Goal: Task Accomplishment & Management: Use online tool/utility

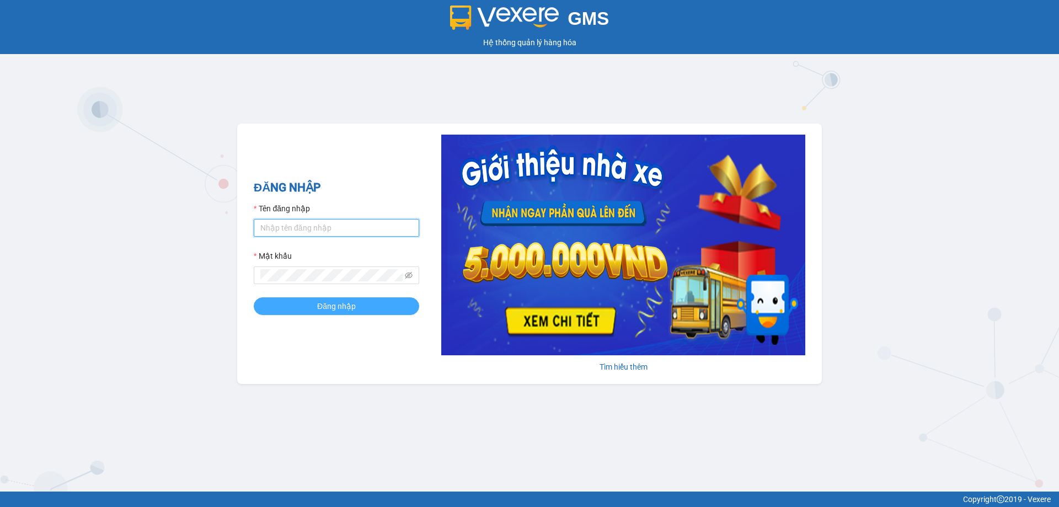
type input "trannc.tuanhung"
click at [306, 305] on button "Đăng nhập" at bounding box center [336, 306] width 165 height 18
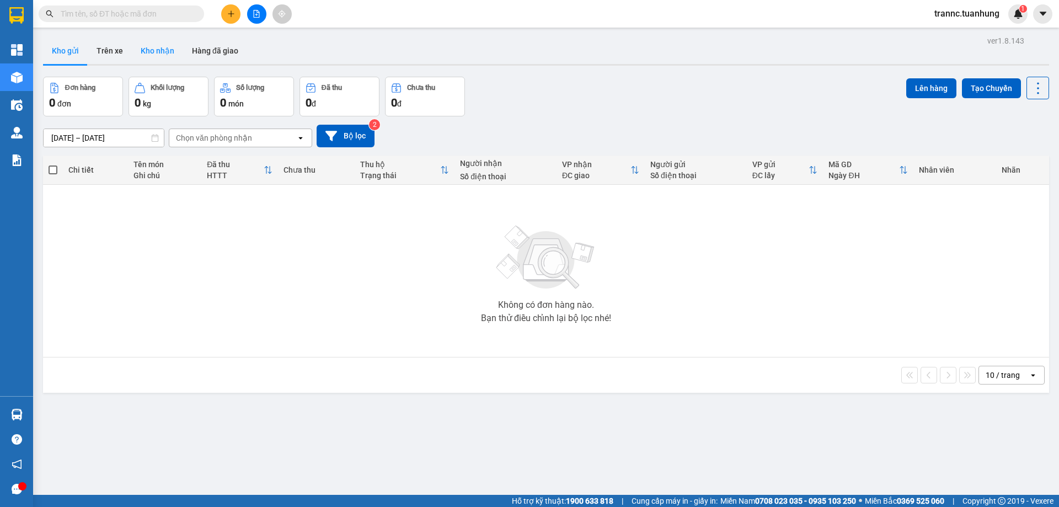
click at [159, 59] on button "Kho nhận" at bounding box center [157, 50] width 51 height 26
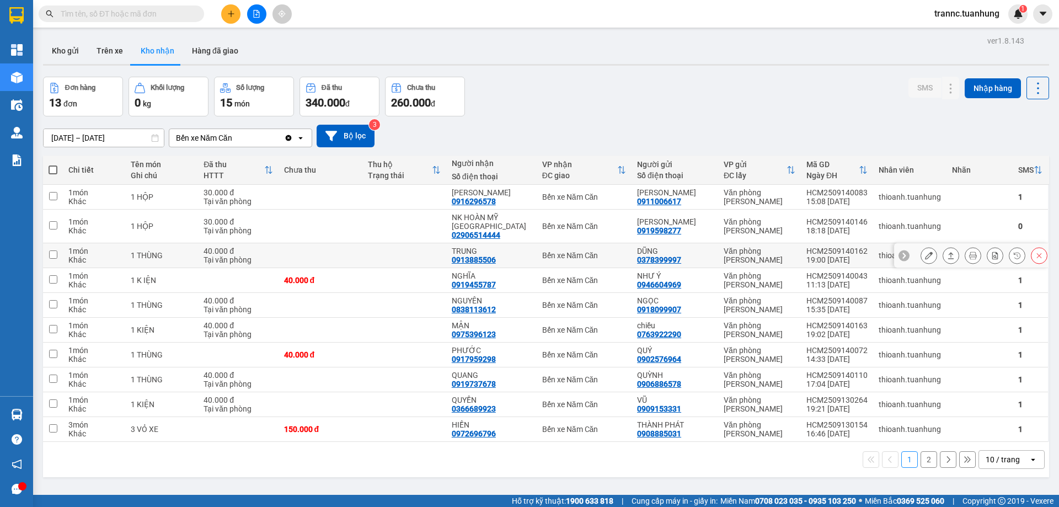
click at [461, 246] on td "TRUNG 0913885506" at bounding box center [491, 255] width 90 height 25
checkbox input "true"
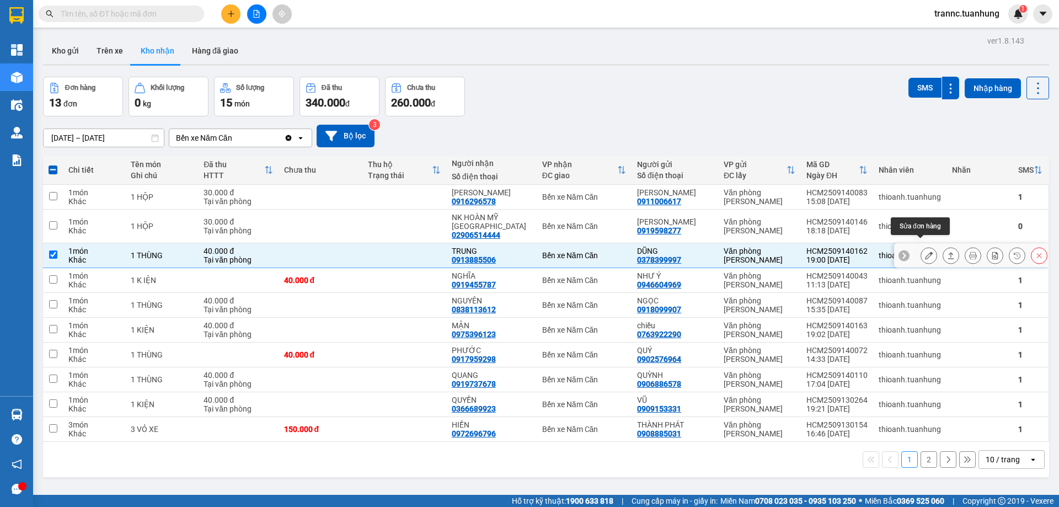
click at [925, 251] on icon at bounding box center [929, 255] width 8 height 8
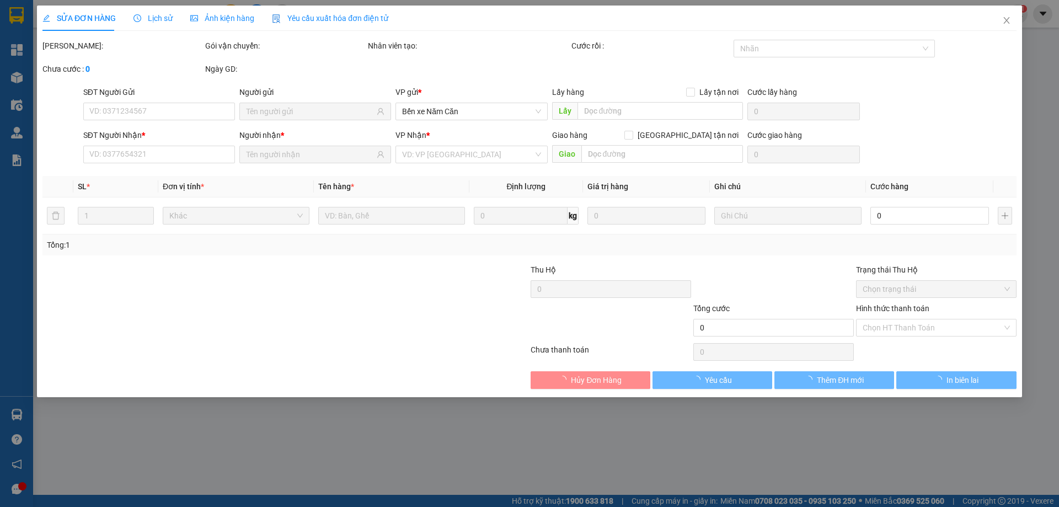
type input "0378399997"
type input "DŨNG"
type input "0913885506"
type input "TRUNG"
type input "40.000"
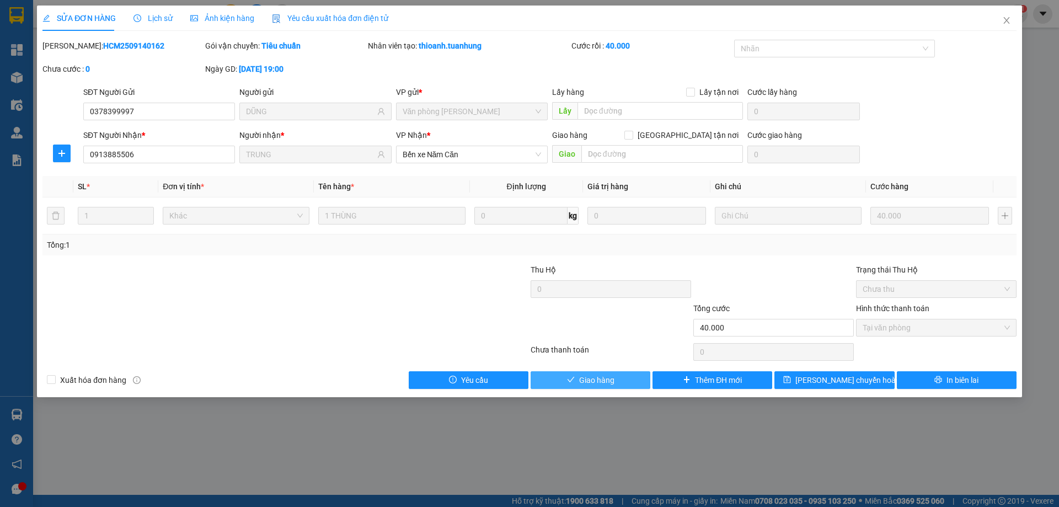
click at [626, 377] on button "Giao hàng" at bounding box center [590, 380] width 120 height 18
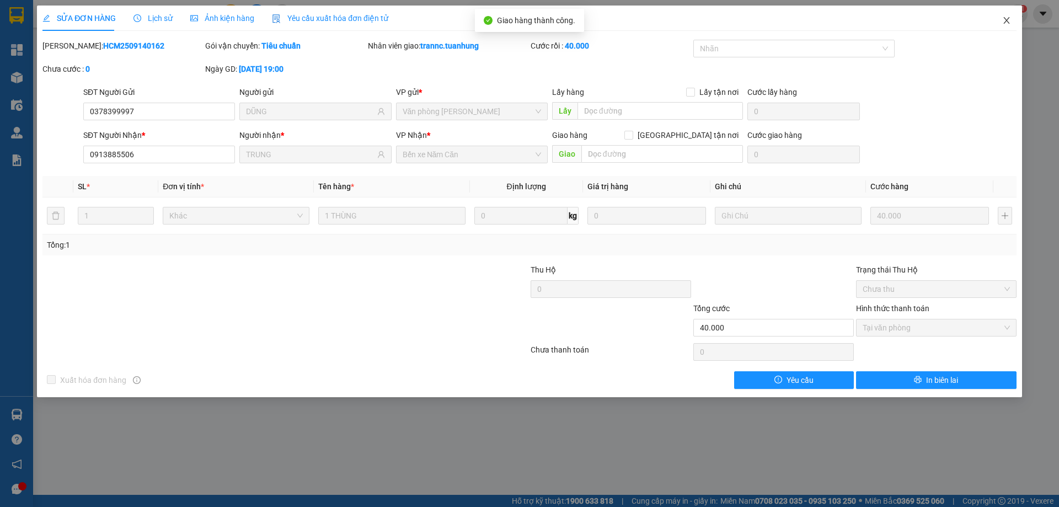
click at [1003, 20] on icon "close" at bounding box center [1006, 20] width 9 height 9
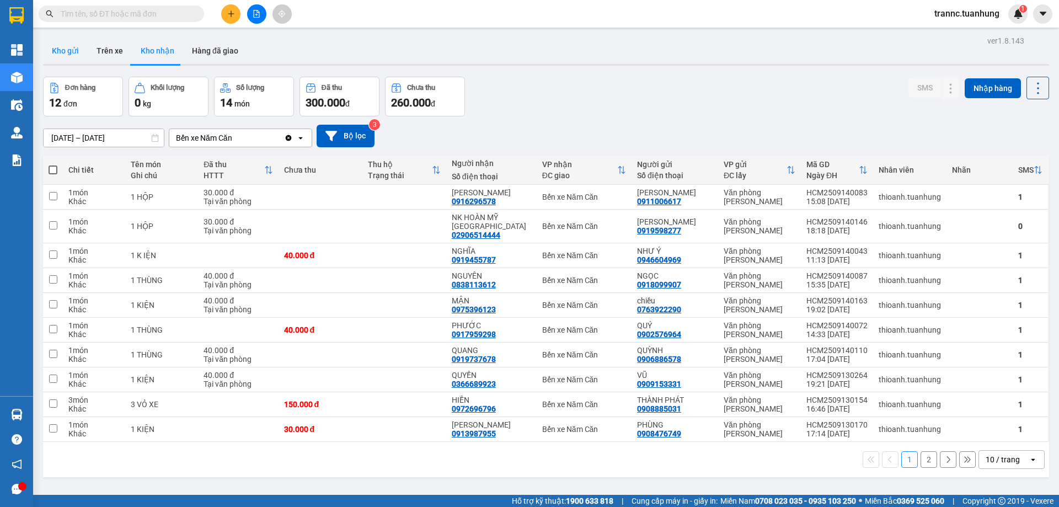
click at [74, 52] on button "Kho gửi" at bounding box center [65, 50] width 45 height 26
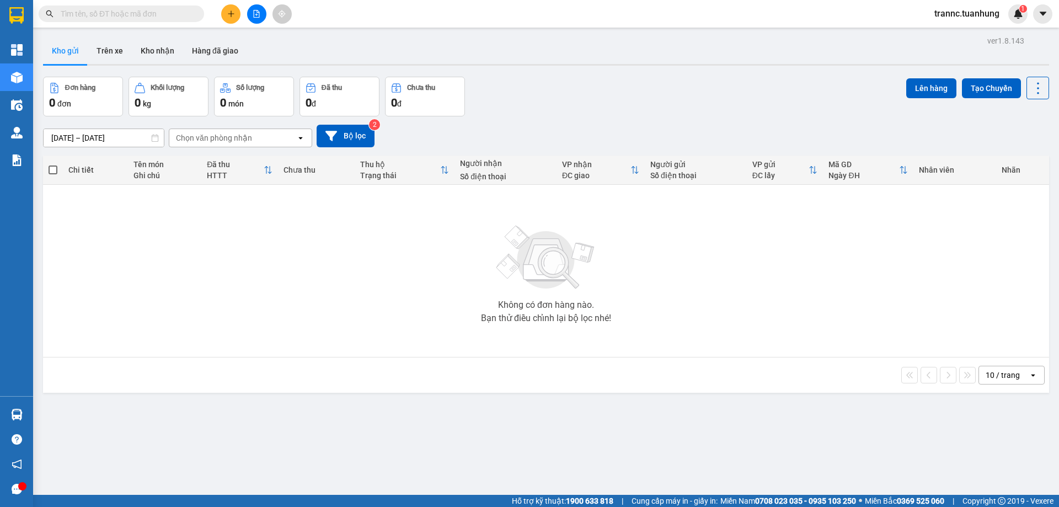
click at [160, 14] on input "text" at bounding box center [126, 14] width 130 height 12
click at [226, 15] on button at bounding box center [230, 13] width 19 height 19
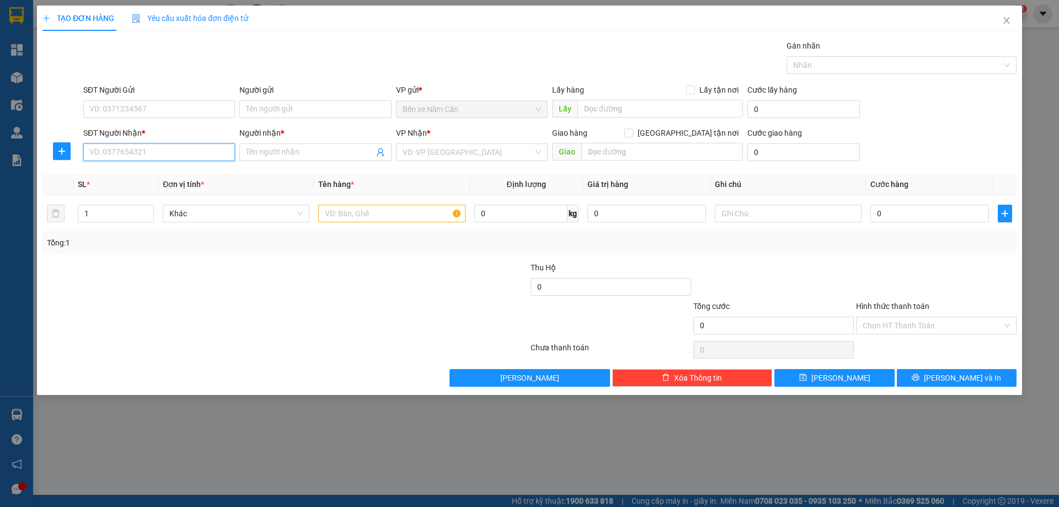
click at [173, 153] on input "SĐT Người Nhận *" at bounding box center [159, 152] width 152 height 18
type input "0786846273"
click at [212, 171] on div "0786846273 - HỒNG TRƯƠNG TUỆ VY" at bounding box center [159, 174] width 138 height 12
type input "HỒNG TRƯƠNG TUỆ VY"
type input "0786846273"
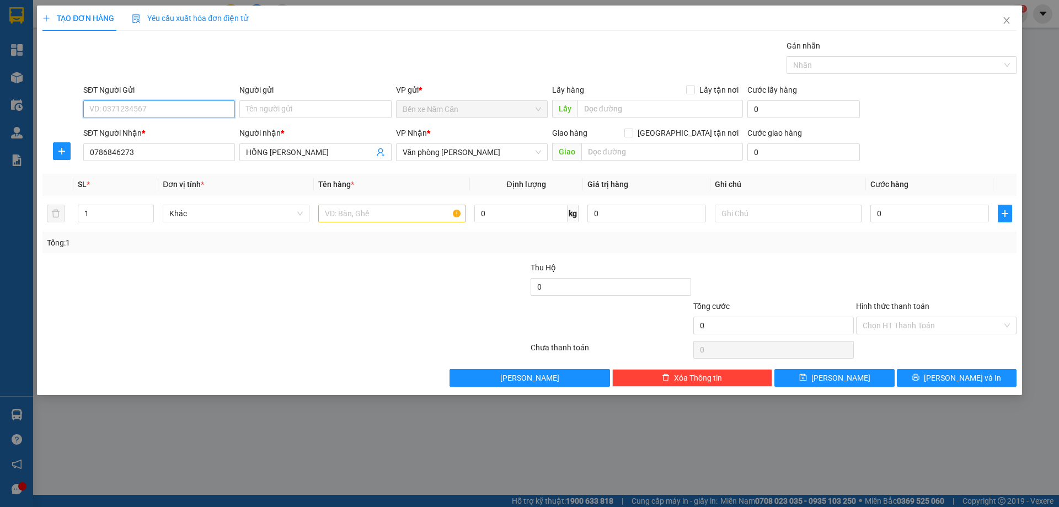
click at [185, 111] on input "SĐT Người Gửi" at bounding box center [159, 109] width 152 height 18
click at [186, 127] on div "0786846273 - HỒNG TRƯƠNG TUỆ VY" at bounding box center [159, 131] width 138 height 12
type input "0786846273"
type input "HỒNG TRƯƠNG TUỆ VY"
click at [369, 212] on input "text" at bounding box center [391, 214] width 147 height 18
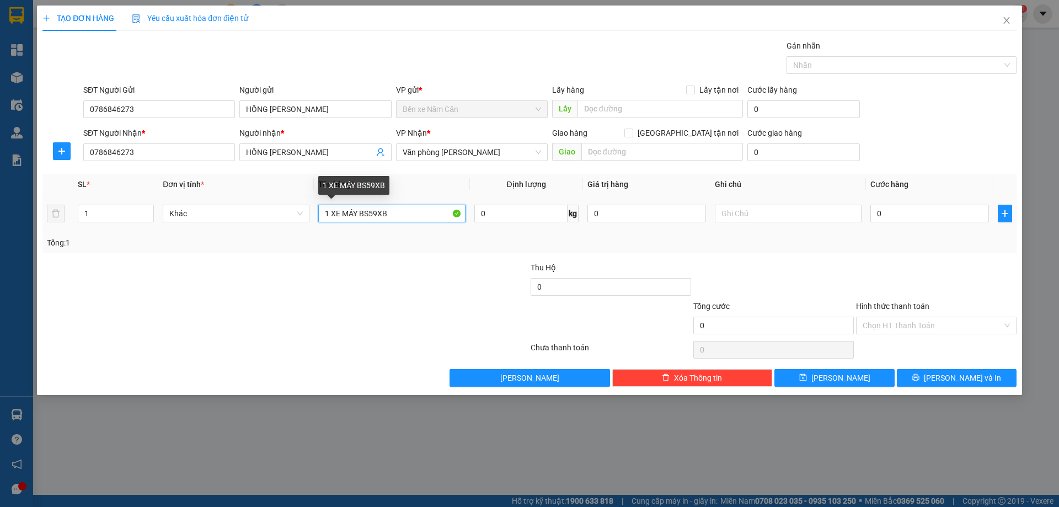
click at [367, 214] on input "1 XE MÁY BS59XB" at bounding box center [391, 214] width 147 height 18
click at [403, 216] on input "1 XE MÁY BS 59XB" at bounding box center [391, 214] width 147 height 18
type input "1 XE MÁY BS 59XB 62110"
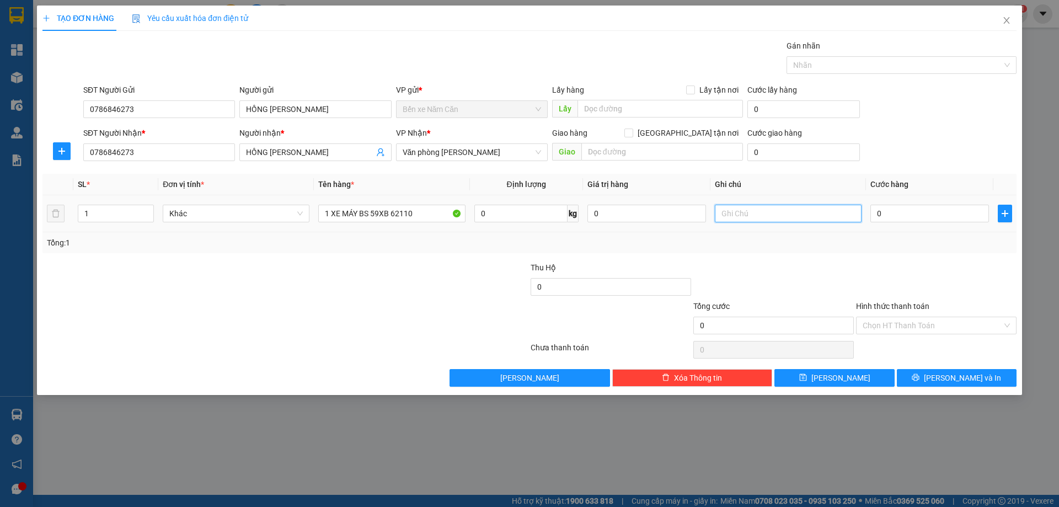
click at [757, 216] on input "text" at bounding box center [788, 214] width 147 height 18
type input "KHÁCH THEO XE 159"
click at [920, 215] on input "0" at bounding box center [929, 214] width 119 height 18
type input "3"
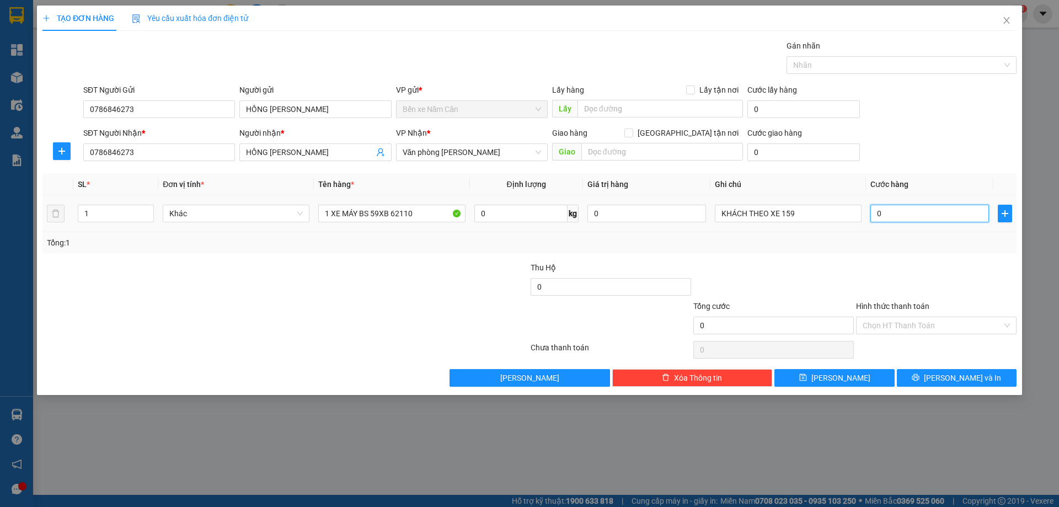
type input "3"
type input "30"
type input "300"
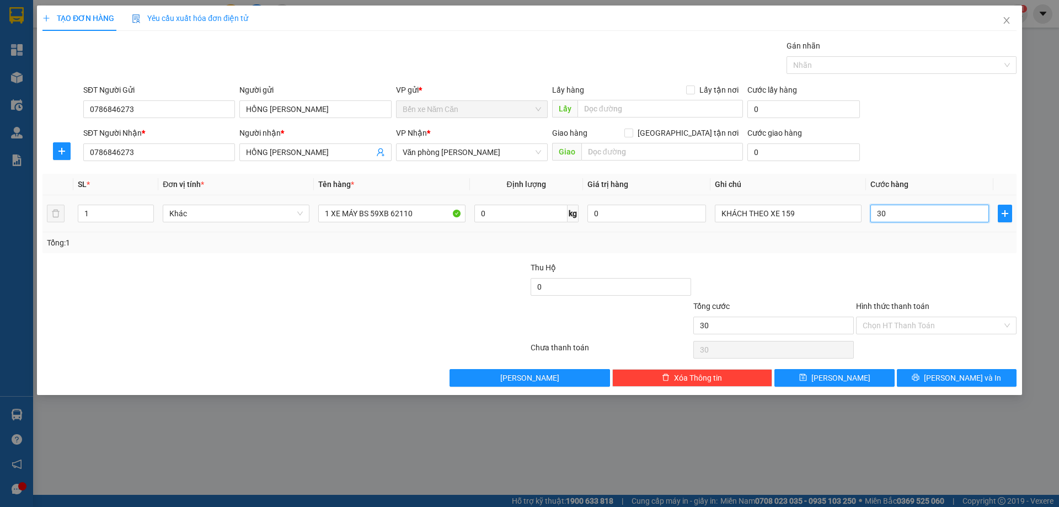
type input "300"
type input "300.000"
click at [923, 265] on div at bounding box center [936, 280] width 163 height 39
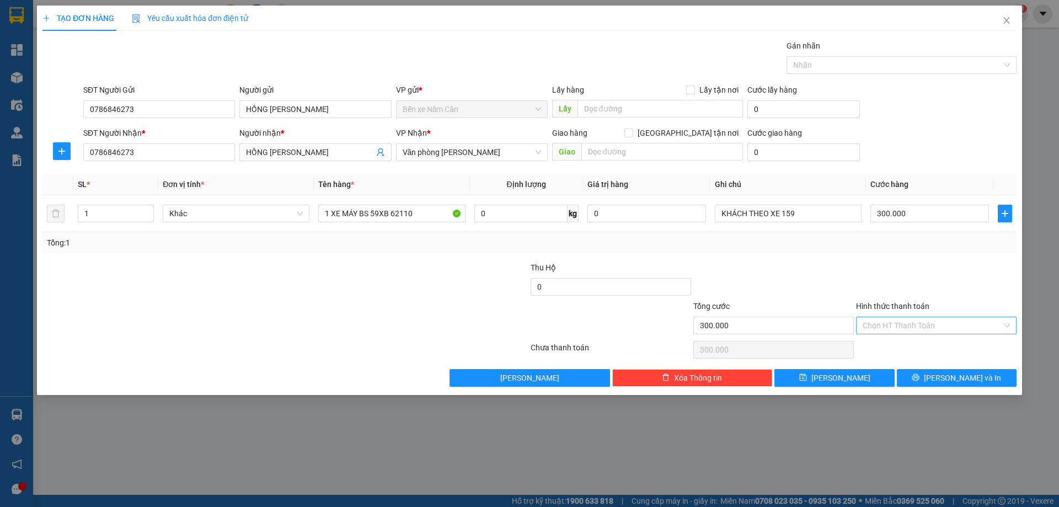
click at [915, 322] on input "Hình thức thanh toán" at bounding box center [932, 325] width 140 height 17
click at [902, 347] on div "Tại văn phòng" at bounding box center [935, 347] width 147 height 12
type input "0"
click at [919, 377] on icon "printer" at bounding box center [916, 377] width 8 height 8
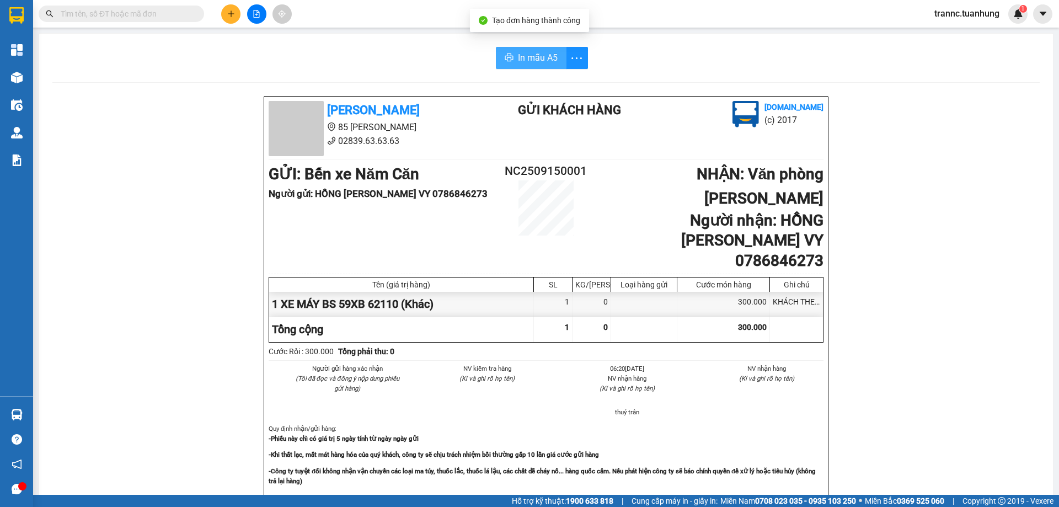
drag, startPoint x: 548, startPoint y: 53, endPoint x: 605, endPoint y: 122, distance: 88.9
click at [548, 53] on span "In mẫu A5" at bounding box center [538, 58] width 40 height 14
click at [134, 15] on input "text" at bounding box center [126, 14] width 130 height 12
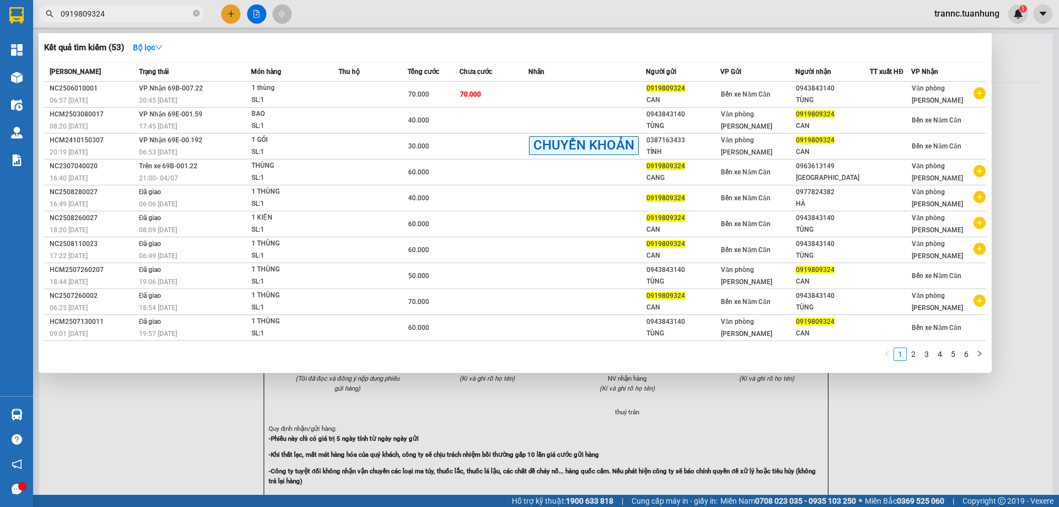
drag, startPoint x: 118, startPoint y: 13, endPoint x: 49, endPoint y: 18, distance: 69.1
click at [49, 18] on span "0919809324" at bounding box center [121, 14] width 165 height 17
type input "0919809324"
click at [228, 12] on div at bounding box center [529, 253] width 1059 height 507
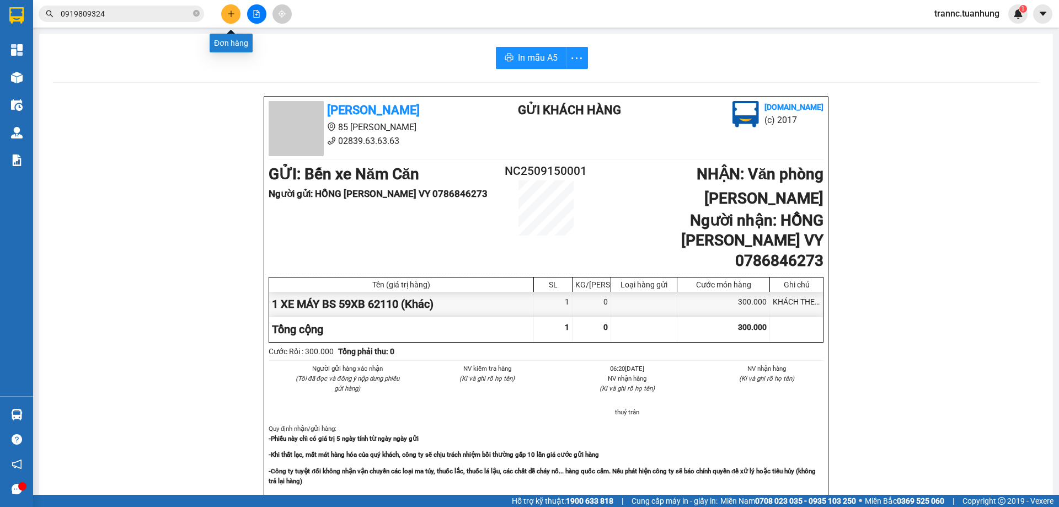
click at [228, 11] on icon "plus" at bounding box center [231, 14] width 8 height 8
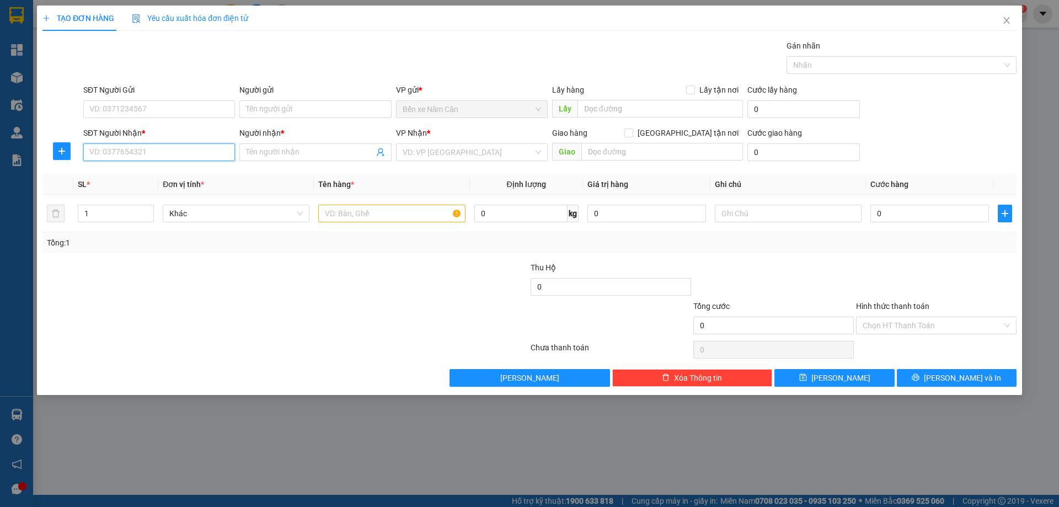
click at [164, 158] on input "SĐT Người Nhận *" at bounding box center [159, 152] width 152 height 18
paste input "0919809324"
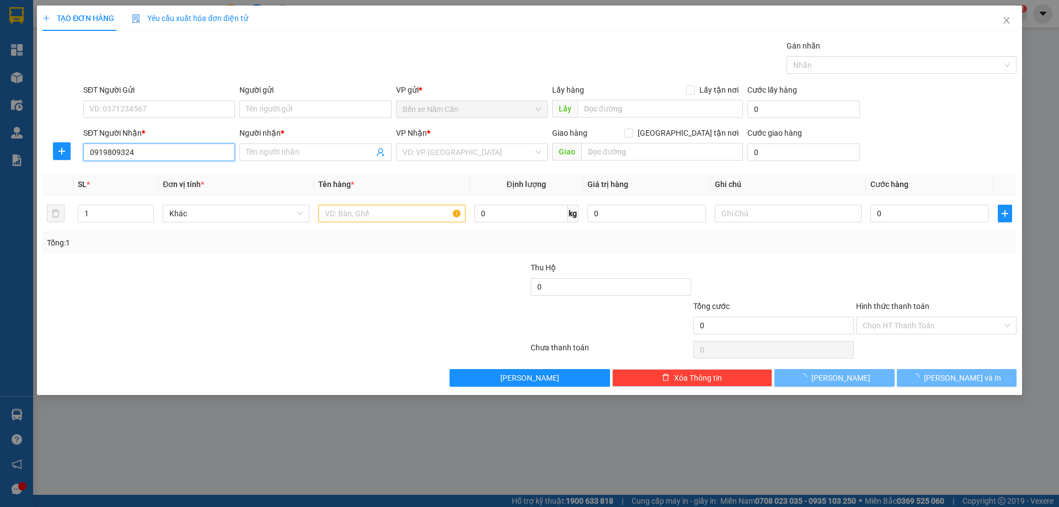
click at [176, 147] on input "0919809324" at bounding box center [159, 152] width 152 height 18
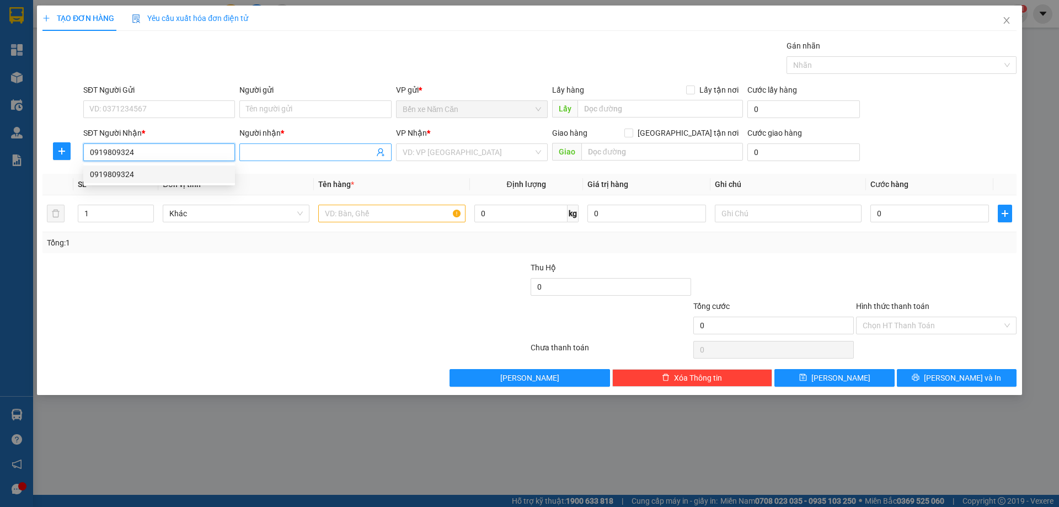
type input "0919809324"
click at [258, 156] on input "Người nhận *" at bounding box center [309, 152] width 127 height 12
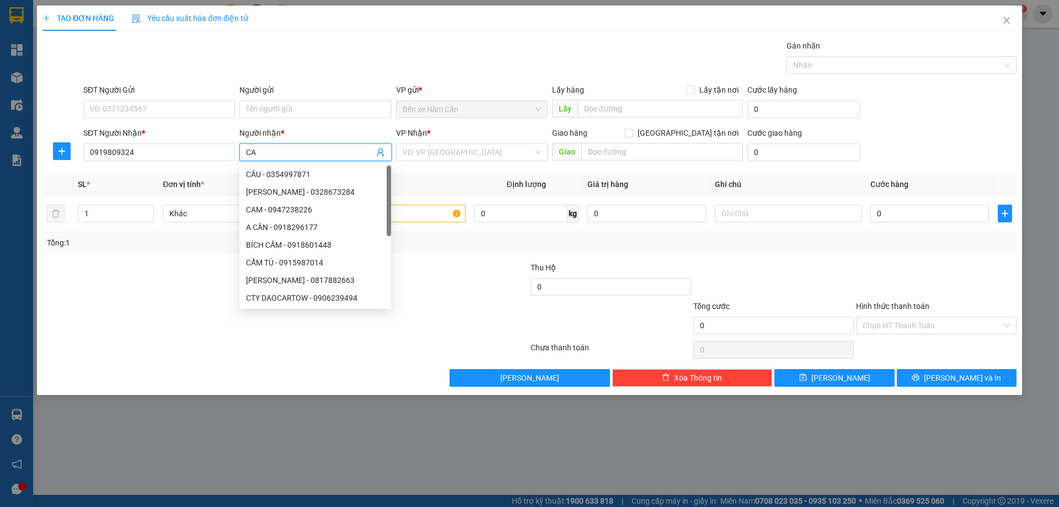
type input "C"
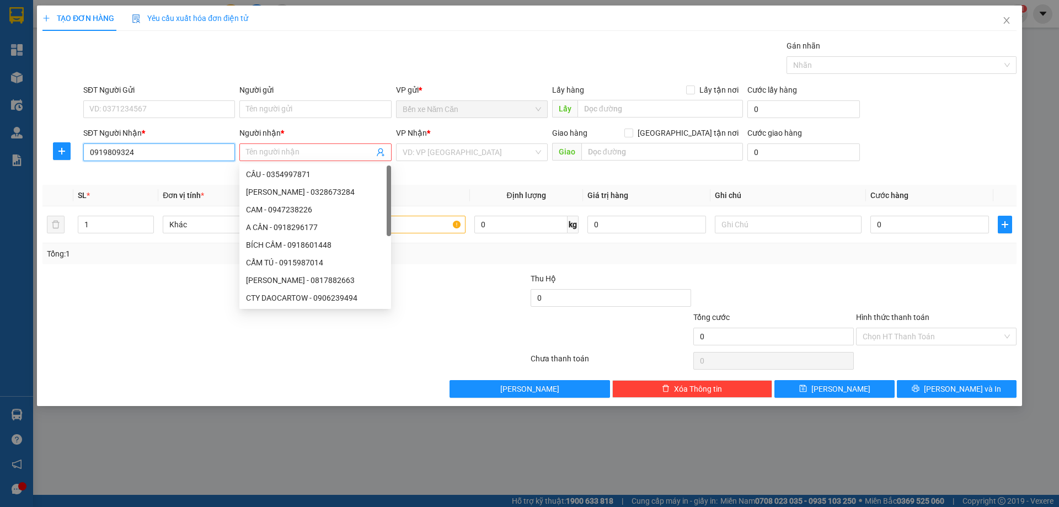
click at [169, 149] on input "0919809324" at bounding box center [159, 152] width 152 height 18
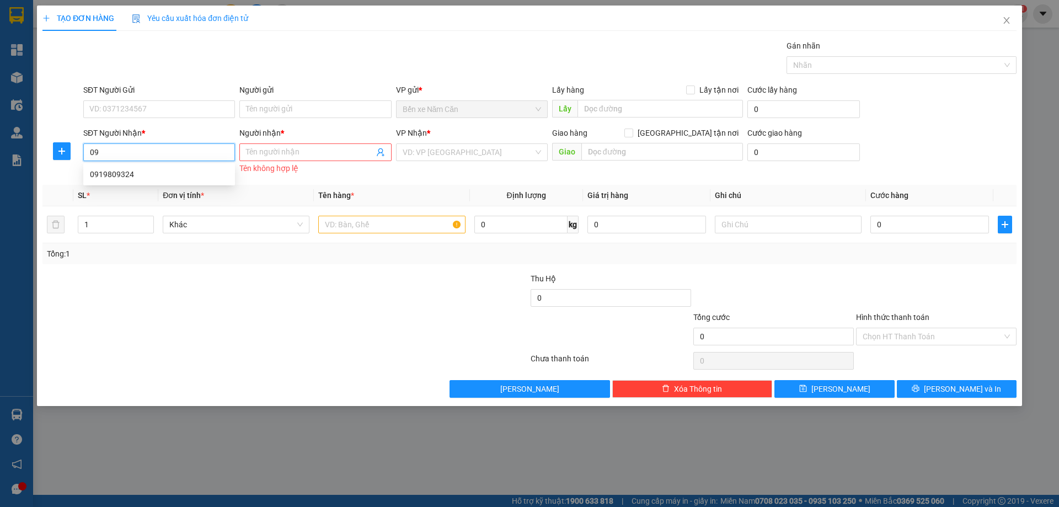
type input "0"
click at [1004, 21] on icon "close" at bounding box center [1006, 20] width 9 height 9
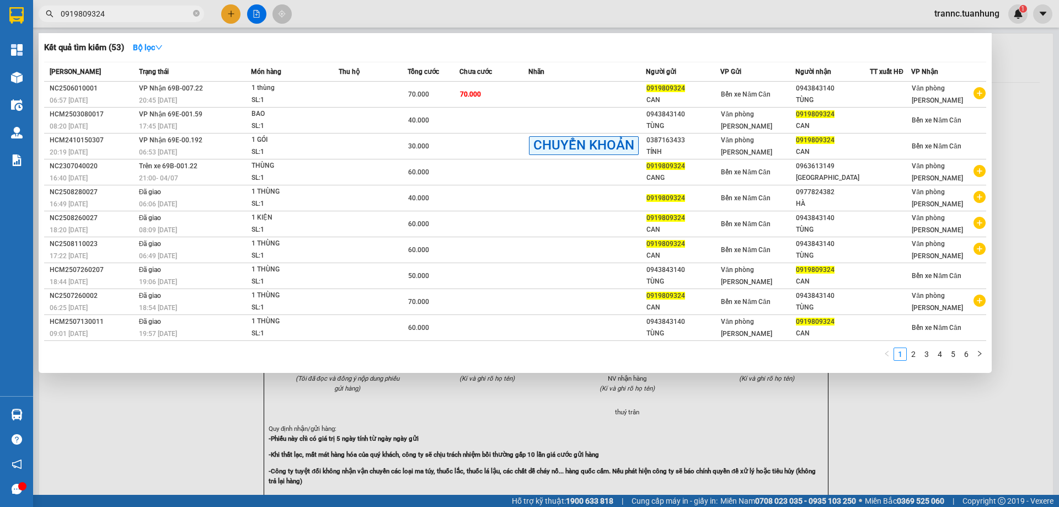
click at [161, 17] on input "0919809324" at bounding box center [126, 14] width 130 height 12
click at [931, 357] on link "3" at bounding box center [926, 354] width 12 height 12
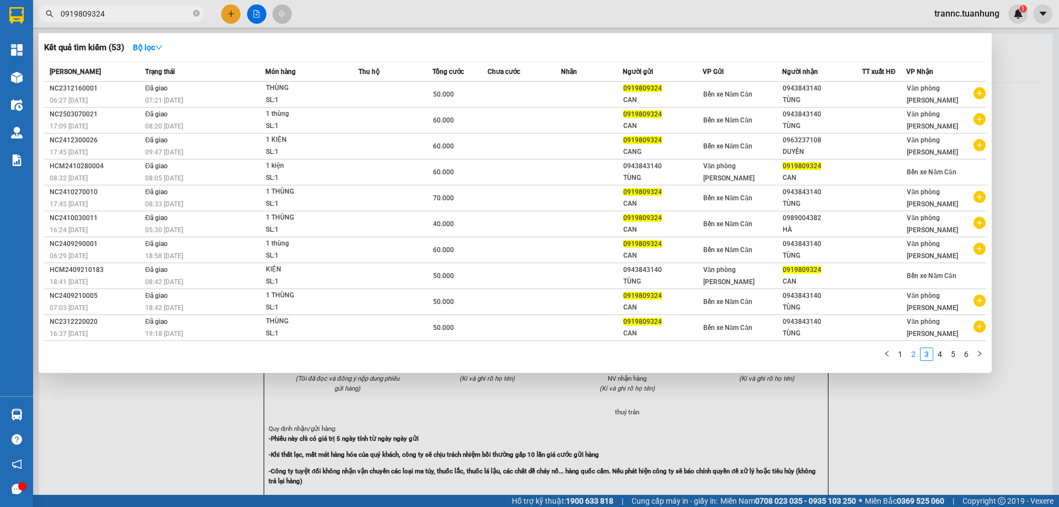
click at [914, 359] on link "2" at bounding box center [913, 354] width 12 height 12
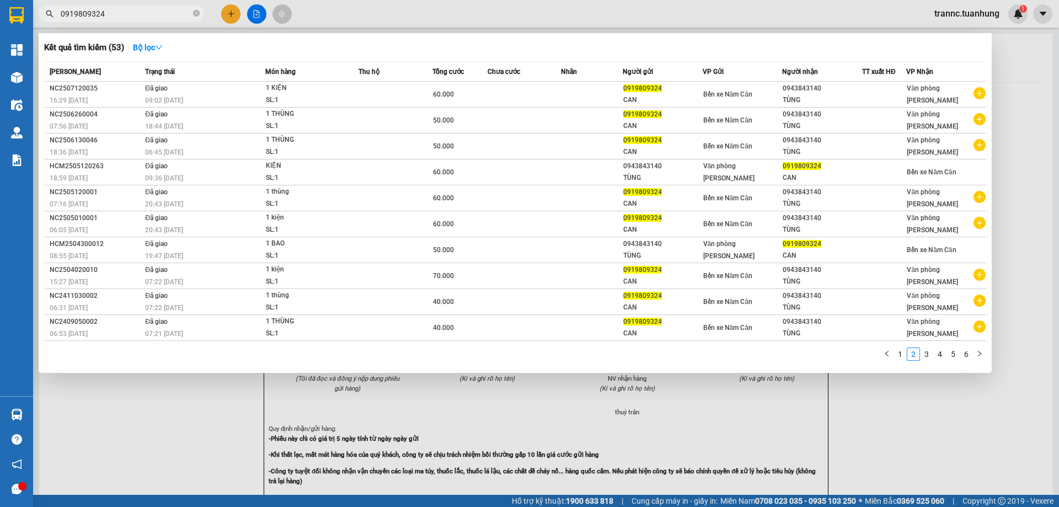
click at [233, 17] on div at bounding box center [529, 253] width 1059 height 507
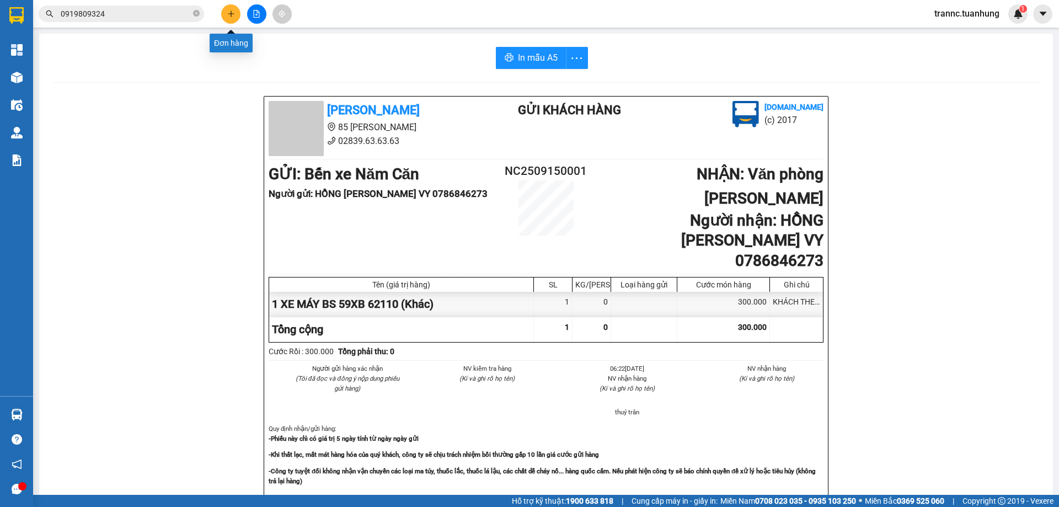
click at [228, 10] on icon "plus" at bounding box center [231, 14] width 8 height 8
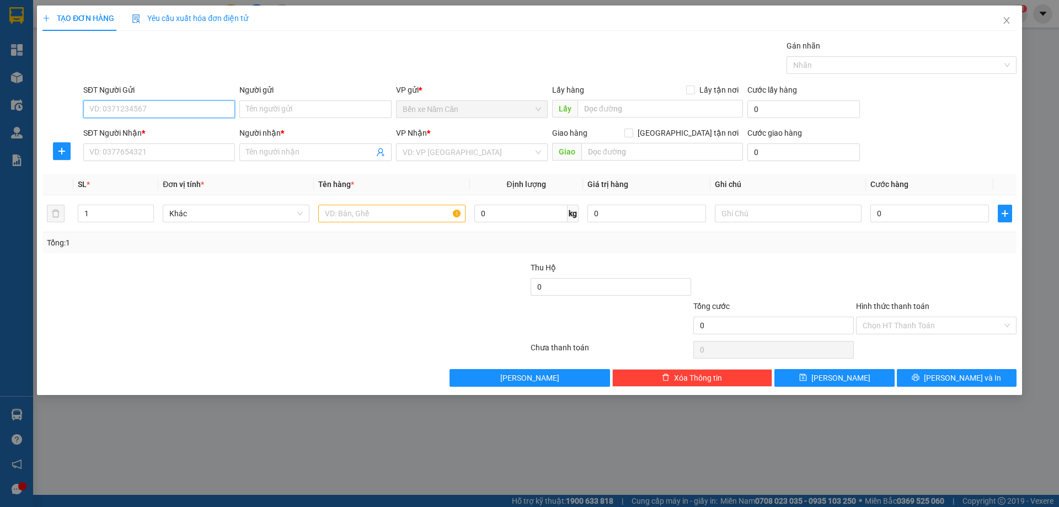
click at [127, 101] on input "SĐT Người Gửi" at bounding box center [159, 109] width 152 height 18
paste input "0919809324"
type input "0919809324"
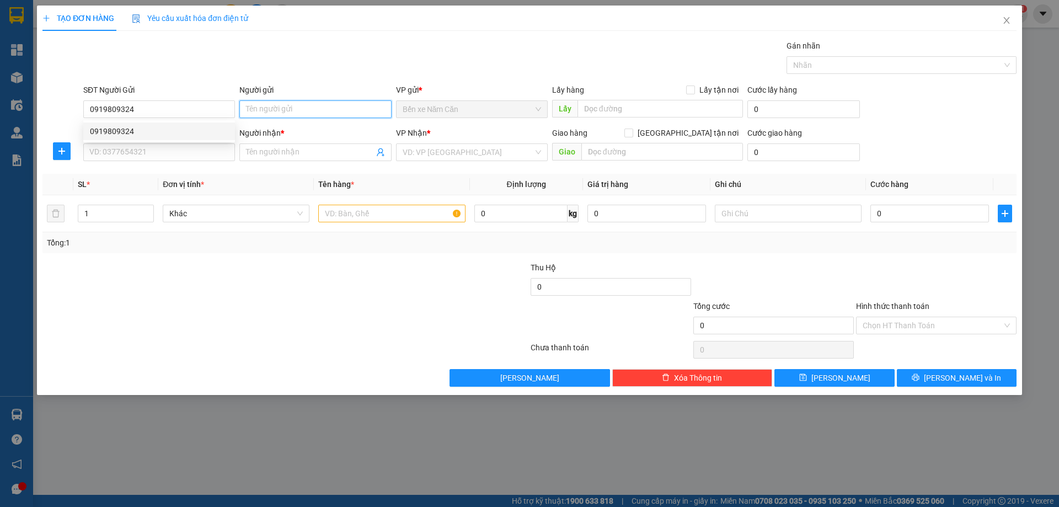
click at [247, 111] on input "Người gửi" at bounding box center [315, 109] width 152 height 18
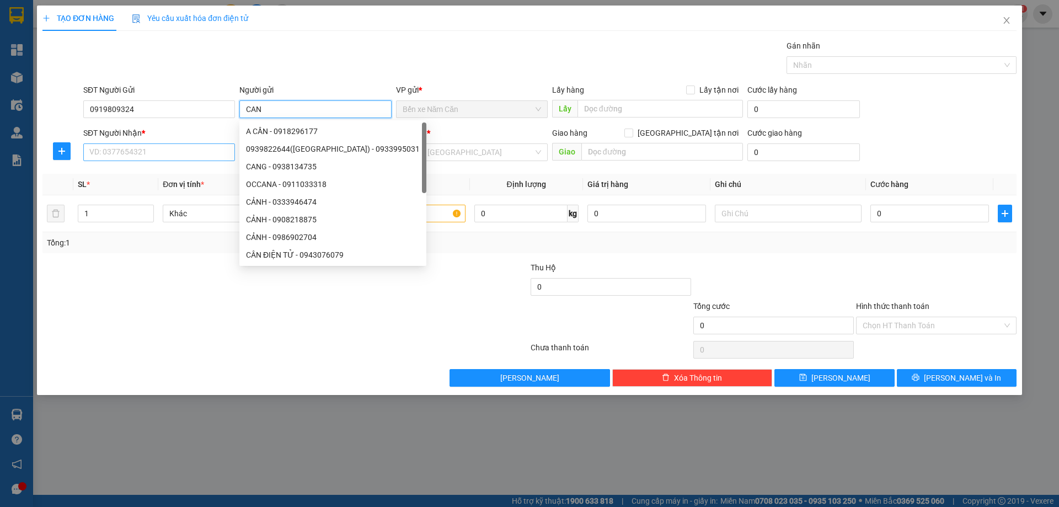
type input "CAN"
click at [158, 149] on input "SĐT Người Nhận *" at bounding box center [159, 152] width 152 height 18
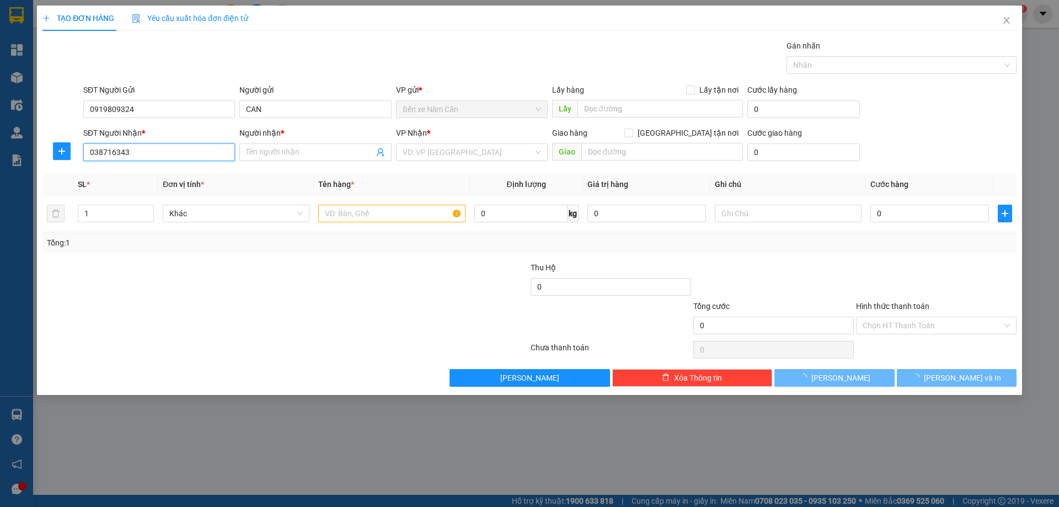
type input "0387163433"
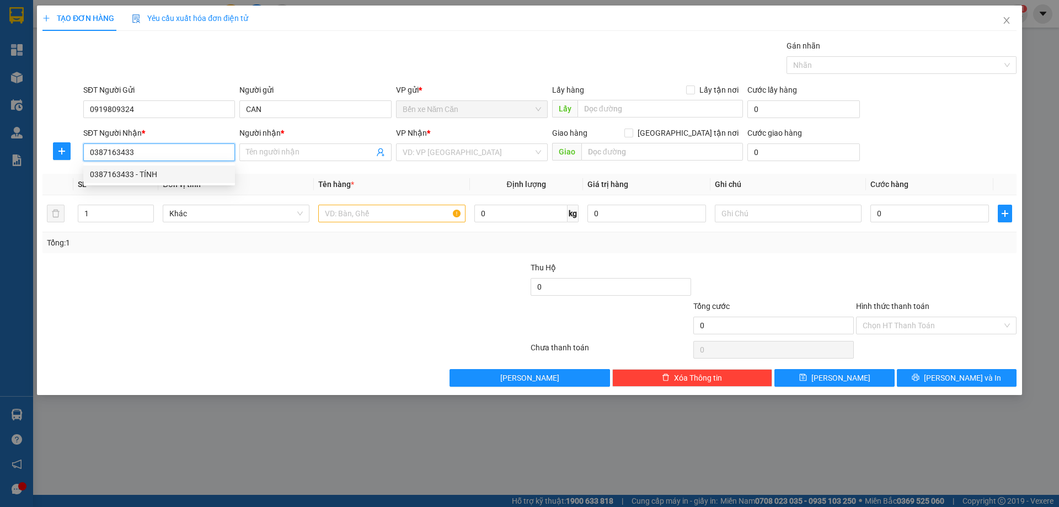
click at [141, 174] on div "0387163433 - TÍNH" at bounding box center [159, 174] width 138 height 12
type input "TÍNH"
type input "0387163433"
click at [360, 217] on input "text" at bounding box center [391, 214] width 147 height 18
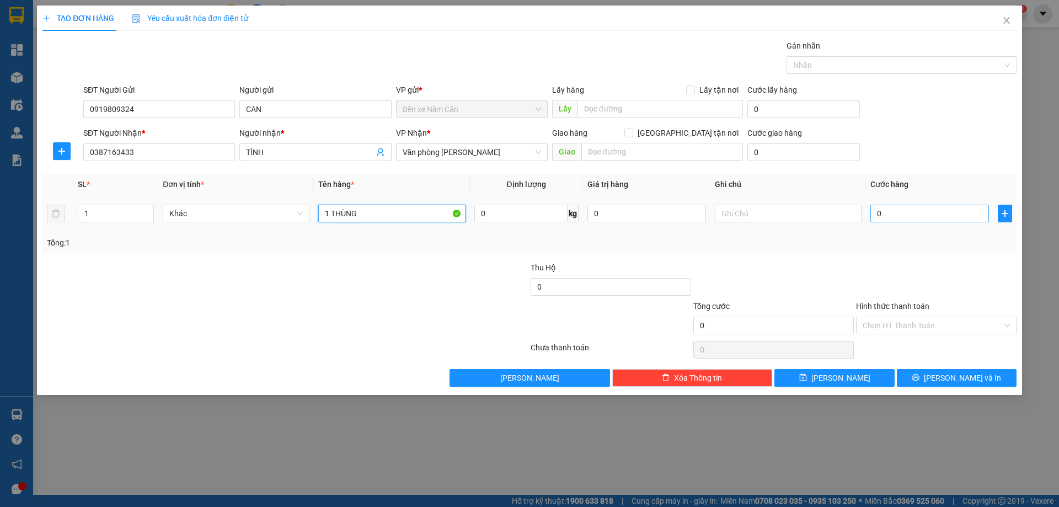
type input "1 THÙNG"
click at [887, 213] on input "0" at bounding box center [929, 214] width 119 height 18
type input "6"
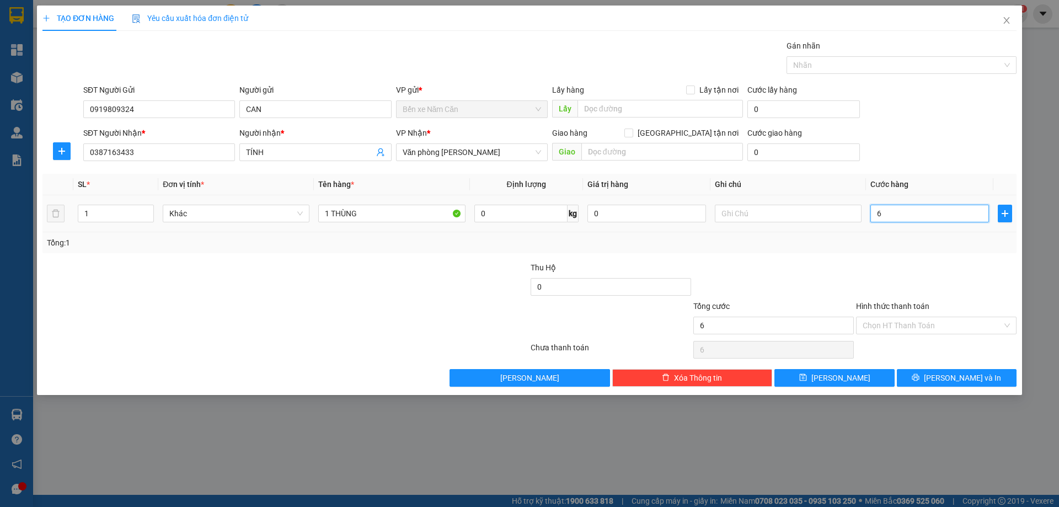
type input "60"
type input "60.000"
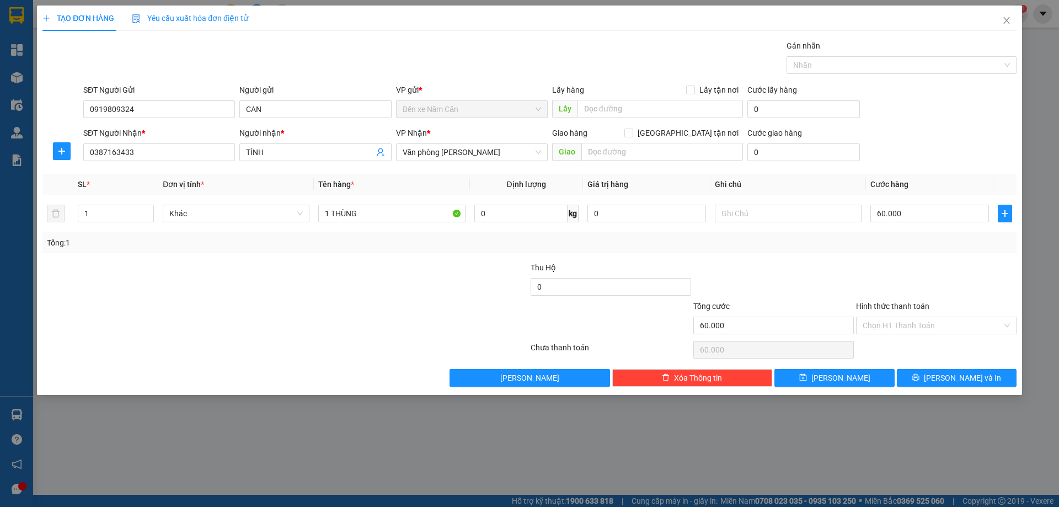
click at [887, 240] on div "Tổng: 1" at bounding box center [529, 243] width 965 height 12
click at [916, 324] on input "Hình thức thanh toán" at bounding box center [932, 325] width 140 height 17
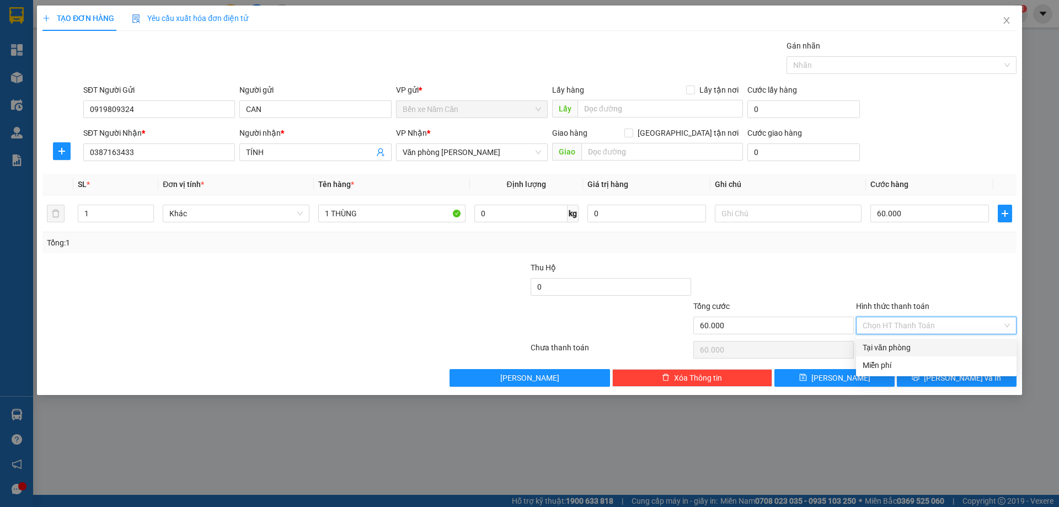
click at [908, 344] on div "Tại văn phòng" at bounding box center [935, 347] width 147 height 12
type input "0"
click at [961, 376] on span "[PERSON_NAME] và In" at bounding box center [962, 378] width 77 height 12
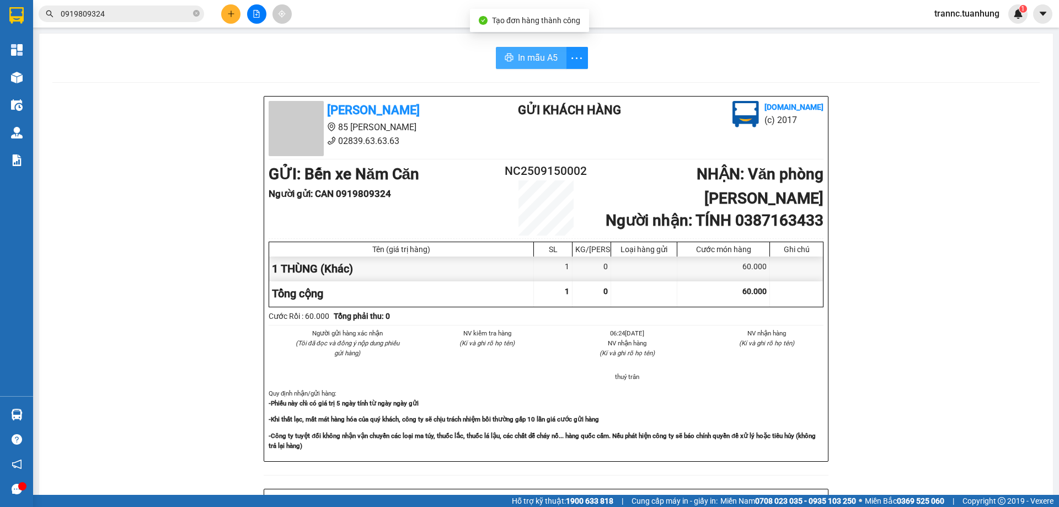
click at [547, 60] on span "In mẫu A5" at bounding box center [538, 58] width 40 height 14
click at [173, 10] on input "0919809324" at bounding box center [126, 14] width 130 height 12
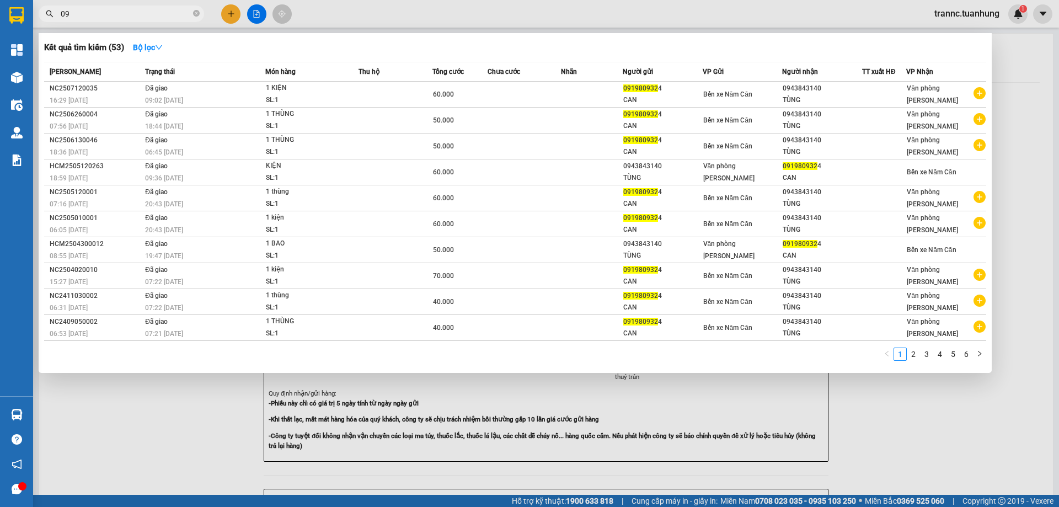
type input "0"
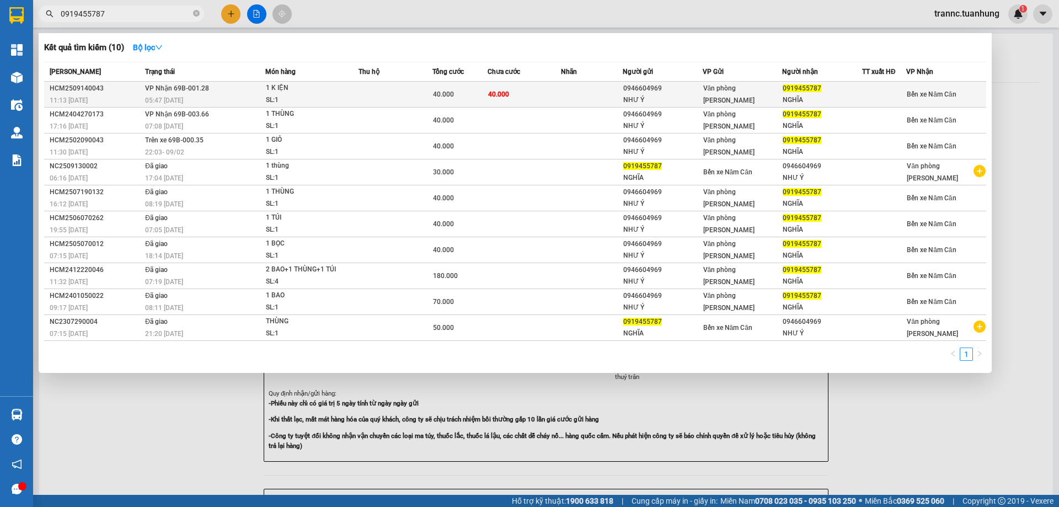
type input "0919455787"
click at [354, 90] on span "1 K IỆN SL: 1" at bounding box center [312, 94] width 92 height 24
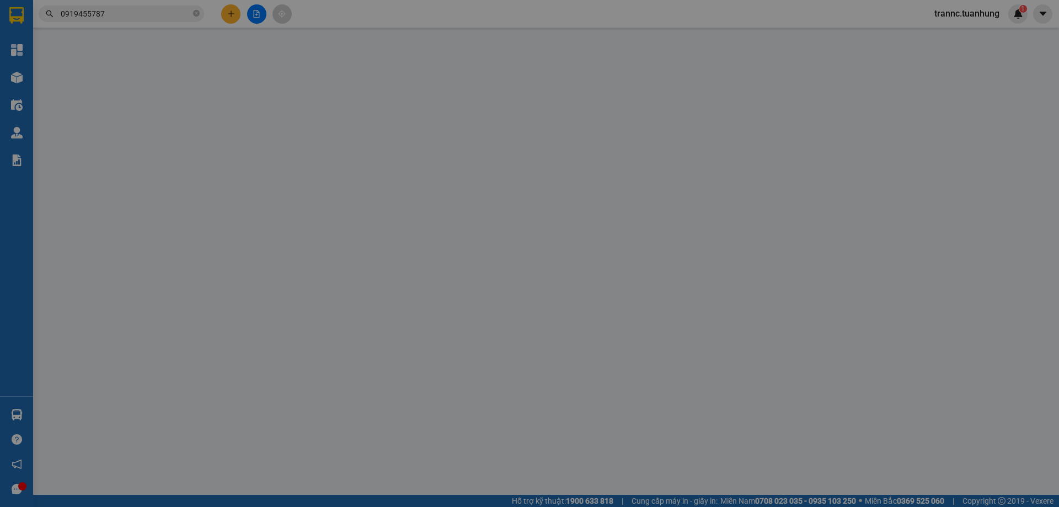
type input "0946604969"
type input "NHƯ Ý"
type input "0919455787"
type input "NGHĨA"
type input "40.000"
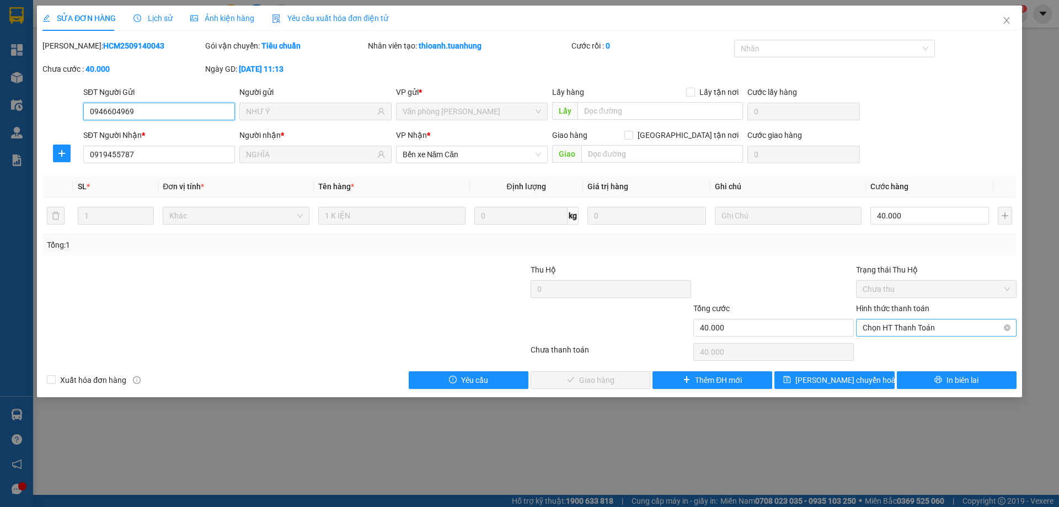
click at [889, 326] on span "Chọn HT Thanh Toán" at bounding box center [935, 327] width 147 height 17
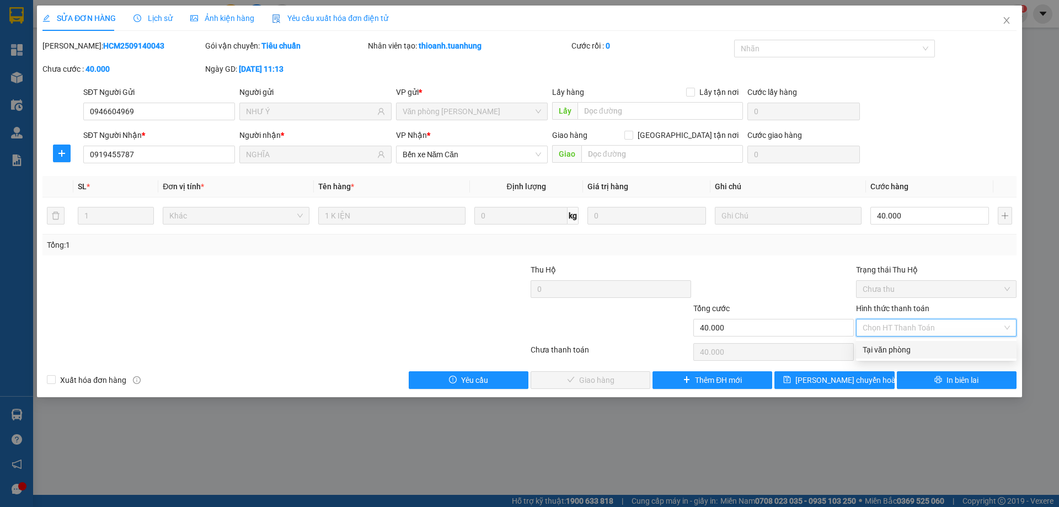
click at [903, 347] on div "Tại văn phòng" at bounding box center [935, 350] width 147 height 12
type input "0"
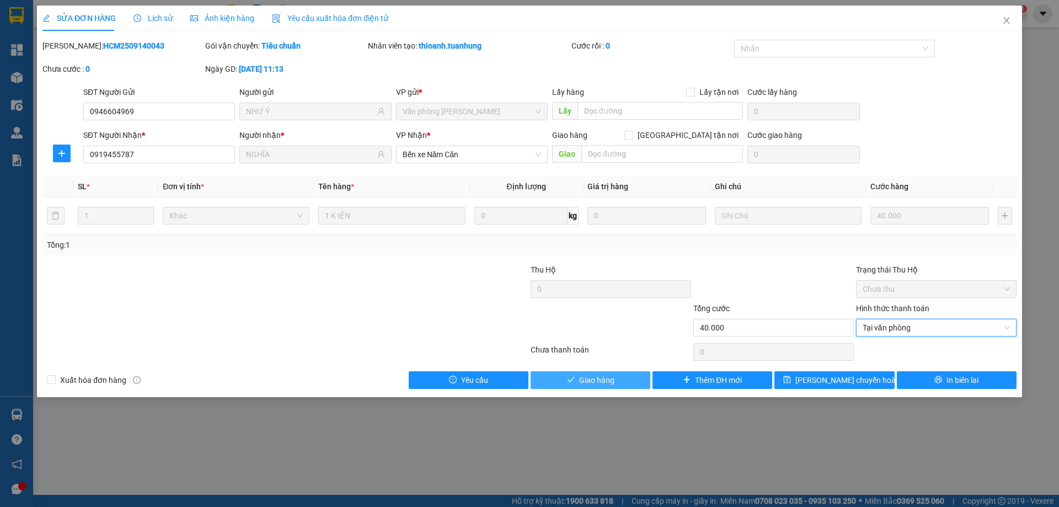
click at [594, 378] on span "Giao hàng" at bounding box center [596, 380] width 35 height 12
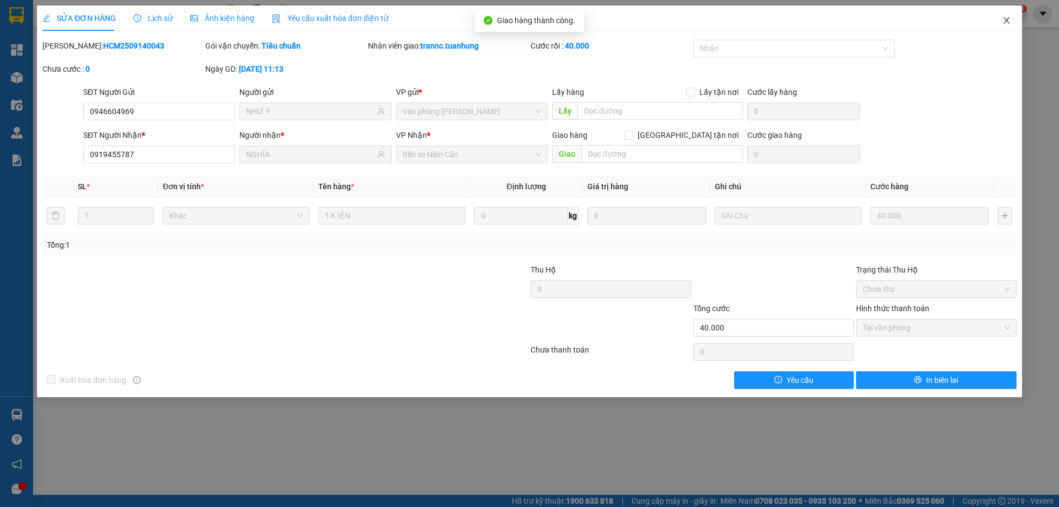
click at [1009, 18] on icon "close" at bounding box center [1006, 20] width 9 height 9
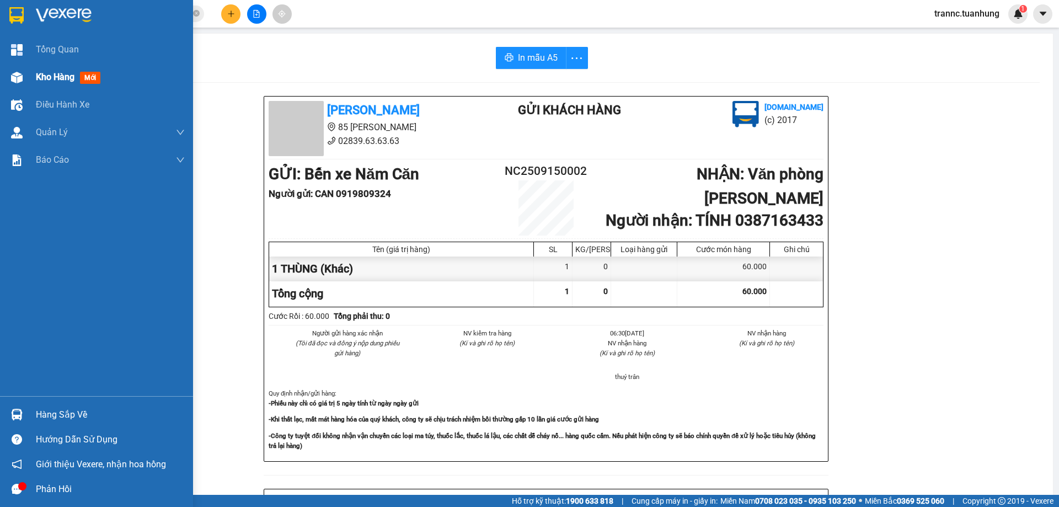
click at [90, 76] on span "mới" at bounding box center [90, 78] width 20 height 12
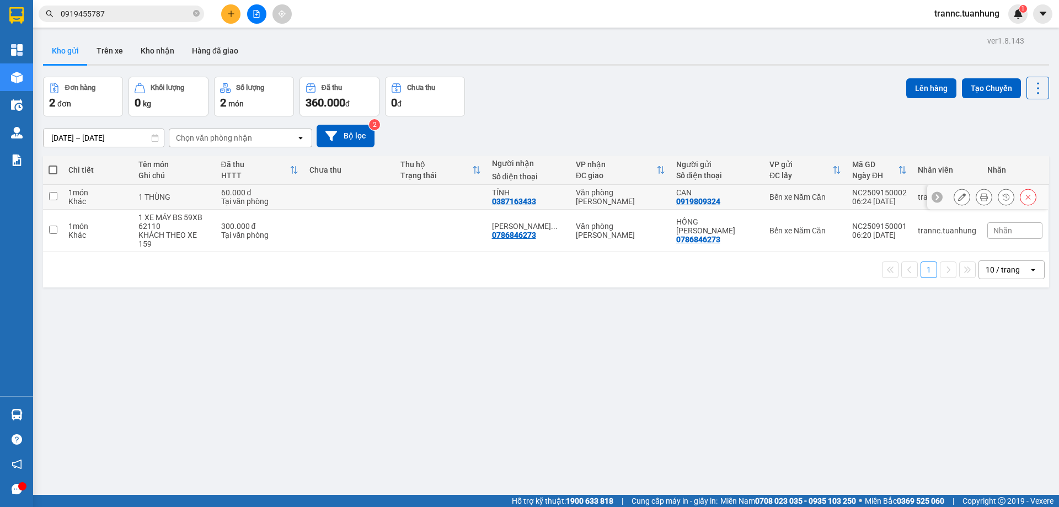
click at [287, 196] on div "60.000 đ" at bounding box center [259, 192] width 77 height 9
checkbox input "true"
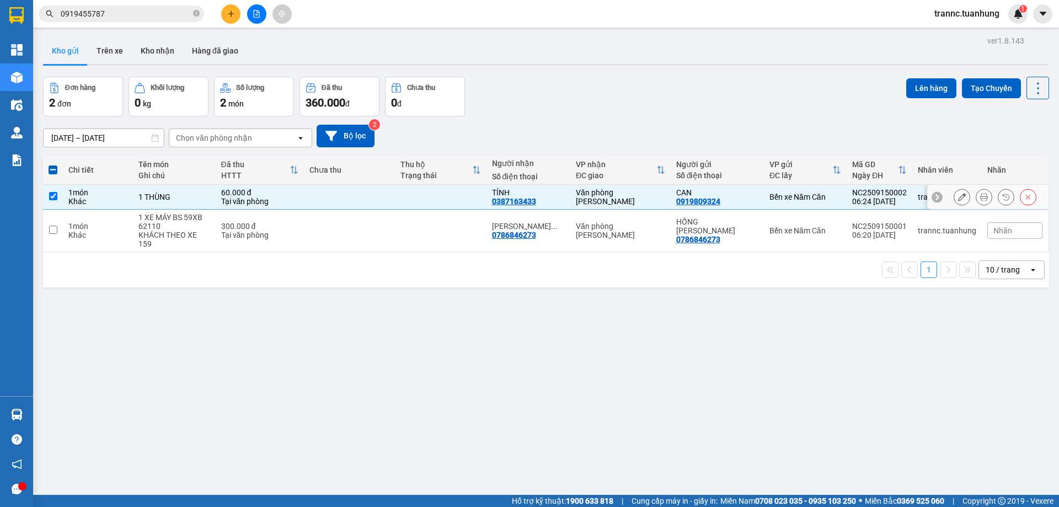
click at [958, 197] on icon at bounding box center [962, 197] width 8 height 8
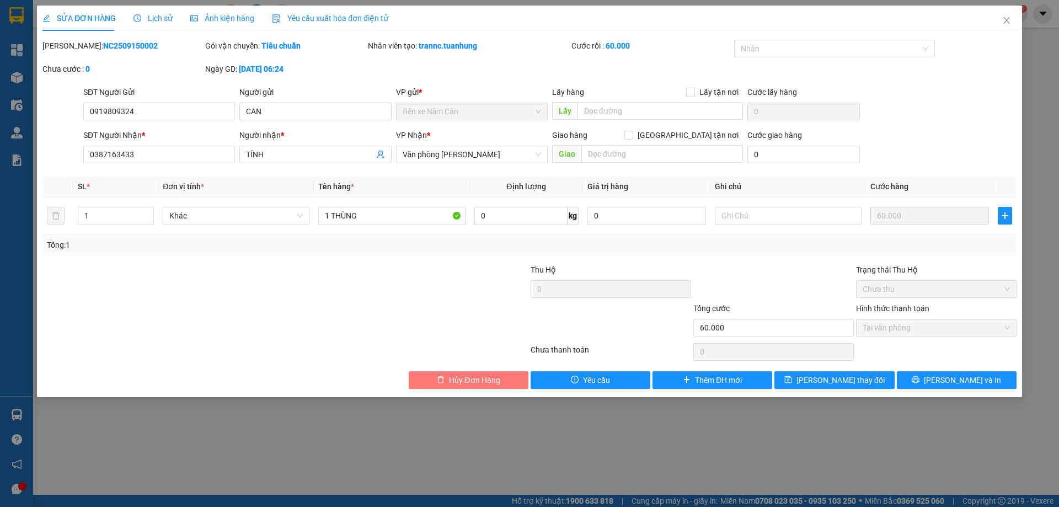
click at [496, 380] on span "Hủy Đơn Hàng" at bounding box center [474, 380] width 51 height 12
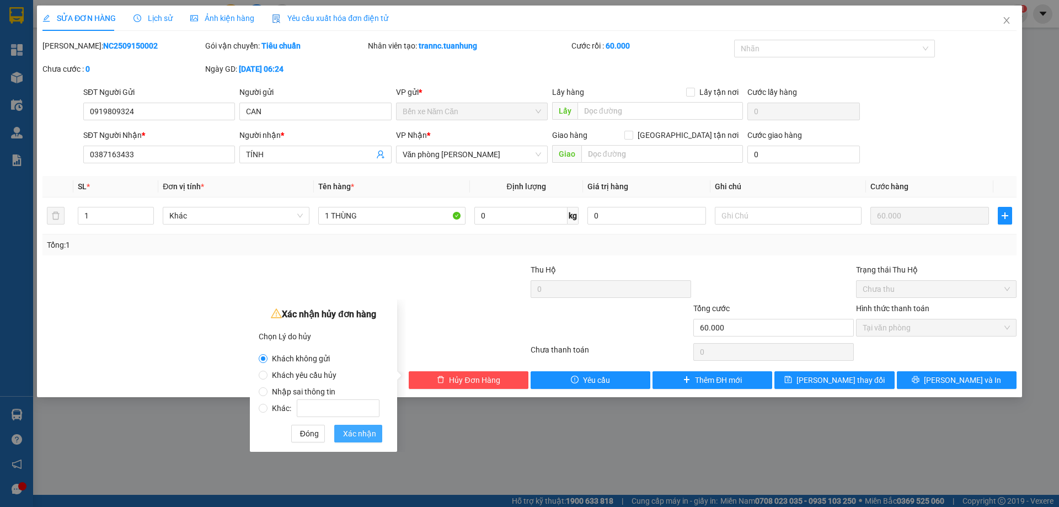
click at [355, 433] on span "Xác nhận" at bounding box center [359, 433] width 33 height 12
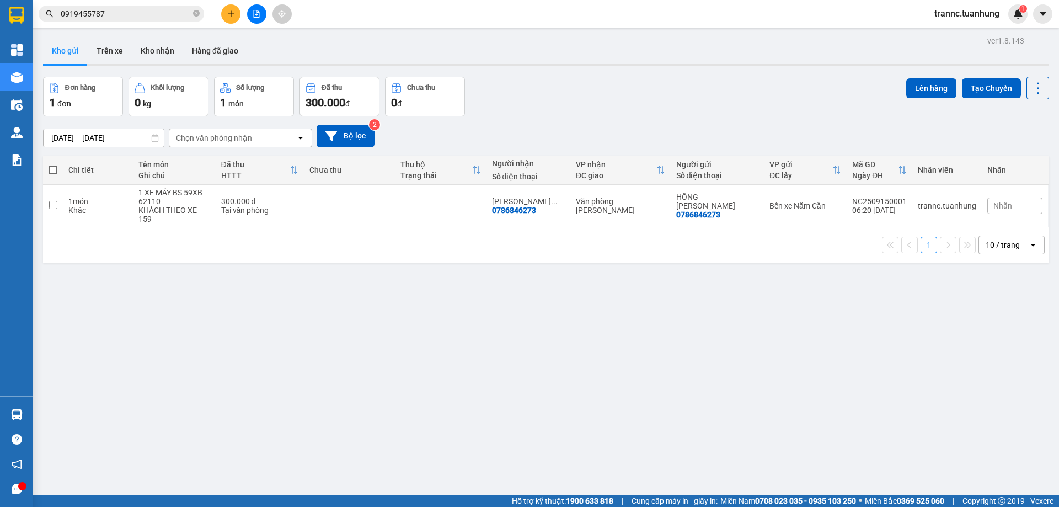
click at [141, 16] on input "0919455787" at bounding box center [126, 14] width 130 height 12
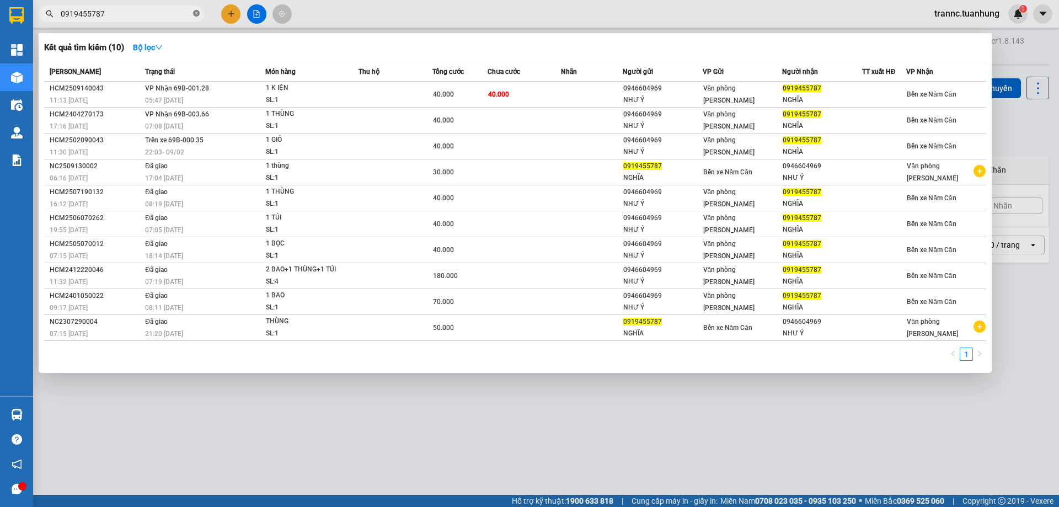
click at [194, 15] on icon "close-circle" at bounding box center [196, 13] width 7 height 7
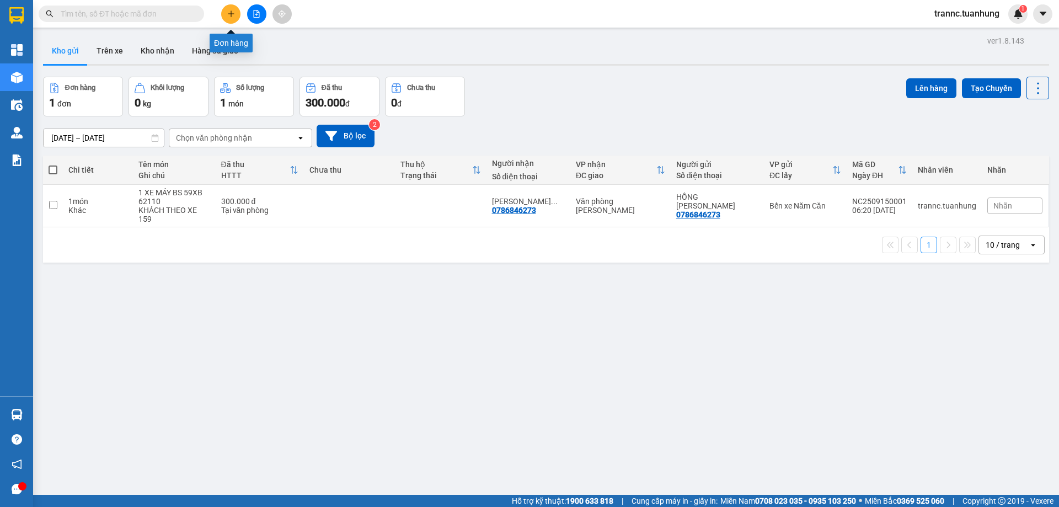
click at [231, 14] on icon "plus" at bounding box center [231, 13] width 6 height 1
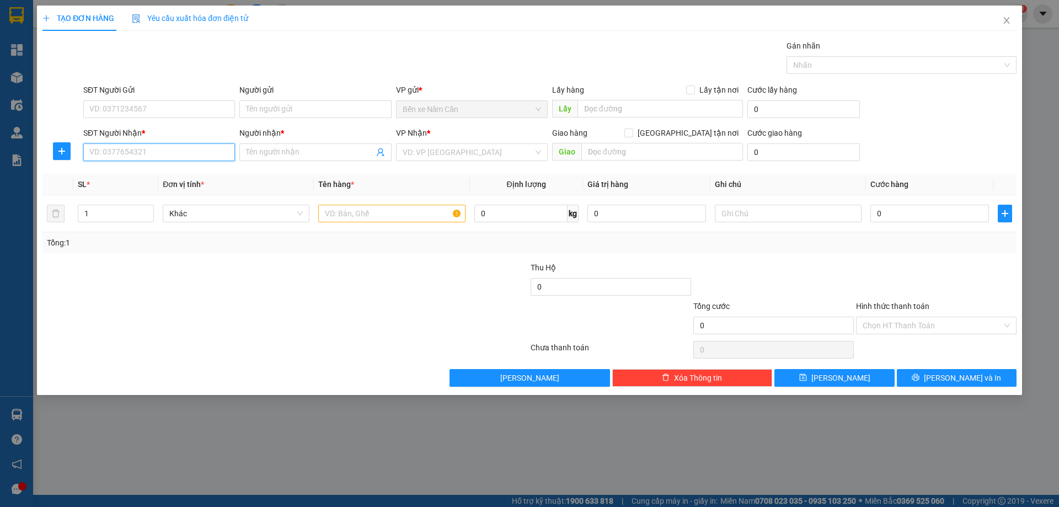
click at [171, 154] on input "SĐT Người Nhận *" at bounding box center [159, 152] width 152 height 18
type input "0387163433"
click at [156, 169] on div "0387163433 - TÍNH" at bounding box center [159, 174] width 138 height 12
type input "TÍNH"
type input "0387163433"
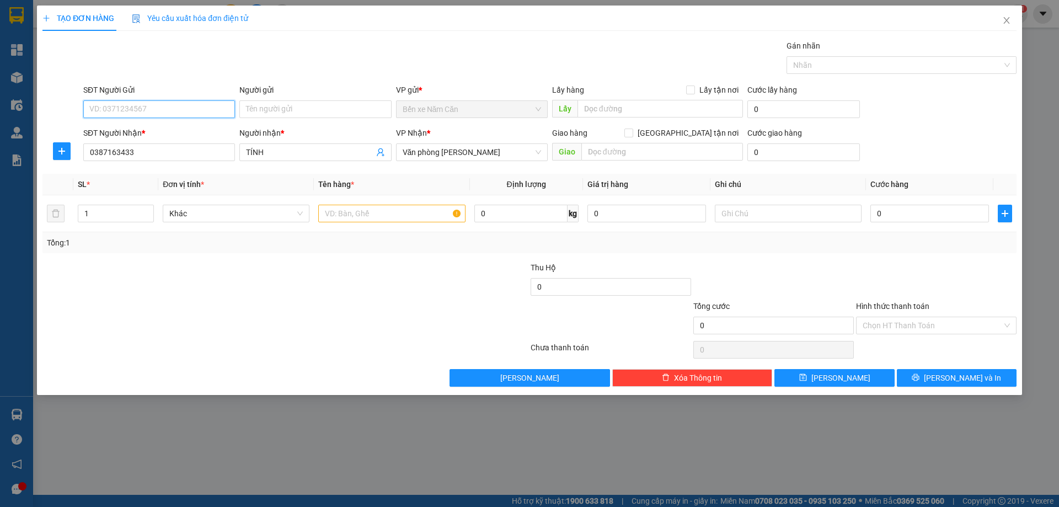
click at [174, 106] on input "SĐT Người Gửi" at bounding box center [159, 109] width 152 height 18
click at [147, 144] on div "0919809324 - CAN" at bounding box center [159, 149] width 138 height 12
type input "0919809324"
type input "CAN"
click at [377, 218] on input "text" at bounding box center [391, 214] width 147 height 18
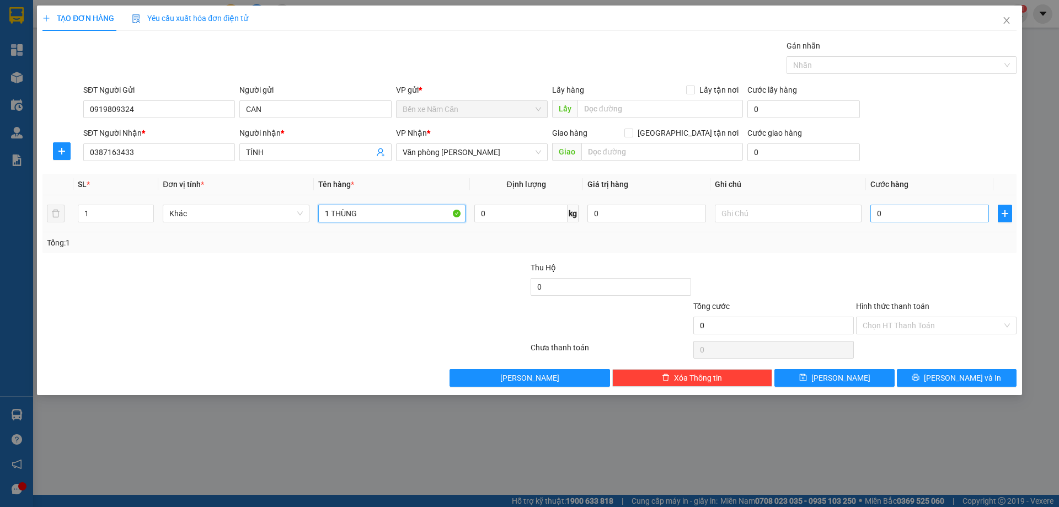
type input "1 THÙNG"
click at [892, 208] on input "0" at bounding box center [929, 214] width 119 height 18
type input "6"
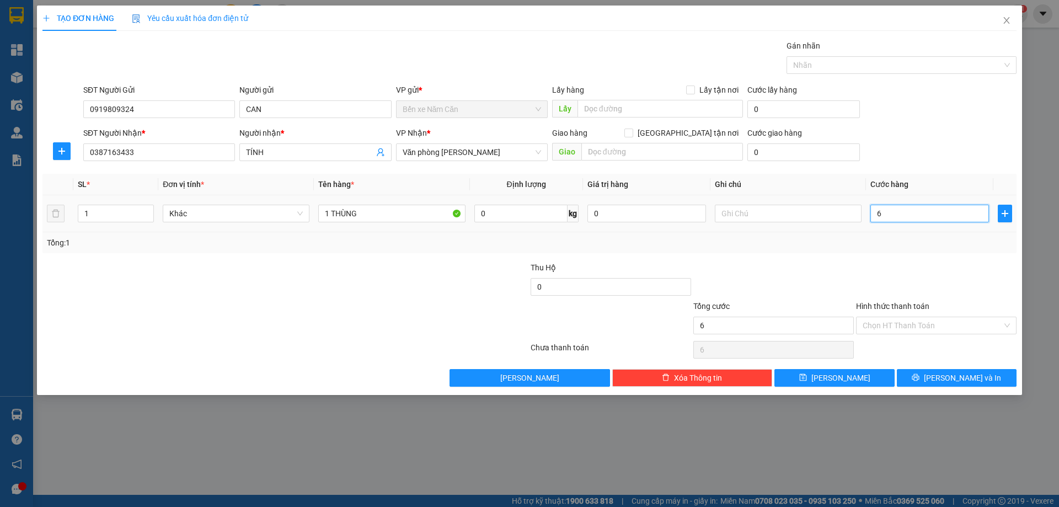
type input "60"
type input "60.000"
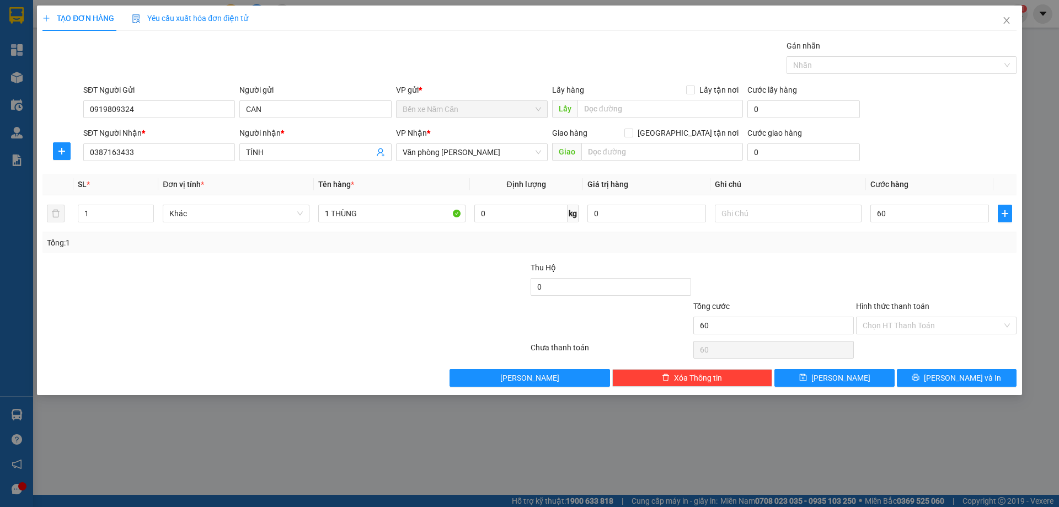
type input "60.000"
click at [881, 261] on div at bounding box center [936, 280] width 163 height 39
click at [917, 376] on button "[PERSON_NAME] và In" at bounding box center [957, 378] width 120 height 18
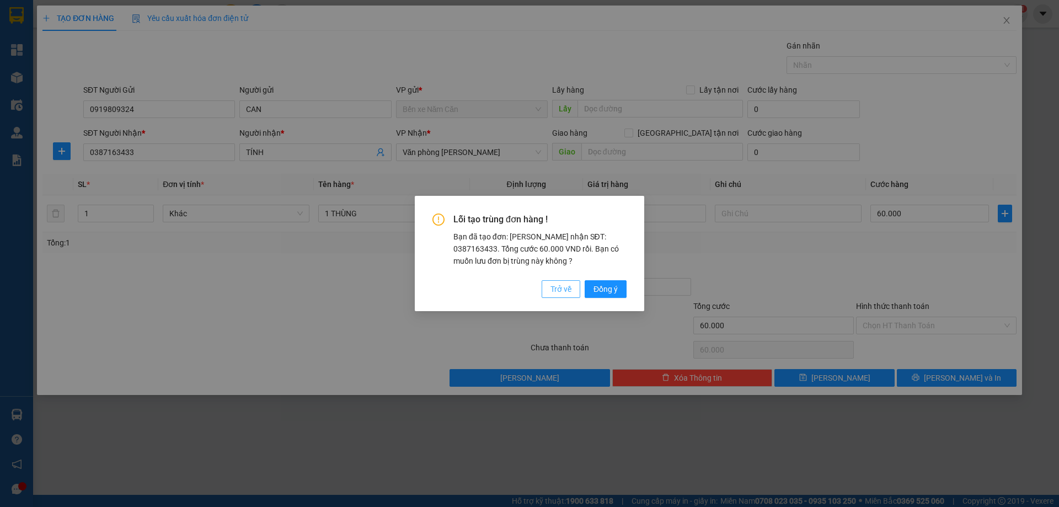
click at [550, 289] on span "Trở về" at bounding box center [560, 289] width 21 height 12
type input "0"
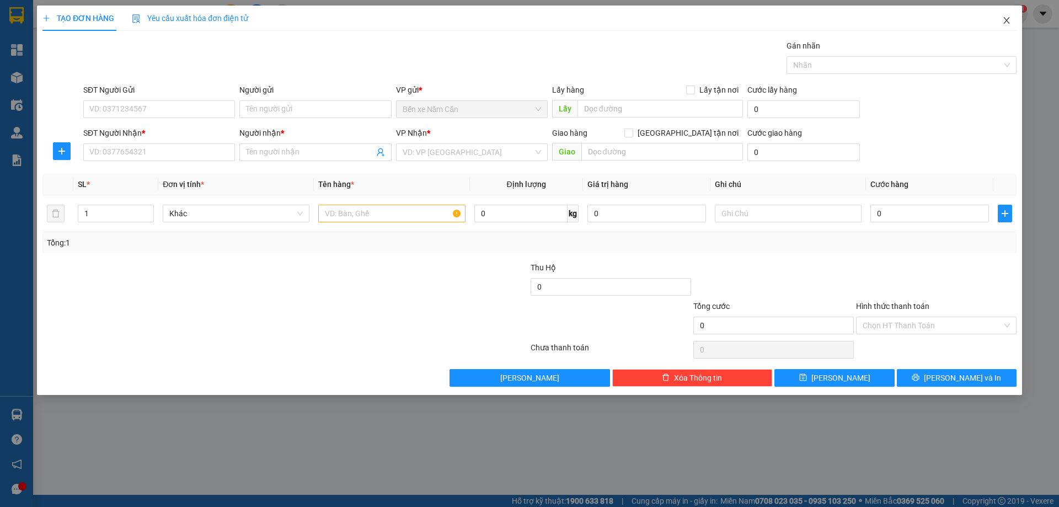
click at [1009, 21] on icon "close" at bounding box center [1006, 20] width 9 height 9
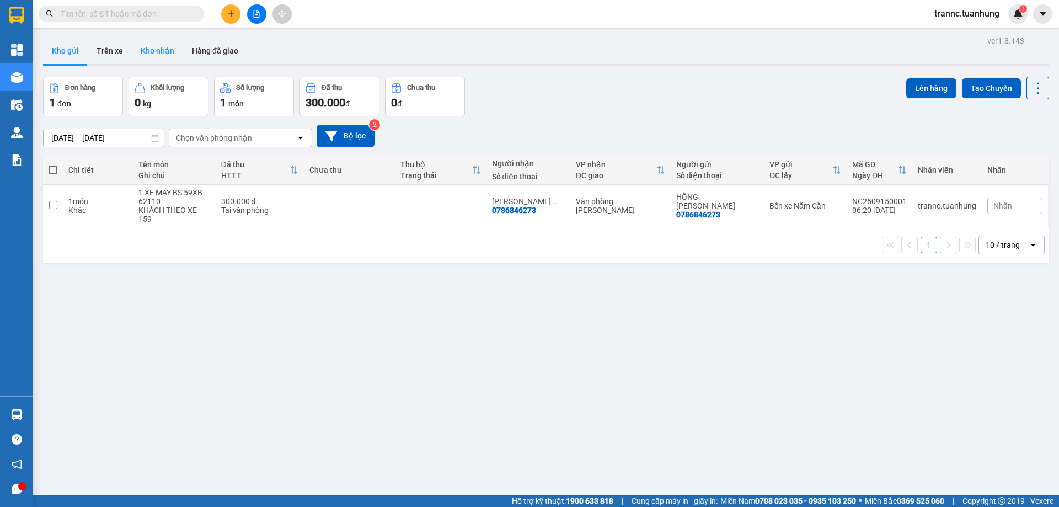
click at [153, 52] on button "Kho nhận" at bounding box center [157, 50] width 51 height 26
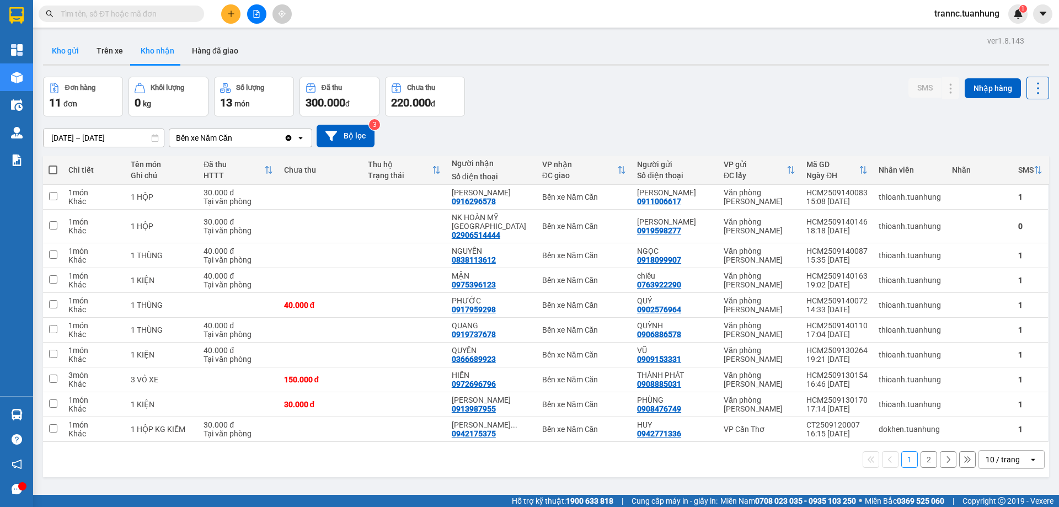
click at [69, 49] on button "Kho gửi" at bounding box center [65, 50] width 45 height 26
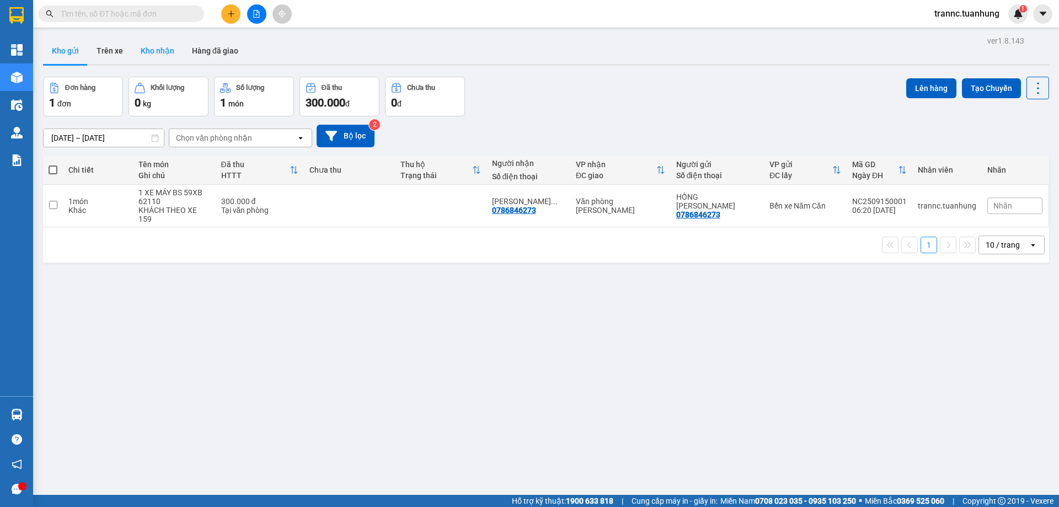
click at [159, 47] on button "Kho nhận" at bounding box center [157, 50] width 51 height 26
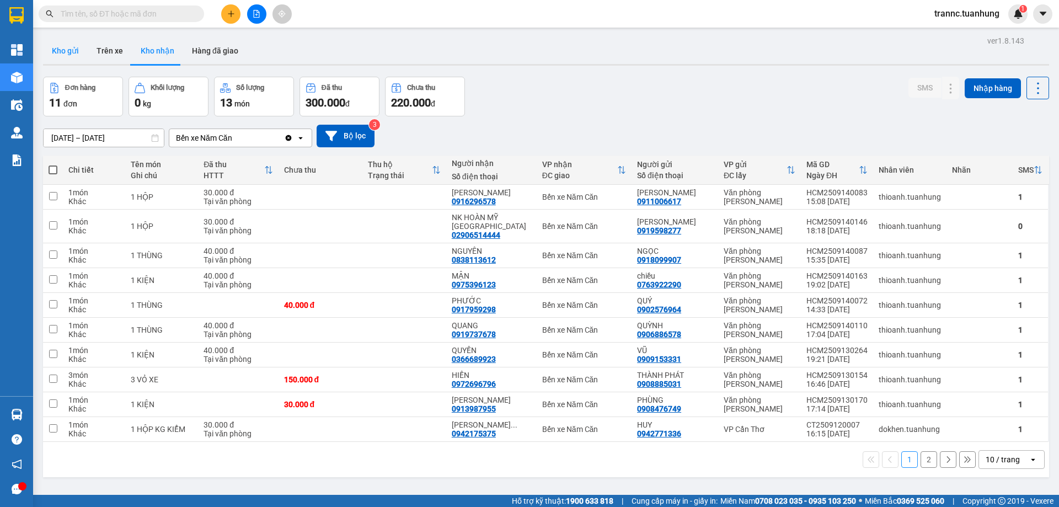
click at [60, 53] on button "Kho gửi" at bounding box center [65, 50] width 45 height 26
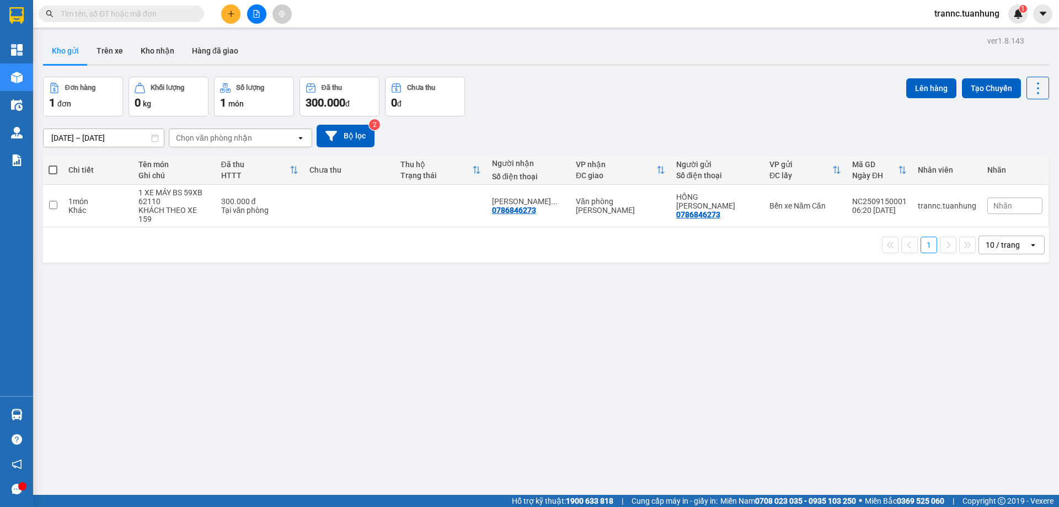
click at [149, 16] on input "text" at bounding box center [126, 14] width 130 height 12
type input "0"
click at [238, 8] on button at bounding box center [230, 13] width 19 height 19
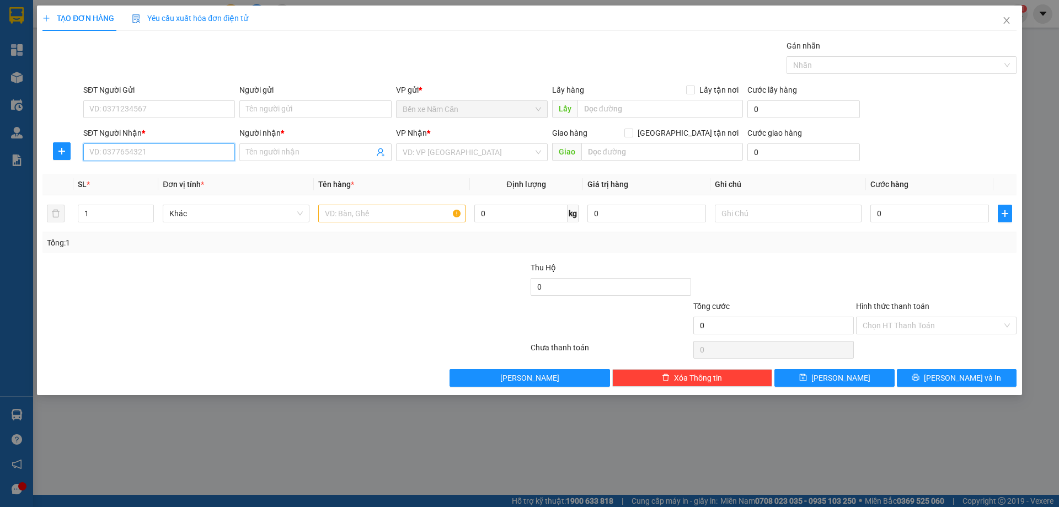
click at [147, 149] on input "SĐT Người Nhận *" at bounding box center [159, 152] width 152 height 18
type input "0387163433"
click at [149, 169] on div "0387163433 - TÍNH" at bounding box center [159, 174] width 138 height 12
type input "TÍNH"
type input "0387163433"
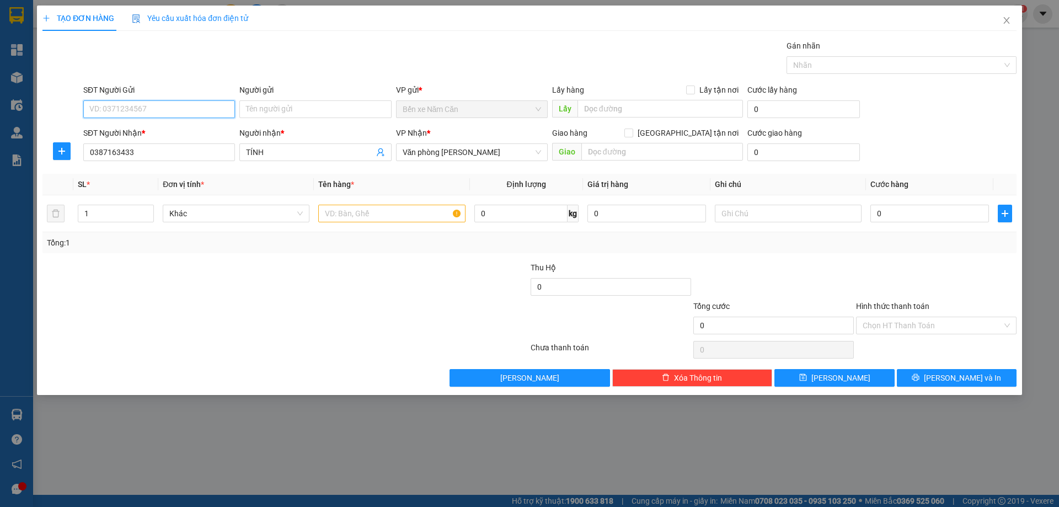
click at [173, 108] on input "SĐT Người Gửi" at bounding box center [159, 109] width 152 height 18
click at [153, 144] on div "0919809324 - CAN" at bounding box center [159, 149] width 138 height 12
type input "0919809324"
type input "CAN"
click at [344, 214] on input "text" at bounding box center [391, 214] width 147 height 18
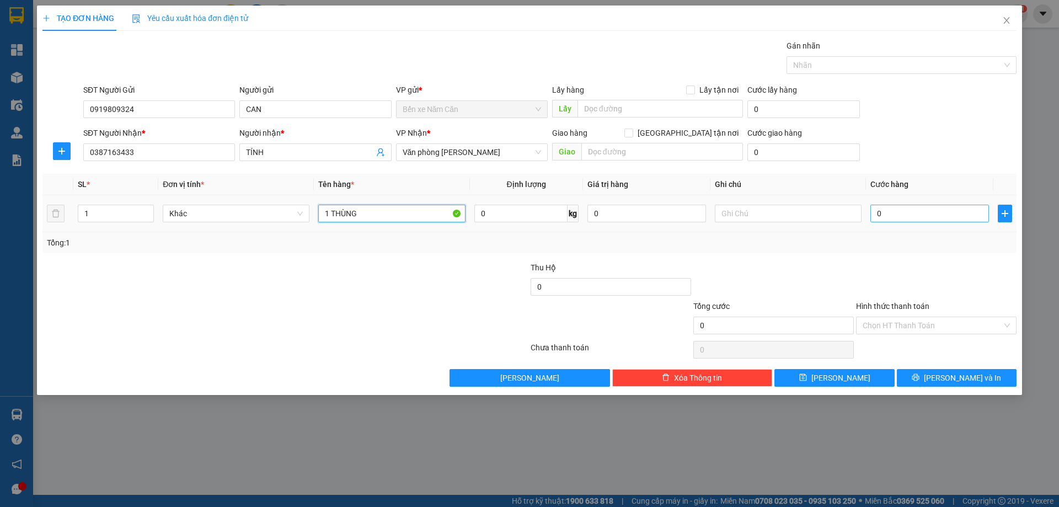
type input "1 THÙNG"
click at [910, 211] on input "0" at bounding box center [929, 214] width 119 height 18
type input "6"
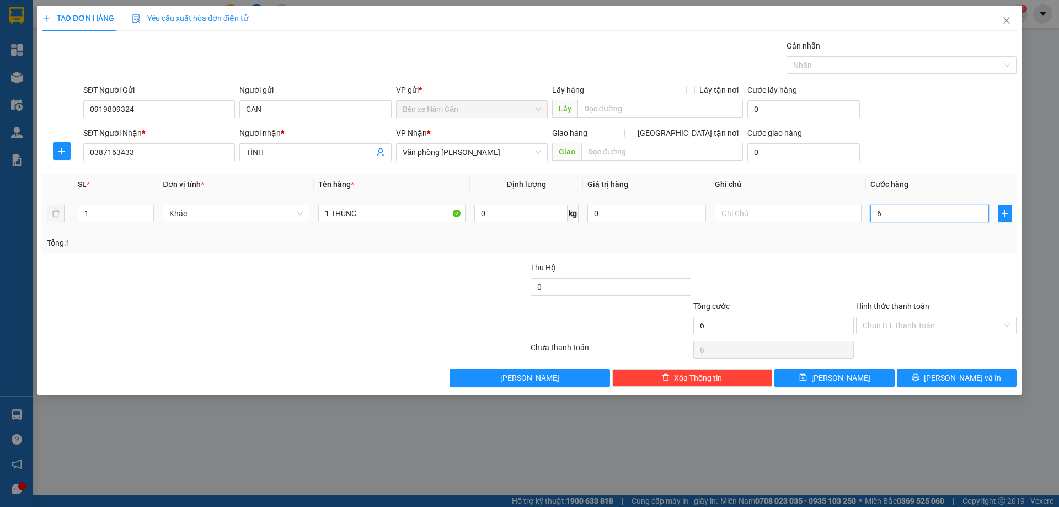
type input "60"
type input "60.000"
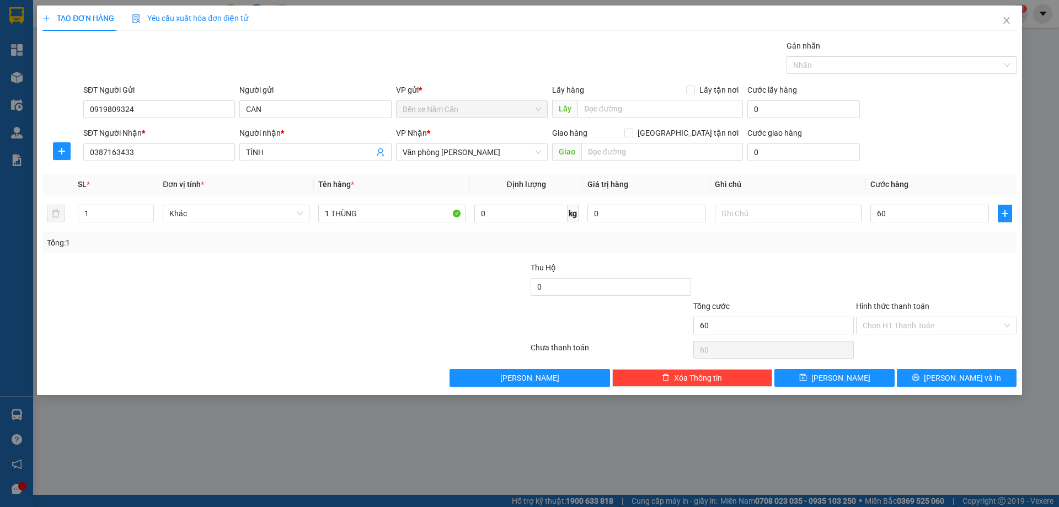
type input "60.000"
click at [885, 259] on div "Transit Pickup Surcharge Ids Transit Deliver Surcharge Ids Transit Deliver Surc…" at bounding box center [529, 213] width 974 height 347
click at [919, 376] on icon "printer" at bounding box center [916, 377] width 8 height 8
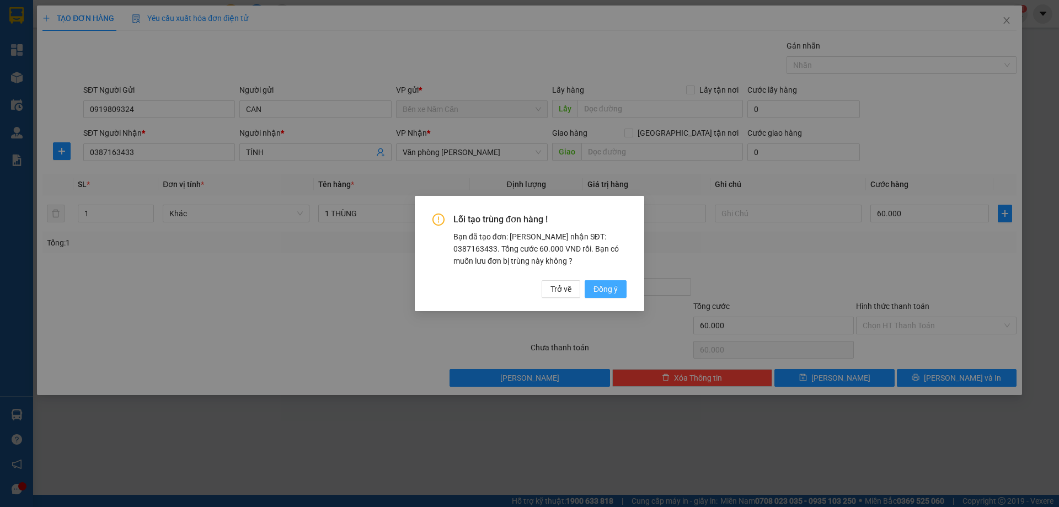
click at [610, 286] on span "Đồng ý" at bounding box center [605, 289] width 24 height 12
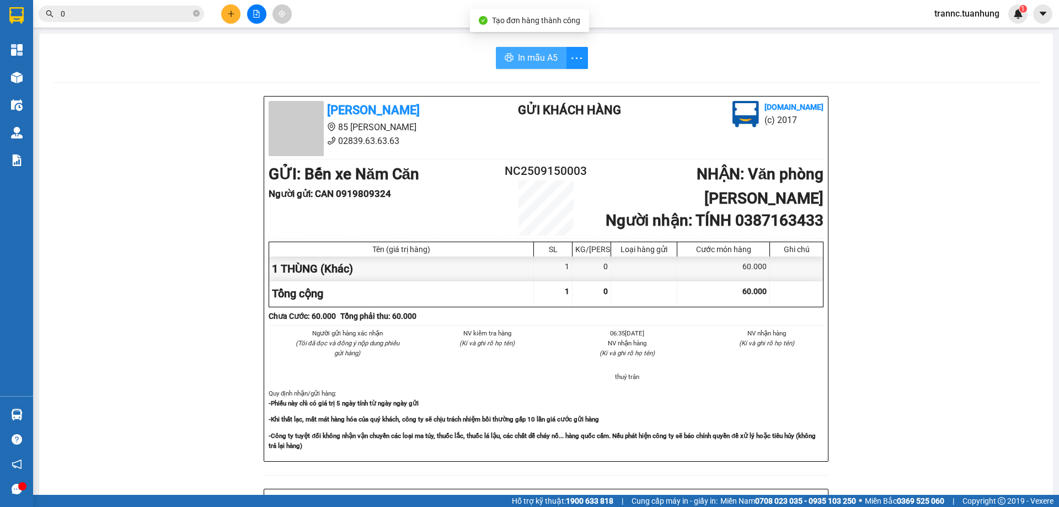
click at [523, 57] on span "In mẫu A5" at bounding box center [538, 58] width 40 height 14
click at [162, 15] on input "0" at bounding box center [126, 14] width 130 height 12
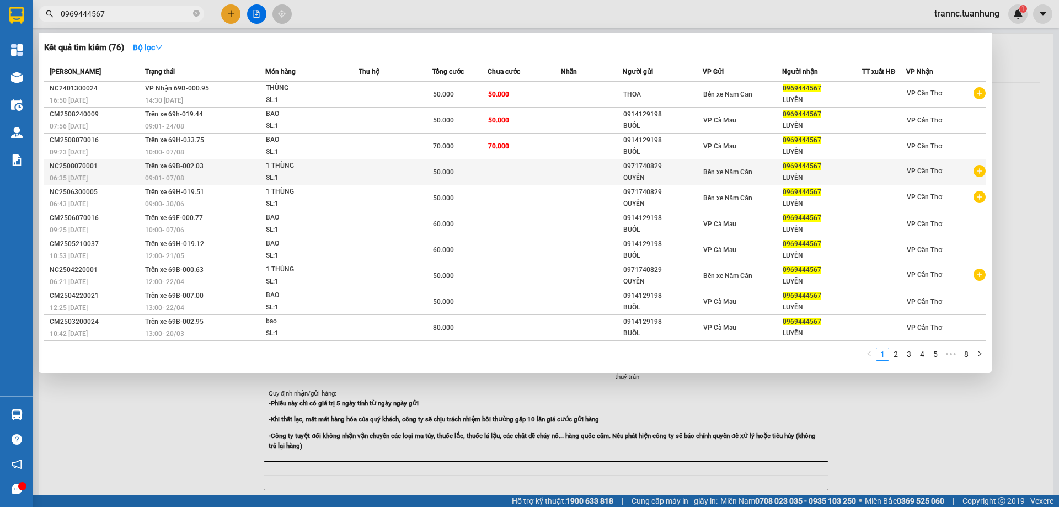
type input "0969444567"
click at [980, 173] on icon "plus-circle" at bounding box center [979, 171] width 12 height 12
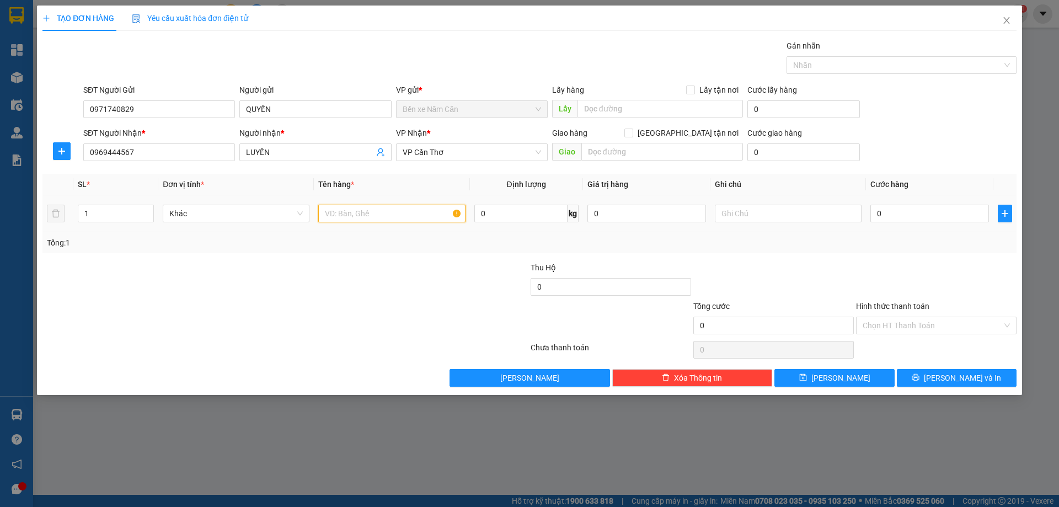
click at [415, 213] on input "text" at bounding box center [391, 214] width 147 height 18
type input "1 THÙNG"
click at [903, 211] on input "0" at bounding box center [929, 214] width 119 height 18
type input "5"
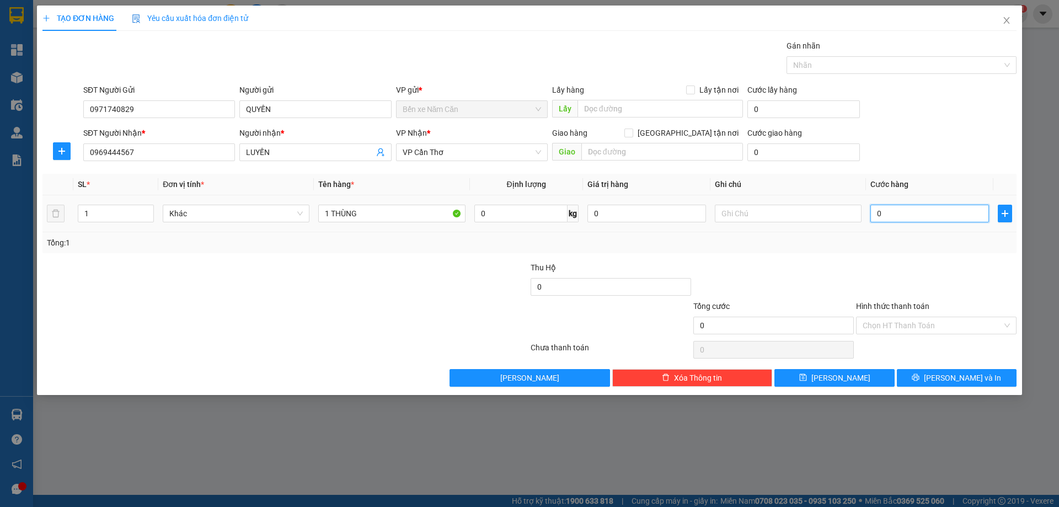
type input "5"
type input "50"
type input "50.000"
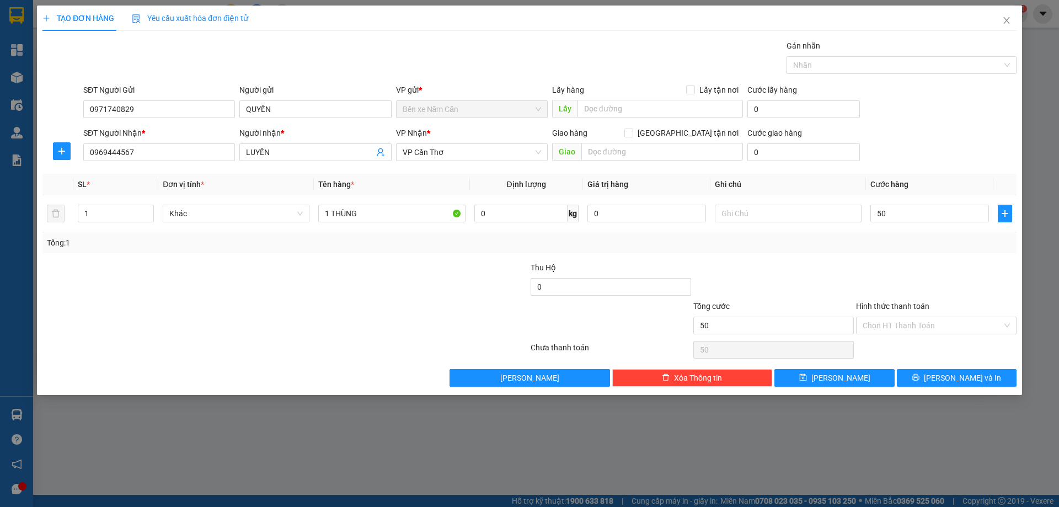
type input "50.000"
click at [882, 260] on div "Transit Pickup Surcharge Ids Transit Deliver Surcharge Ids Transit Deliver Surc…" at bounding box center [529, 213] width 974 height 347
click at [899, 328] on input "Hình thức thanh toán" at bounding box center [932, 325] width 140 height 17
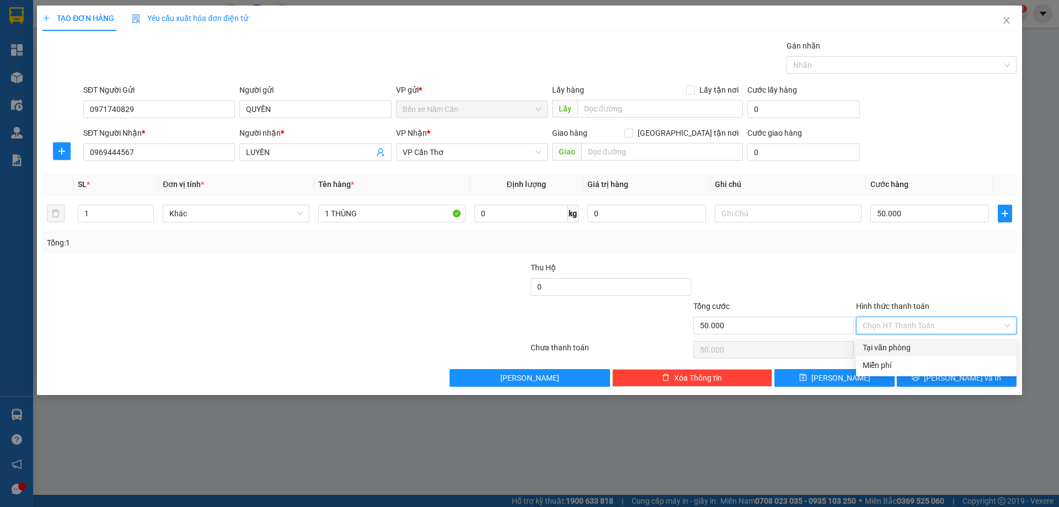
click at [904, 346] on div "Tại văn phòng" at bounding box center [935, 347] width 147 height 12
type input "0"
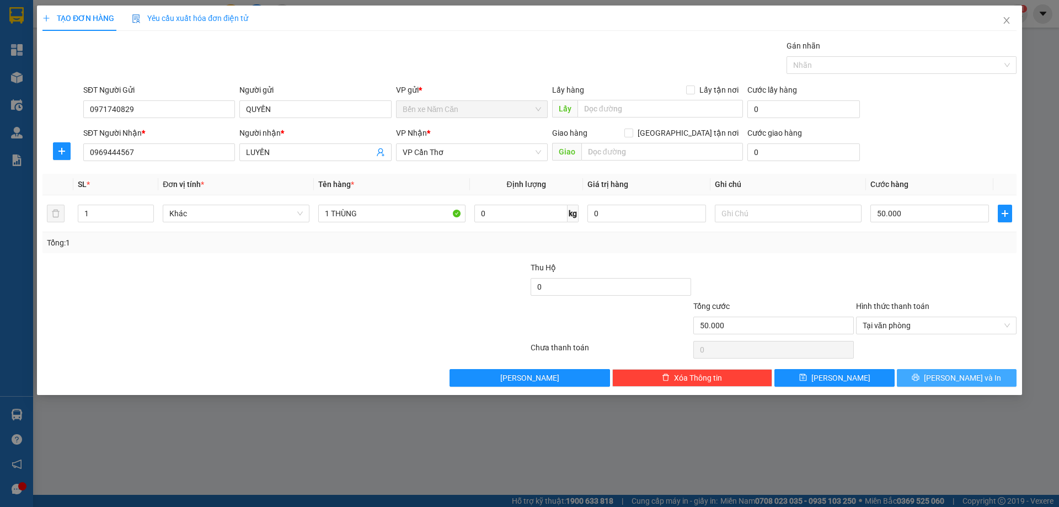
click at [923, 379] on button "[PERSON_NAME] và In" at bounding box center [957, 378] width 120 height 18
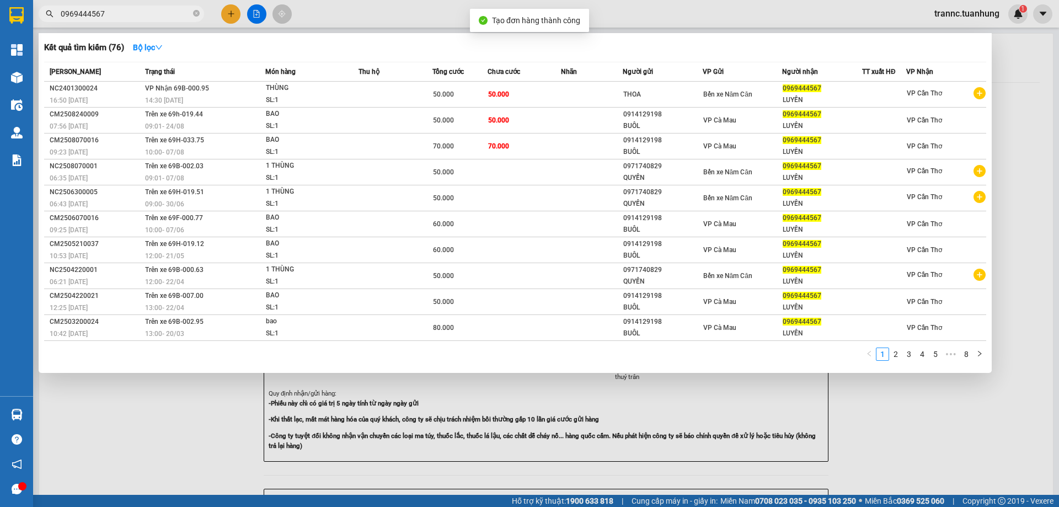
click at [923, 443] on div at bounding box center [529, 253] width 1059 height 507
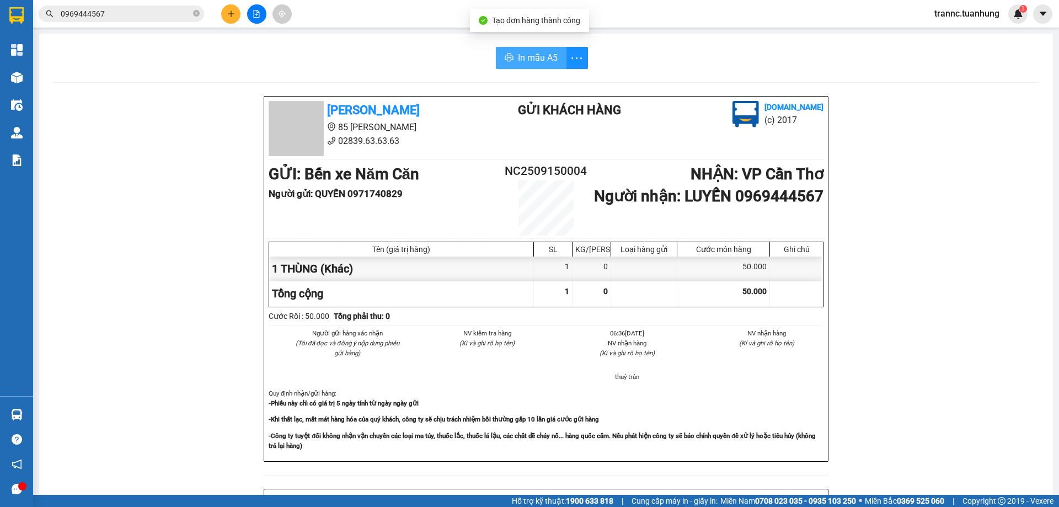
click at [534, 56] on span "In mẫu A5" at bounding box center [538, 58] width 40 height 14
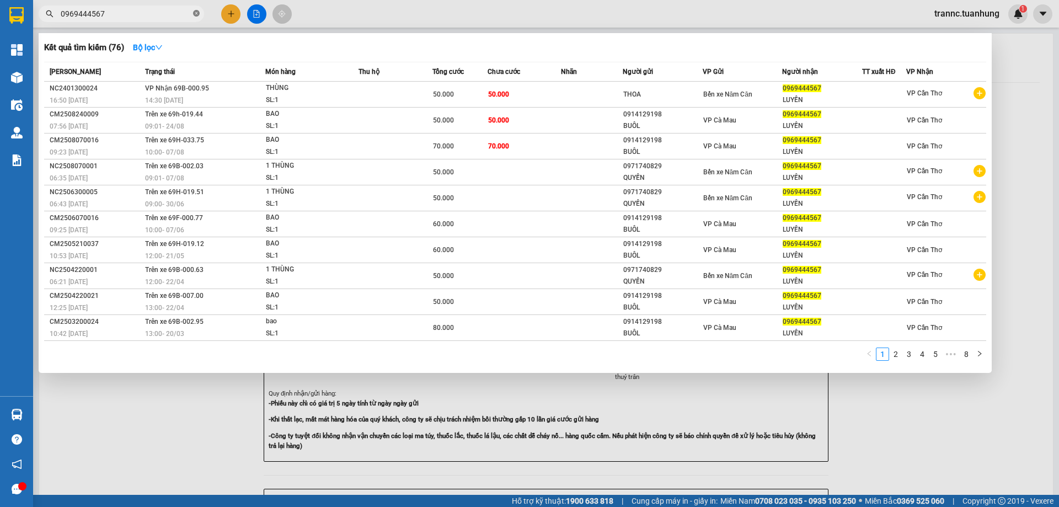
drag, startPoint x: 194, startPoint y: 13, endPoint x: 163, endPoint y: 25, distance: 33.4
click at [194, 15] on icon "close-circle" at bounding box center [196, 13] width 7 height 7
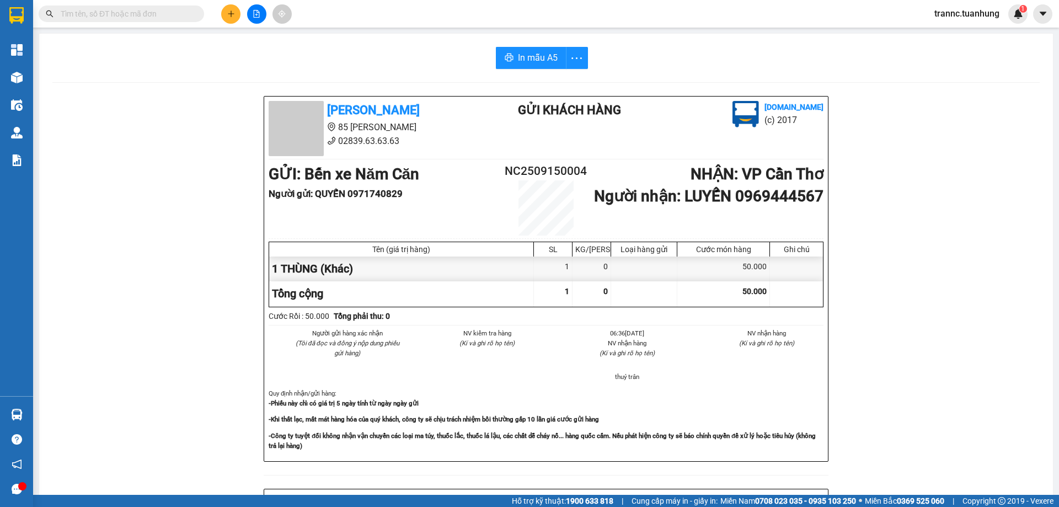
click at [152, 13] on input "text" at bounding box center [126, 14] width 130 height 12
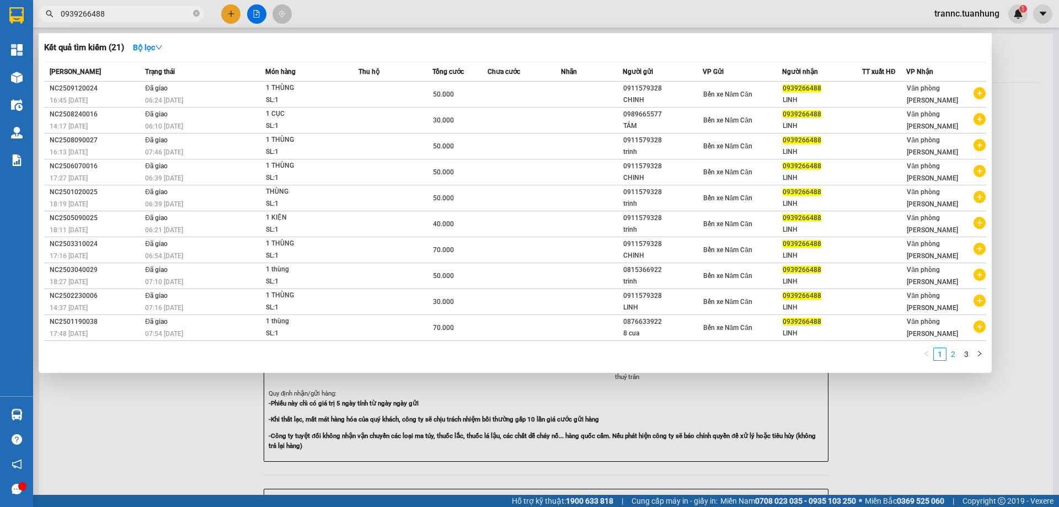
type input "0939266488"
click at [953, 355] on link "2" at bounding box center [953, 354] width 12 height 12
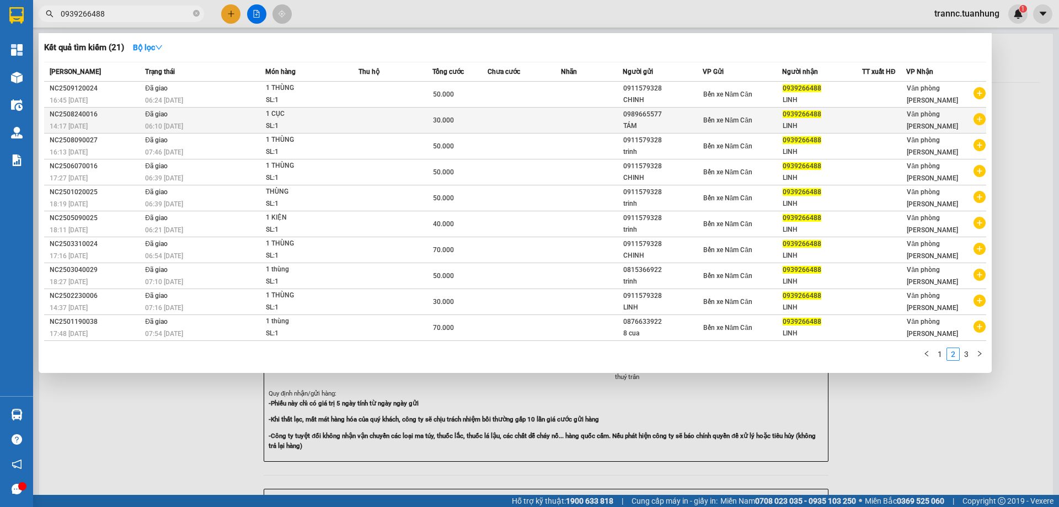
click at [978, 120] on icon "plus-circle" at bounding box center [979, 119] width 12 height 12
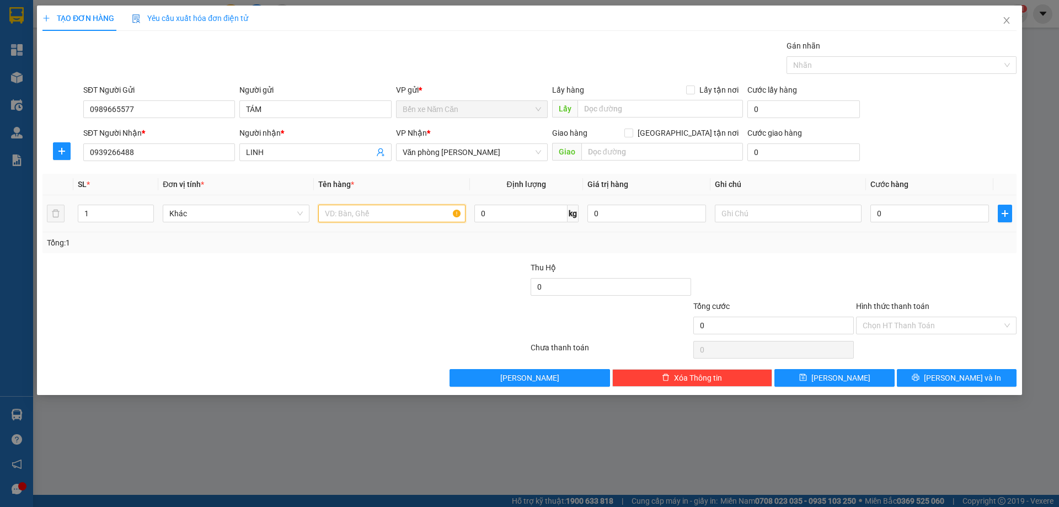
click at [330, 220] on input "text" at bounding box center [391, 214] width 147 height 18
type input "1 THÙNG"
click at [887, 213] on input "0" at bounding box center [929, 214] width 119 height 18
type input "4"
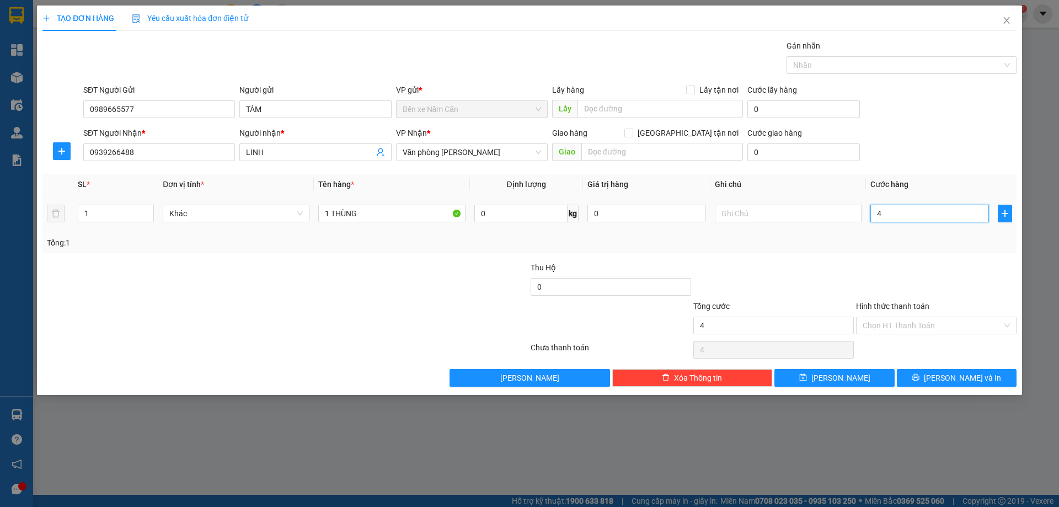
type input "4"
type input "40"
type input "40.000"
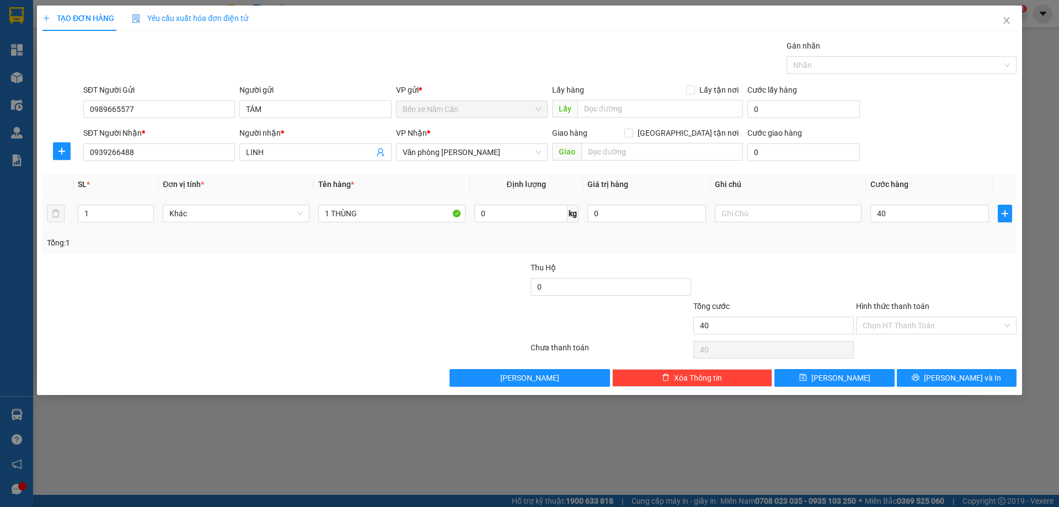
type input "40.000"
click at [848, 231] on td at bounding box center [788, 213] width 156 height 37
click at [898, 322] on input "Hình thức thanh toán" at bounding box center [932, 325] width 140 height 17
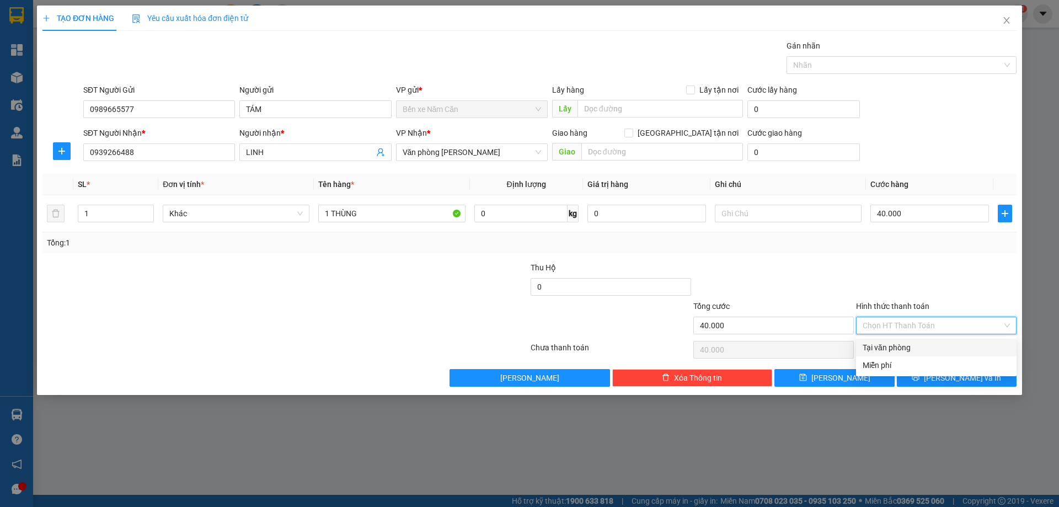
click at [919, 345] on div "Tại văn phòng" at bounding box center [935, 347] width 147 height 12
type input "0"
click at [944, 377] on button "[PERSON_NAME] và In" at bounding box center [957, 378] width 120 height 18
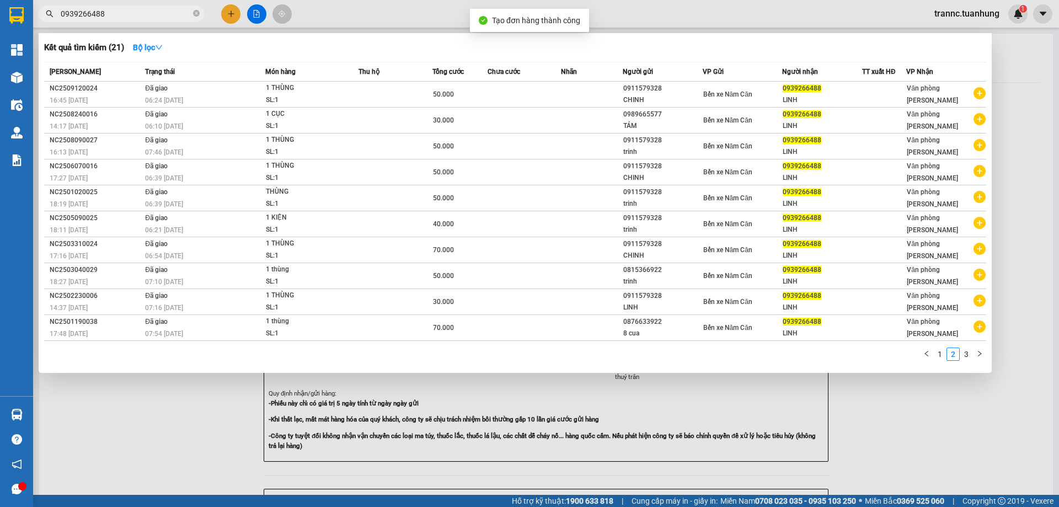
drag, startPoint x: 904, startPoint y: 409, endPoint x: 840, endPoint y: 330, distance: 101.5
click at [901, 406] on div at bounding box center [529, 253] width 1059 height 507
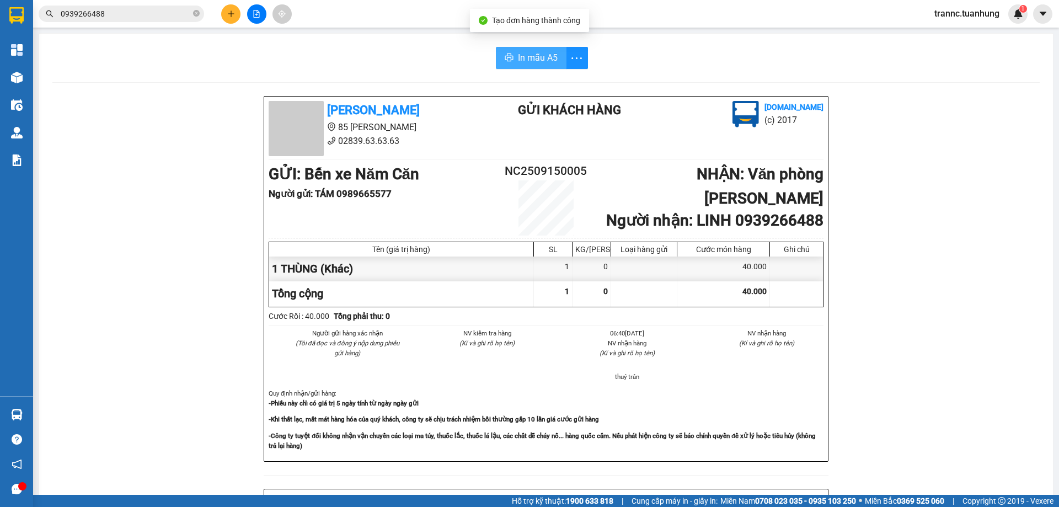
click at [527, 52] on span "In mẫu A5" at bounding box center [538, 58] width 40 height 14
click at [124, 10] on input "0939266488" at bounding box center [126, 14] width 130 height 12
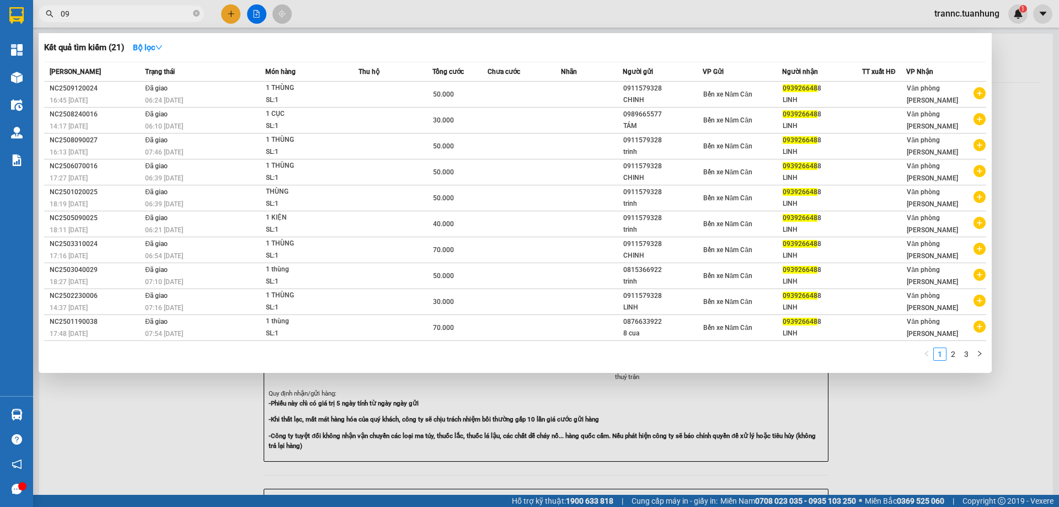
type input "0"
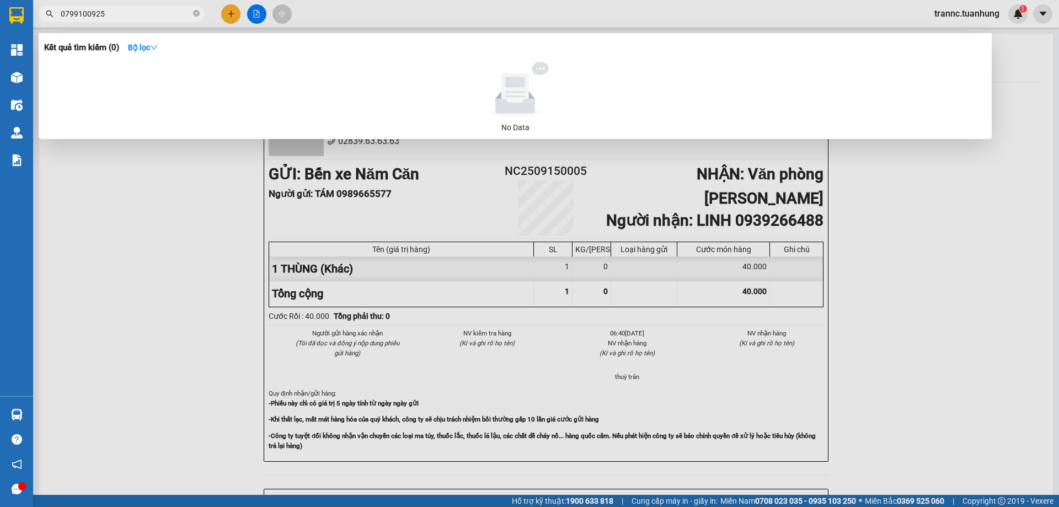
drag, startPoint x: 113, startPoint y: 13, endPoint x: 57, endPoint y: 23, distance: 57.1
click at [57, 23] on div "Kết quả tìm kiếm ( 0 ) Bộ lọc No Data 0799100925" at bounding box center [107, 13] width 215 height 19
type input "0799100925"
click at [227, 15] on div at bounding box center [529, 253] width 1059 height 507
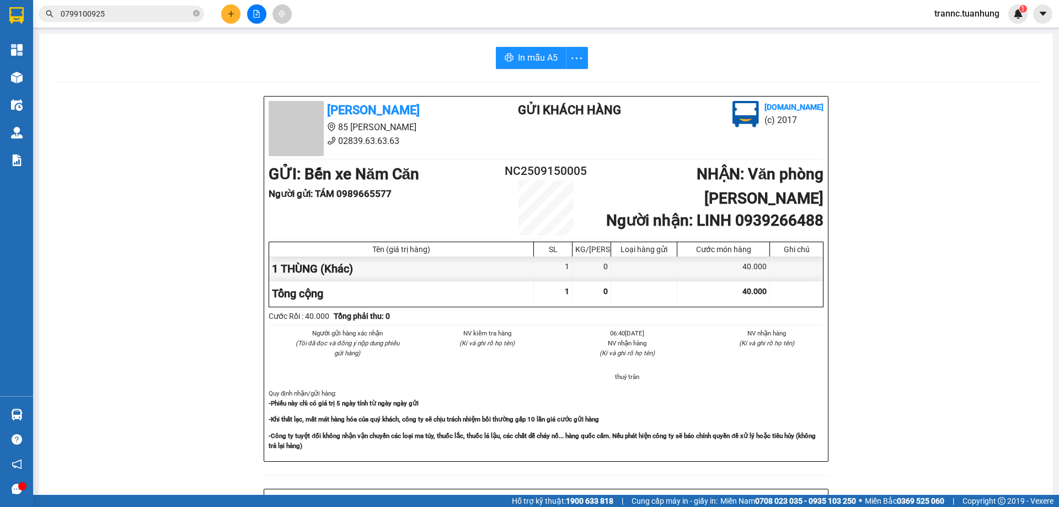
click at [230, 13] on icon "plus" at bounding box center [231, 14] width 8 height 8
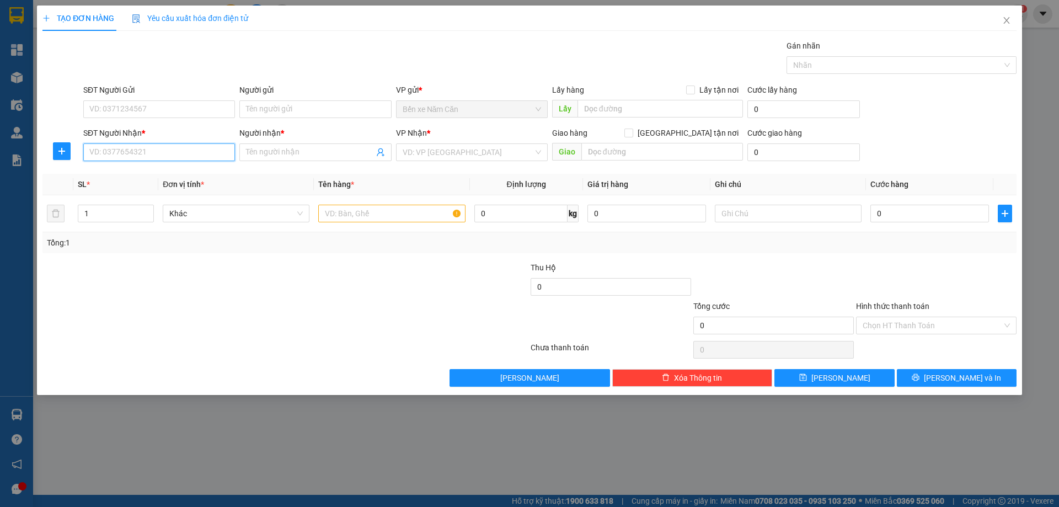
click at [133, 153] on input "SĐT Người Nhận *" at bounding box center [159, 152] width 152 height 18
paste input "0799100925"
type input "0799100925"
click at [269, 147] on input "Người nhận *" at bounding box center [309, 152] width 127 height 12
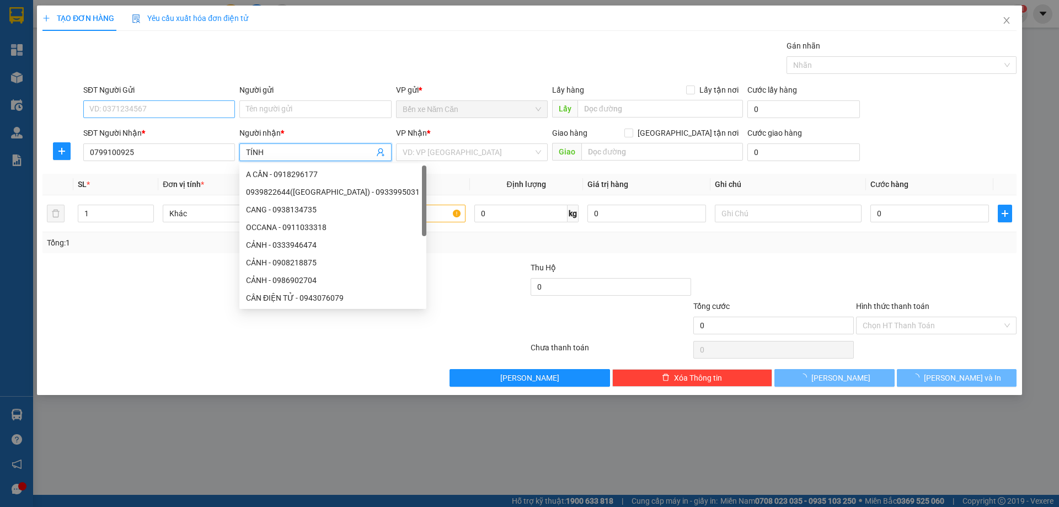
type input "TÍNH"
click at [168, 106] on input "SĐT Người Gửi" at bounding box center [159, 109] width 152 height 18
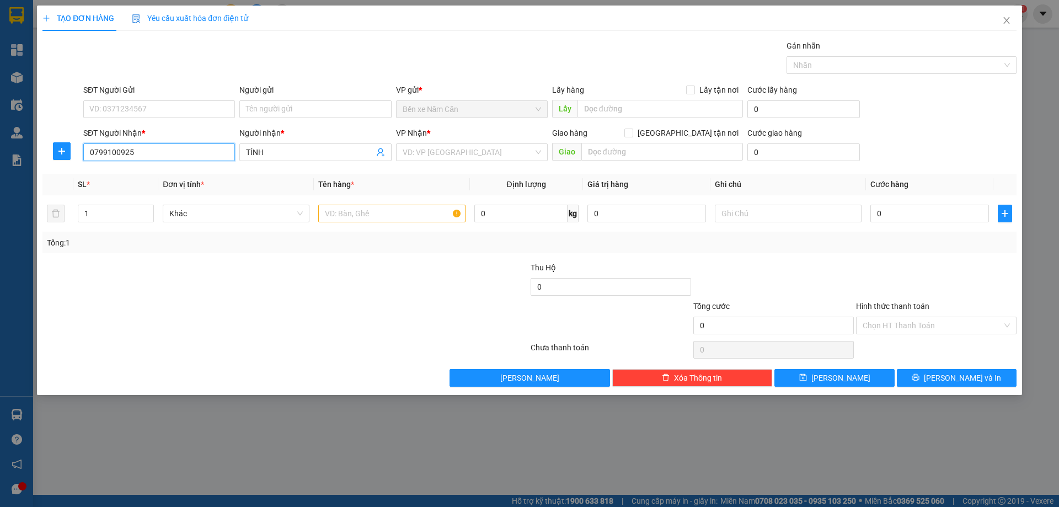
click at [149, 160] on input "0799100925" at bounding box center [159, 152] width 152 height 18
click at [155, 173] on div "0799100952 - TÍNH" at bounding box center [159, 174] width 138 height 12
type input "0799100952"
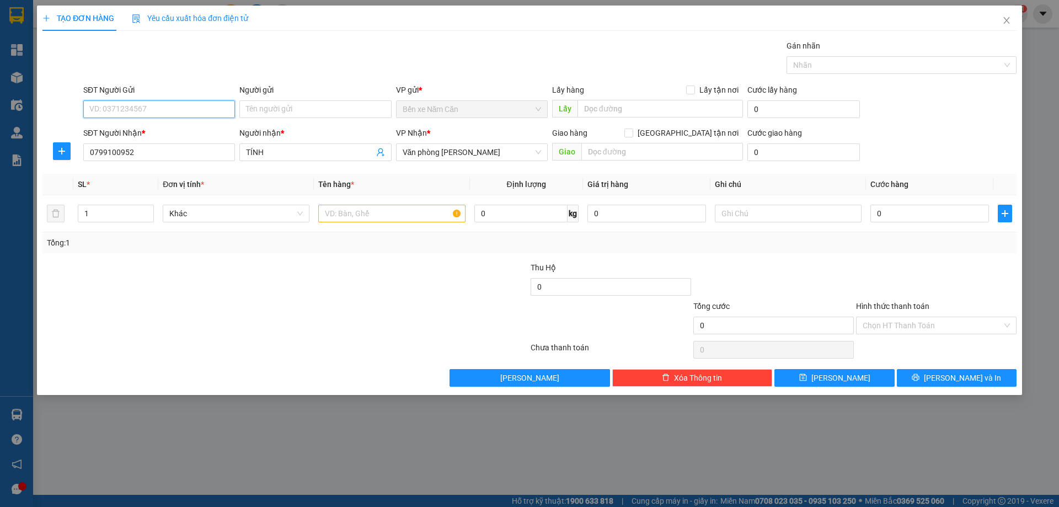
click at [159, 110] on input "SĐT Người Gửi" at bounding box center [159, 109] width 152 height 18
click at [169, 130] on div "0888768595 - TÒNG" at bounding box center [159, 131] width 138 height 12
type input "0888768595"
type input "TÒNG"
click at [336, 213] on input "text" at bounding box center [391, 214] width 147 height 18
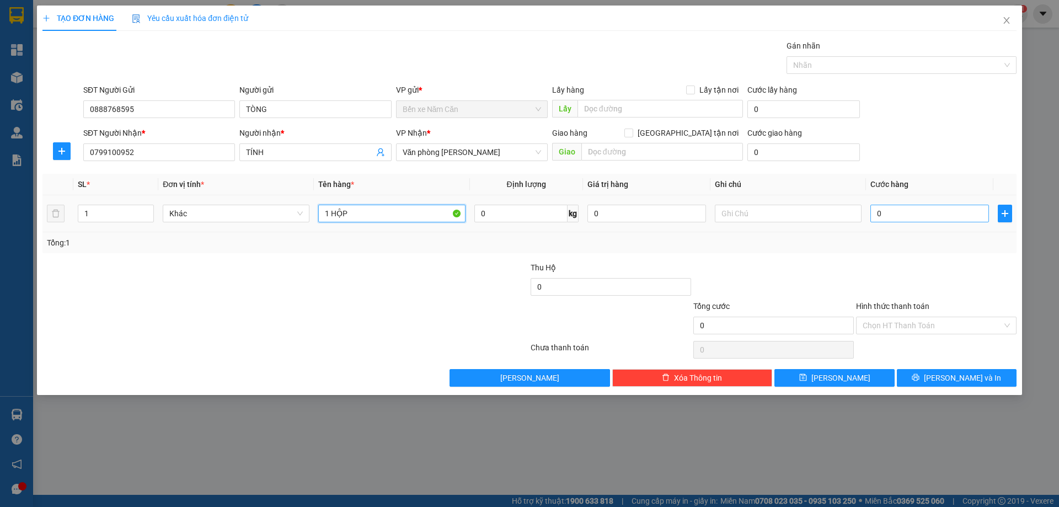
type input "1 HỘP"
click at [882, 211] on input "0" at bounding box center [929, 214] width 119 height 18
type input "3"
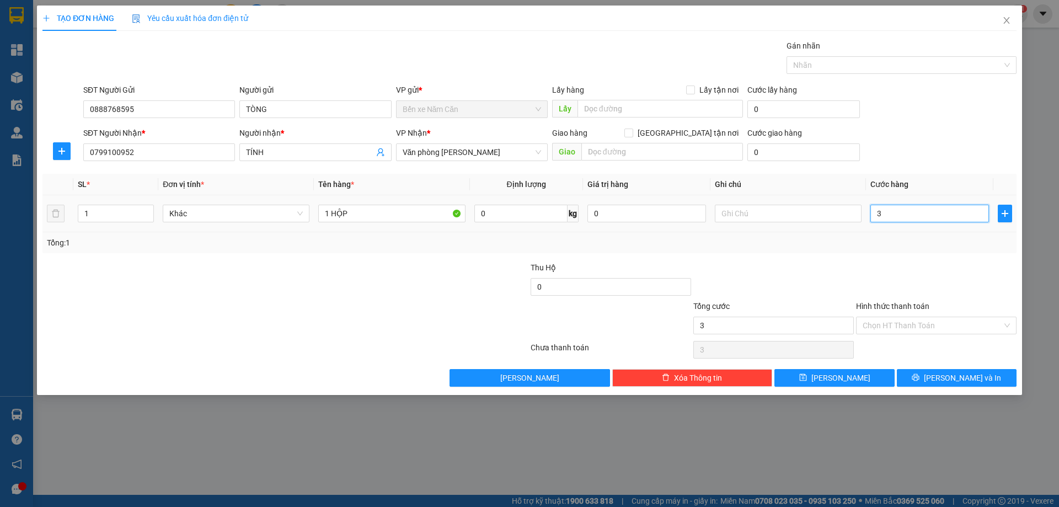
type input "30"
type input "30.000"
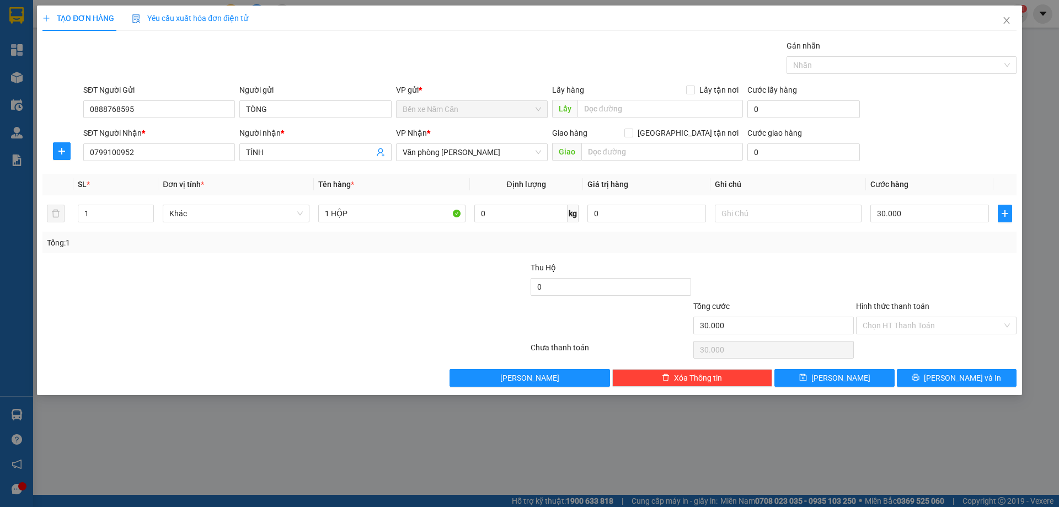
click at [886, 269] on div at bounding box center [936, 280] width 163 height 39
click at [905, 325] on input "Hình thức thanh toán" at bounding box center [932, 325] width 140 height 17
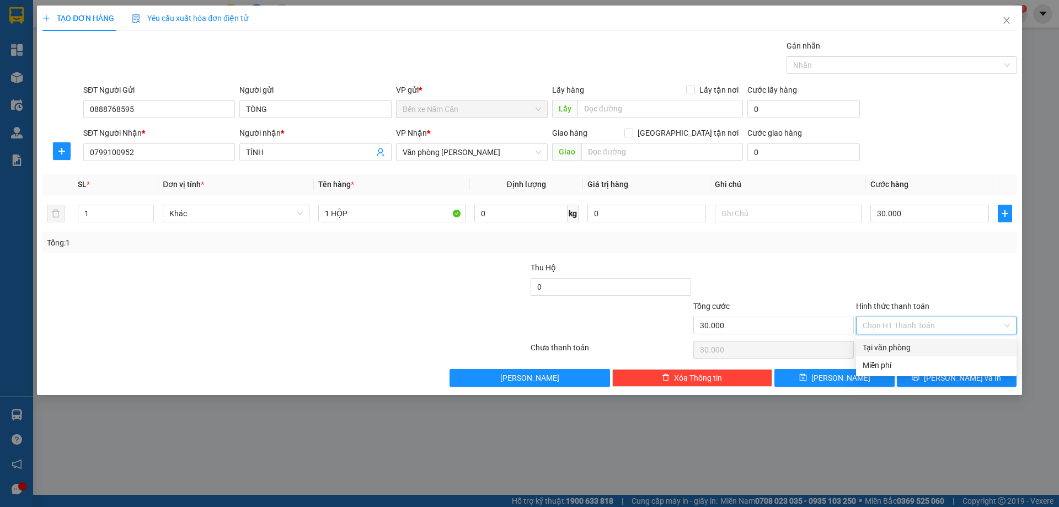
click at [909, 343] on div "Tại văn phòng" at bounding box center [935, 347] width 147 height 12
type input "0"
click at [973, 370] on button "[PERSON_NAME] và In" at bounding box center [957, 378] width 120 height 18
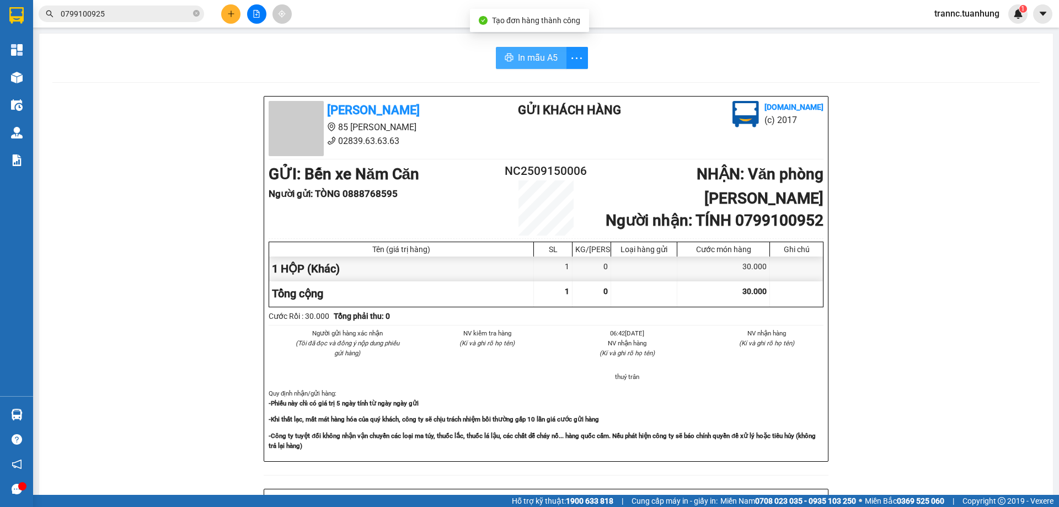
click at [540, 58] on span "In mẫu A5" at bounding box center [538, 58] width 40 height 14
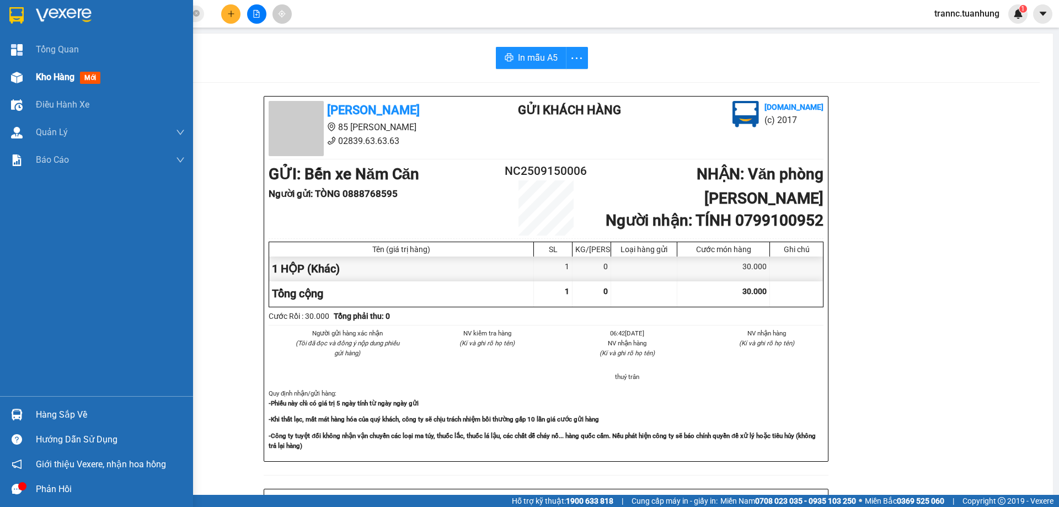
click at [87, 76] on span "mới" at bounding box center [90, 78] width 20 height 12
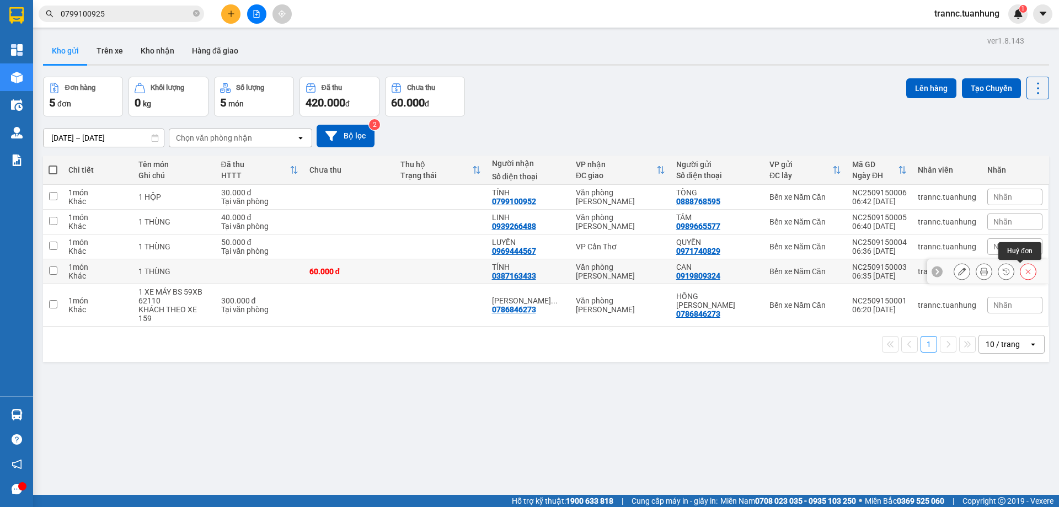
click at [1024, 271] on icon at bounding box center [1028, 271] width 8 height 8
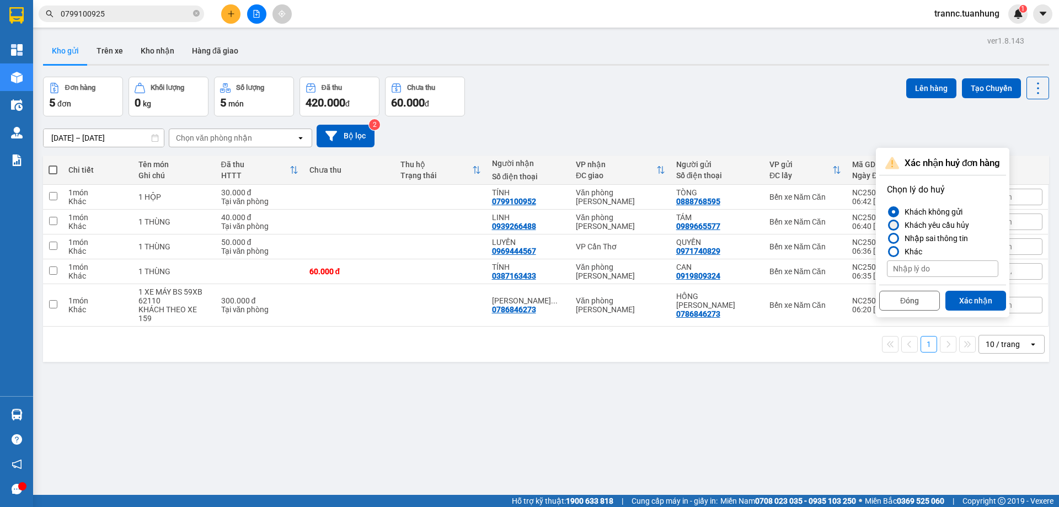
click at [894, 226] on div at bounding box center [893, 225] width 8 height 8
click at [887, 225] on input "Khách yêu cầu hủy" at bounding box center [887, 225] width 0 height 0
click at [968, 297] on button "Xác nhận" at bounding box center [975, 301] width 61 height 20
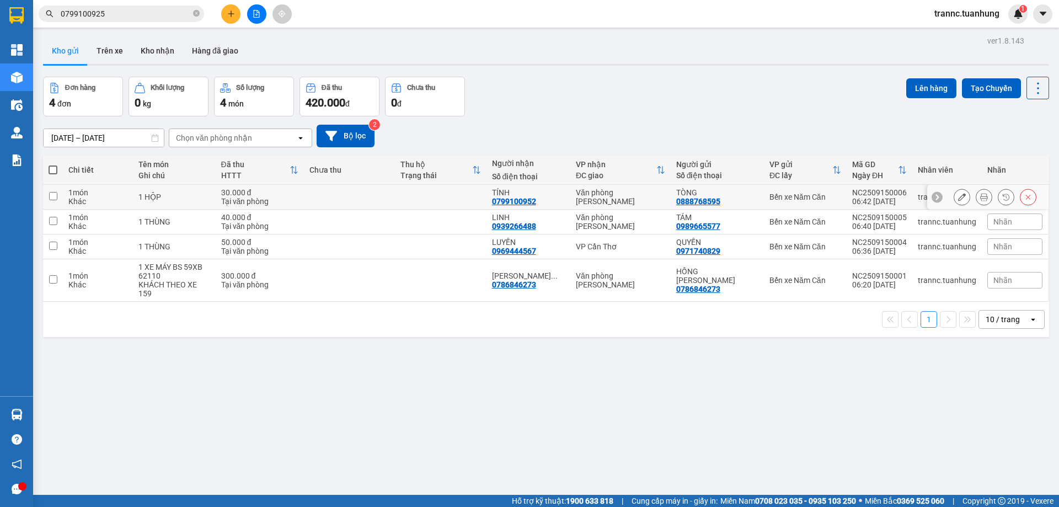
click at [284, 195] on div "30.000 đ" at bounding box center [259, 192] width 77 height 9
checkbox input "true"
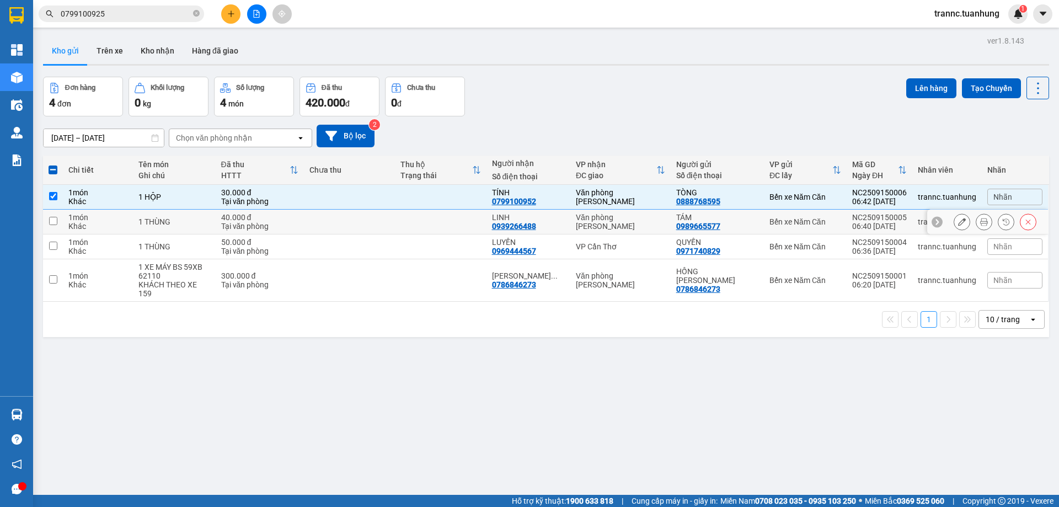
click at [276, 223] on div "Tại văn phòng" at bounding box center [259, 226] width 77 height 9
checkbox input "true"
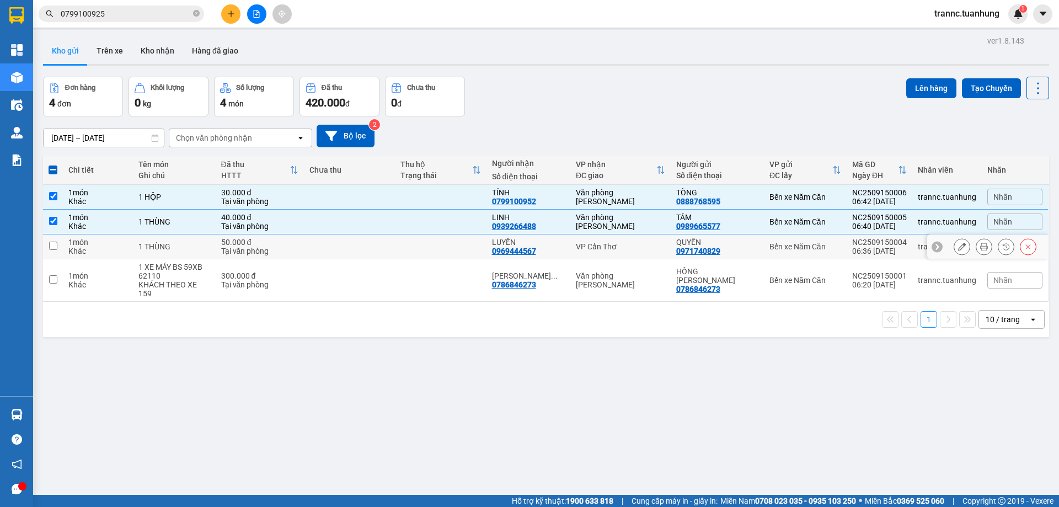
click at [276, 244] on div "50.000 đ" at bounding box center [259, 242] width 77 height 9
checkbox input "true"
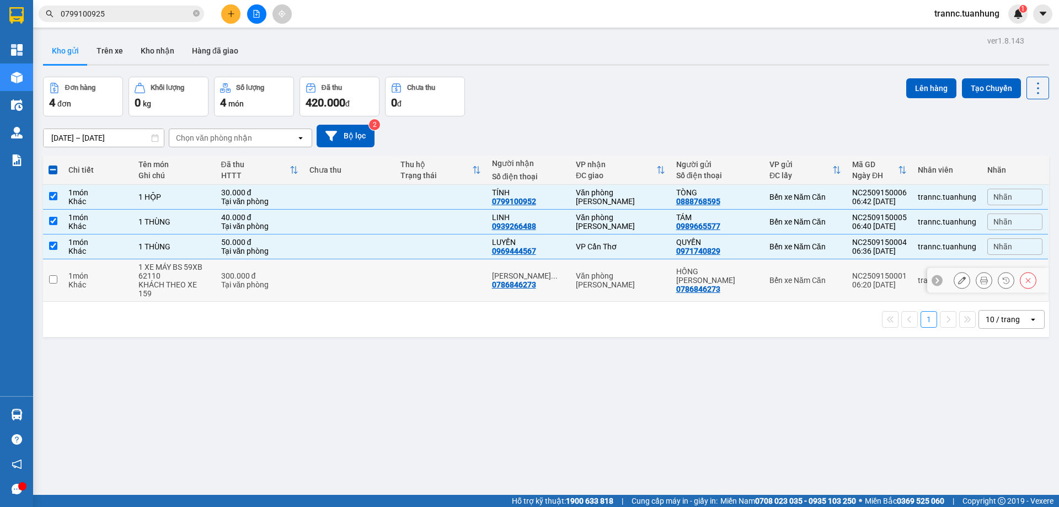
click at [293, 273] on div "300.000 đ" at bounding box center [259, 275] width 77 height 9
checkbox input "true"
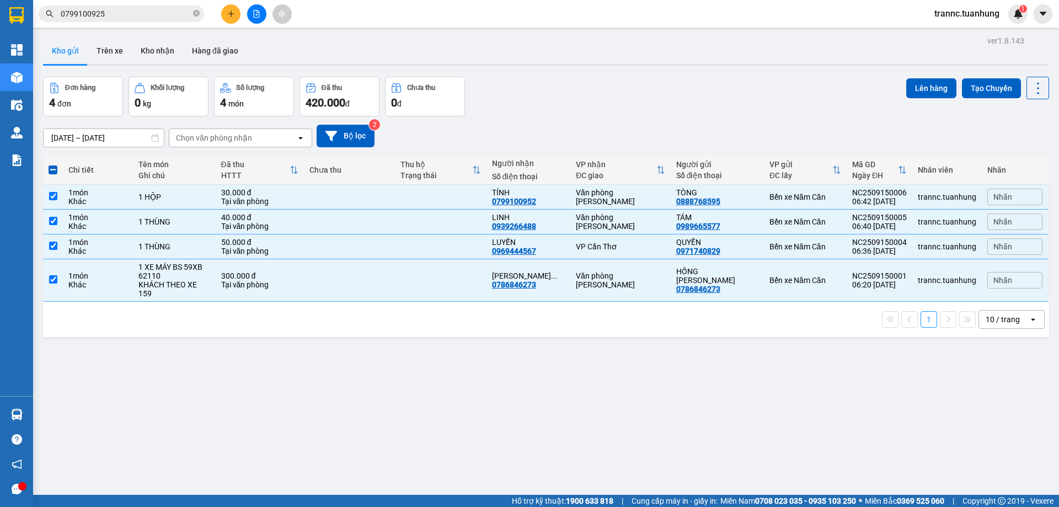
click at [758, 431] on div "ver 1.8.143 Kho gửi Trên xe Kho nhận Hàng đã giao Đơn hàng 4 đơn Khối lượng 0 k…" at bounding box center [546, 286] width 1015 height 507
click at [1032, 93] on icon at bounding box center [1037, 88] width 15 height 15
click at [773, 388] on div "ver 1.8.143 Kho gửi Trên xe Kho nhận Hàng đã giao Đơn hàng 4 đơn Khối lượng 0 k…" at bounding box center [546, 286] width 1015 height 507
click at [550, 351] on div "ver 1.8.143 Kho gửi Trên xe Kho nhận Hàng đã giao Đơn hàng 4 đơn Khối lượng 0 k…" at bounding box center [546, 286] width 1015 height 507
click at [625, 434] on div "ver 1.8.143 Kho gửi Trên xe Kho nhận Hàng đã giao Đơn hàng 4 đơn Khối lượng 0 k…" at bounding box center [546, 286] width 1015 height 507
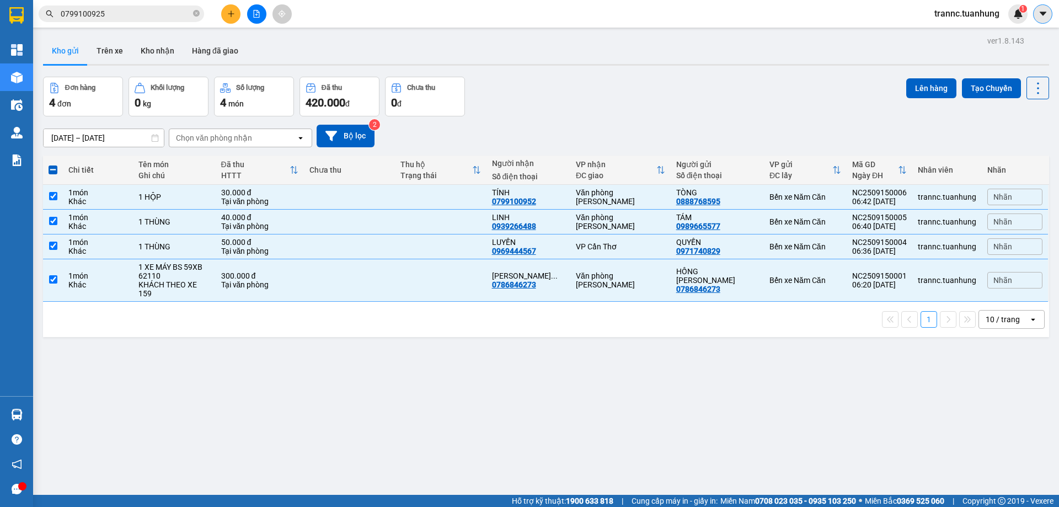
click at [1043, 13] on icon "caret-down" at bounding box center [1042, 14] width 7 height 4
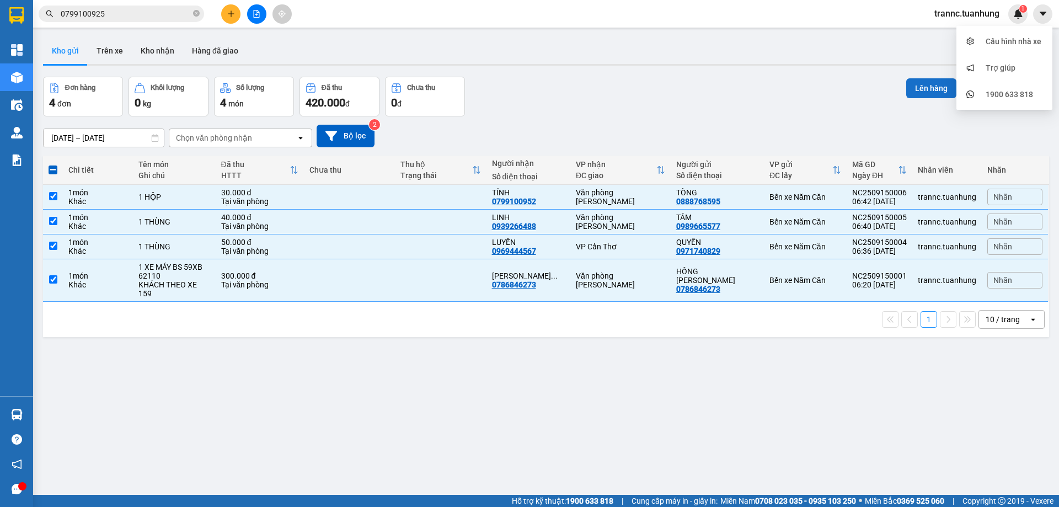
click at [913, 87] on button "Lên hàng" at bounding box center [931, 88] width 50 height 20
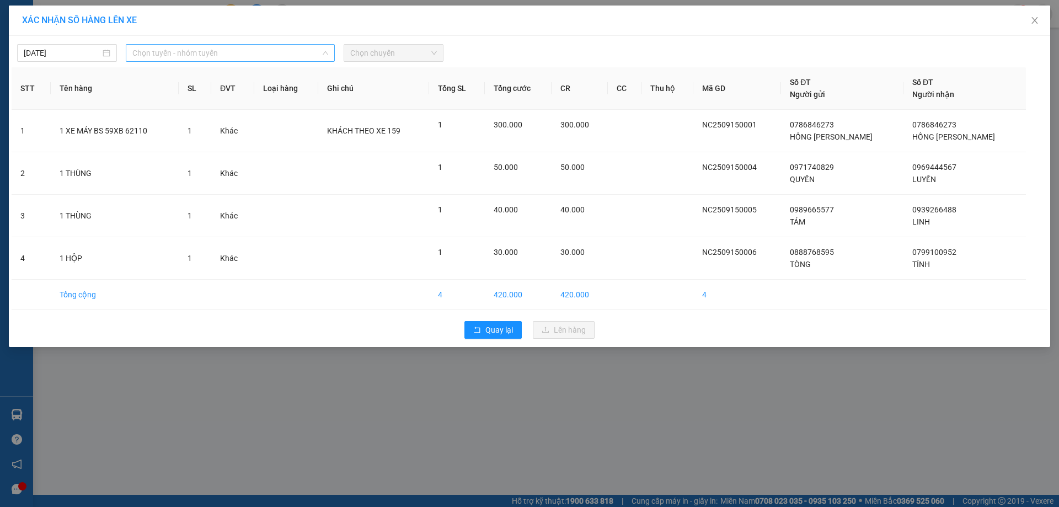
click at [190, 50] on span "Chọn tuyến - nhóm tuyến" at bounding box center [230, 53] width 196 height 17
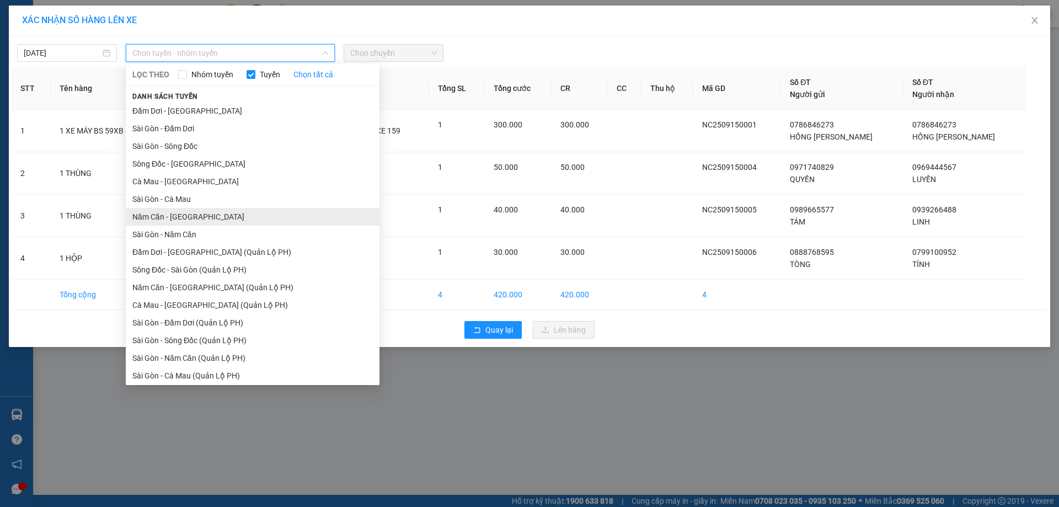
click at [160, 216] on li "Năm Căn - [GEOGRAPHIC_DATA]" at bounding box center [253, 217] width 254 height 18
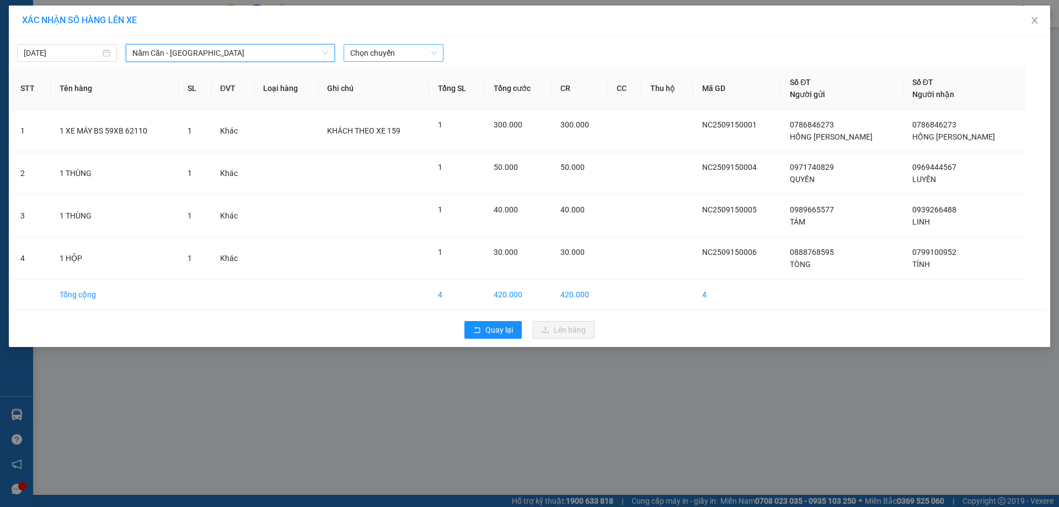
click at [362, 45] on span "Chọn chuyến" at bounding box center [393, 53] width 87 height 17
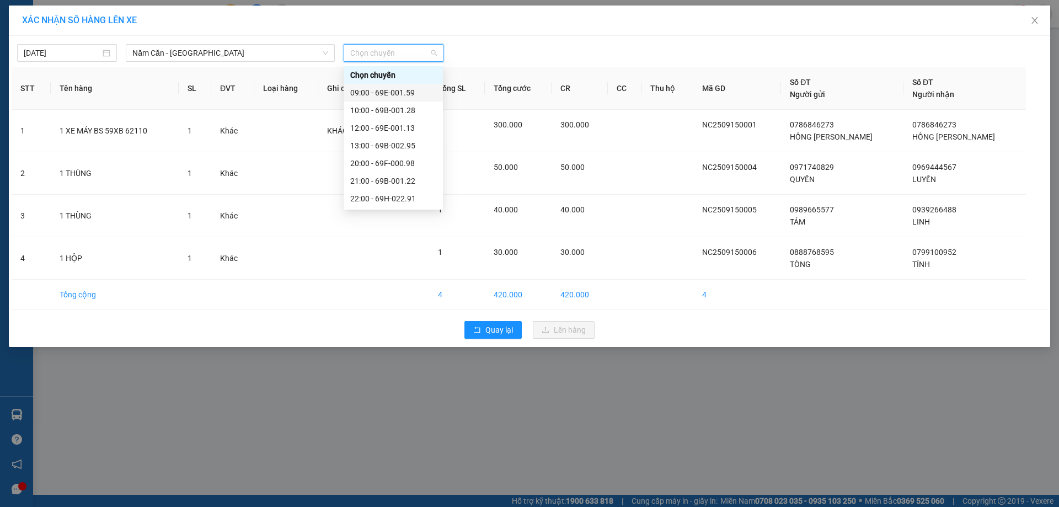
click at [404, 89] on div "09:00 - 69E-001.59" at bounding box center [393, 93] width 86 height 12
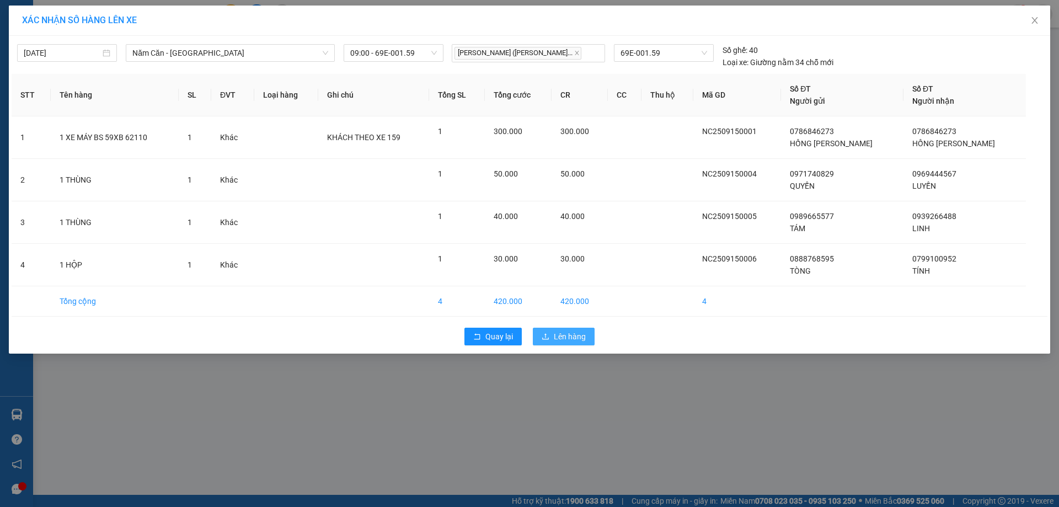
click at [575, 333] on span "Lên hàng" at bounding box center [570, 336] width 32 height 12
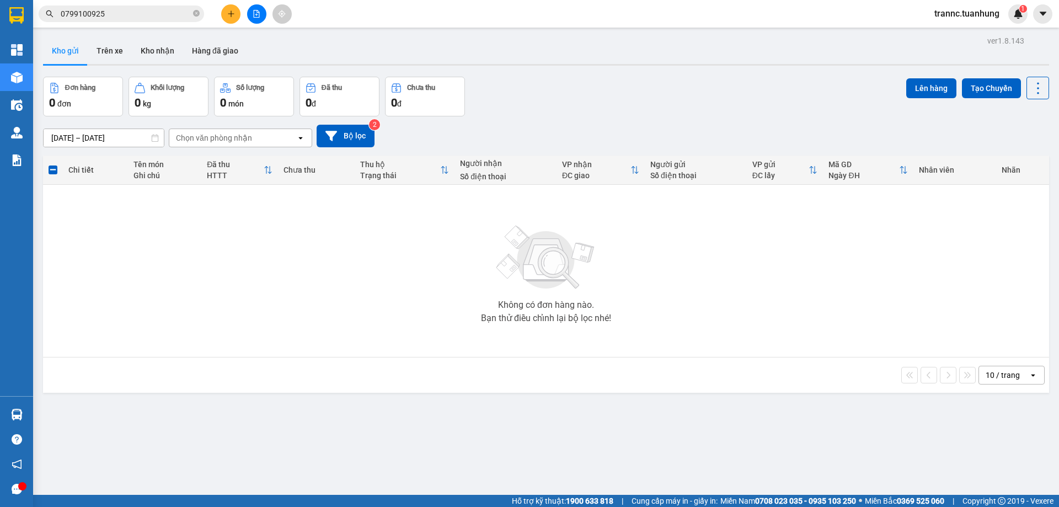
click at [302, 433] on div "ver 1.8.143 Kho gửi Trên xe Kho nhận Hàng đã giao Đơn hàng 0 đơn Khối lượng 0 k…" at bounding box center [546, 286] width 1015 height 507
click at [149, 53] on button "Kho nhận" at bounding box center [157, 50] width 51 height 26
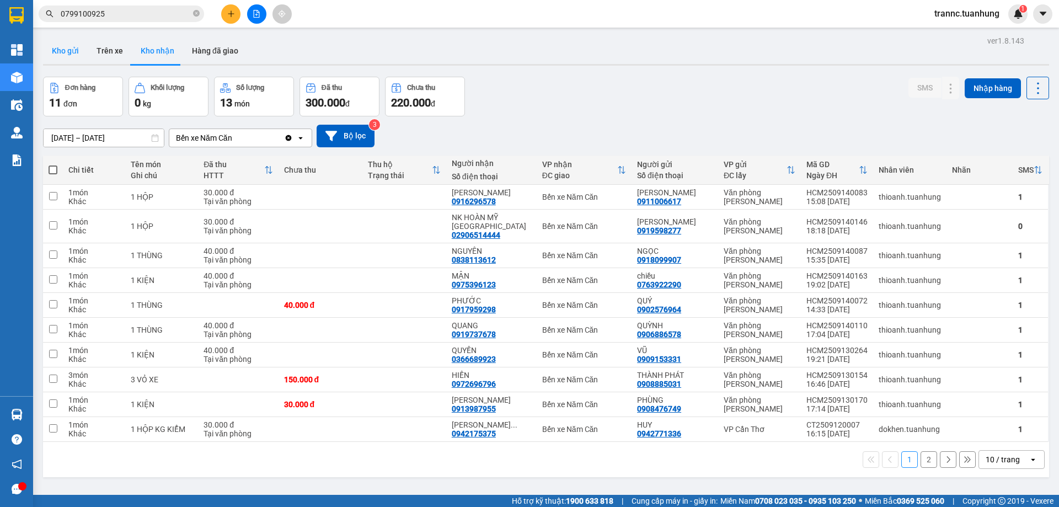
click at [67, 45] on button "Kho gửi" at bounding box center [65, 50] width 45 height 26
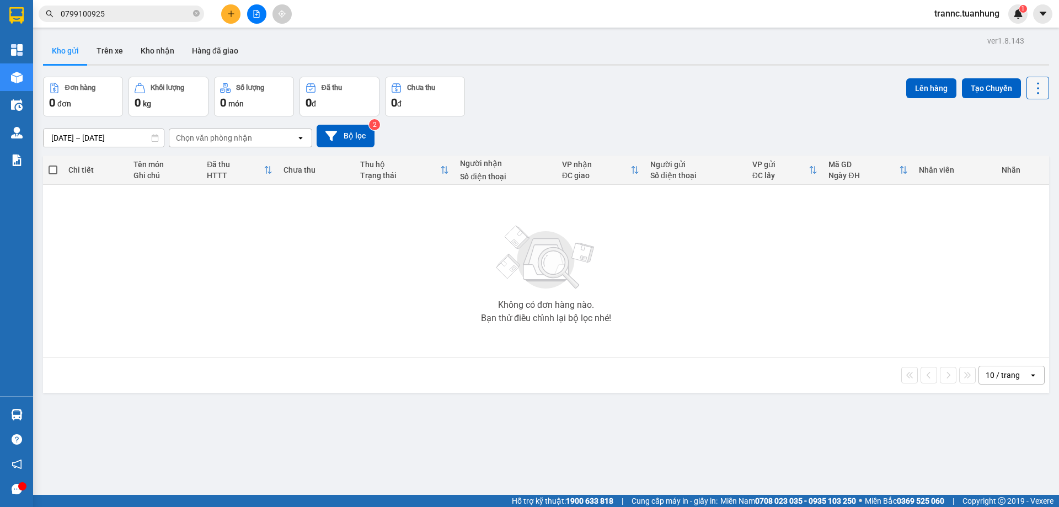
click at [1037, 83] on icon at bounding box center [1038, 88] width 2 height 12
click at [919, 253] on div "Không có đơn hàng nào. Bạn thử điều chỉnh lại bộ lọc nhé!" at bounding box center [546, 270] width 995 height 165
click at [194, 14] on icon "close-circle" at bounding box center [196, 13] width 7 height 7
click at [172, 14] on input "text" at bounding box center [126, 14] width 130 height 12
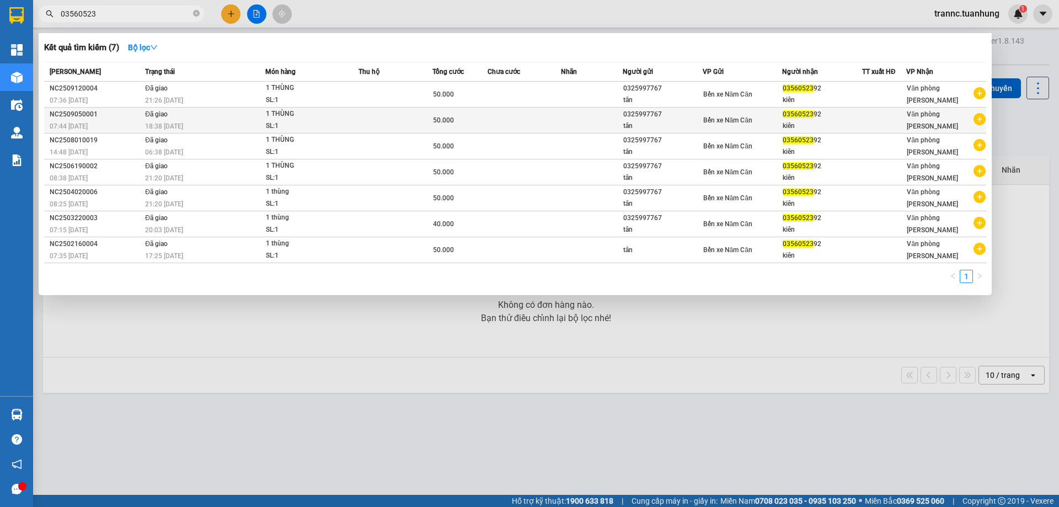
type input "03560523"
click at [979, 121] on icon "plus-circle" at bounding box center [979, 119] width 12 height 12
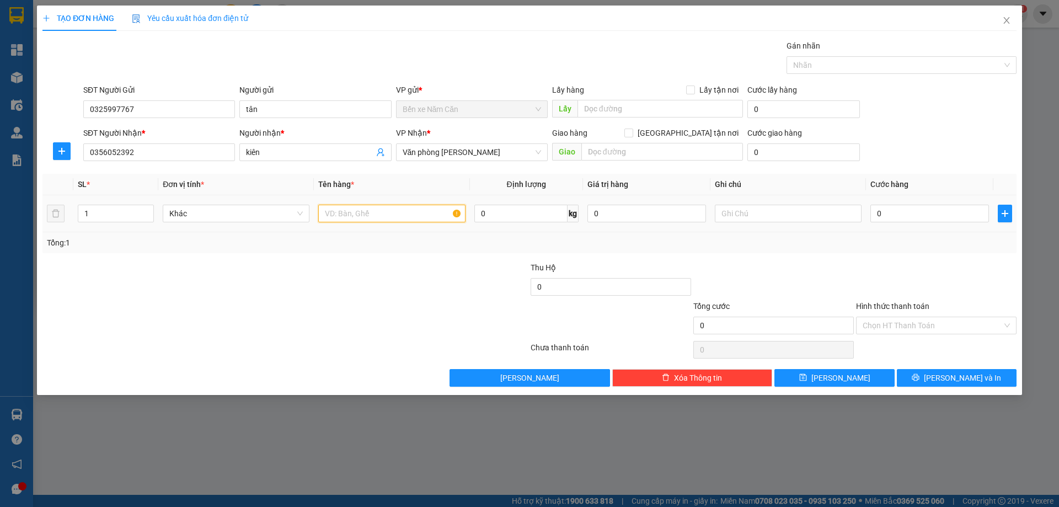
click at [358, 219] on input "text" at bounding box center [391, 214] width 147 height 18
type input "1 THÙNG"
click at [896, 215] on input "0" at bounding box center [929, 214] width 119 height 18
type input "5"
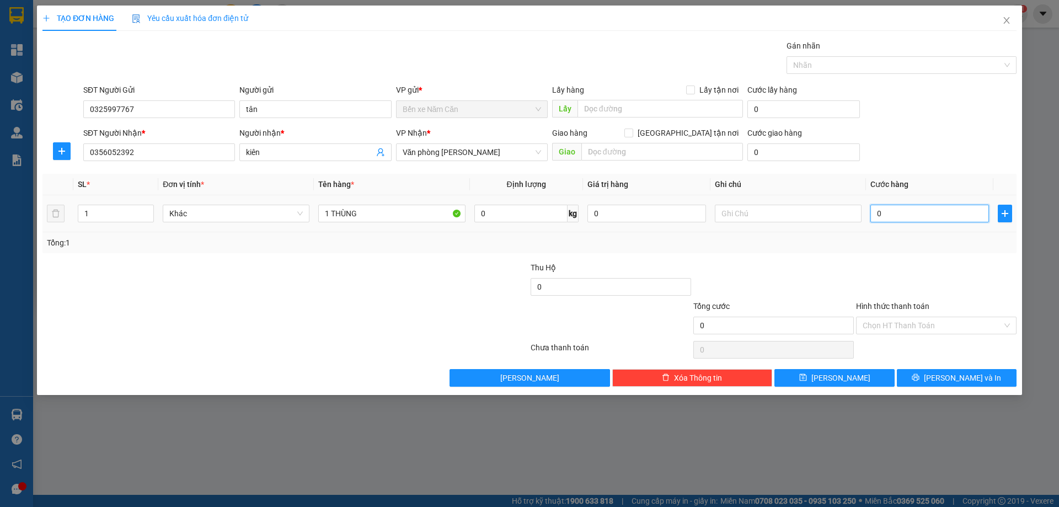
type input "5"
type input "50"
type input "50.000"
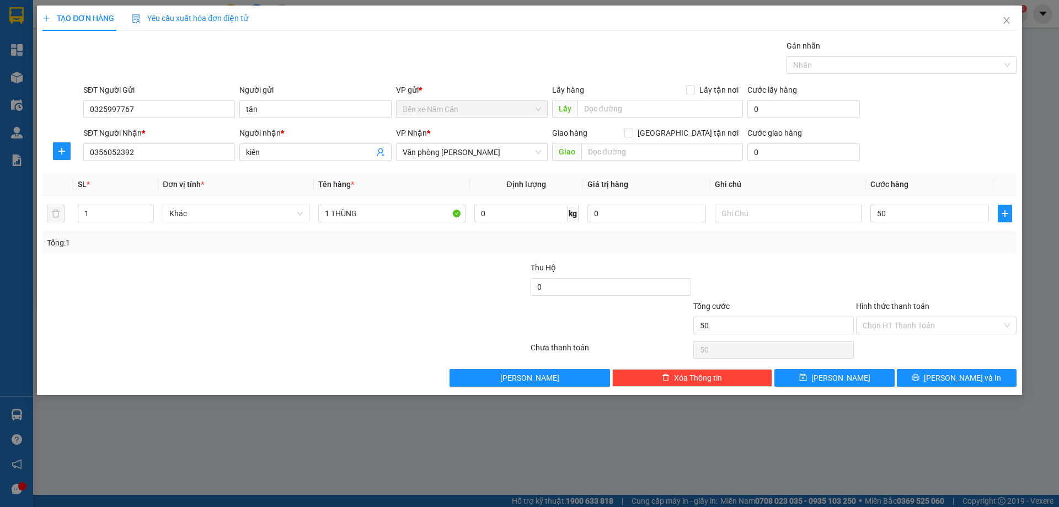
type input "50.000"
click at [896, 240] on div "Tổng: 1" at bounding box center [529, 243] width 965 height 12
click at [908, 322] on input "Hình thức thanh toán" at bounding box center [932, 325] width 140 height 17
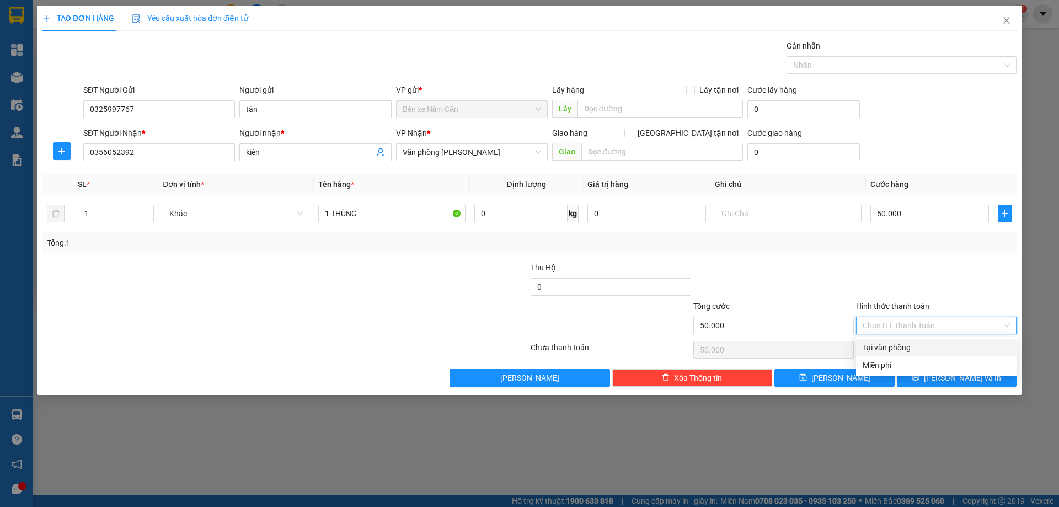
click at [915, 344] on div "Tại văn phòng" at bounding box center [935, 347] width 147 height 12
type input "0"
click at [933, 379] on button "[PERSON_NAME] và In" at bounding box center [957, 378] width 120 height 18
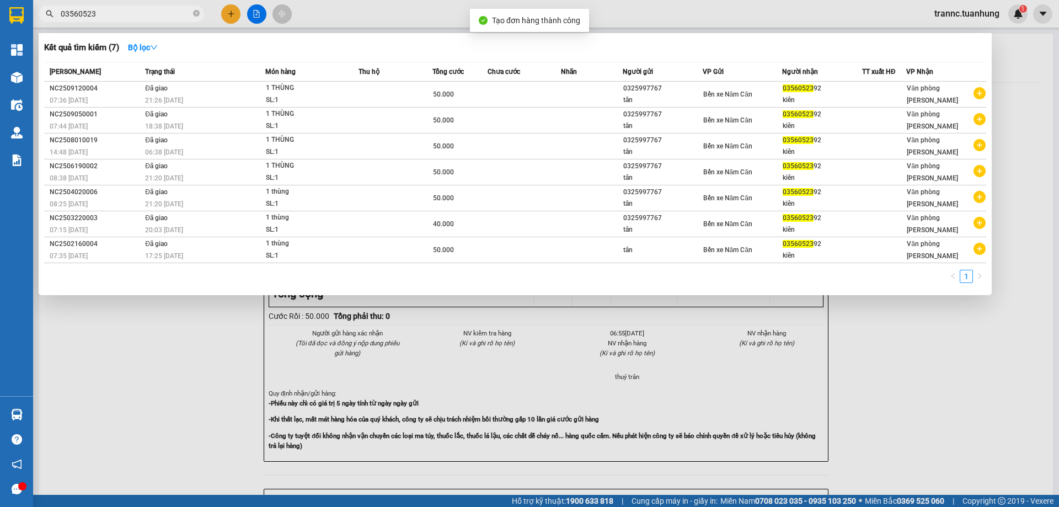
click at [929, 408] on div at bounding box center [529, 253] width 1059 height 507
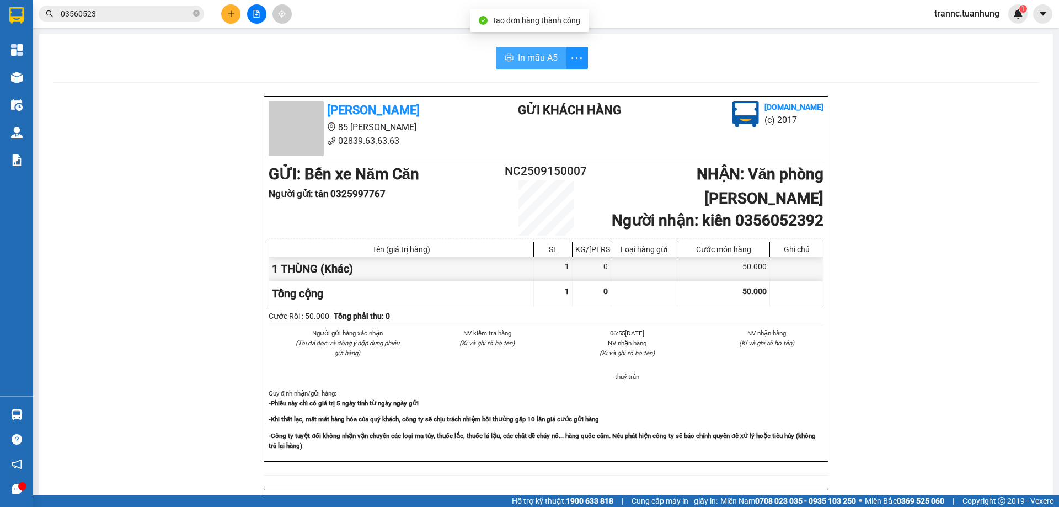
click at [549, 51] on span "In mẫu A5" at bounding box center [538, 58] width 40 height 14
drag, startPoint x: 366, startPoint y: 58, endPoint x: 363, endPoint y: 63, distance: 5.7
click at [366, 58] on div "In mẫu A5" at bounding box center [545, 58] width 987 height 22
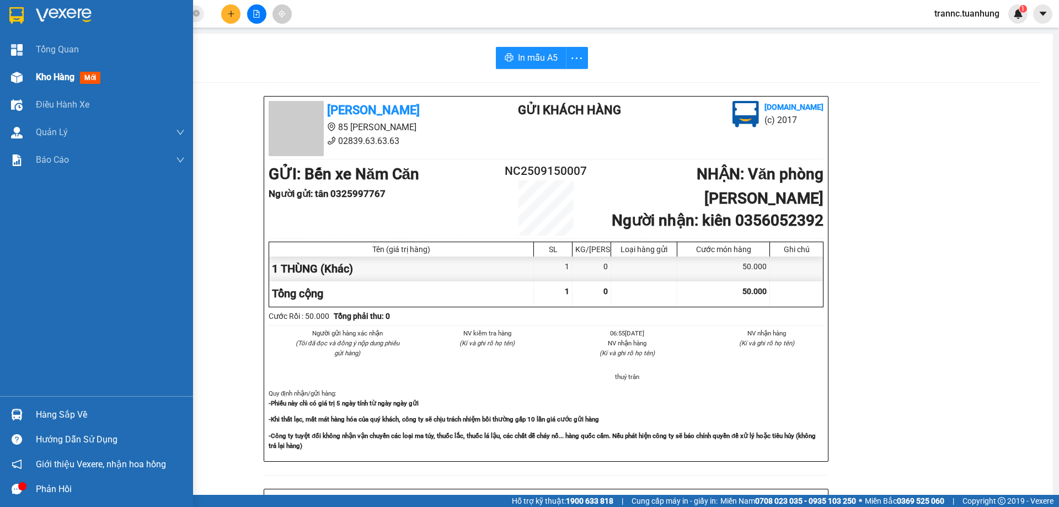
click at [88, 77] on span "mới" at bounding box center [90, 78] width 20 height 12
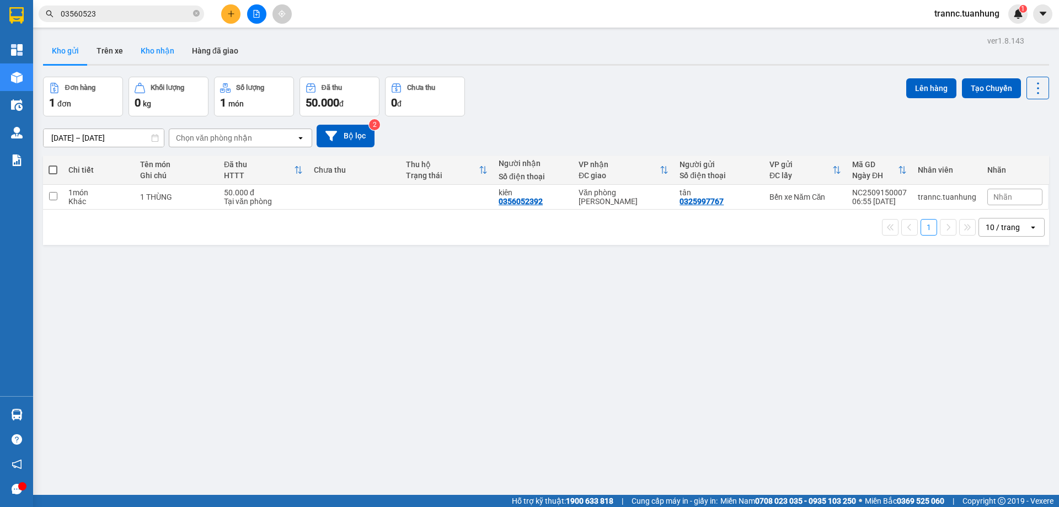
drag, startPoint x: 147, startPoint y: 51, endPoint x: 135, endPoint y: 51, distance: 12.7
click at [146, 51] on button "Kho nhận" at bounding box center [157, 50] width 51 height 26
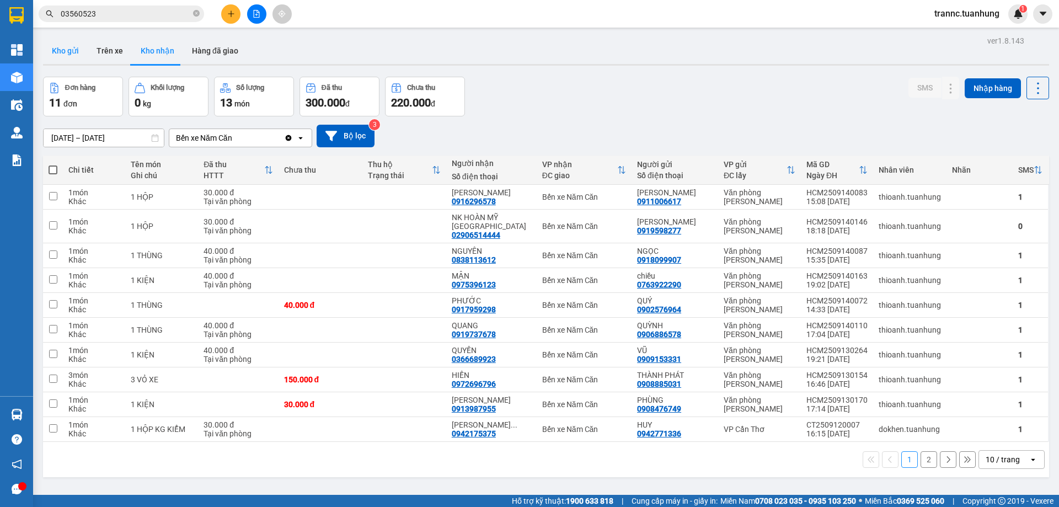
click at [75, 52] on button "Kho gửi" at bounding box center [65, 50] width 45 height 26
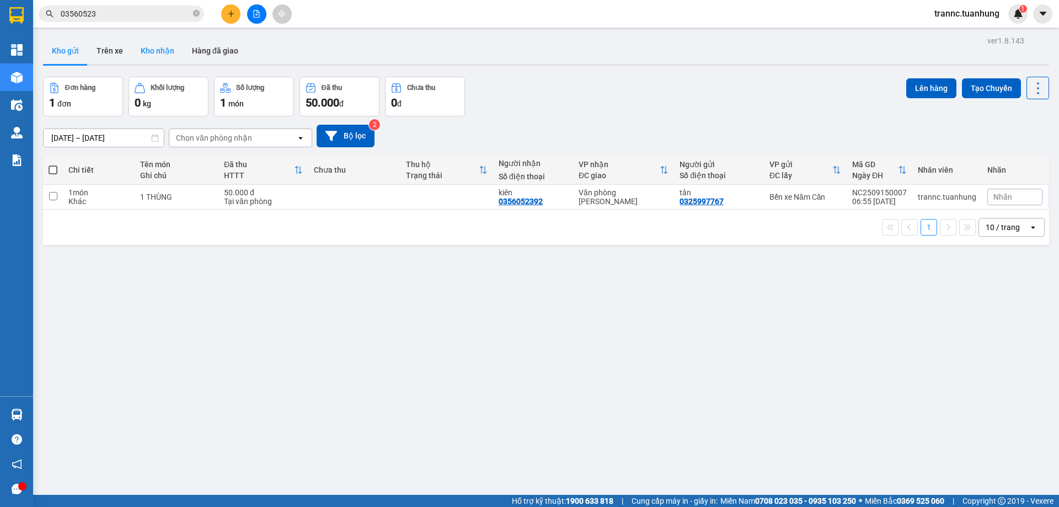
click at [158, 55] on button "Kho nhận" at bounding box center [157, 50] width 51 height 26
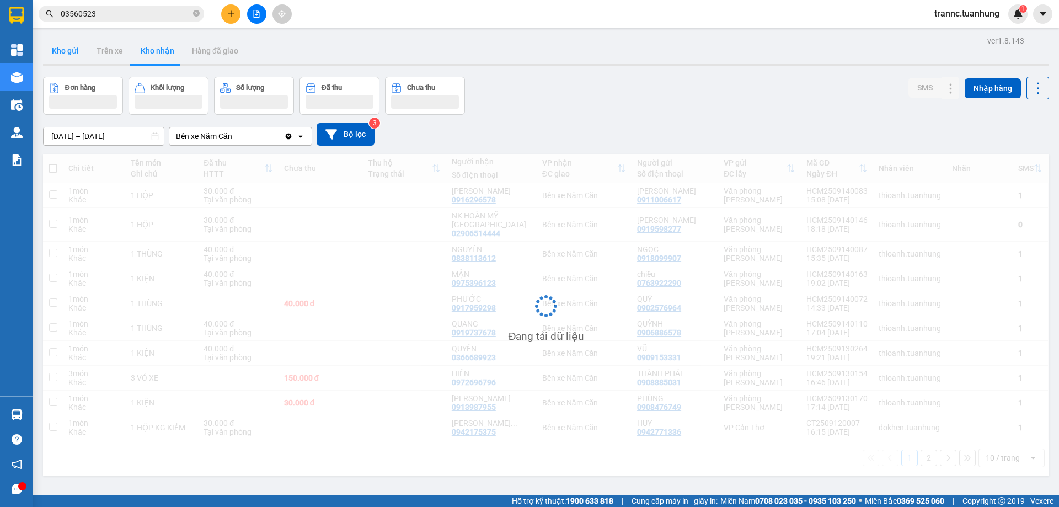
click at [72, 57] on button "Kho gửi" at bounding box center [65, 50] width 45 height 26
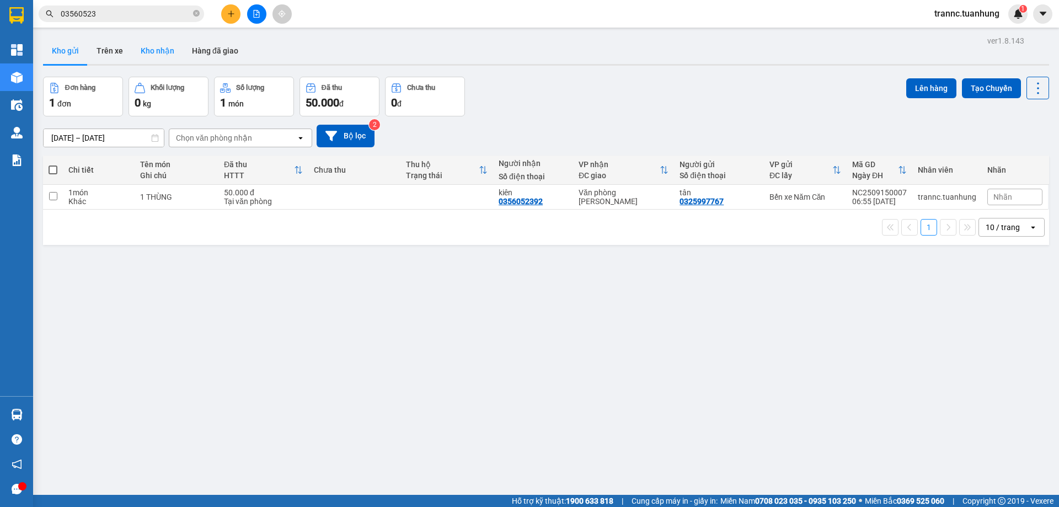
click at [158, 54] on button "Kho nhận" at bounding box center [157, 50] width 51 height 26
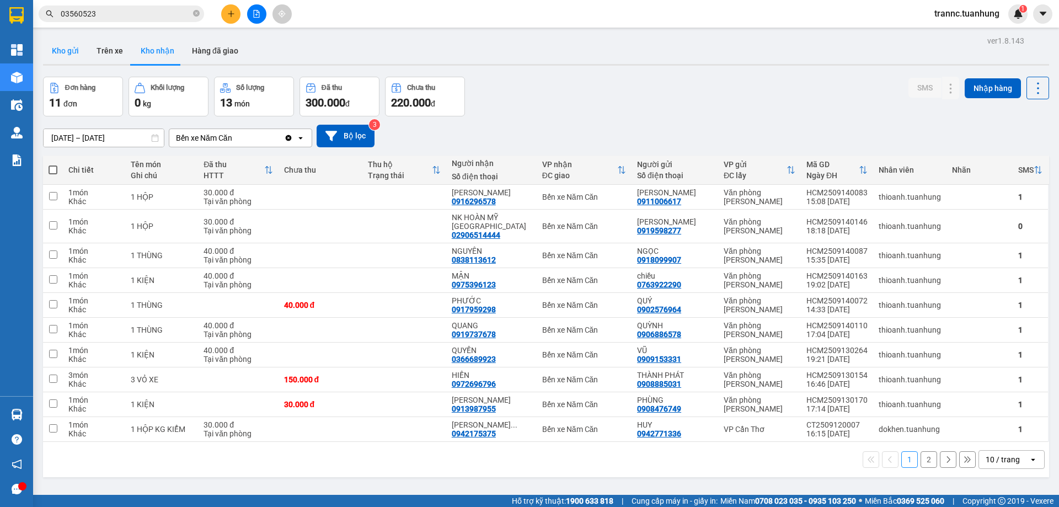
click at [66, 54] on button "Kho gửi" at bounding box center [65, 50] width 45 height 26
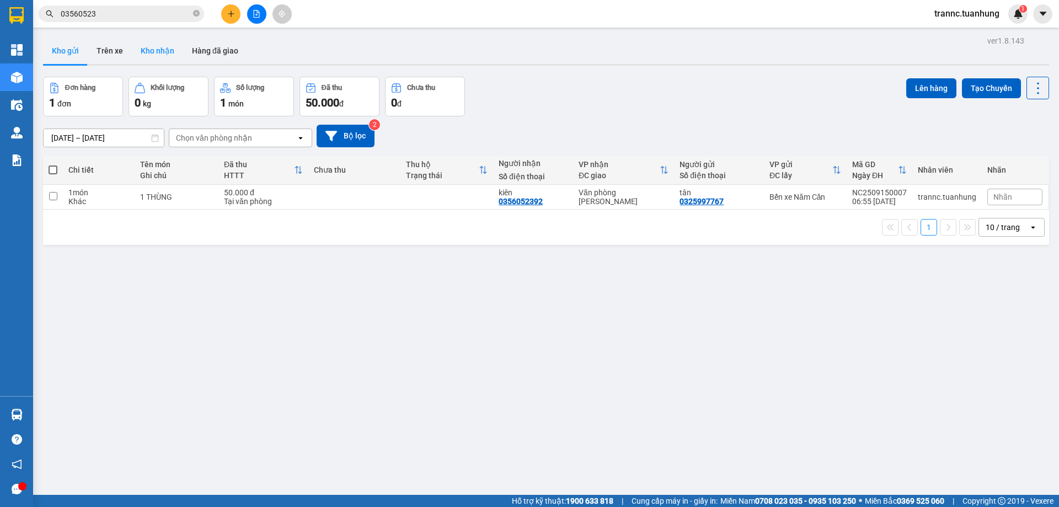
click at [157, 60] on button "Kho nhận" at bounding box center [157, 50] width 51 height 26
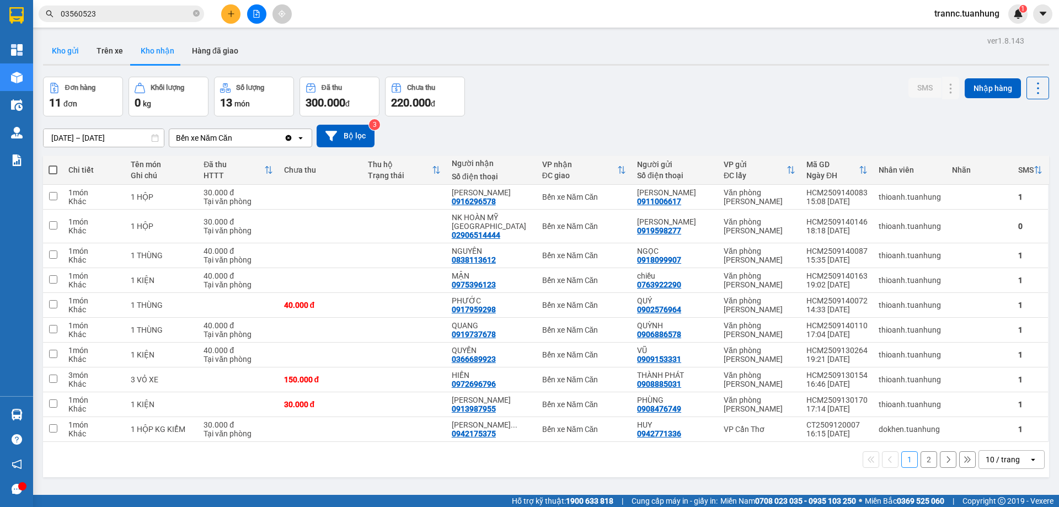
click at [72, 54] on button "Kho gửi" at bounding box center [65, 50] width 45 height 26
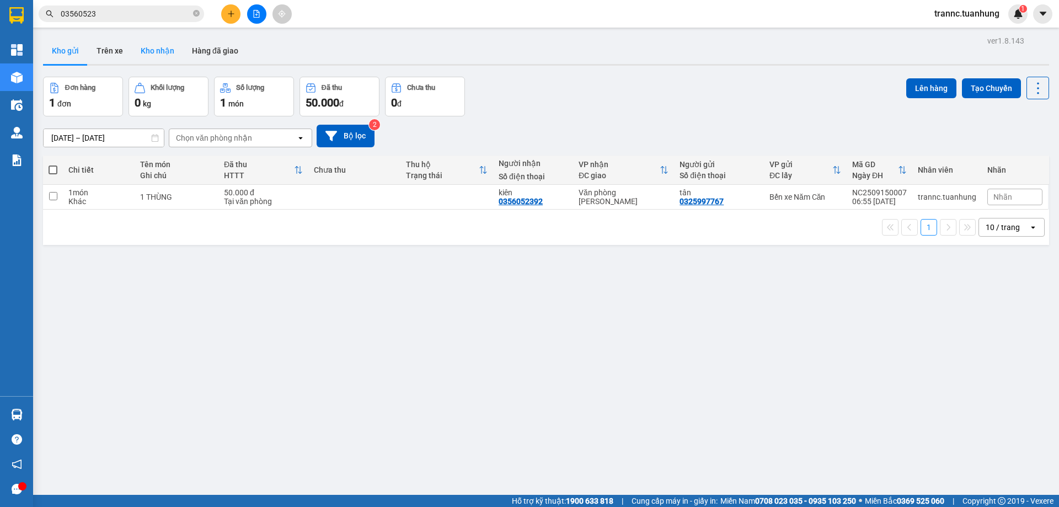
click at [160, 49] on button "Kho nhận" at bounding box center [157, 50] width 51 height 26
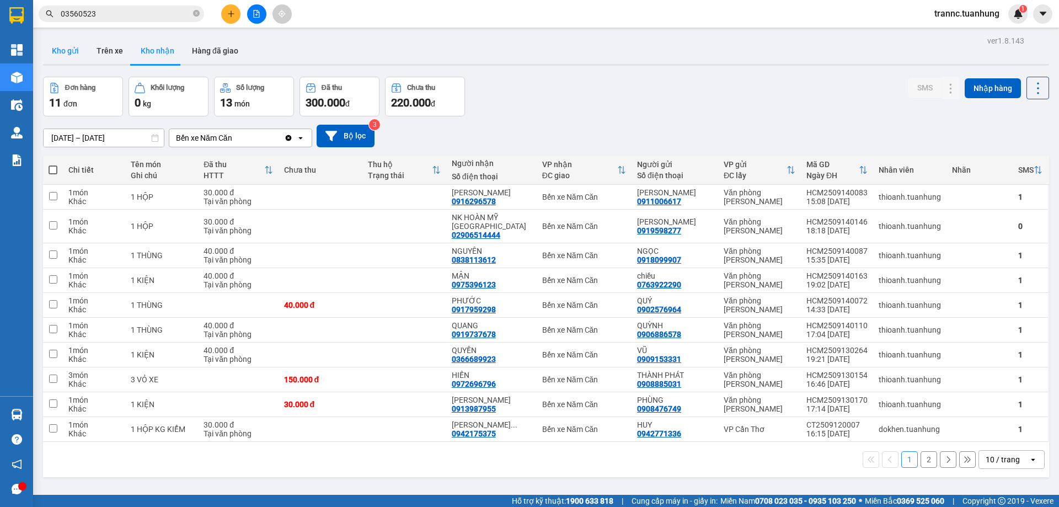
click at [70, 55] on button "Kho gửi" at bounding box center [65, 50] width 45 height 26
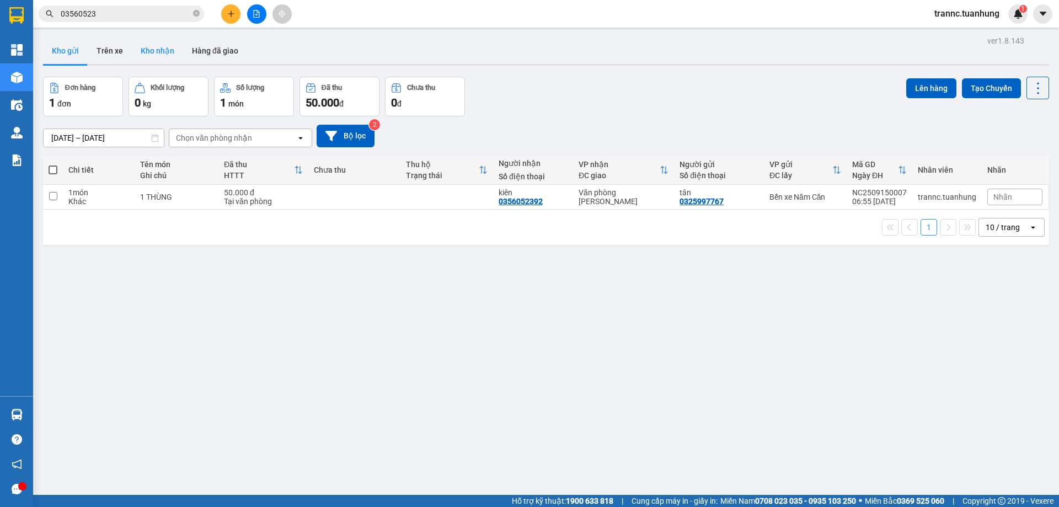
click at [156, 50] on button "Kho nhận" at bounding box center [157, 50] width 51 height 26
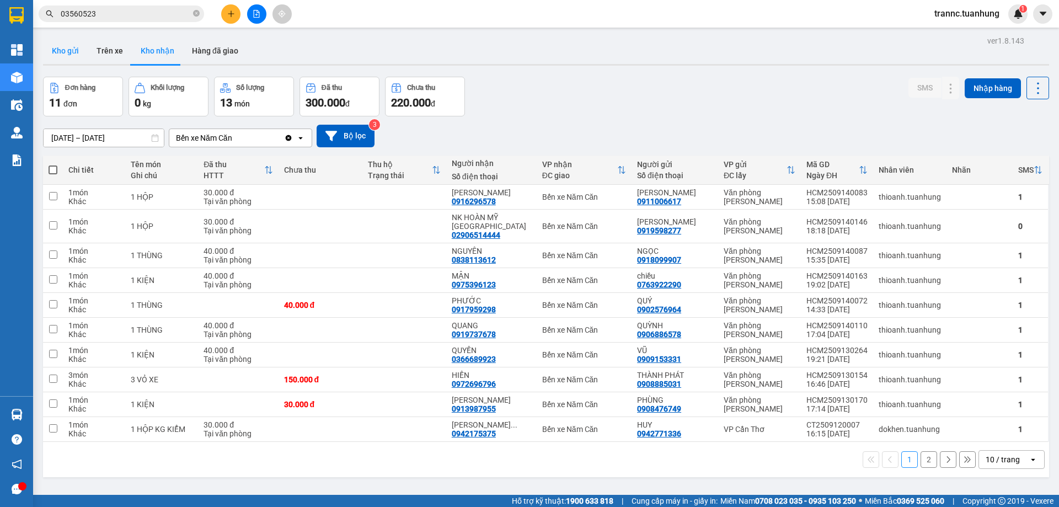
click at [57, 44] on button "Kho gửi" at bounding box center [65, 50] width 45 height 26
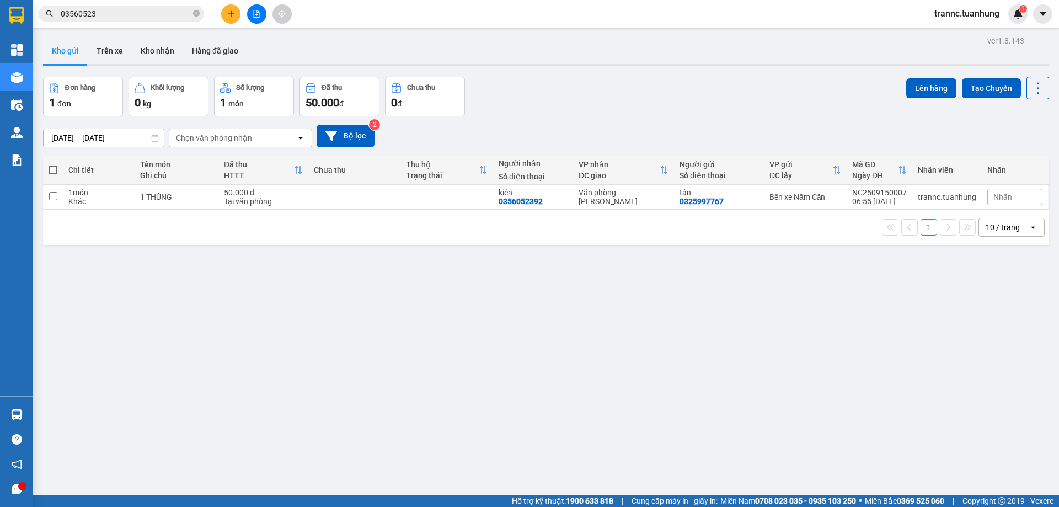
click at [233, 14] on icon "plus" at bounding box center [231, 14] width 8 height 8
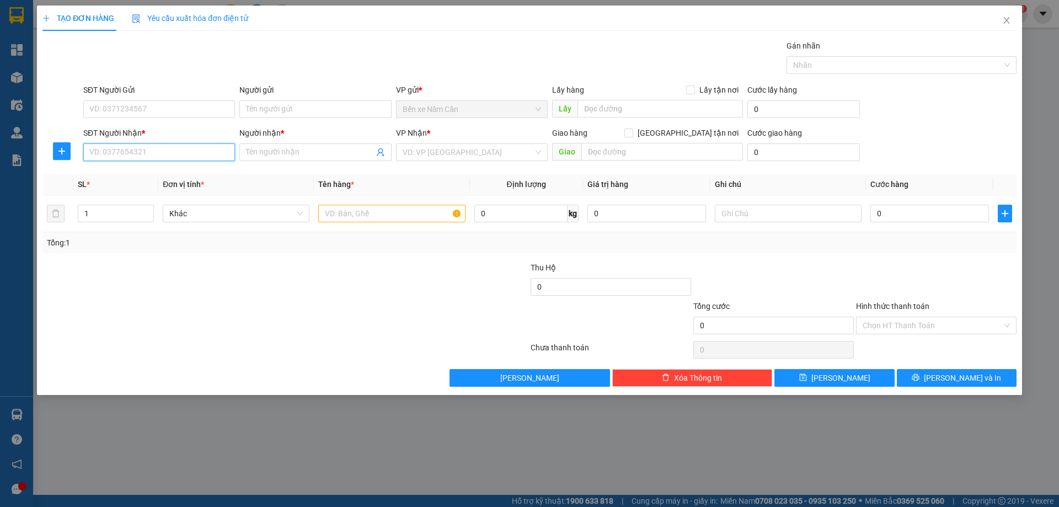
click at [146, 151] on input "SĐT Người Nhận *" at bounding box center [159, 152] width 152 height 18
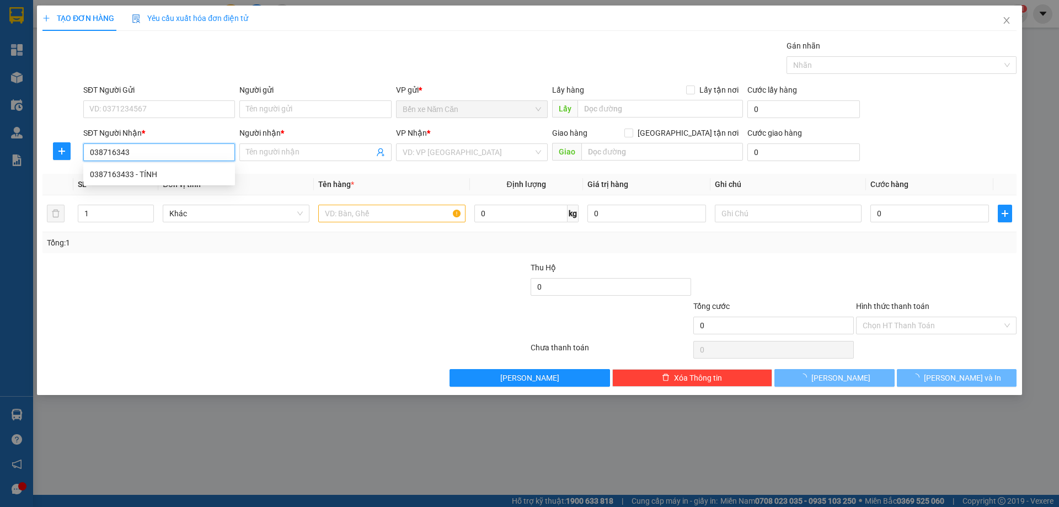
type input "0387163433"
click at [151, 169] on div "0387163433 - TÍNH" at bounding box center [159, 174] width 138 height 12
type input "TÍNH"
type input "0387163433"
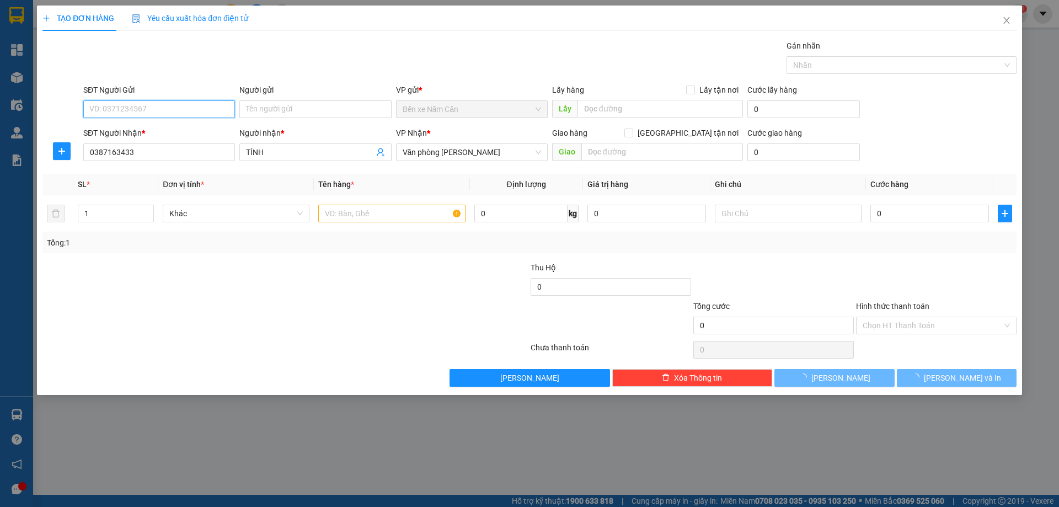
click at [153, 106] on input "SĐT Người Gửi" at bounding box center [159, 109] width 152 height 18
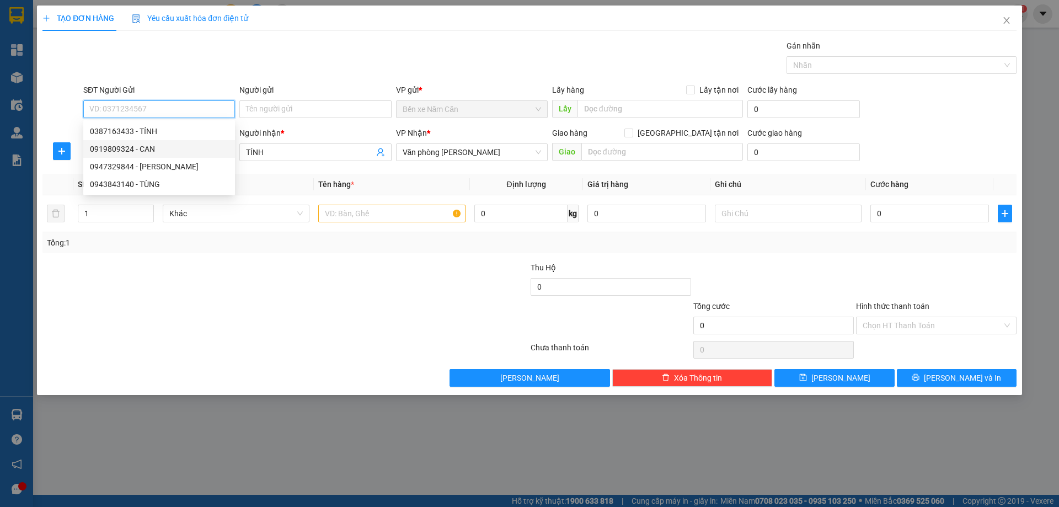
click at [153, 146] on div "0919809324 - CAN" at bounding box center [159, 149] width 138 height 12
type input "0919809324"
type input "CAN"
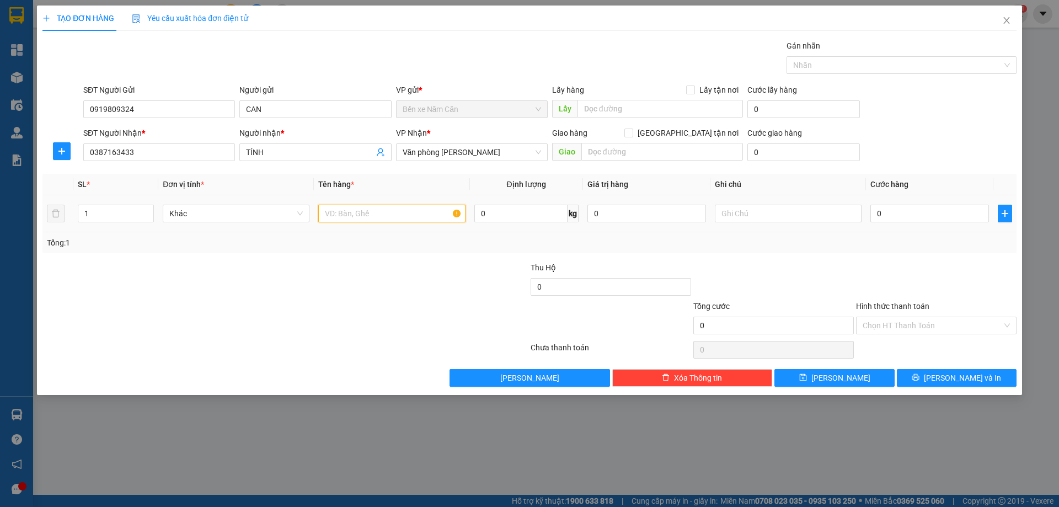
click at [339, 219] on input "text" at bounding box center [391, 214] width 147 height 18
type input "1 THÙNG"
click at [897, 215] on input "0" at bounding box center [929, 214] width 119 height 18
type input "6"
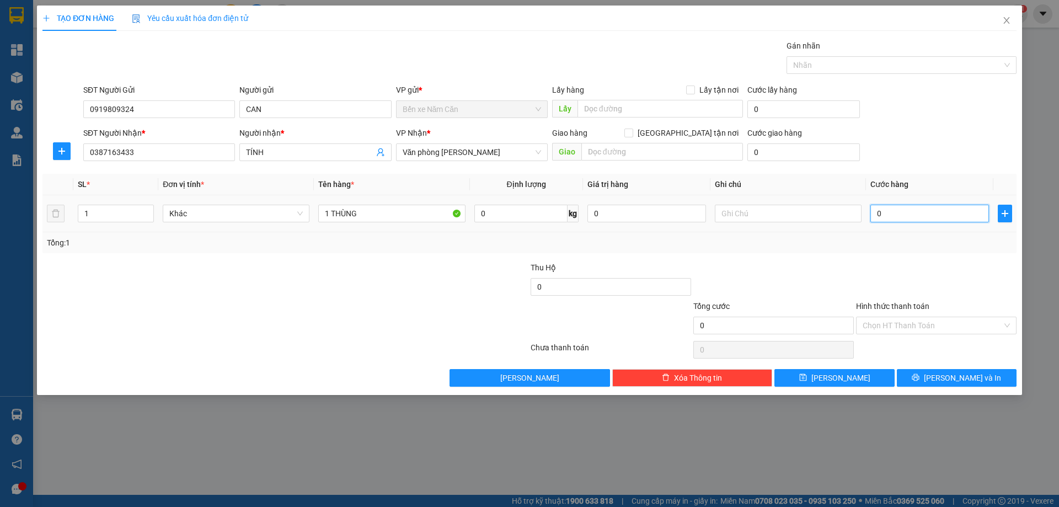
type input "6"
type input "60"
type input "60.000"
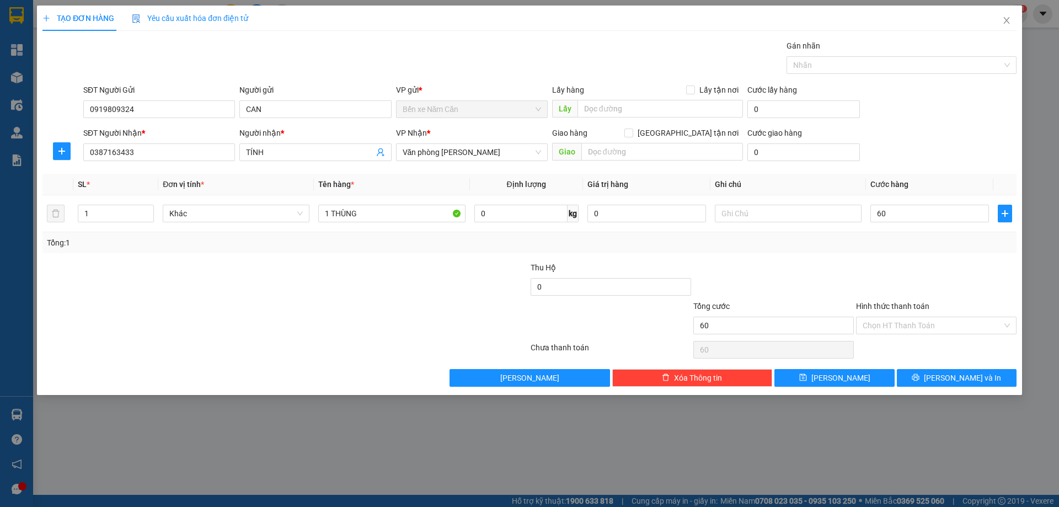
type input "60.000"
click at [896, 247] on div "Tổng: 1" at bounding box center [529, 243] width 965 height 12
click at [958, 377] on span "[PERSON_NAME] và In" at bounding box center [962, 378] width 77 height 12
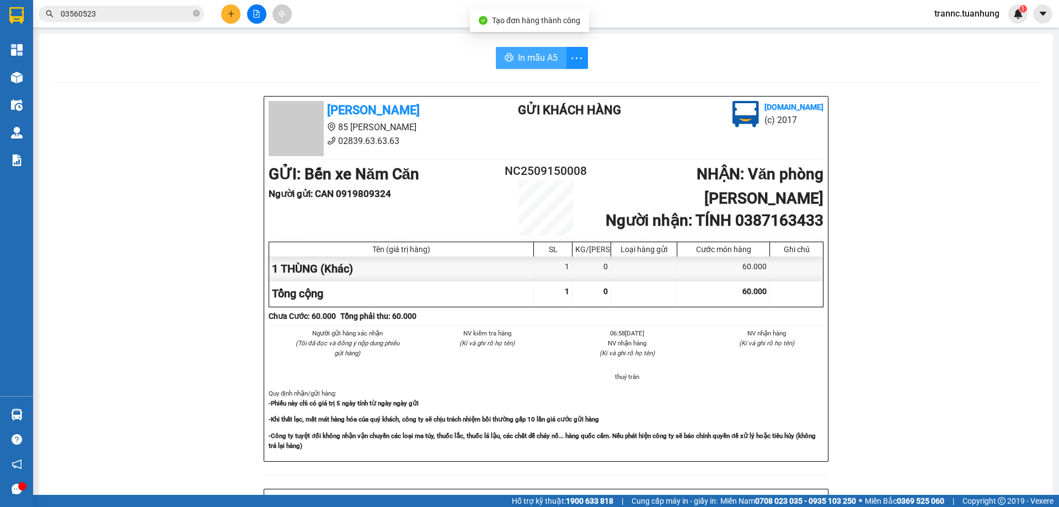
click at [534, 53] on span "In mẫu A5" at bounding box center [538, 58] width 40 height 14
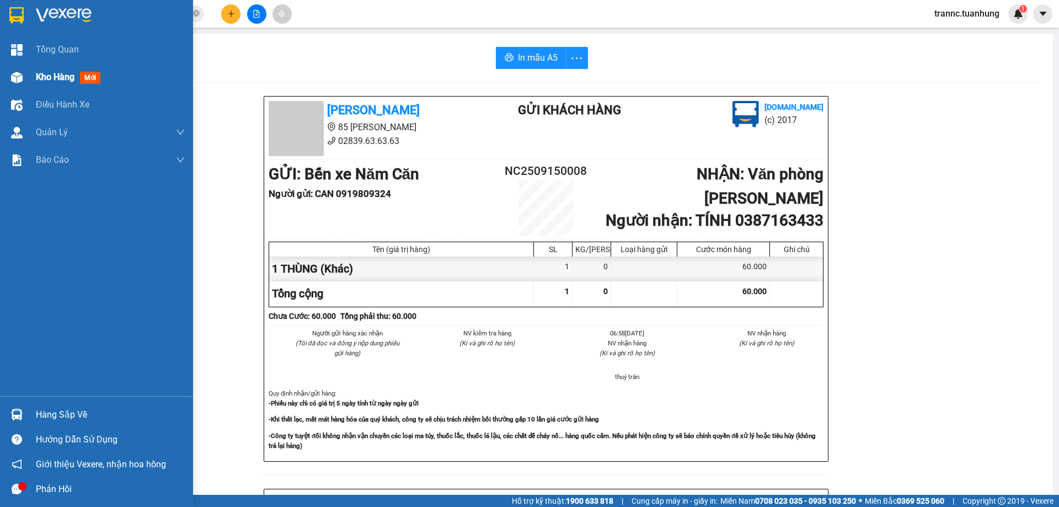
click at [99, 74] on span "mới" at bounding box center [90, 78] width 20 height 12
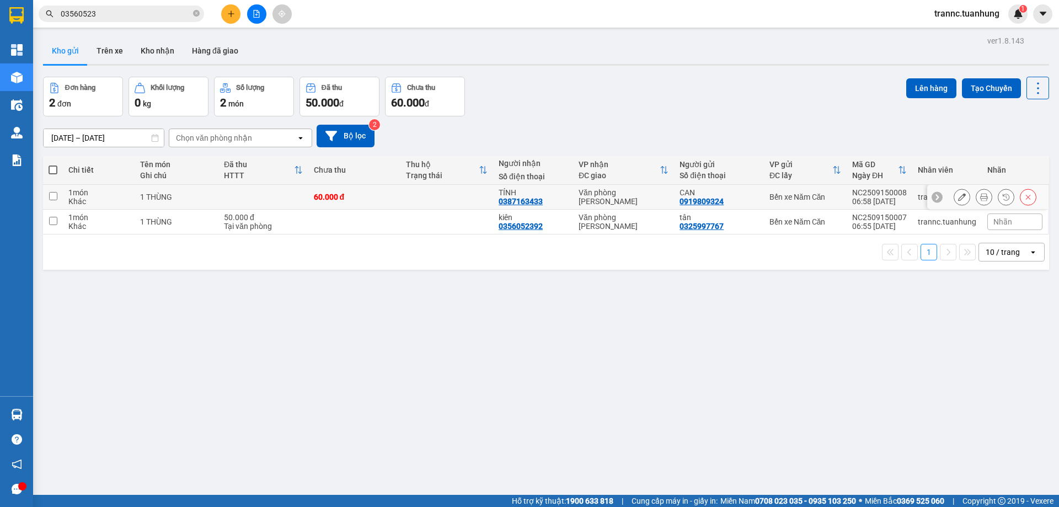
click at [535, 200] on div "0387163433" at bounding box center [521, 201] width 44 height 9
click at [411, 222] on td at bounding box center [446, 222] width 93 height 25
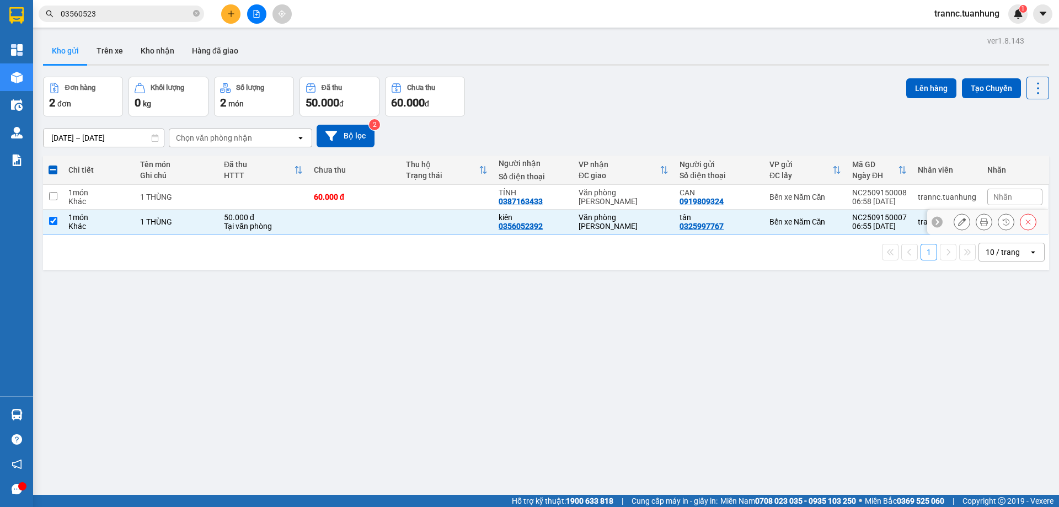
click at [407, 221] on td at bounding box center [446, 222] width 93 height 25
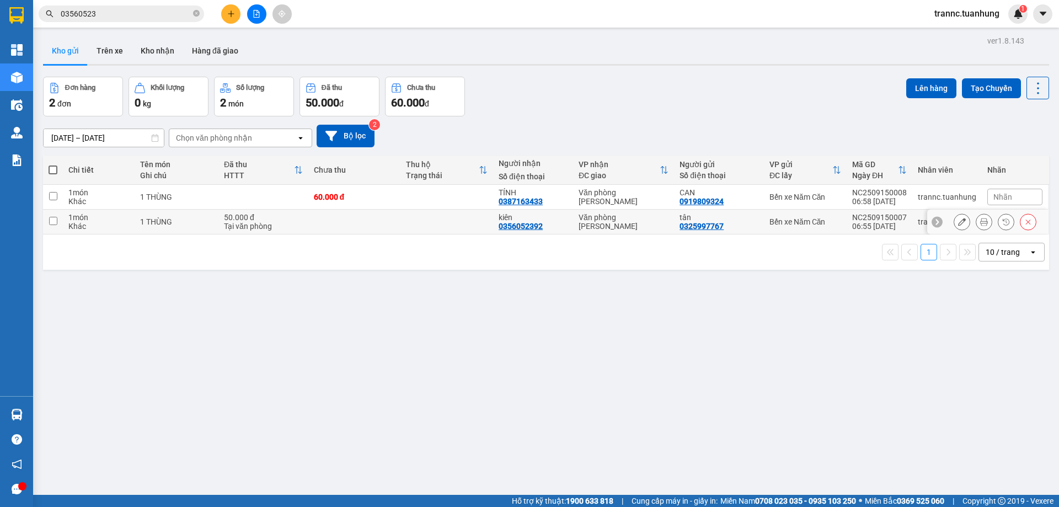
click at [264, 217] on div "50.000 đ" at bounding box center [263, 217] width 79 height 9
checkbox input "true"
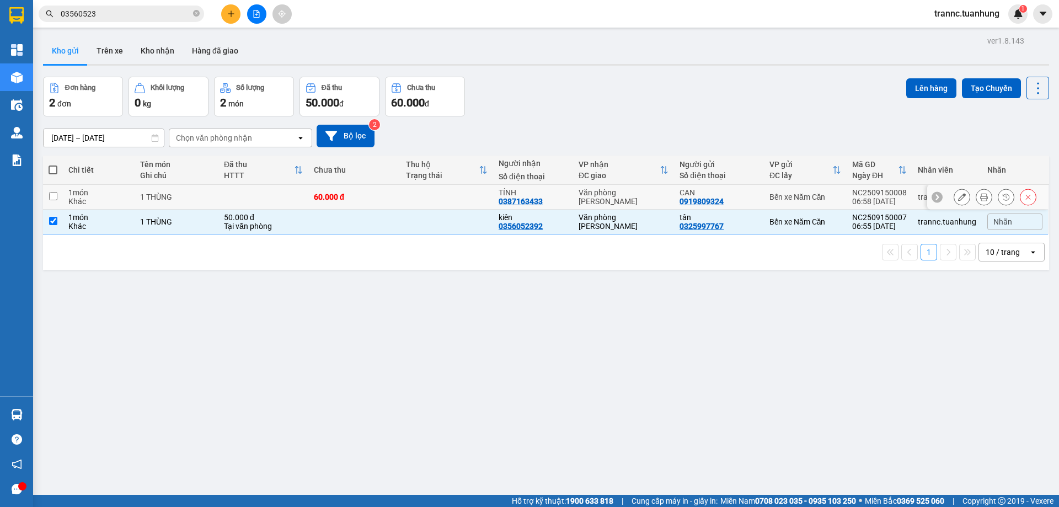
click at [259, 193] on td at bounding box center [263, 197] width 90 height 25
checkbox input "true"
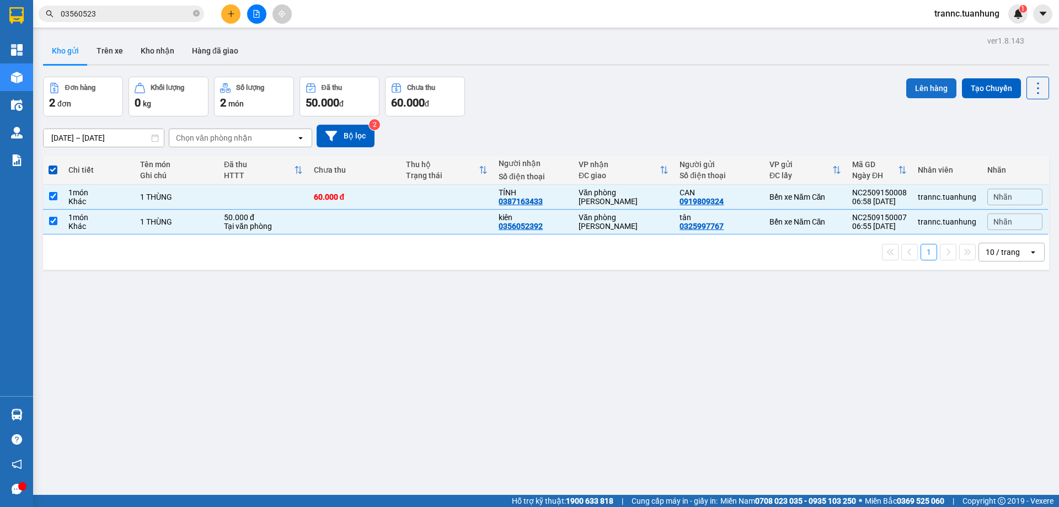
click at [917, 88] on button "Lên hàng" at bounding box center [931, 88] width 50 height 20
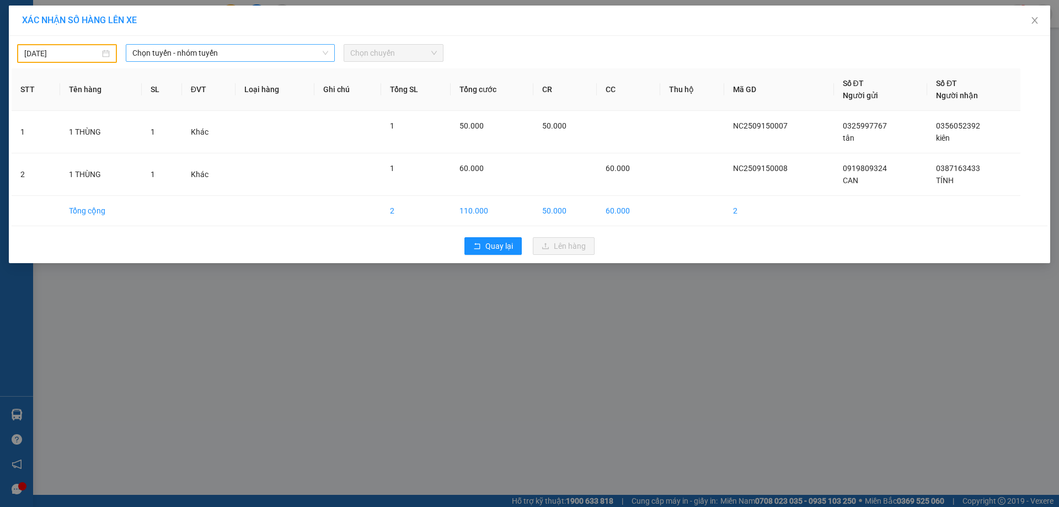
click at [186, 52] on span "Chọn tuyến - nhóm tuyến" at bounding box center [230, 53] width 196 height 17
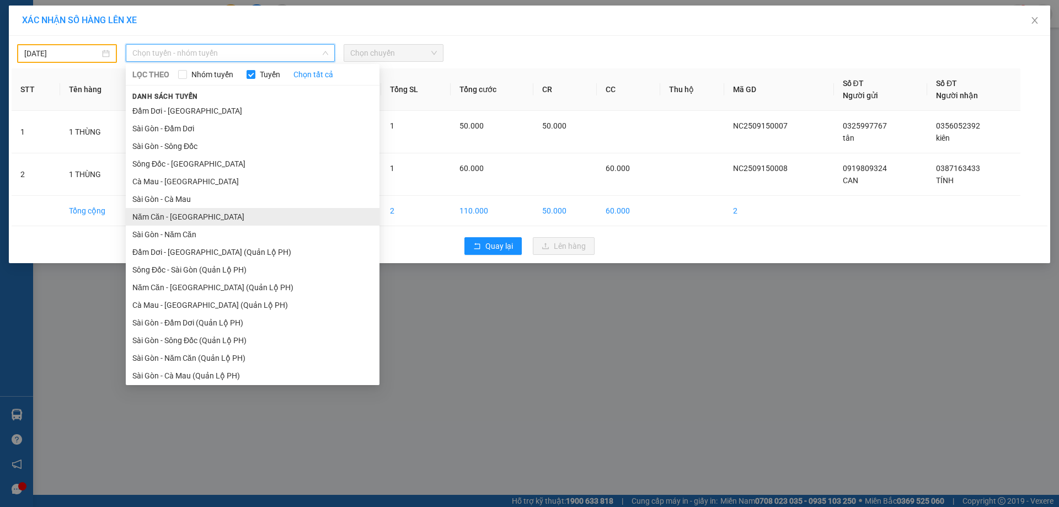
click at [162, 212] on li "Năm Căn - [GEOGRAPHIC_DATA]" at bounding box center [253, 217] width 254 height 18
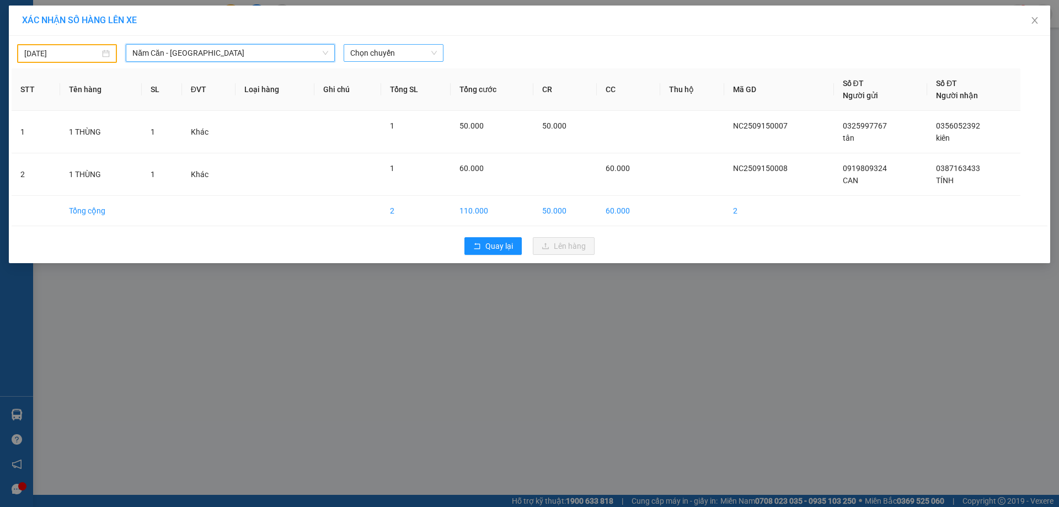
click at [395, 53] on span "Chọn chuyến" at bounding box center [393, 53] width 87 height 17
click at [377, 47] on span "Chọn chuyến" at bounding box center [393, 53] width 87 height 17
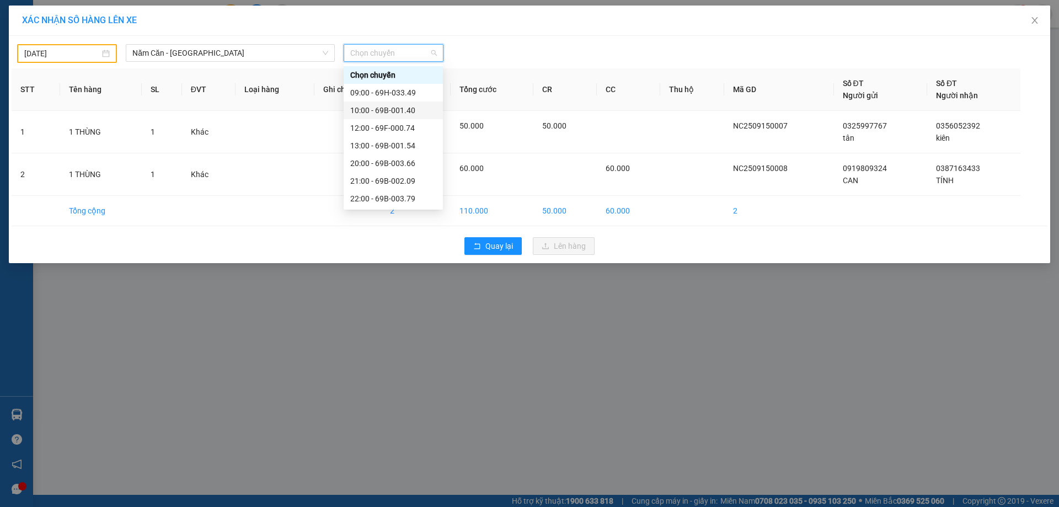
click at [76, 51] on body "Kết quả tìm kiếm ( 7 ) Bộ lọc Mã ĐH Trạng thái Món hàng Thu hộ Tổng cước Chưa c…" at bounding box center [529, 253] width 1059 height 507
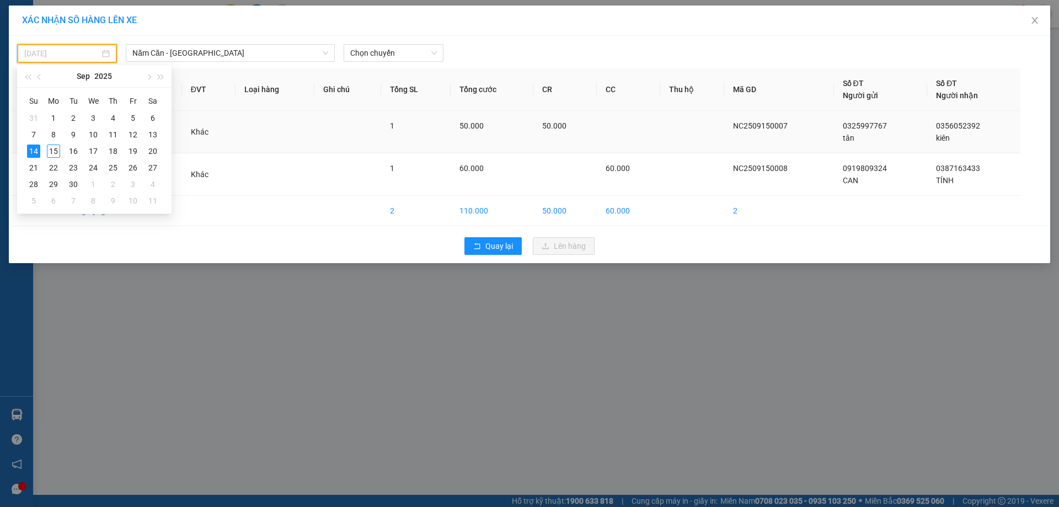
click at [52, 152] on div "15" at bounding box center [53, 150] width 13 height 13
type input "[DATE]"
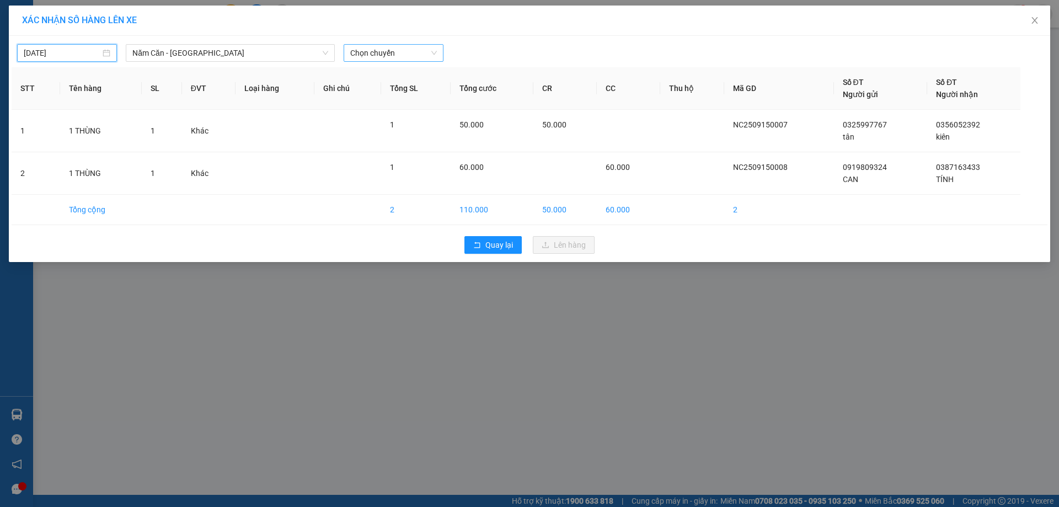
click at [374, 53] on span "Chọn chuyến" at bounding box center [393, 53] width 87 height 17
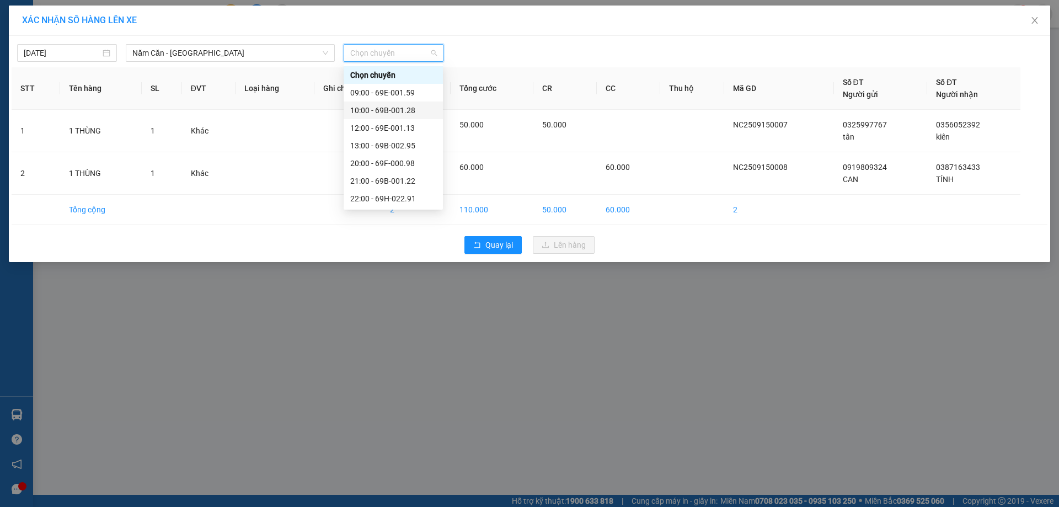
click at [409, 110] on div "10:00 - 69B-001.28" at bounding box center [393, 110] width 86 height 12
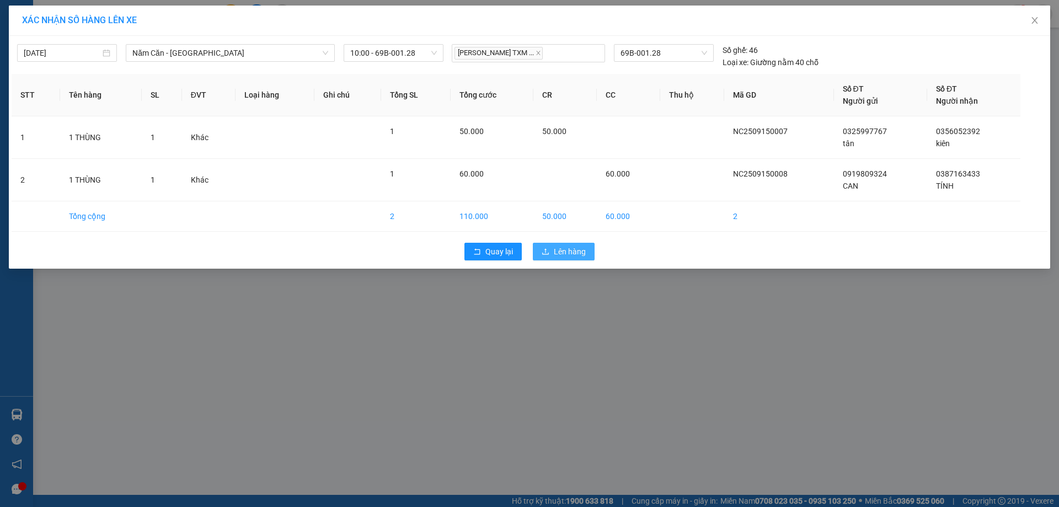
click at [553, 251] on button "Lên hàng" at bounding box center [564, 252] width 62 height 18
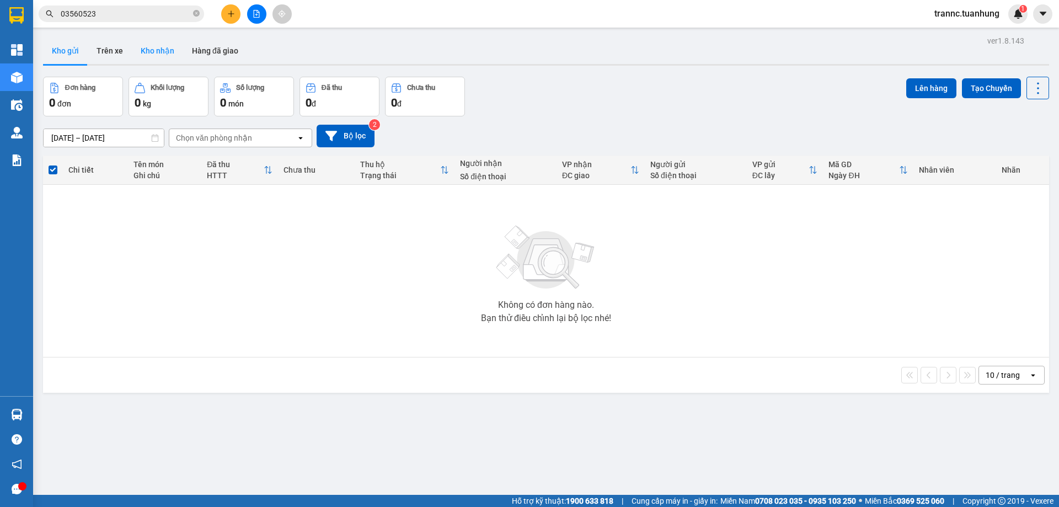
click at [158, 57] on button "Kho nhận" at bounding box center [157, 50] width 51 height 26
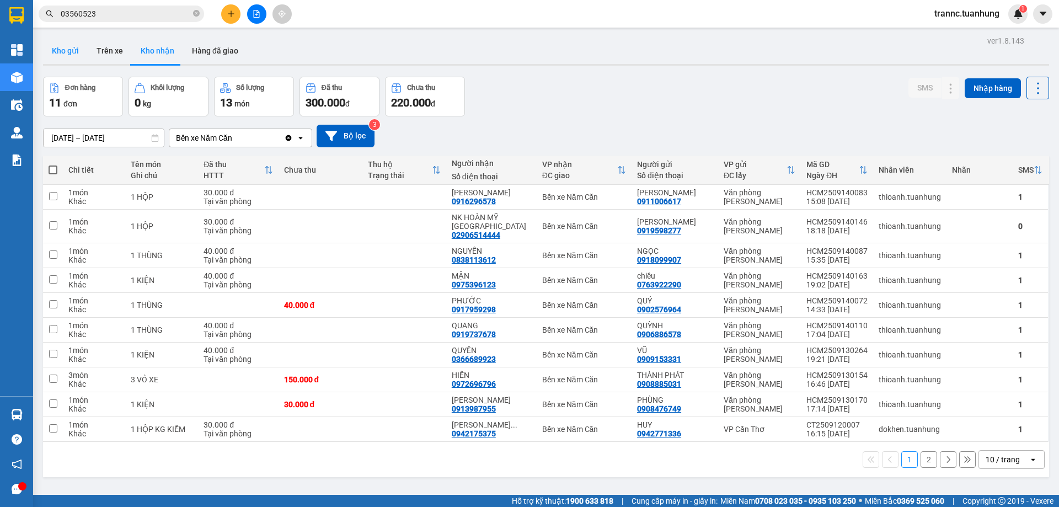
click at [66, 55] on button "Kho gửi" at bounding box center [65, 50] width 45 height 26
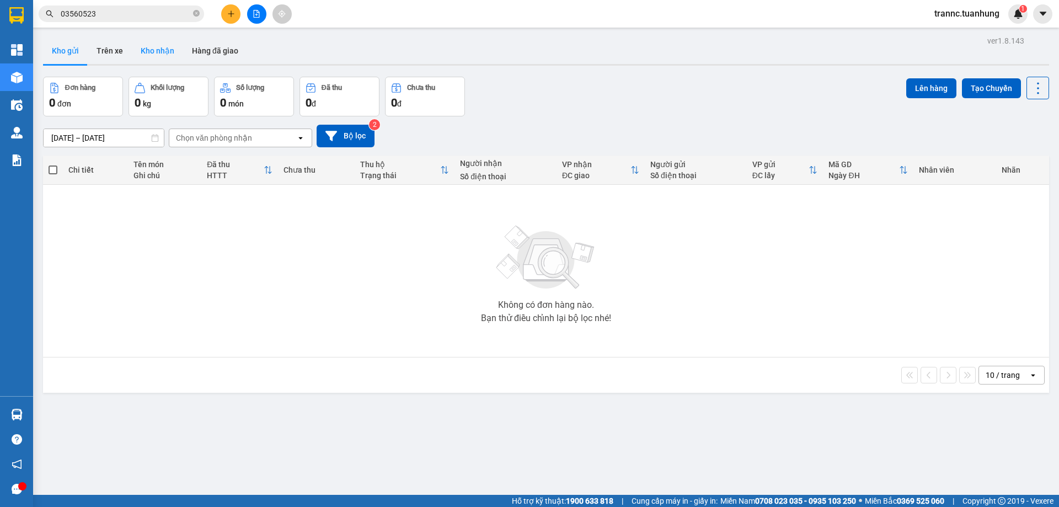
click at [157, 55] on button "Kho nhận" at bounding box center [157, 50] width 51 height 26
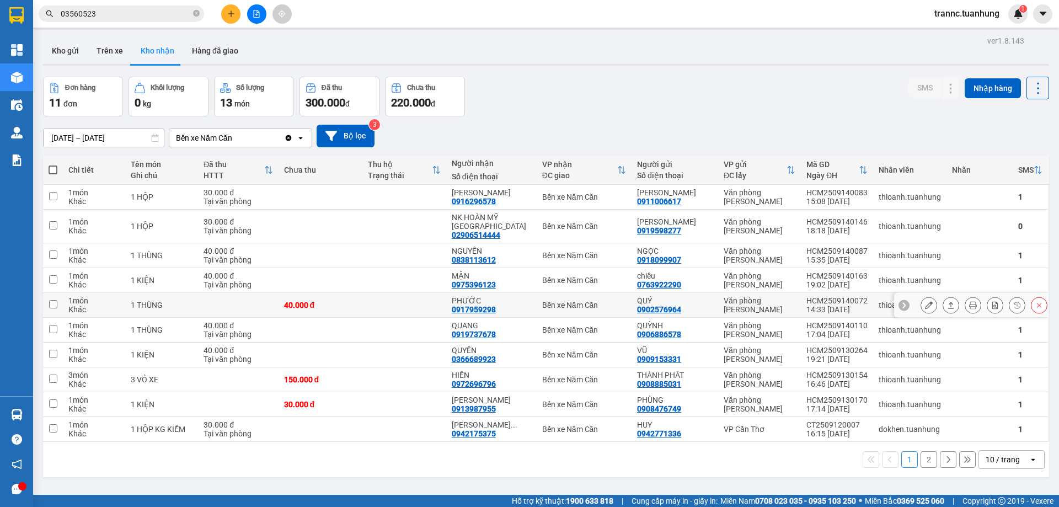
click at [439, 297] on td at bounding box center [404, 305] width 84 height 25
checkbox input "true"
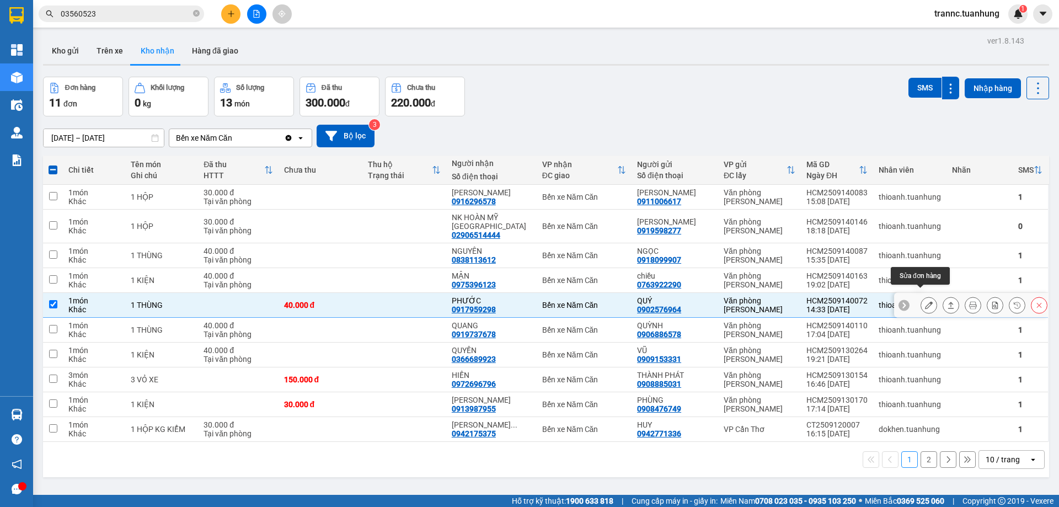
click at [925, 301] on icon at bounding box center [929, 305] width 8 height 8
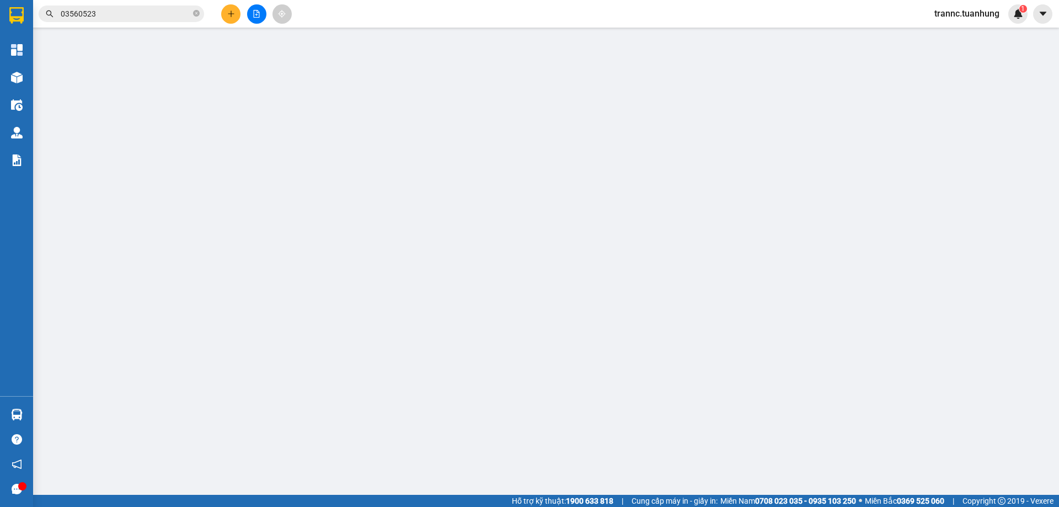
type input "0902576964"
type input "QUÝ"
type input "0917959298"
type input "PHƯỚC"
type input "40.000"
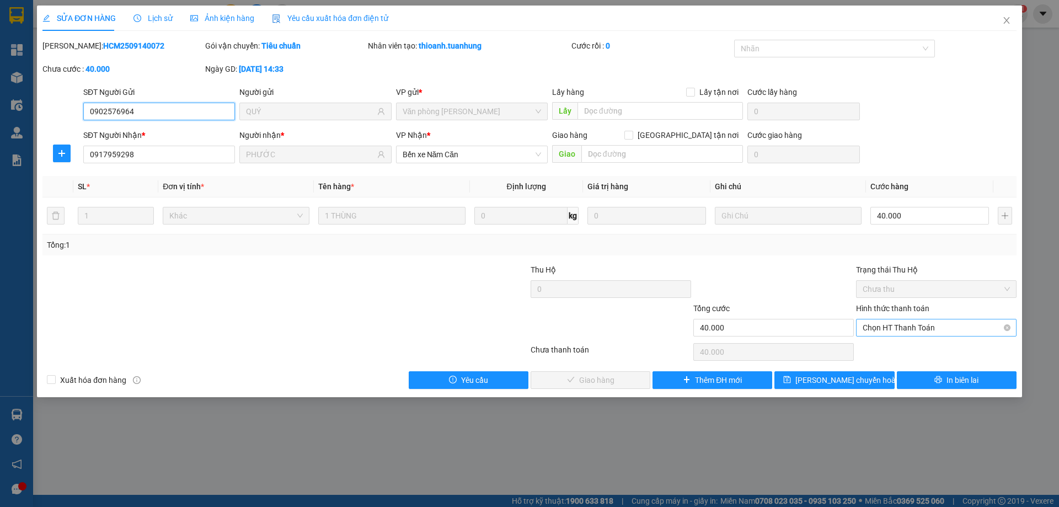
click at [885, 327] on span "Chọn HT Thanh Toán" at bounding box center [935, 327] width 147 height 17
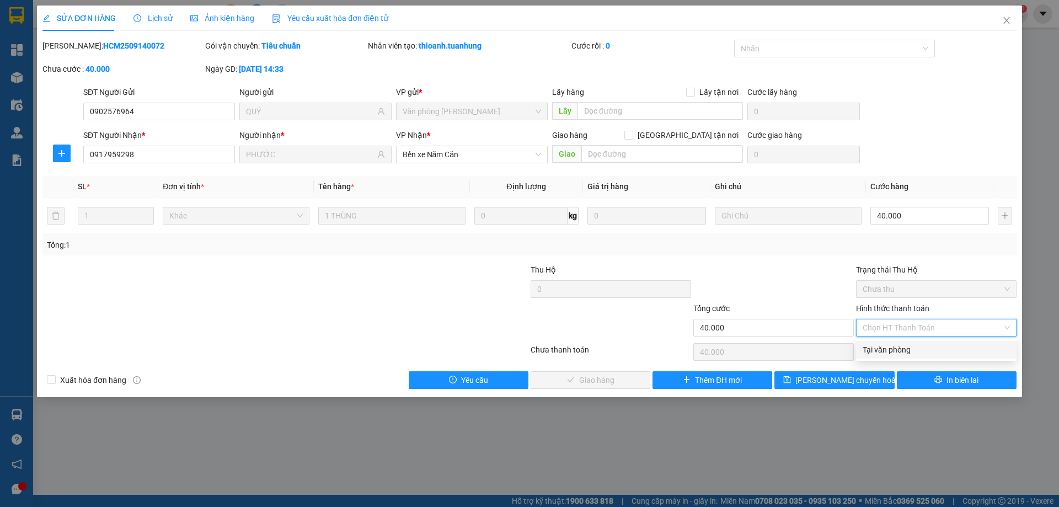
click at [886, 346] on div "Tại văn phòng" at bounding box center [935, 350] width 147 height 12
type input "0"
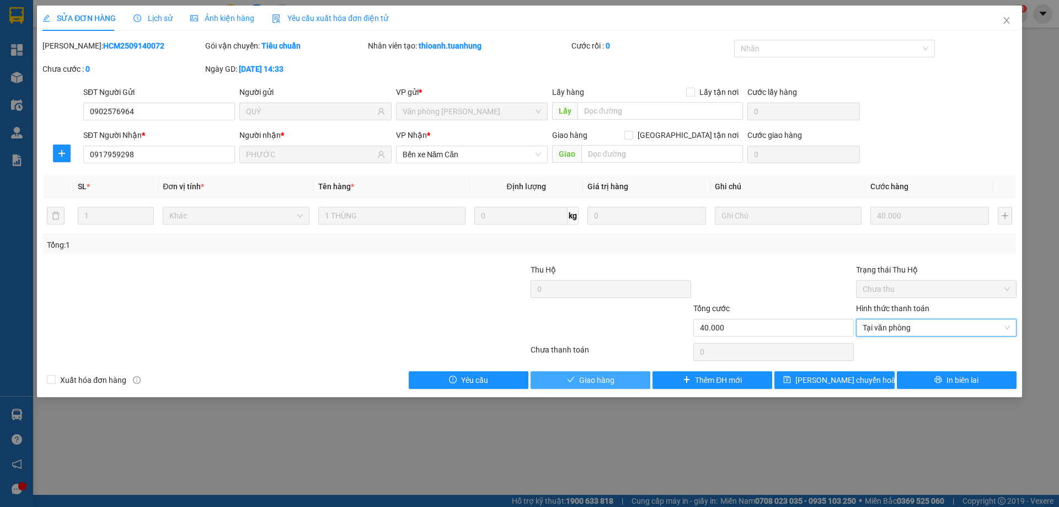
click at [612, 380] on span "Giao hàng" at bounding box center [596, 380] width 35 height 12
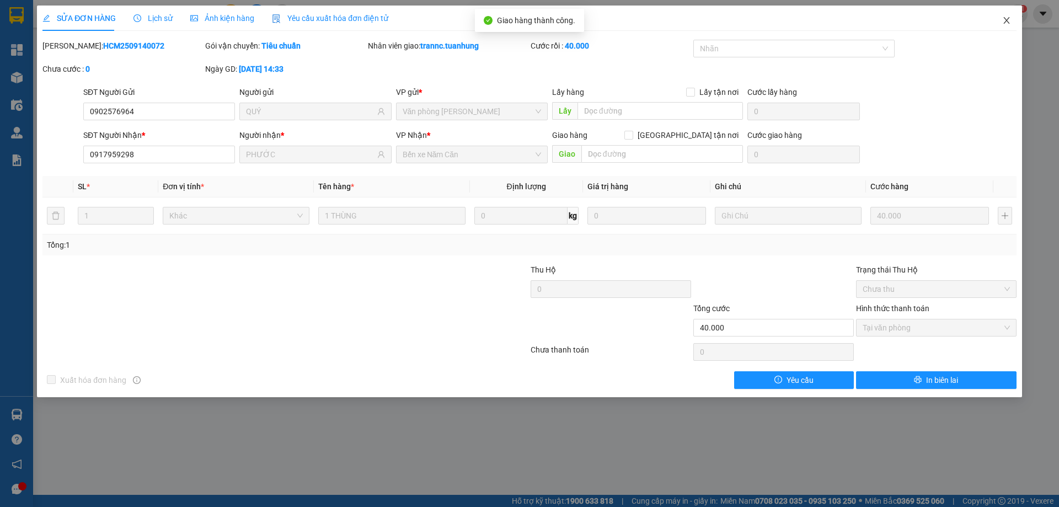
click at [1006, 24] on icon "close" at bounding box center [1006, 20] width 9 height 9
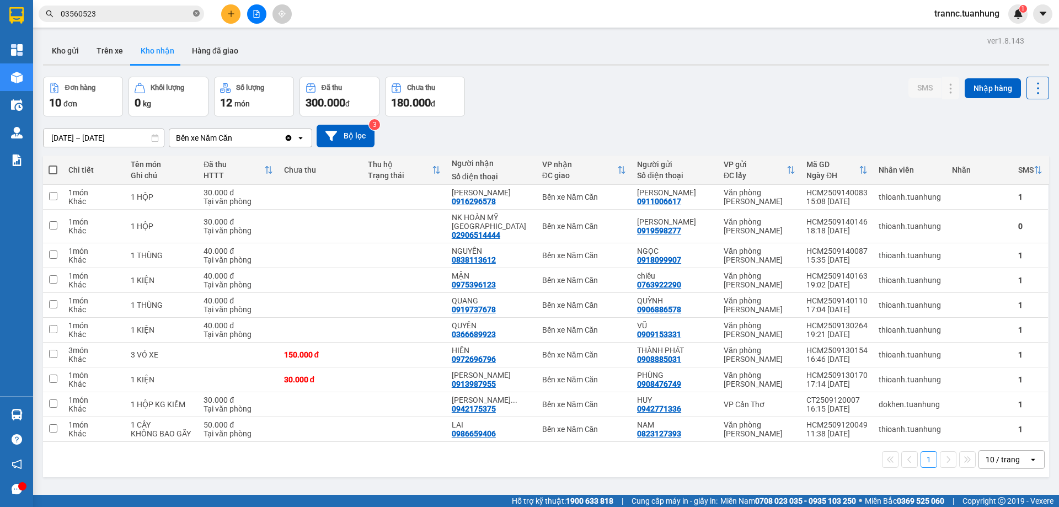
click at [194, 12] on icon "close-circle" at bounding box center [196, 13] width 7 height 7
click at [185, 15] on input "text" at bounding box center [126, 14] width 130 height 12
click at [176, 13] on input "text" at bounding box center [126, 14] width 130 height 12
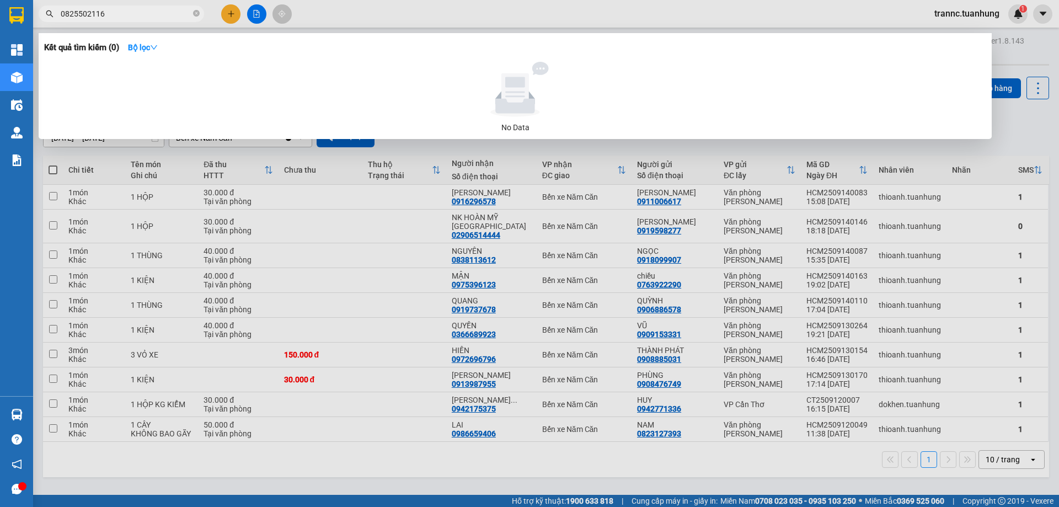
click at [77, 15] on input "0825502116" at bounding box center [126, 14] width 130 height 12
drag, startPoint x: 115, startPoint y: 13, endPoint x: 57, endPoint y: 17, distance: 58.0
click at [57, 17] on span "0825502116" at bounding box center [121, 14] width 165 height 17
type input "0825502116"
click at [231, 8] on div at bounding box center [529, 253] width 1059 height 507
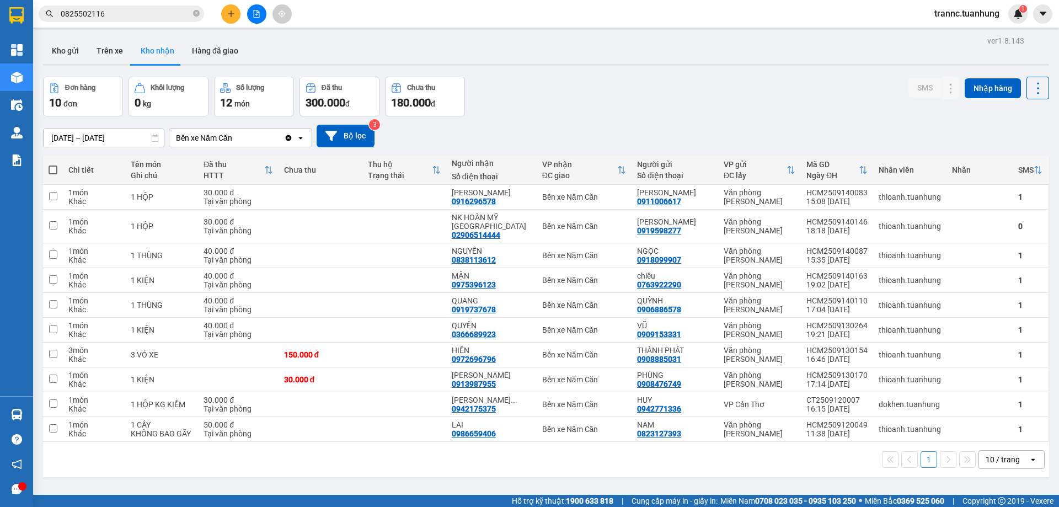
click at [226, 12] on button at bounding box center [230, 13] width 19 height 19
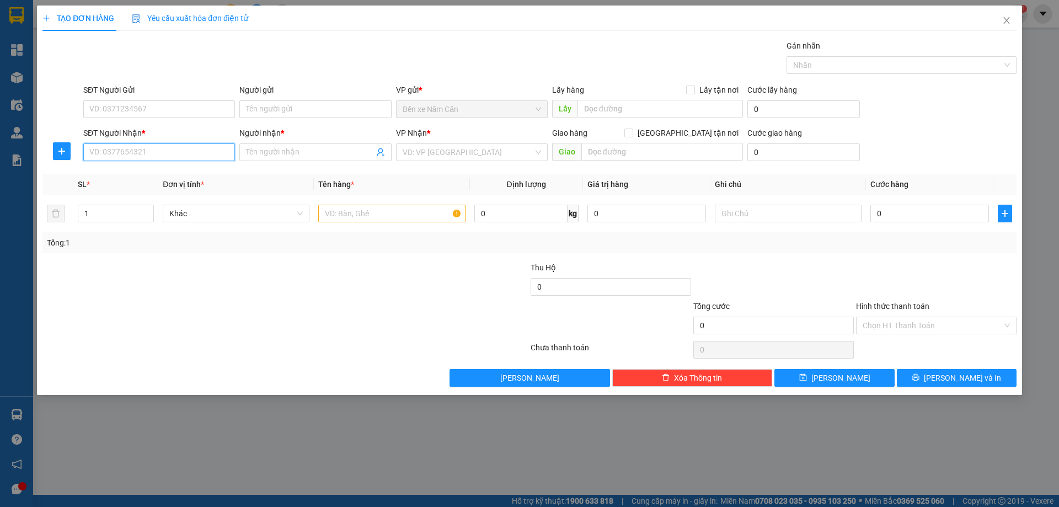
click at [173, 153] on input "SĐT Người Nhận *" at bounding box center [159, 152] width 152 height 18
paste input "0825502116"
type input "0825502116"
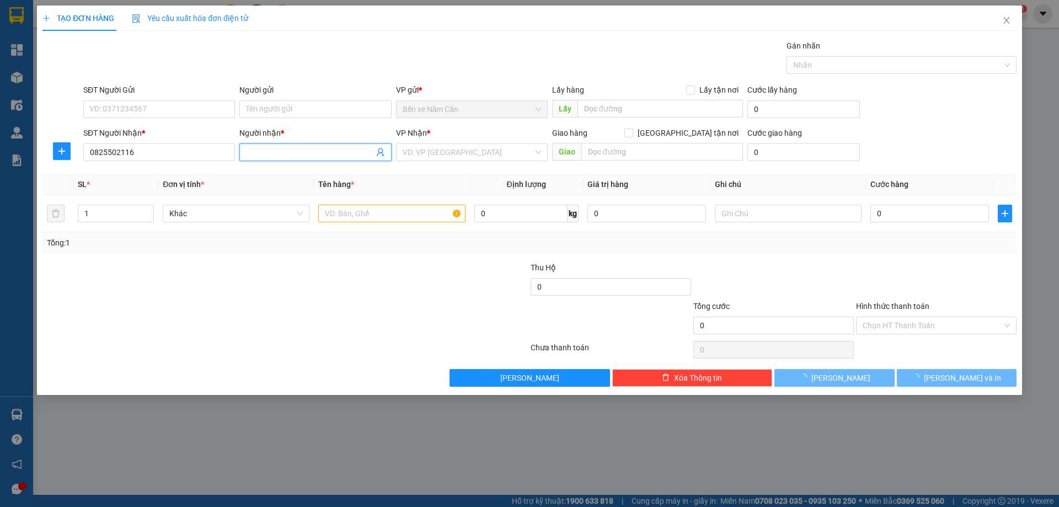
click at [273, 151] on input "Người nhận *" at bounding box center [309, 152] width 127 height 12
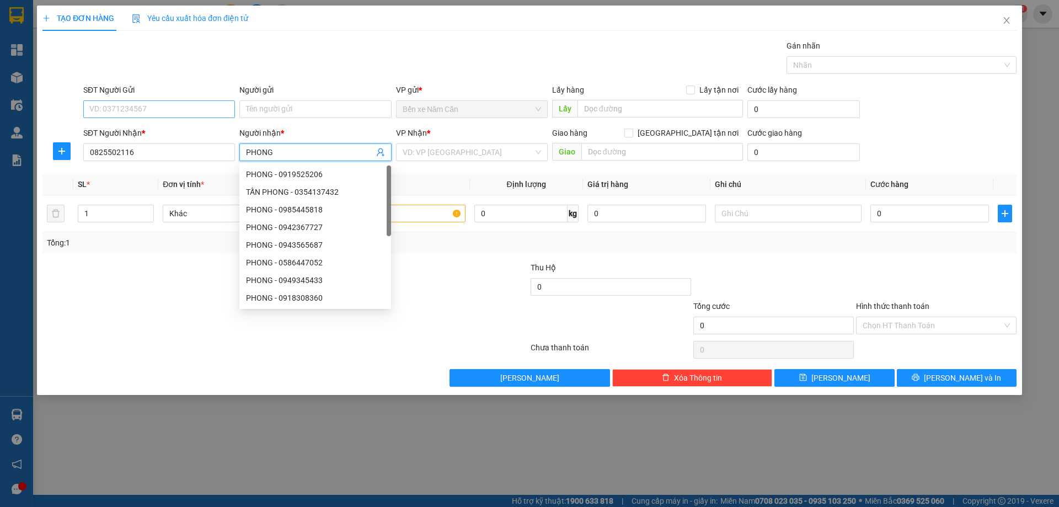
type input "PHONG"
click at [137, 110] on input "SĐT Người Gửi" at bounding box center [159, 109] width 152 height 18
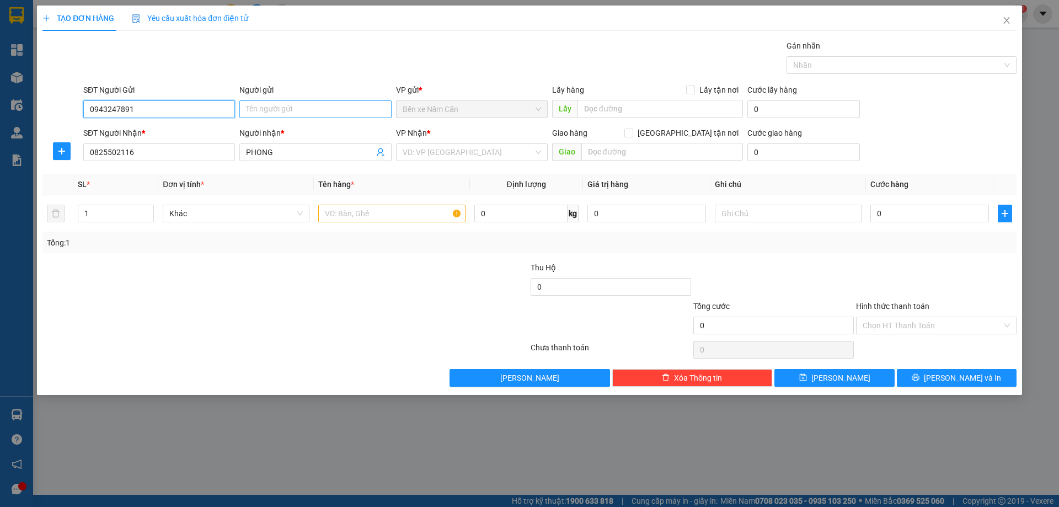
type input "0943247891"
click at [250, 110] on input "Người gửi" at bounding box center [315, 109] width 152 height 18
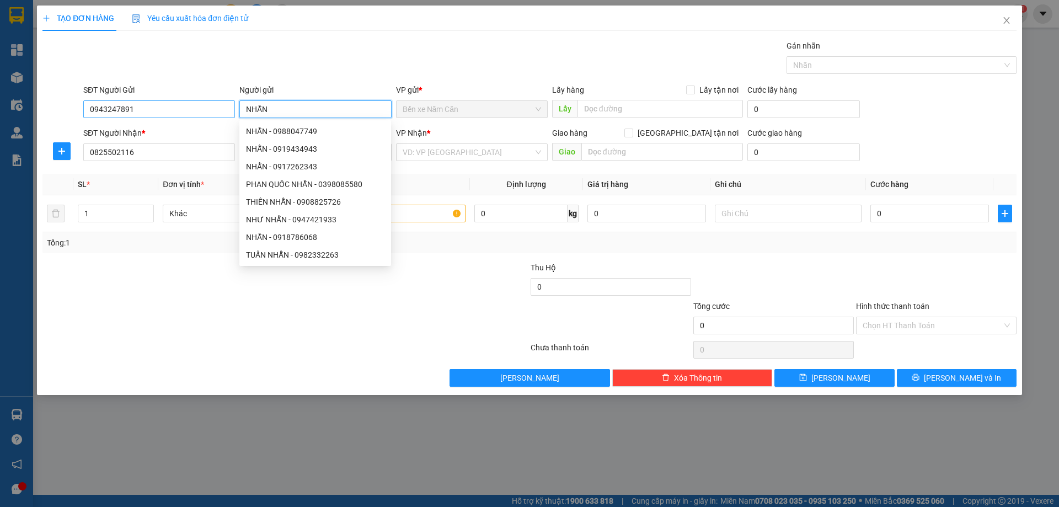
type input "NHẪN"
click at [136, 109] on input "0943247891" at bounding box center [159, 109] width 152 height 18
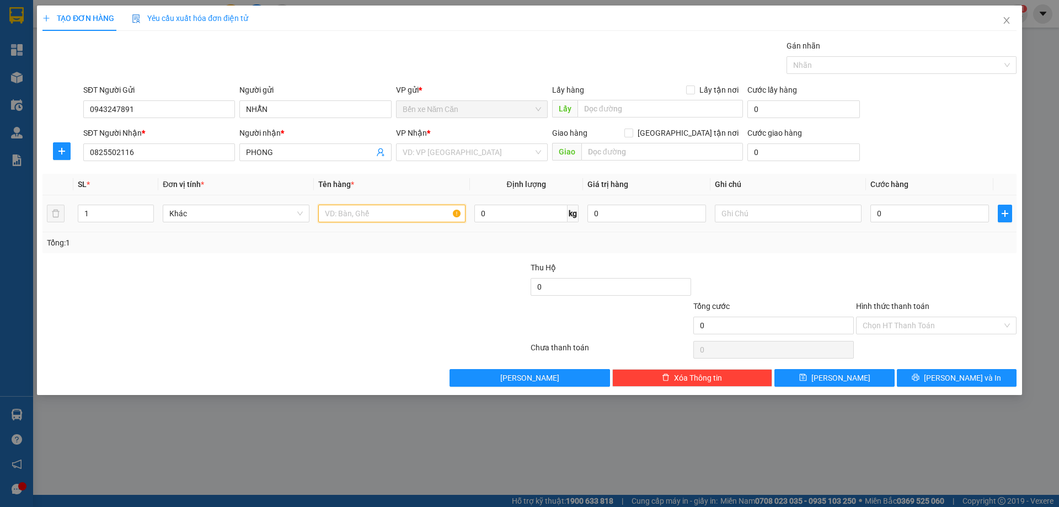
click at [333, 211] on input "text" at bounding box center [391, 214] width 147 height 18
type input "1 HỒ SƠ"
click at [915, 215] on input "0" at bounding box center [929, 214] width 119 height 18
type input "3"
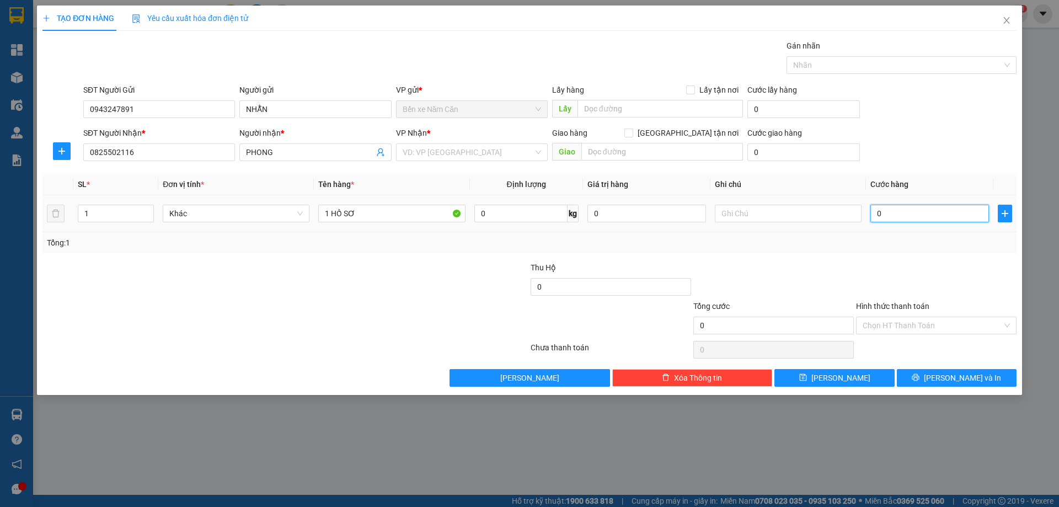
type input "3"
type input "30"
type input "30.000"
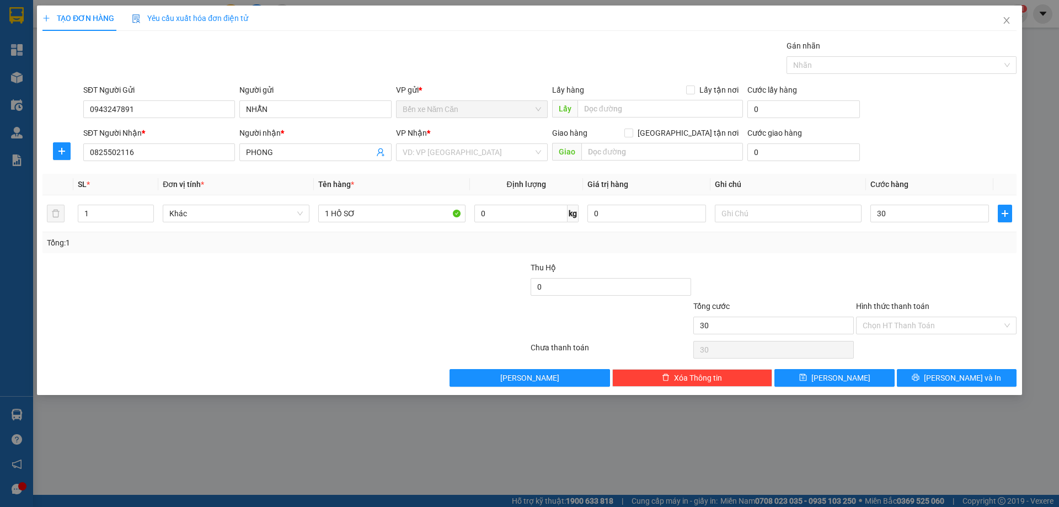
type input "30.000"
click at [918, 277] on div at bounding box center [936, 280] width 163 height 39
click at [457, 154] on input "search" at bounding box center [468, 152] width 131 height 17
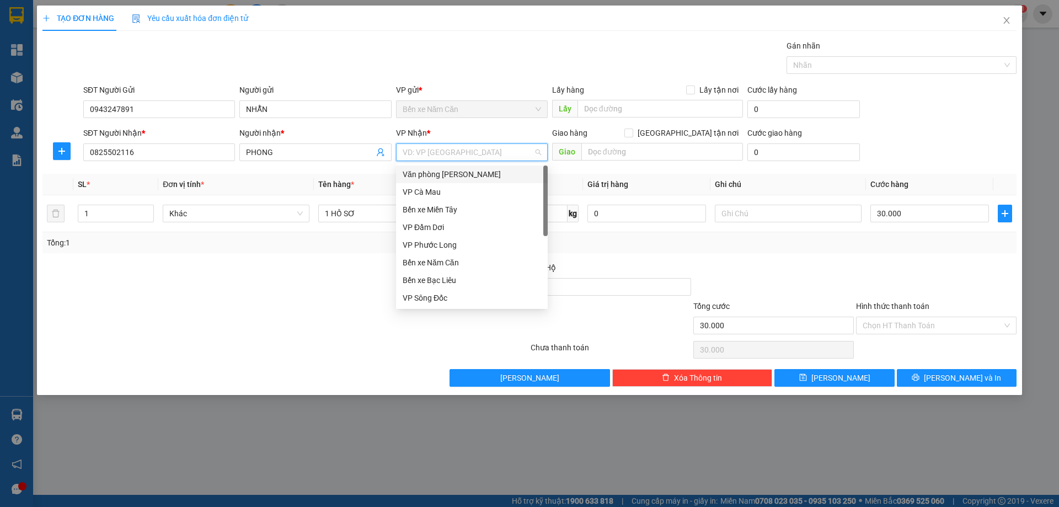
click at [460, 171] on div "Văn phòng [PERSON_NAME]" at bounding box center [472, 174] width 138 height 12
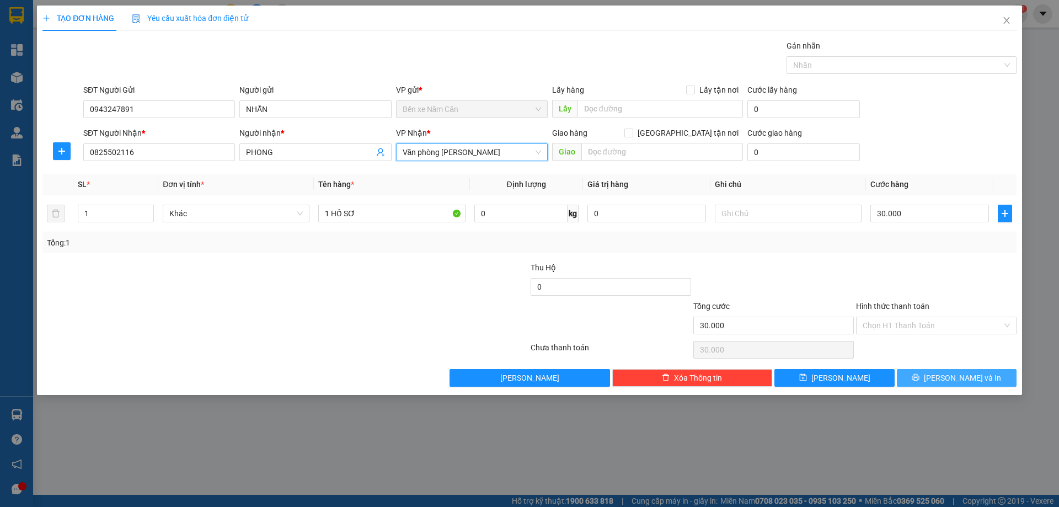
click at [955, 376] on span "[PERSON_NAME] và In" at bounding box center [962, 378] width 77 height 12
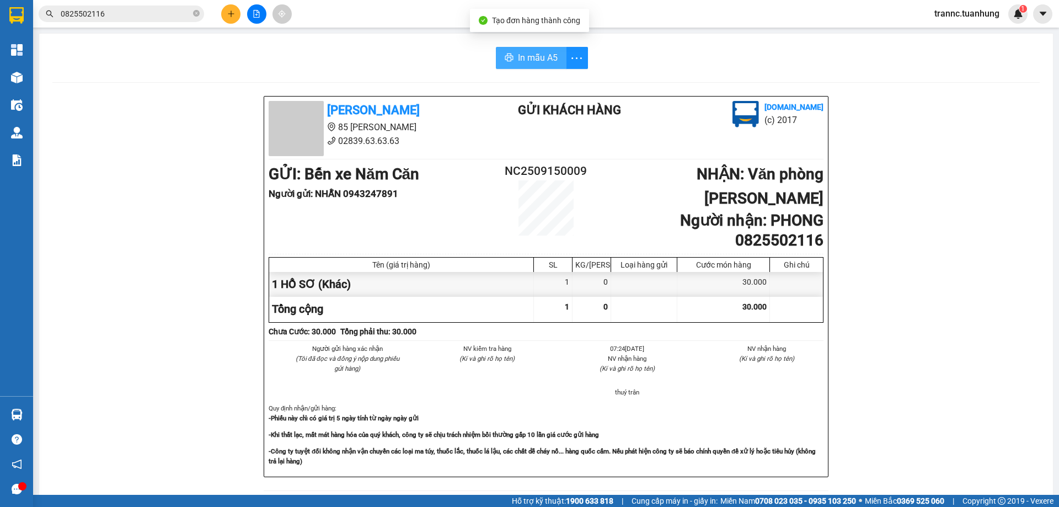
click at [544, 58] on span "In mẫu A5" at bounding box center [538, 58] width 40 height 14
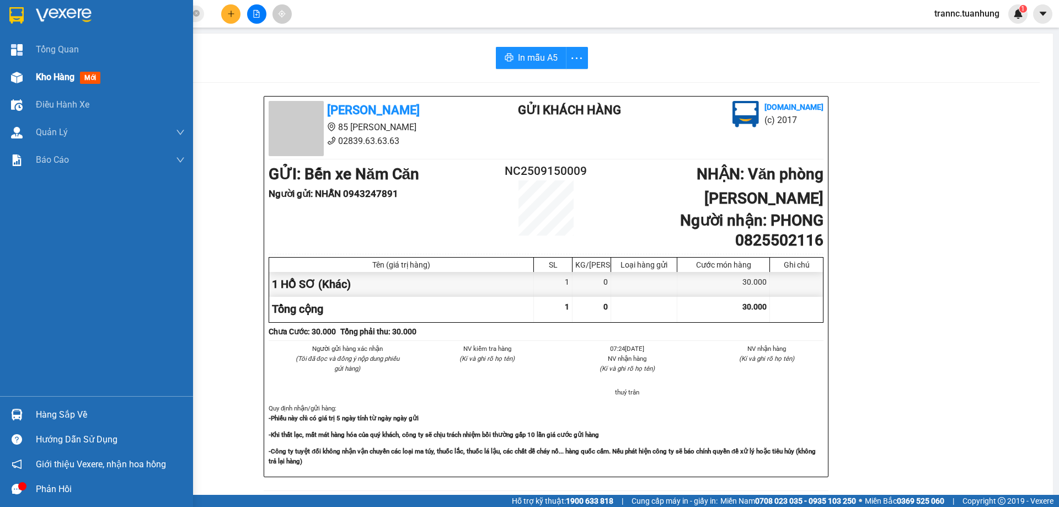
click at [93, 78] on span "mới" at bounding box center [90, 78] width 20 height 12
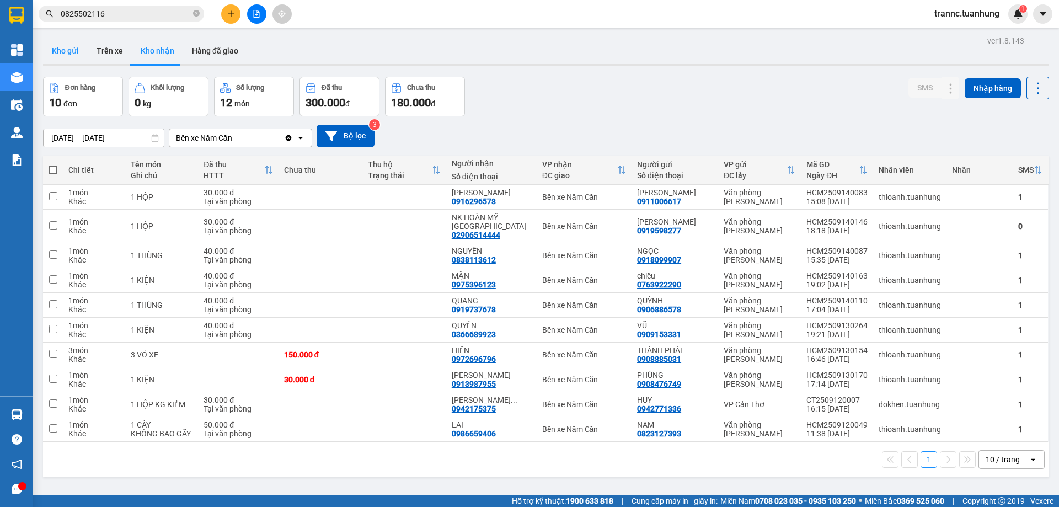
click at [59, 51] on button "Kho gửi" at bounding box center [65, 50] width 45 height 26
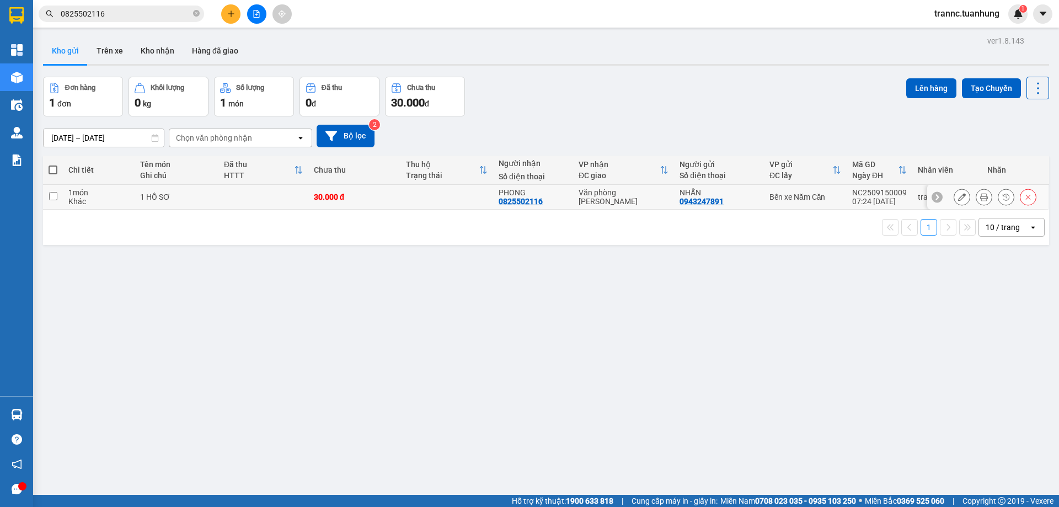
click at [441, 203] on td at bounding box center [446, 197] width 93 height 25
checkbox input "true"
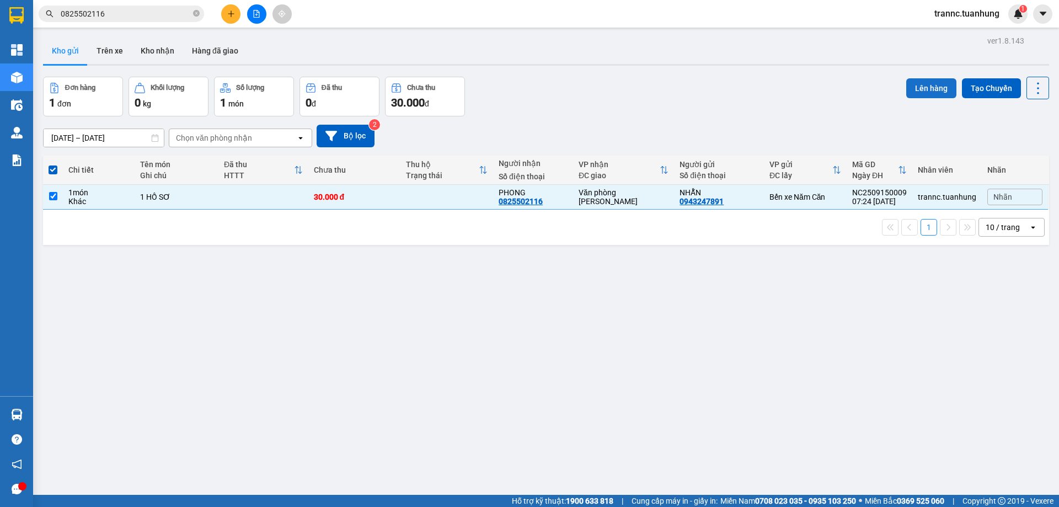
click at [914, 88] on button "Lên hàng" at bounding box center [931, 88] width 50 height 20
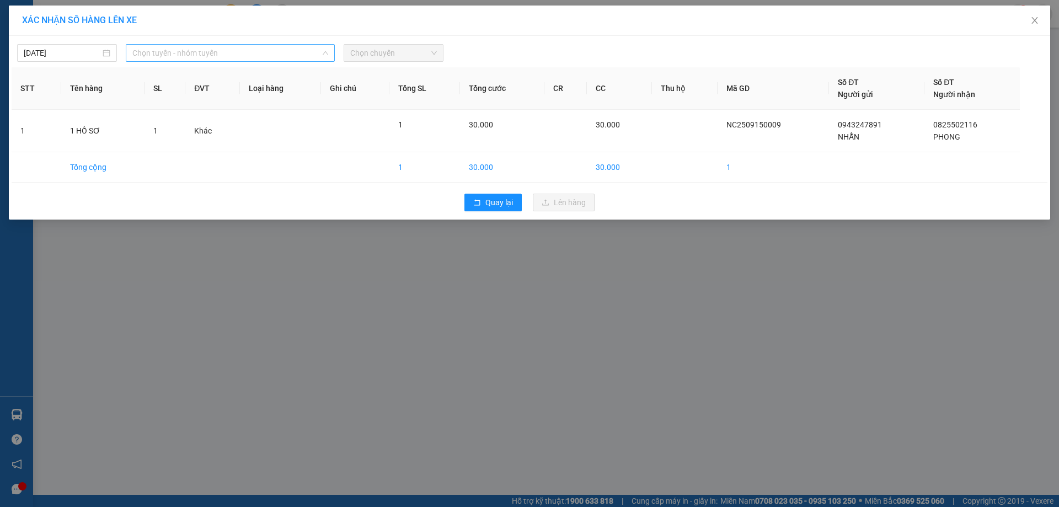
click at [221, 46] on span "Chọn tuyến - nhóm tuyến" at bounding box center [230, 53] width 196 height 17
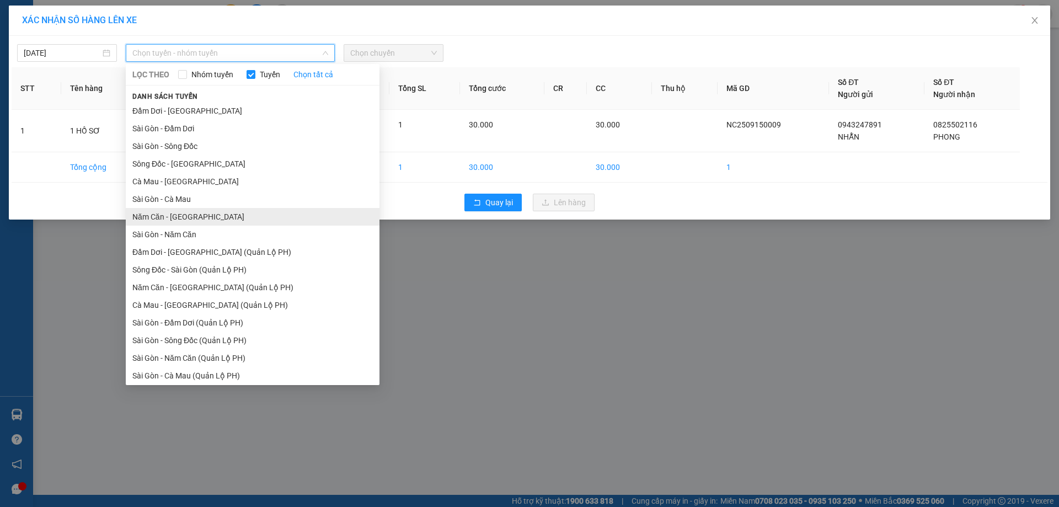
click at [146, 210] on li "Năm Căn - [GEOGRAPHIC_DATA]" at bounding box center [253, 217] width 254 height 18
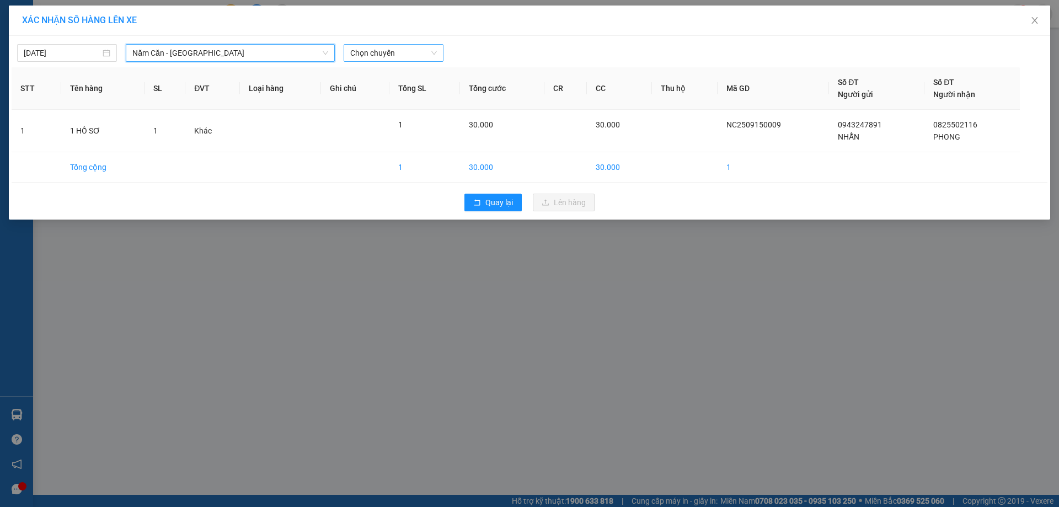
click at [409, 48] on span "Chọn chuyến" at bounding box center [393, 53] width 87 height 17
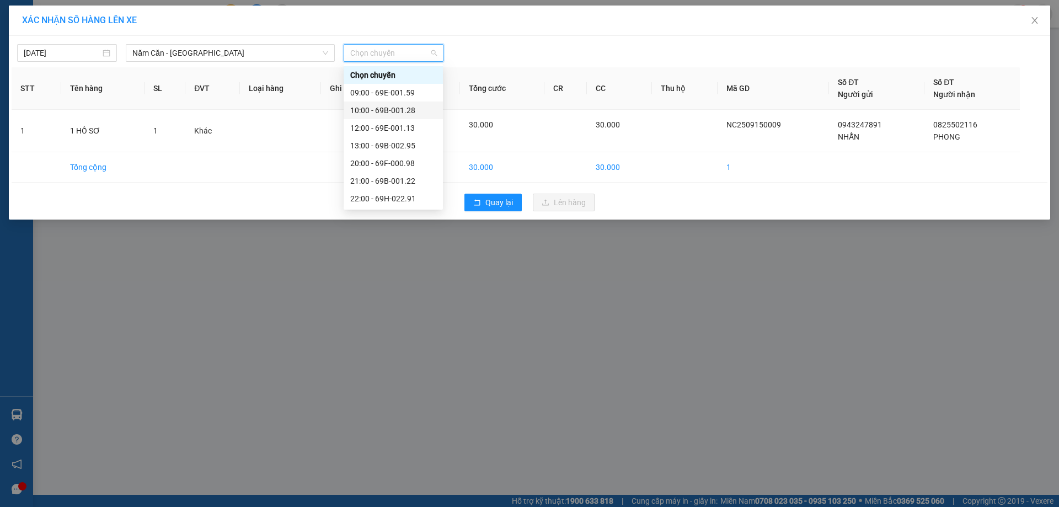
click at [398, 108] on div "10:00 - 69B-001.28" at bounding box center [393, 110] width 86 height 12
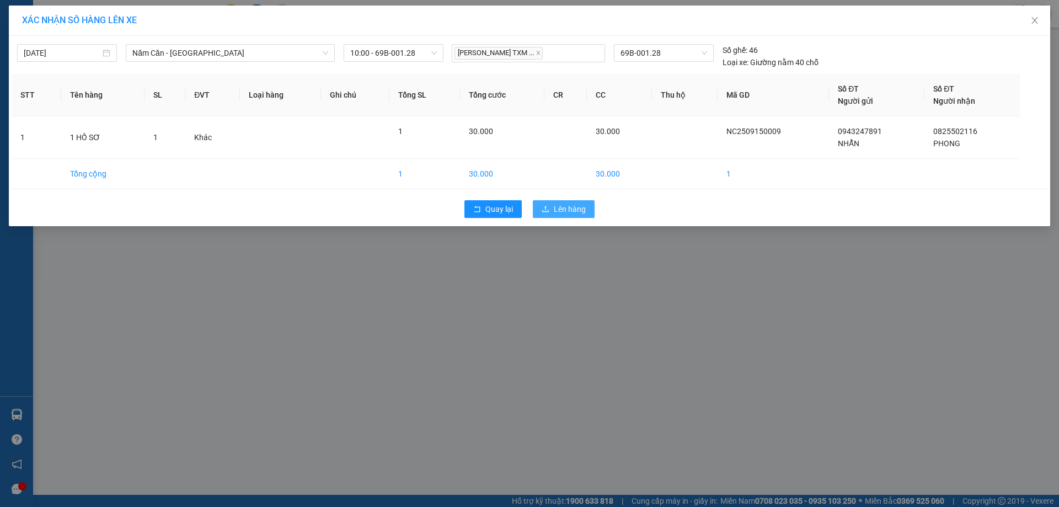
click at [585, 202] on button "Lên hàng" at bounding box center [564, 209] width 62 height 18
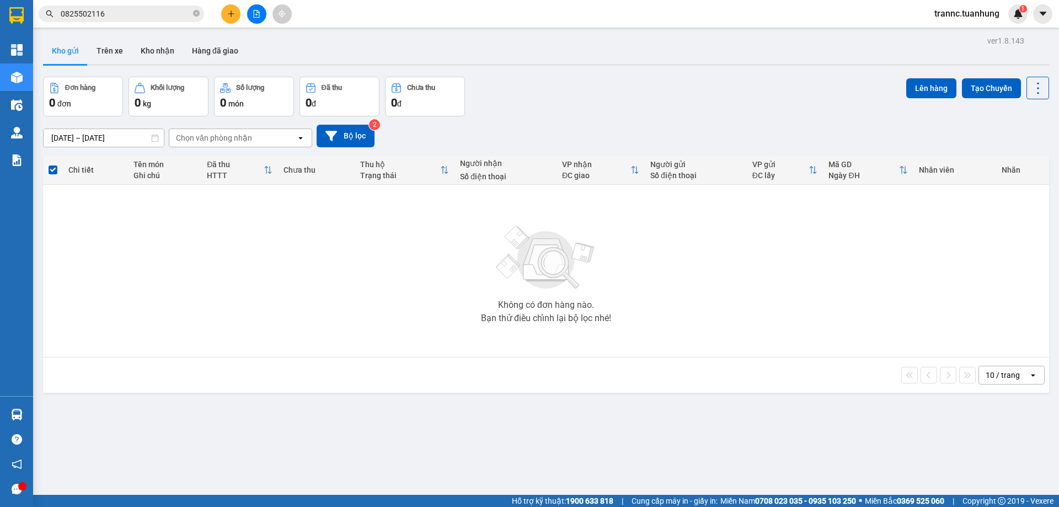
click at [137, 16] on input "0825502116" at bounding box center [126, 14] width 130 height 12
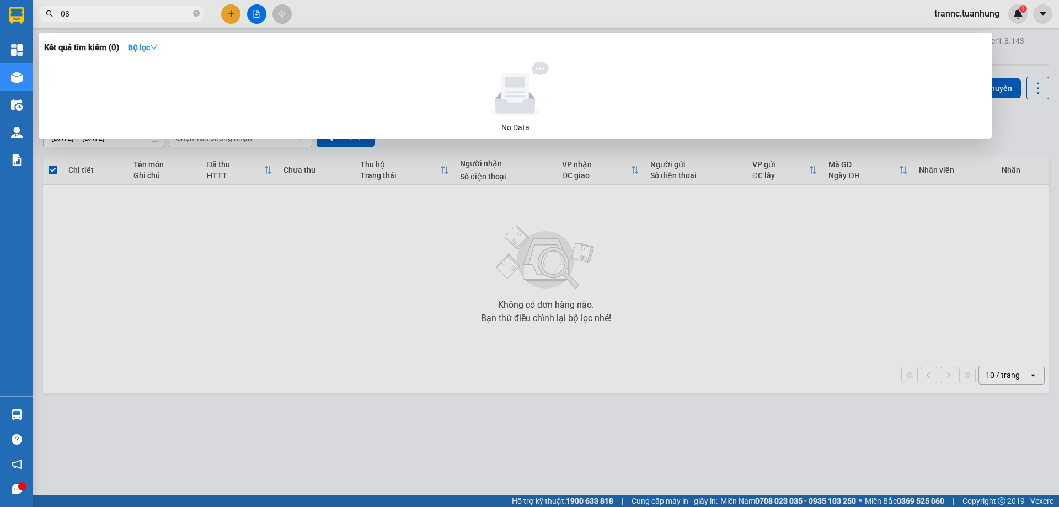
type input "0"
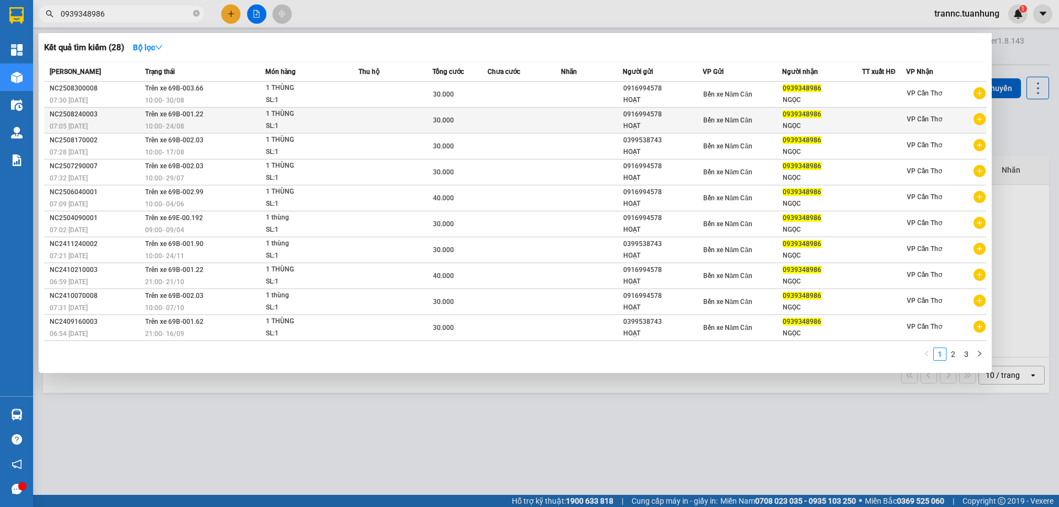
type input "0939348986"
click at [978, 120] on icon "plus-circle" at bounding box center [979, 119] width 12 height 12
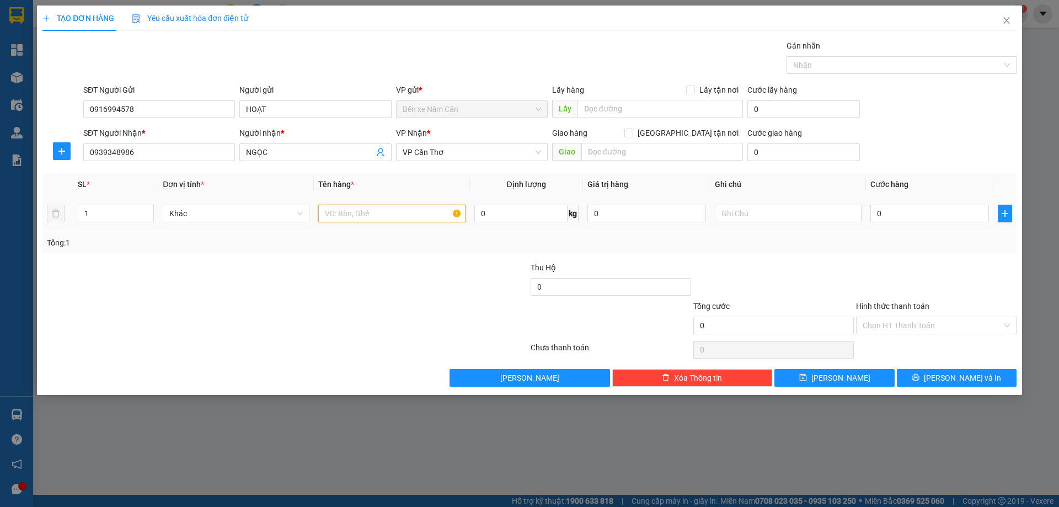
click at [376, 219] on input "text" at bounding box center [391, 214] width 147 height 18
type input "1 THÙNG"
click at [913, 217] on input "0" at bounding box center [929, 214] width 119 height 18
type input "3"
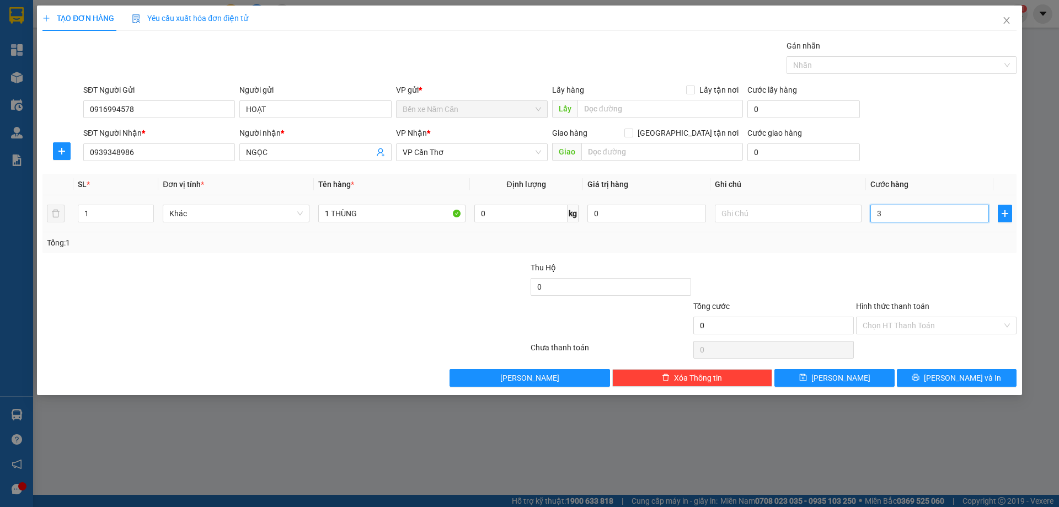
type input "3"
type input "30"
type input "30.000"
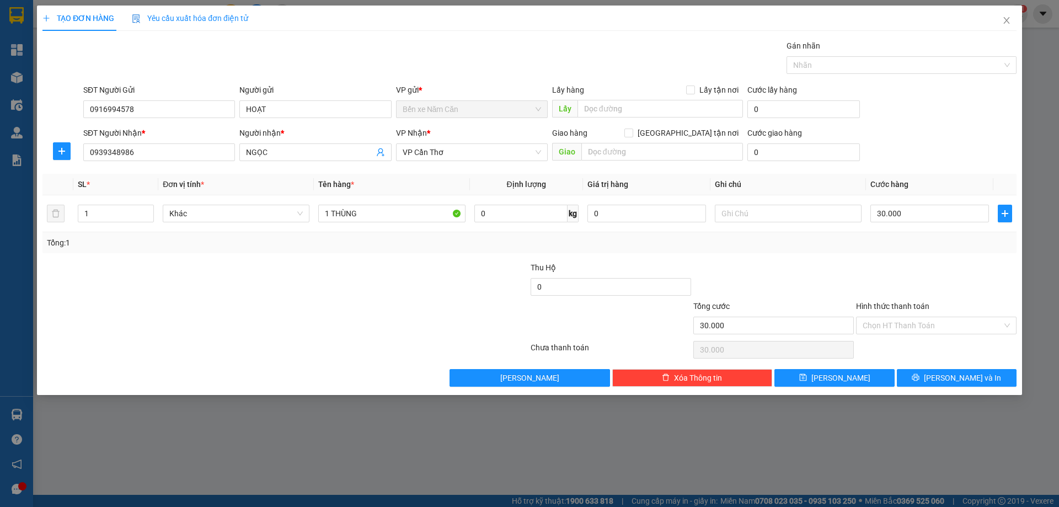
click at [897, 261] on div at bounding box center [936, 280] width 163 height 39
click at [920, 327] on input "Hình thức thanh toán" at bounding box center [932, 325] width 140 height 17
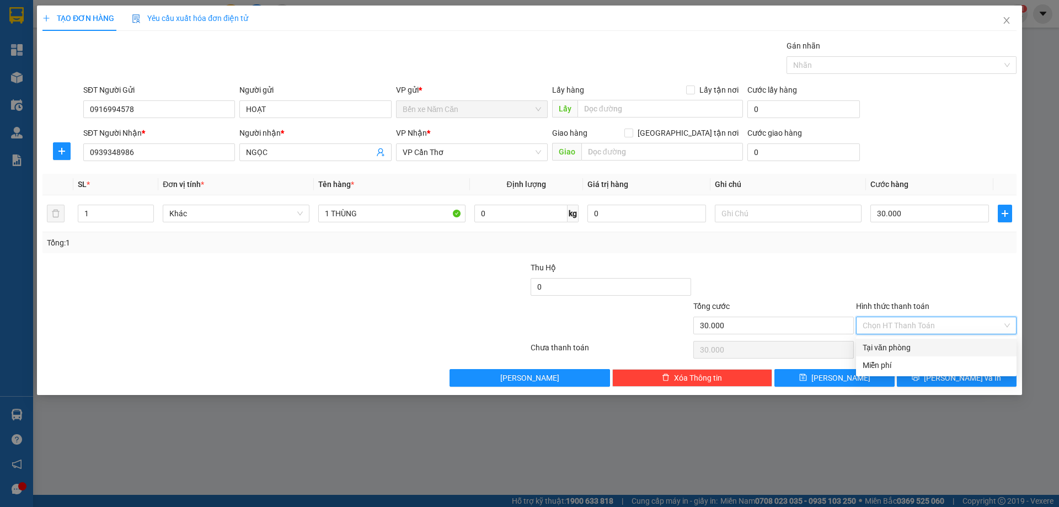
click at [905, 347] on div "Tại văn phòng" at bounding box center [935, 347] width 147 height 12
click at [919, 376] on icon "printer" at bounding box center [915, 377] width 7 height 7
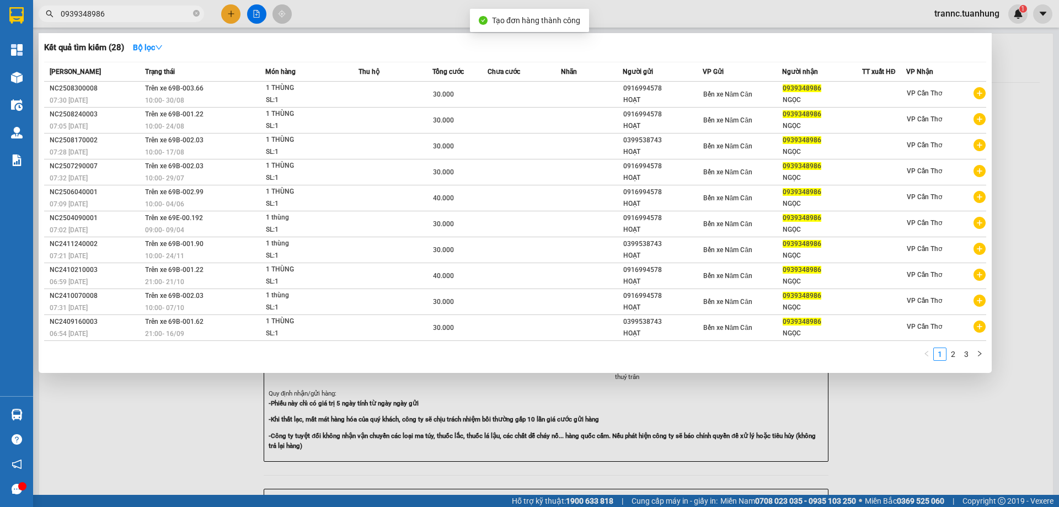
click at [909, 404] on div at bounding box center [529, 253] width 1059 height 507
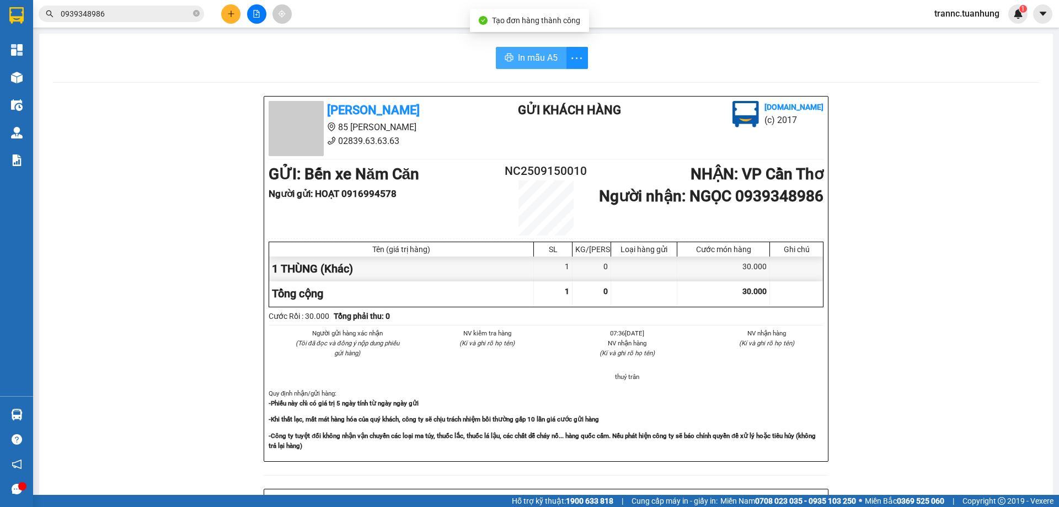
click at [546, 58] on span "In mẫu A5" at bounding box center [538, 58] width 40 height 14
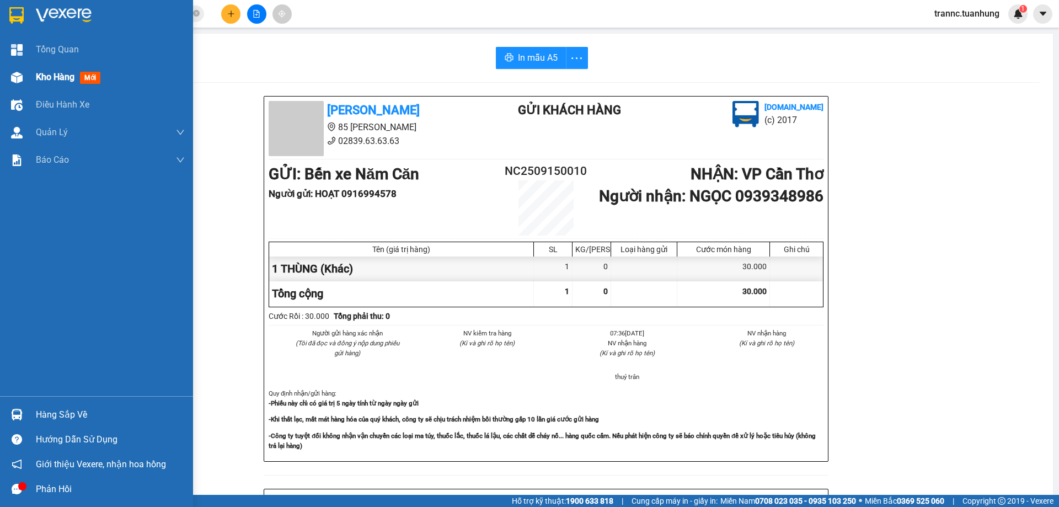
click at [88, 76] on span "mới" at bounding box center [90, 78] width 20 height 12
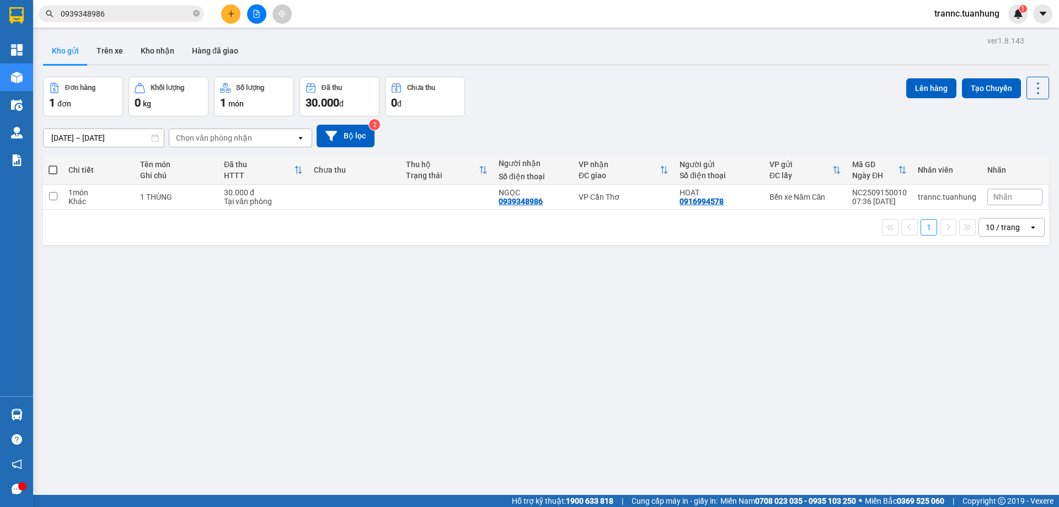
click at [388, 211] on div "1 10 / trang open" at bounding box center [546, 227] width 1006 height 35
drag, startPoint x: 442, startPoint y: 191, endPoint x: 449, endPoint y: 191, distance: 6.6
click at [443, 191] on td at bounding box center [446, 197] width 93 height 25
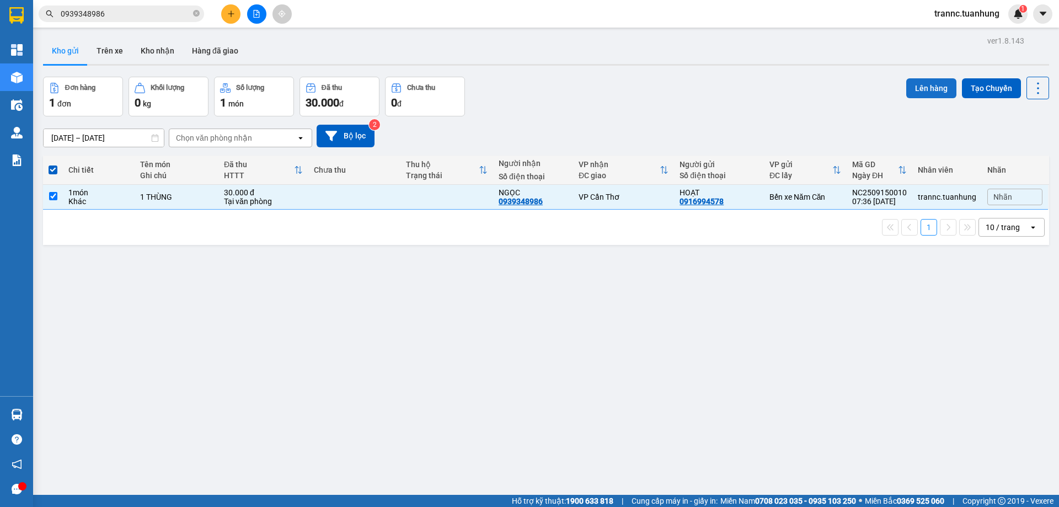
click at [915, 80] on button "Lên hàng" at bounding box center [931, 88] width 50 height 20
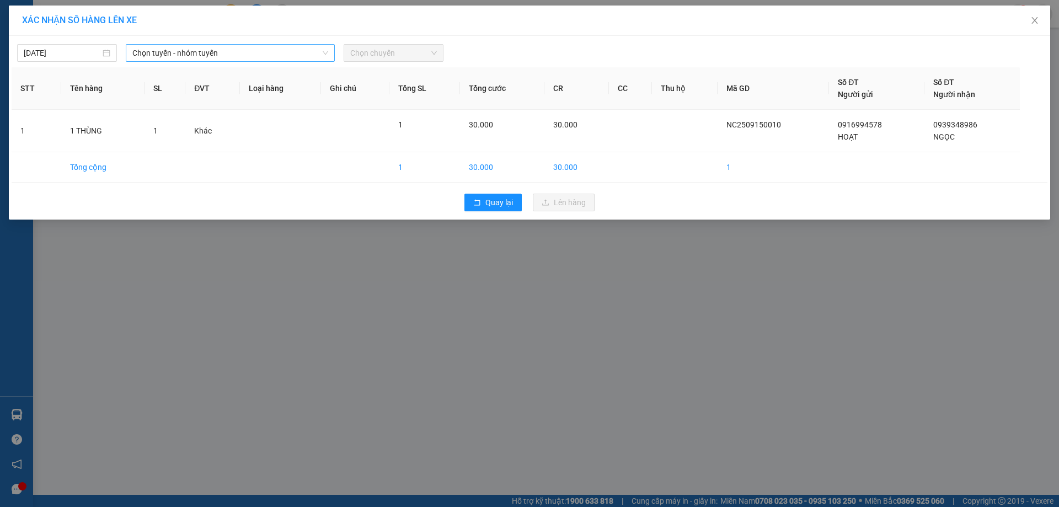
drag, startPoint x: 211, startPoint y: 50, endPoint x: 210, endPoint y: 61, distance: 10.5
click at [211, 50] on span "Chọn tuyến - nhóm tuyến" at bounding box center [230, 53] width 196 height 17
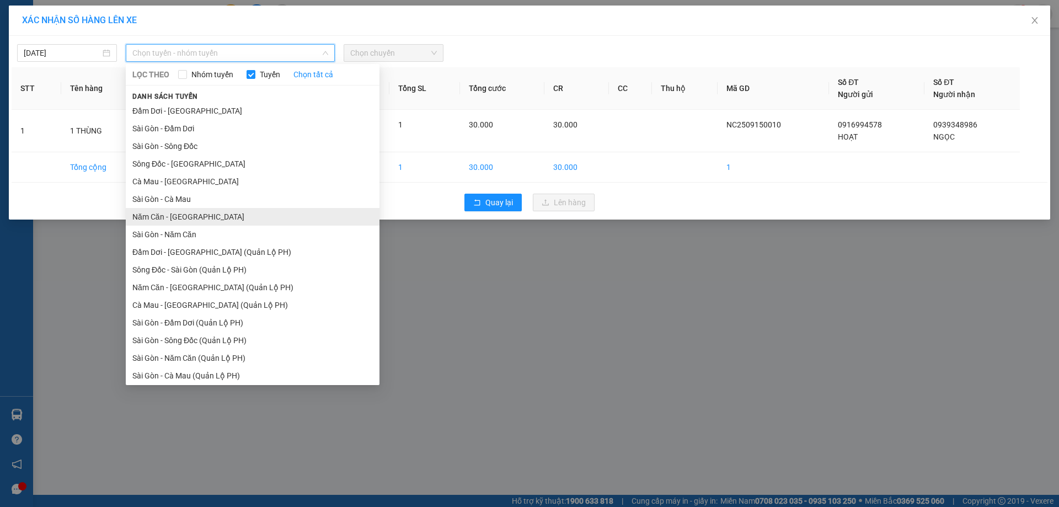
click at [155, 216] on li "Năm Căn - [GEOGRAPHIC_DATA]" at bounding box center [253, 217] width 254 height 18
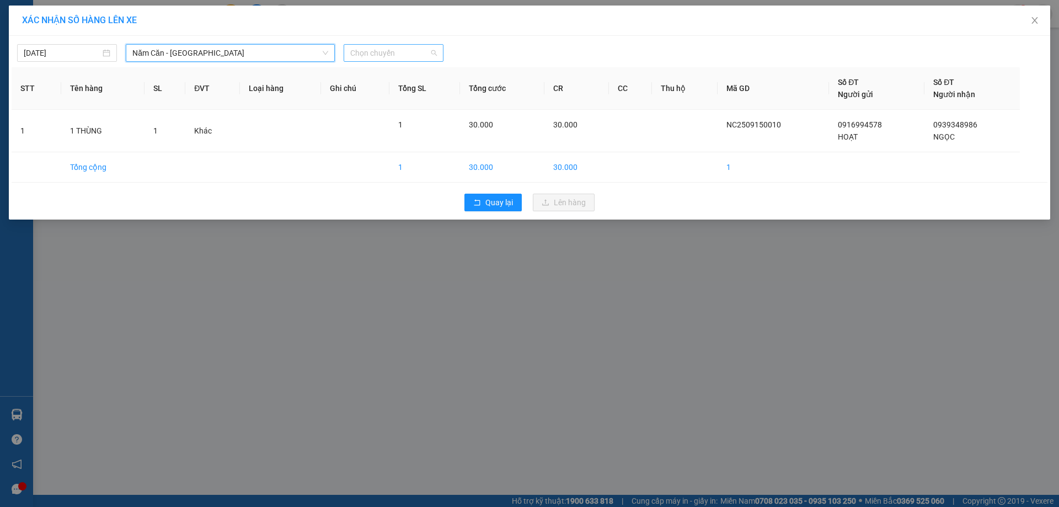
click at [383, 52] on span "Chọn chuyến" at bounding box center [393, 53] width 87 height 17
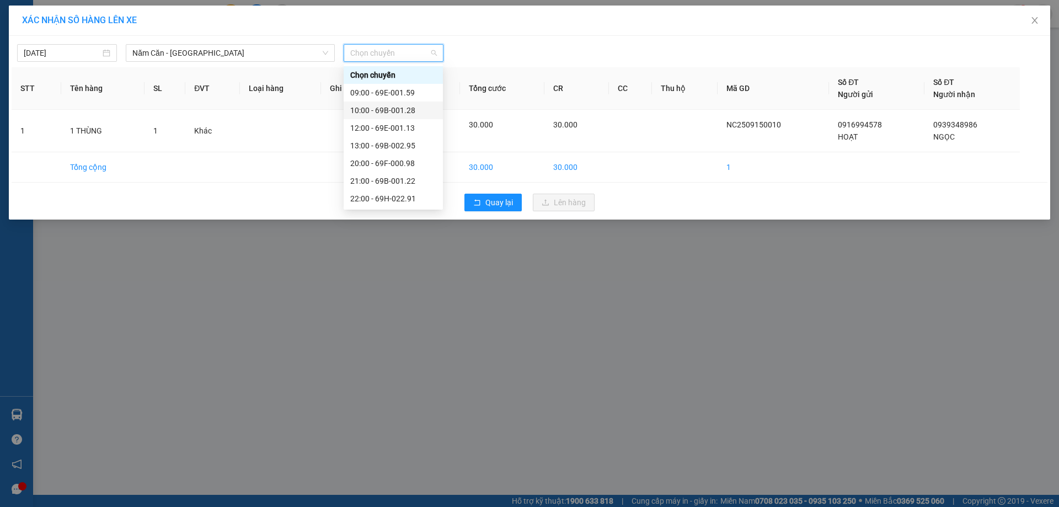
drag, startPoint x: 411, startPoint y: 111, endPoint x: 409, endPoint y: 92, distance: 19.4
click at [410, 111] on div "10:00 - 69B-001.28" at bounding box center [393, 110] width 86 height 12
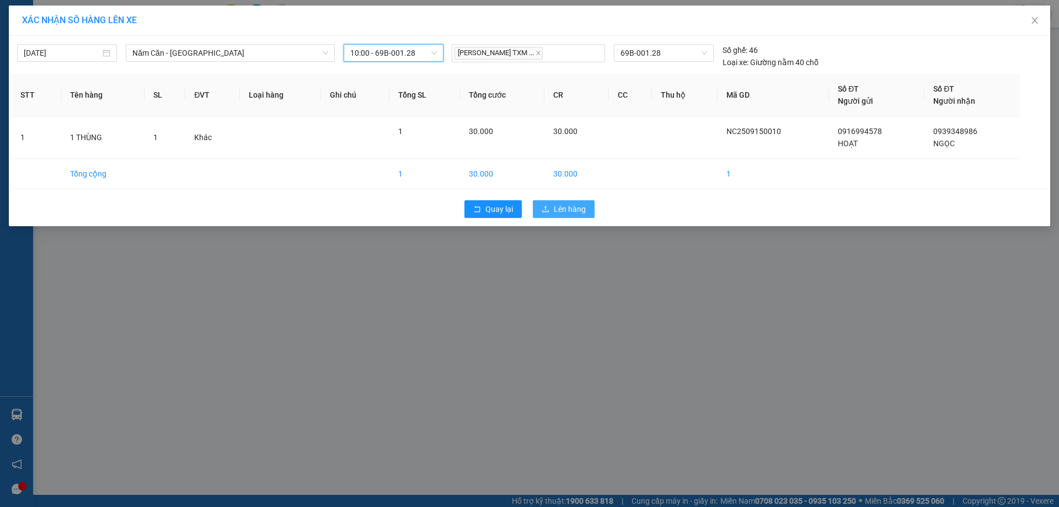
click at [556, 209] on span "Lên hàng" at bounding box center [570, 209] width 32 height 12
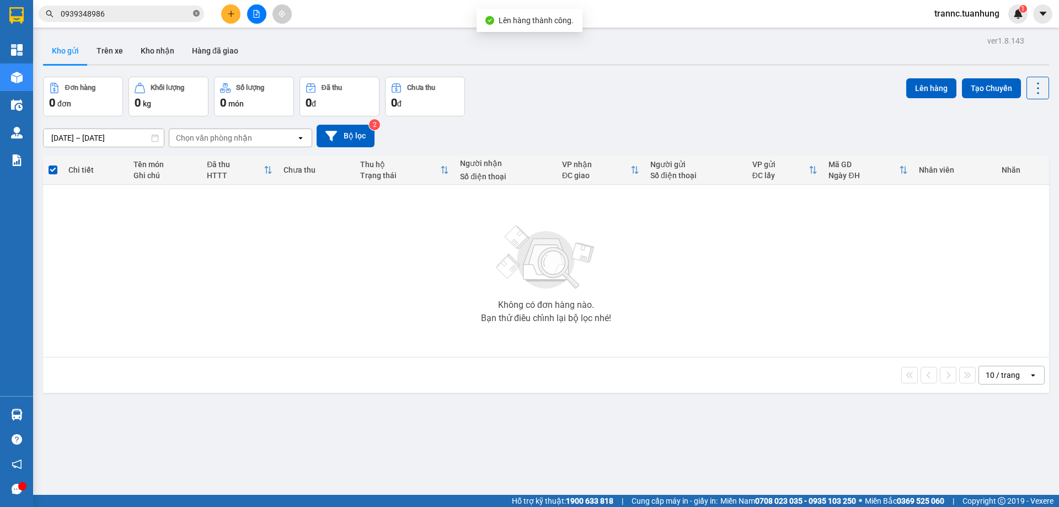
click at [199, 17] on icon "close-circle" at bounding box center [196, 13] width 7 height 7
click at [156, 14] on input "text" at bounding box center [126, 14] width 130 height 12
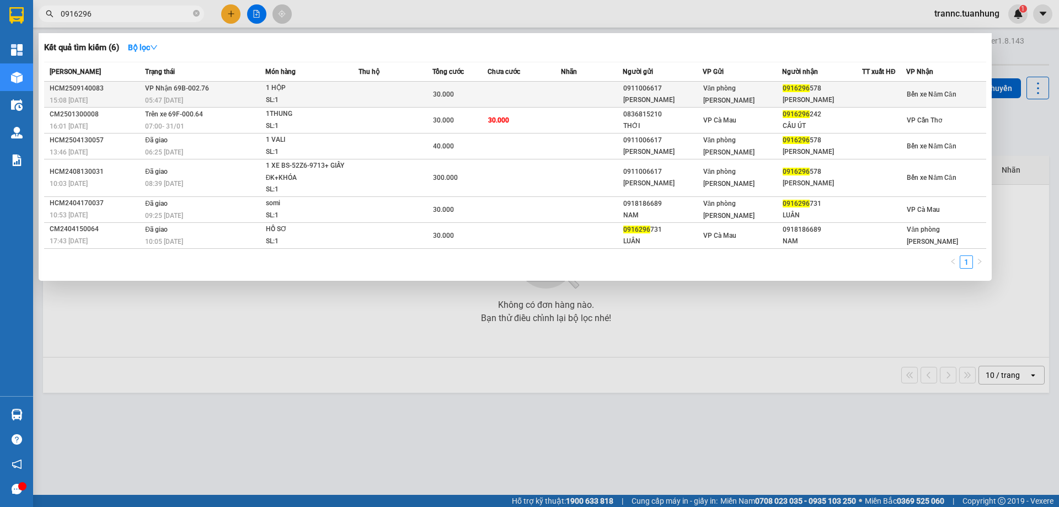
click at [503, 94] on td at bounding box center [524, 95] width 74 height 26
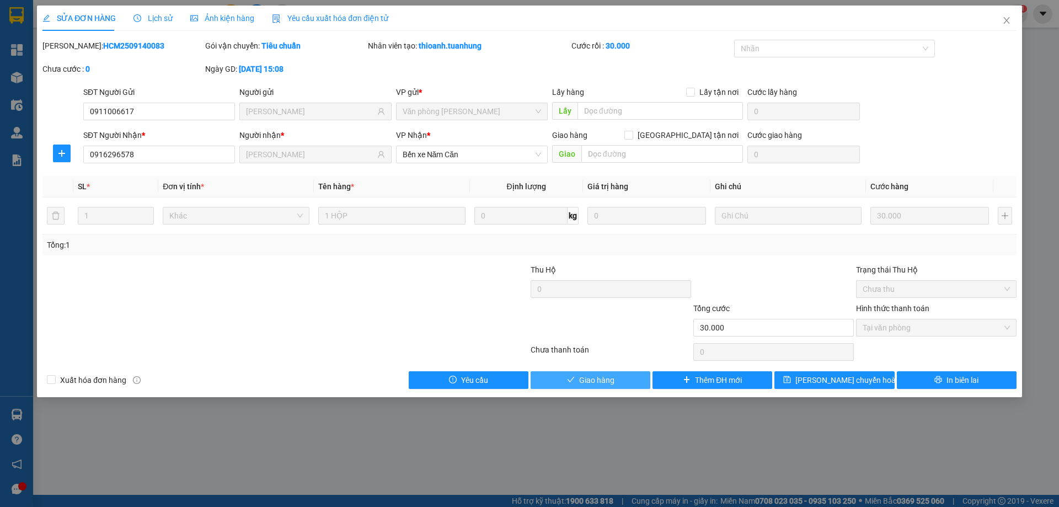
click at [619, 376] on button "Giao hàng" at bounding box center [590, 380] width 120 height 18
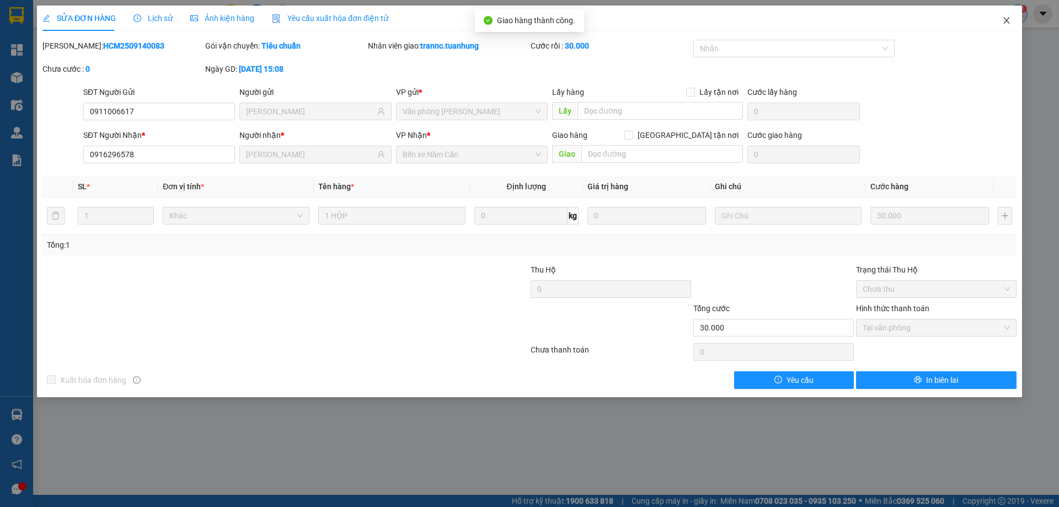
click at [1009, 20] on icon "close" at bounding box center [1006, 20] width 9 height 9
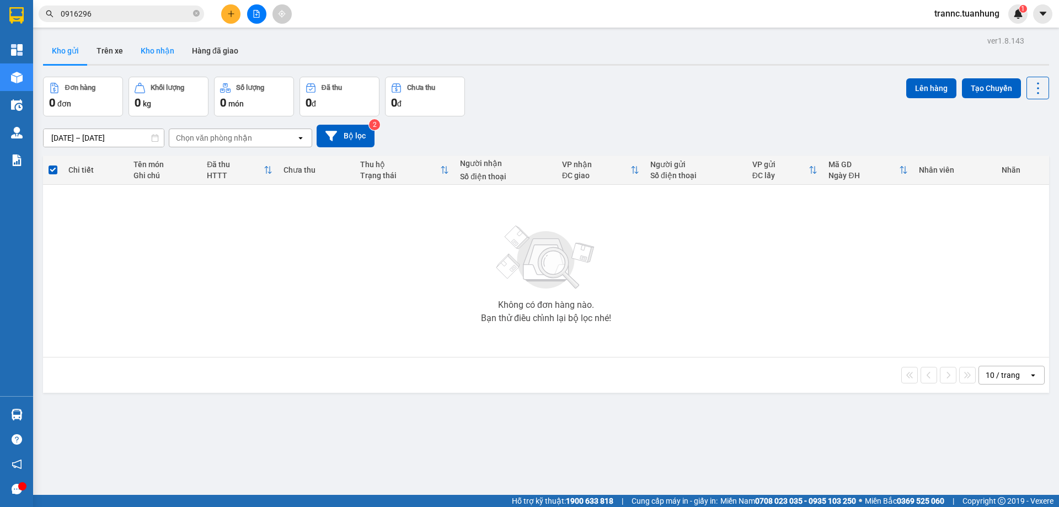
click at [165, 56] on button "Kho nhận" at bounding box center [157, 50] width 51 height 26
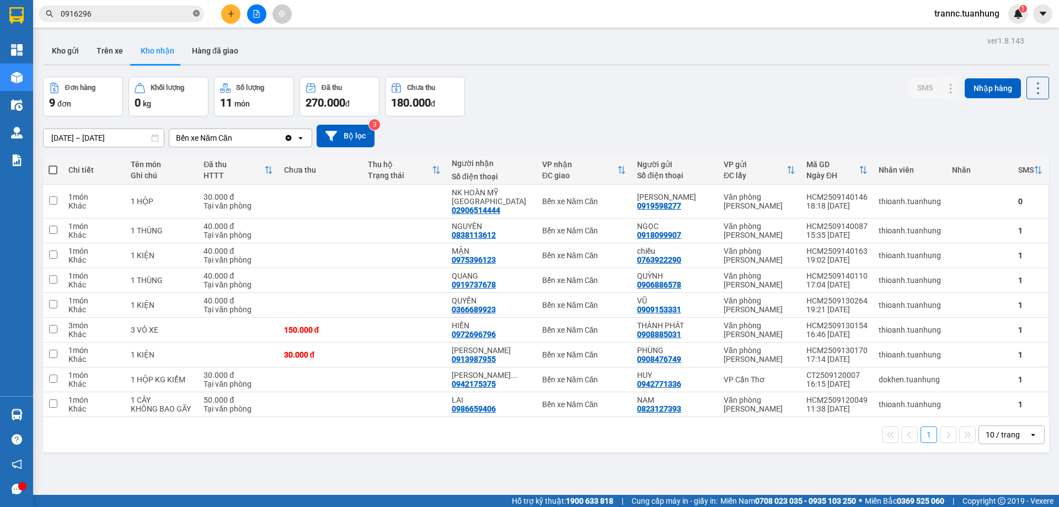
click at [198, 15] on icon "close-circle" at bounding box center [196, 13] width 7 height 7
click at [133, 15] on input "text" at bounding box center [126, 14] width 130 height 12
click at [187, 375] on div "1 HỘP KG KIỂM" at bounding box center [162, 379] width 62 height 9
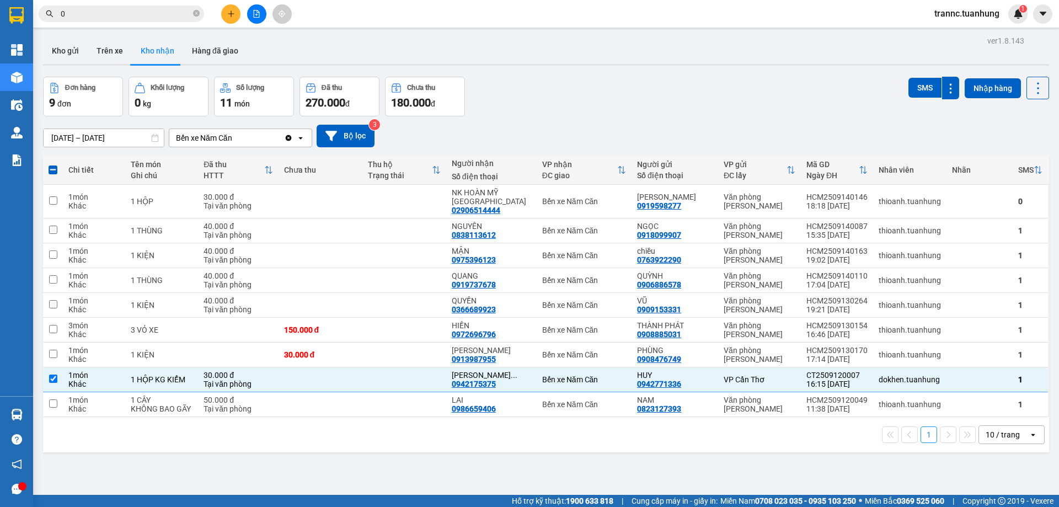
click at [124, 15] on input "0" at bounding box center [126, 14] width 130 height 12
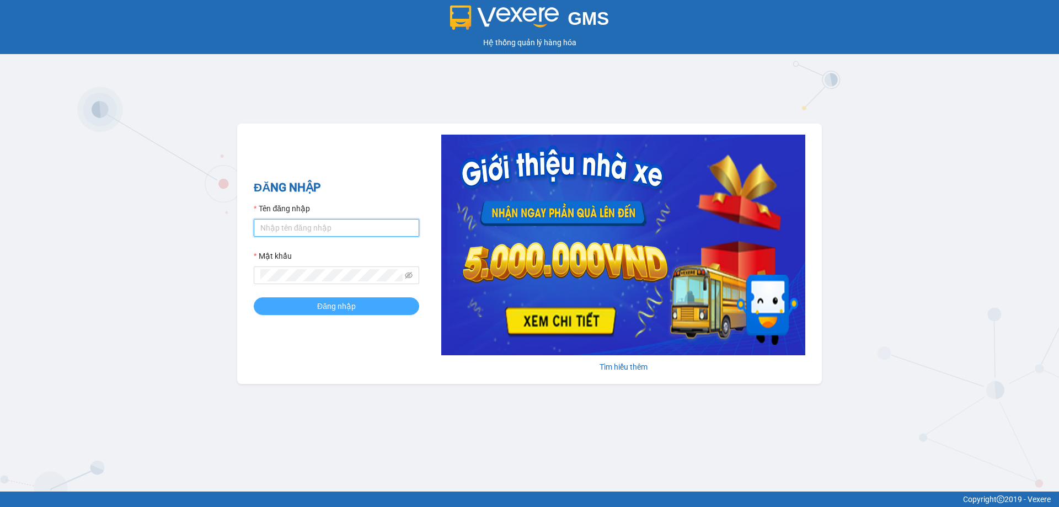
type input "trannc.tuanhung"
click at [292, 314] on button "Đăng nhập" at bounding box center [336, 306] width 165 height 18
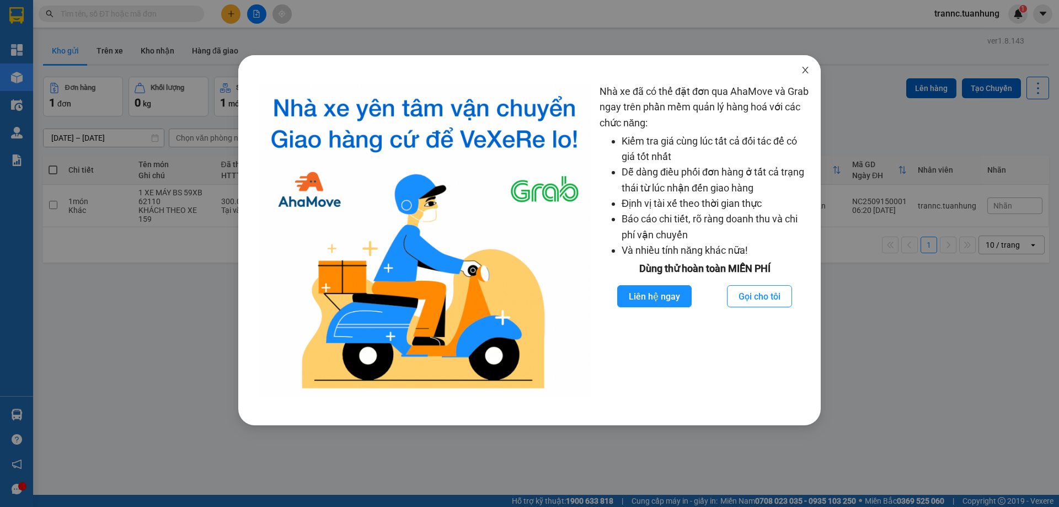
click at [803, 73] on icon "close" at bounding box center [805, 70] width 6 height 7
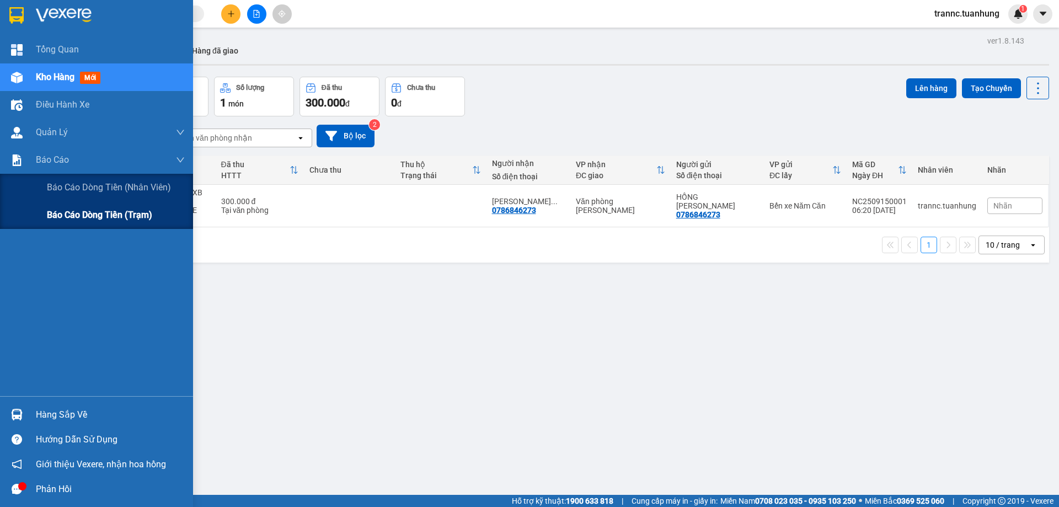
click at [159, 212] on div "Báo cáo dòng tiền (trạm)" at bounding box center [116, 215] width 138 height 28
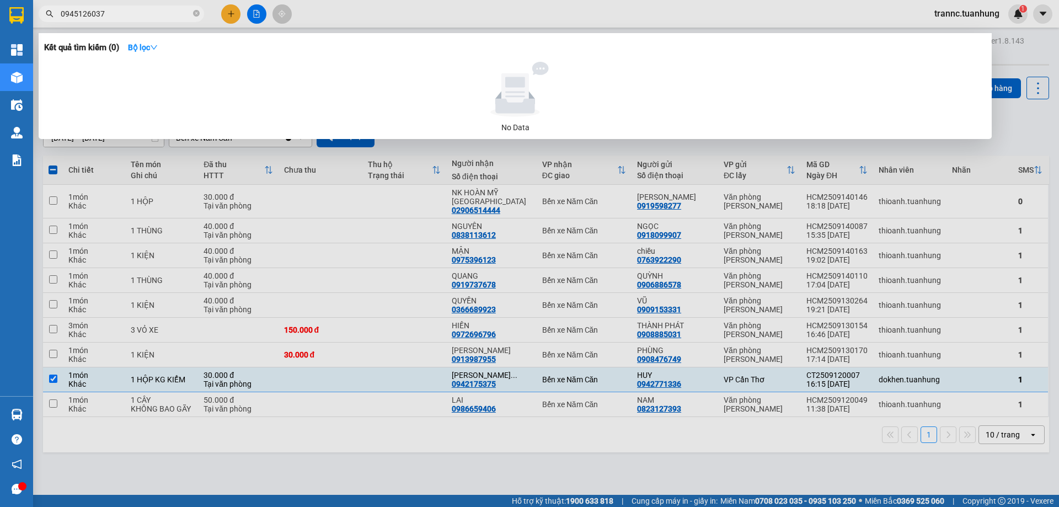
drag, startPoint x: 0, startPoint y: 0, endPoint x: 56, endPoint y: 18, distance: 59.0
click at [56, 18] on span "0945126037" at bounding box center [121, 14] width 165 height 17
type input "0945126037"
click at [236, 13] on div at bounding box center [529, 253] width 1059 height 507
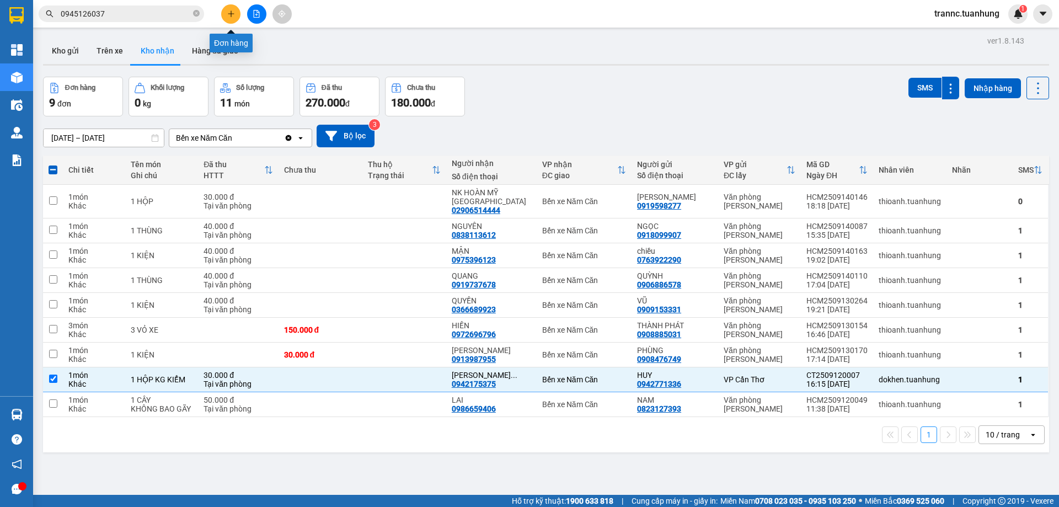
click at [223, 13] on button at bounding box center [230, 13] width 19 height 19
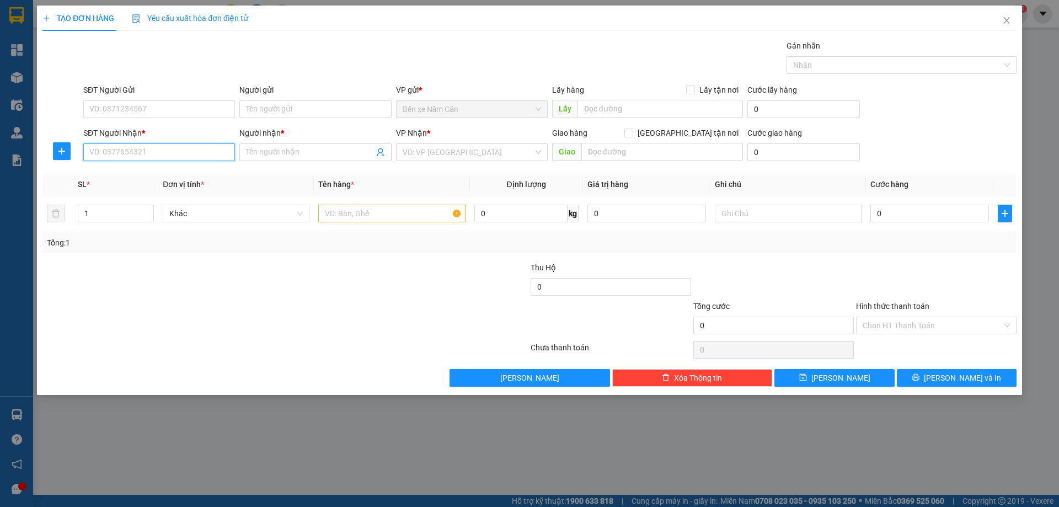
click at [158, 149] on input "SĐT Người Nhận *" at bounding box center [159, 152] width 152 height 18
drag, startPoint x: 137, startPoint y: 164, endPoint x: 130, endPoint y: 143, distance: 22.0
click at [130, 143] on input "SĐT Người Nhận *" at bounding box center [159, 152] width 152 height 18
paste input "0945126037"
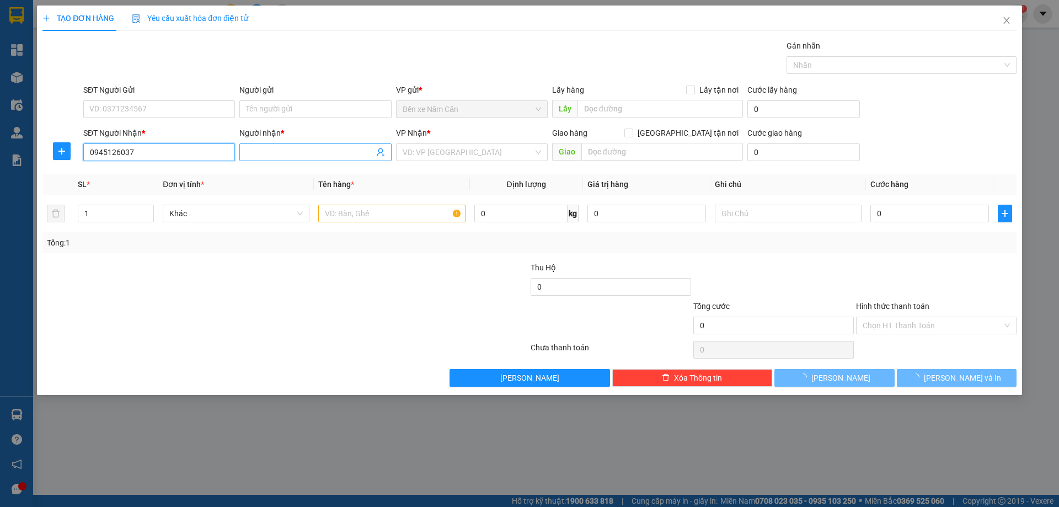
type input "0945126037"
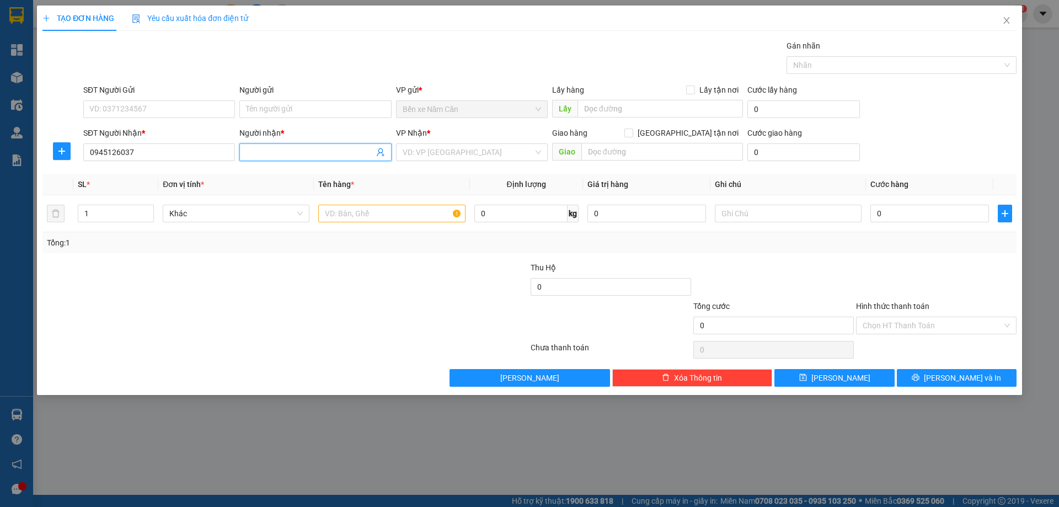
click at [279, 153] on input "Người nhận *" at bounding box center [309, 152] width 127 height 12
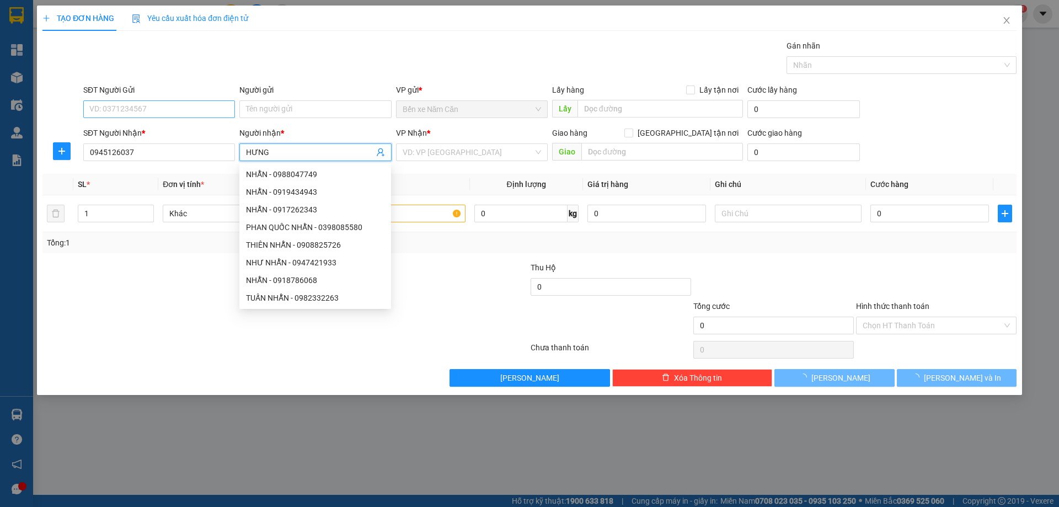
type input "HƯNG"
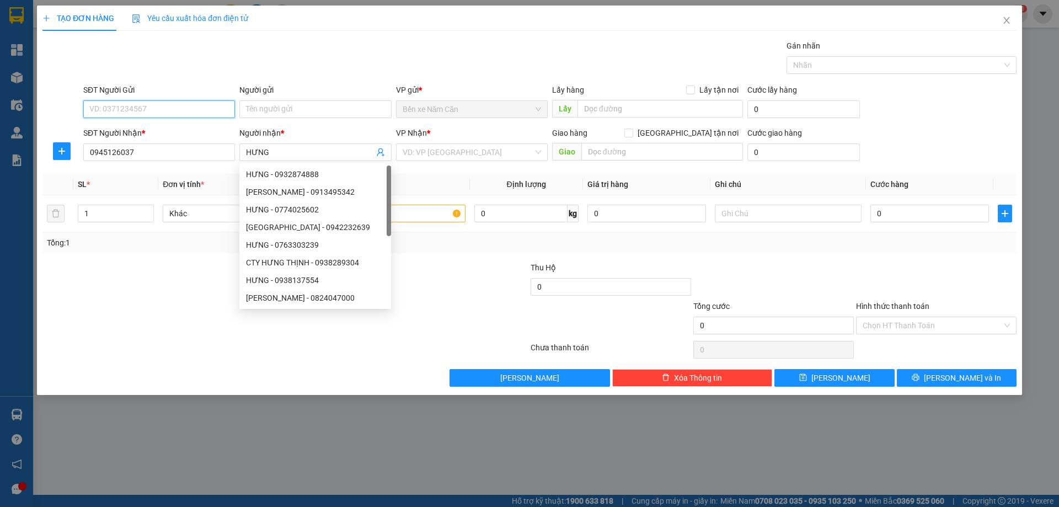
click at [150, 103] on input "SĐT Người Gửi" at bounding box center [159, 109] width 152 height 18
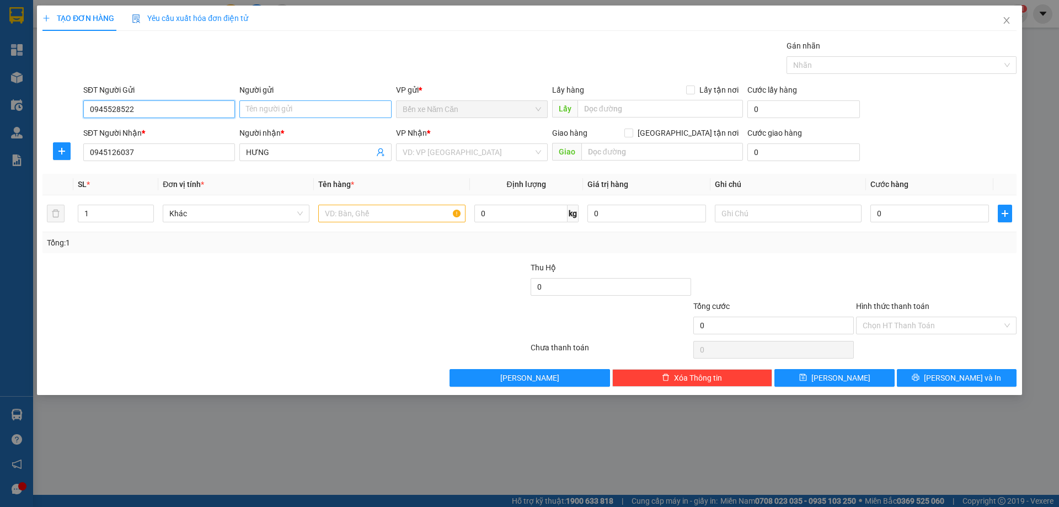
type input "0945528522"
click at [253, 110] on input "Người gửi" at bounding box center [315, 109] width 152 height 18
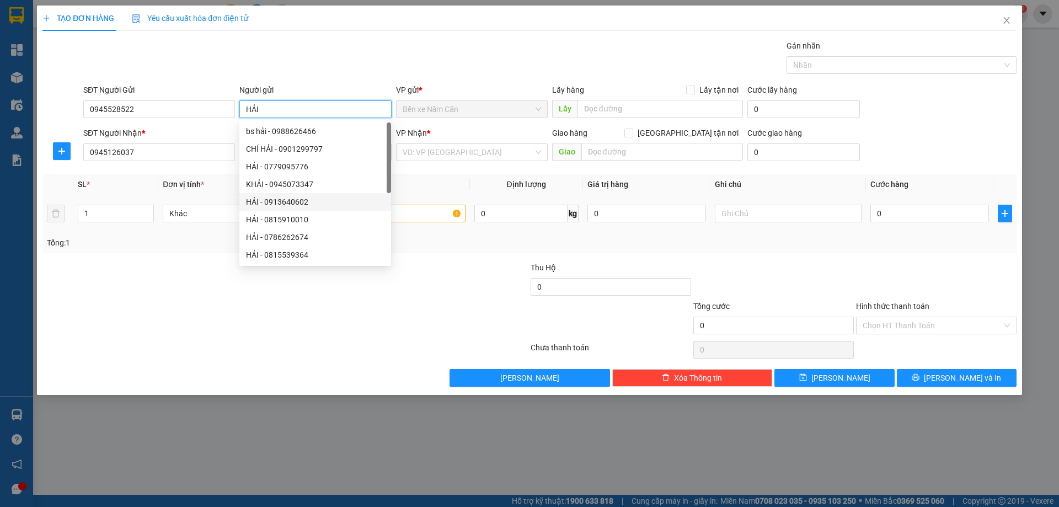
type input "HẢI"
click at [436, 218] on input "text" at bounding box center [391, 214] width 147 height 18
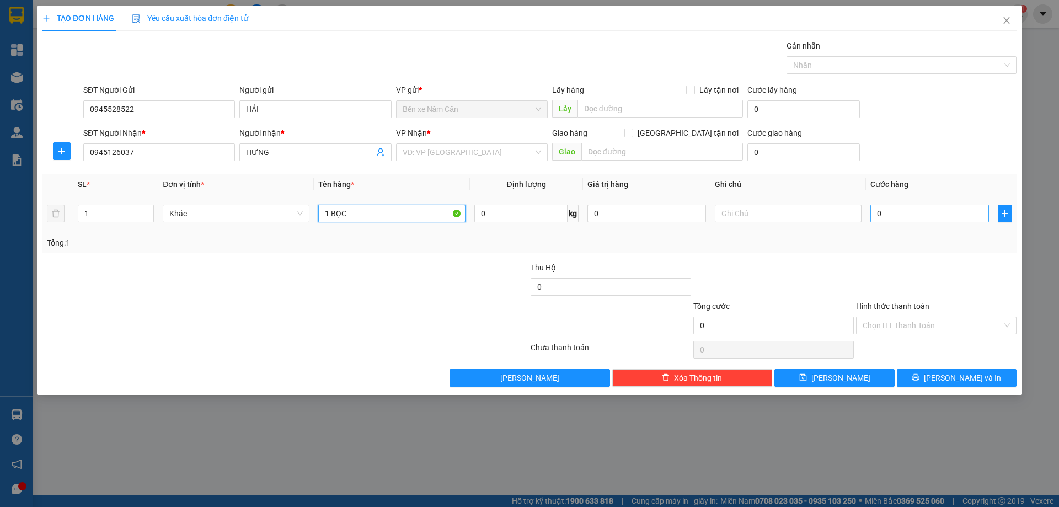
type input "1 BỌC"
click at [886, 216] on input "0" at bounding box center [929, 214] width 119 height 18
click at [905, 214] on input "0" at bounding box center [929, 214] width 119 height 18
type input "04"
type input "4"
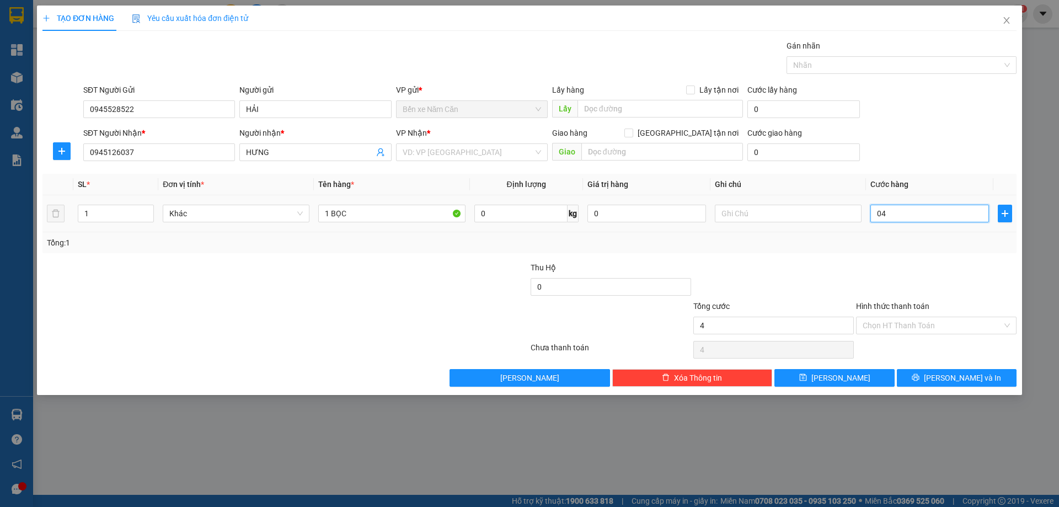
type input "4"
type input "040"
type input "40"
type input "40.000"
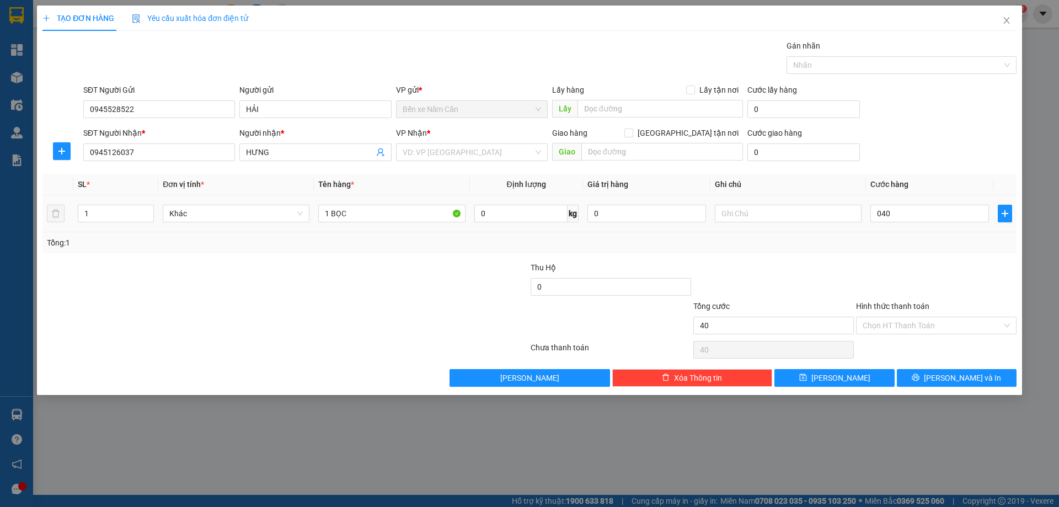
type input "40.000"
click at [893, 233] on div "Tổng: 1" at bounding box center [529, 242] width 974 height 21
click at [917, 327] on input "Hình thức thanh toán" at bounding box center [932, 325] width 140 height 17
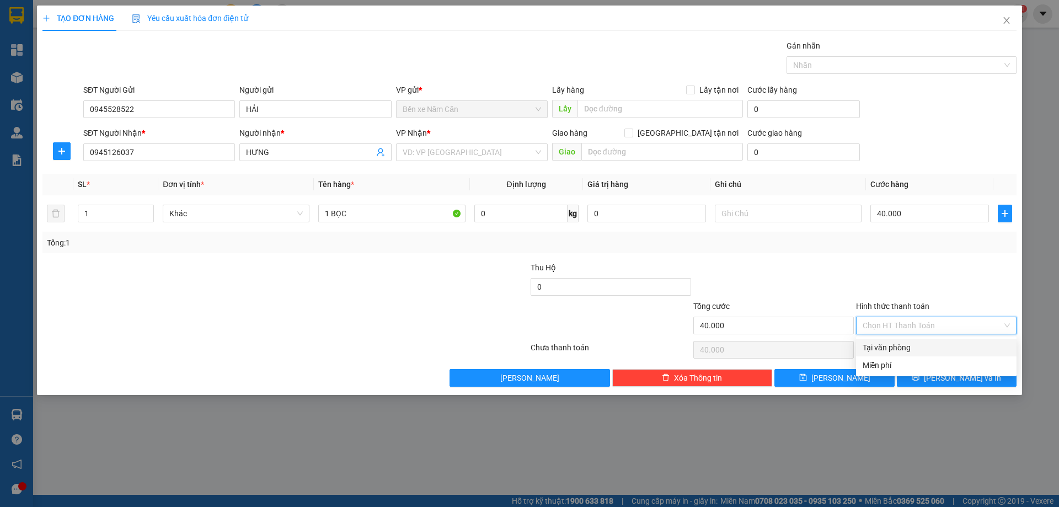
click at [915, 347] on div "Tại văn phòng" at bounding box center [935, 347] width 147 height 12
type input "0"
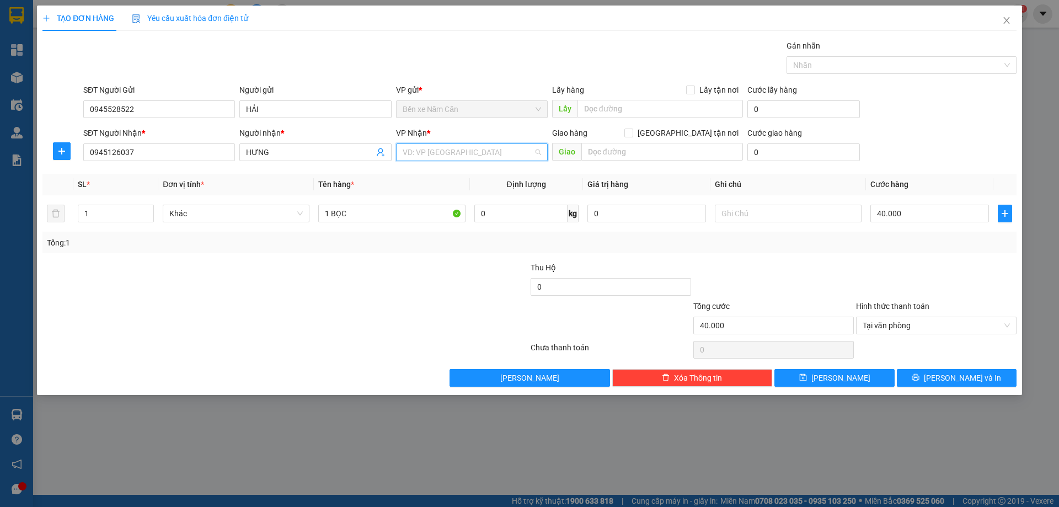
click at [470, 152] on input "search" at bounding box center [468, 152] width 131 height 17
type input "CẦ"
click at [428, 208] on div "VP Cần Thơ" at bounding box center [472, 209] width 138 height 12
click at [411, 216] on input "1 BỌC" at bounding box center [391, 214] width 147 height 18
click at [986, 376] on button "[PERSON_NAME] và In" at bounding box center [957, 378] width 120 height 18
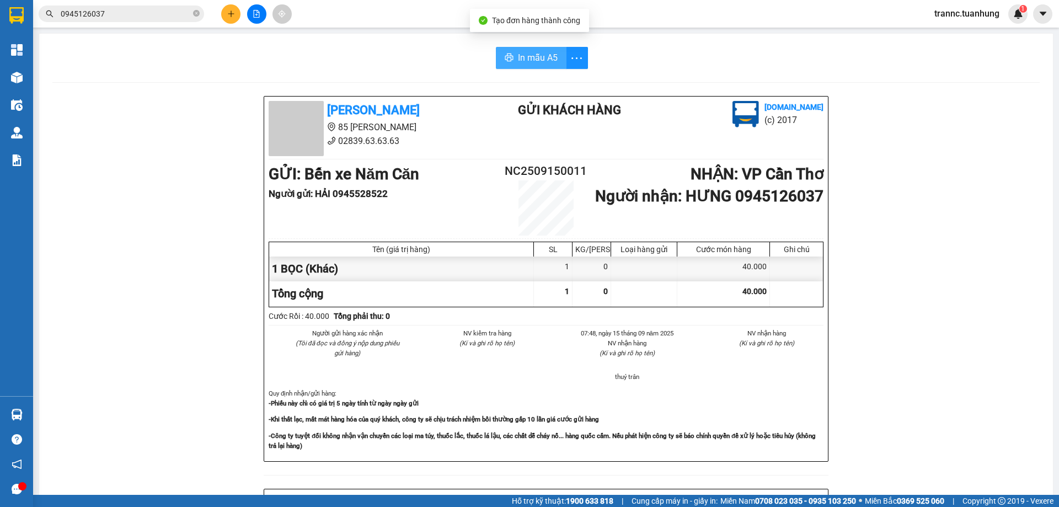
click at [549, 58] on span "In mẫu A5" at bounding box center [538, 58] width 40 height 14
click at [142, 14] on input "0945126037" at bounding box center [126, 14] width 130 height 12
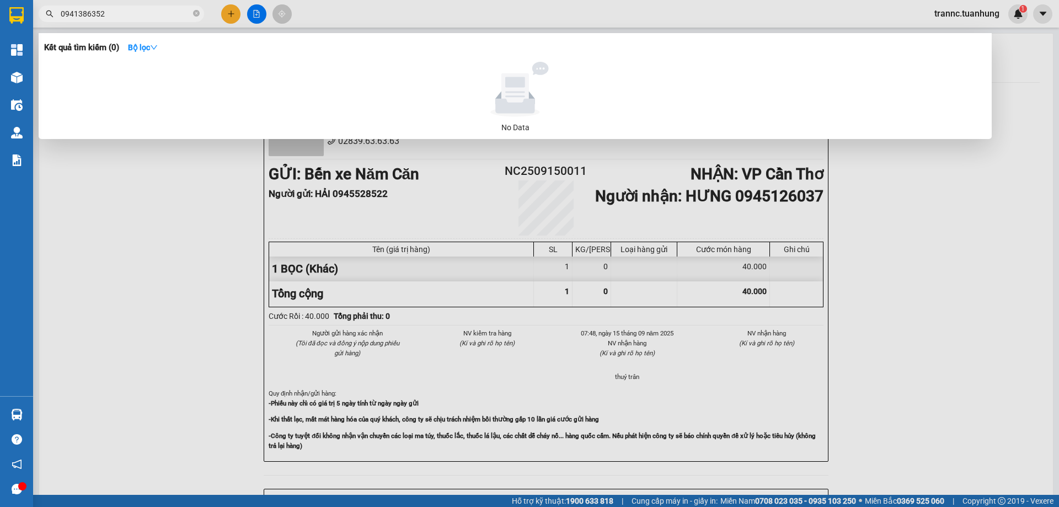
drag, startPoint x: 141, startPoint y: 14, endPoint x: 56, endPoint y: 29, distance: 86.2
click at [56, 24] on div "Kết quả tìm kiếm ( 0 ) Bộ lọc No Data 0941386352" at bounding box center [107, 13] width 215 height 19
type input "0941386352"
click at [230, 13] on div at bounding box center [529, 253] width 1059 height 507
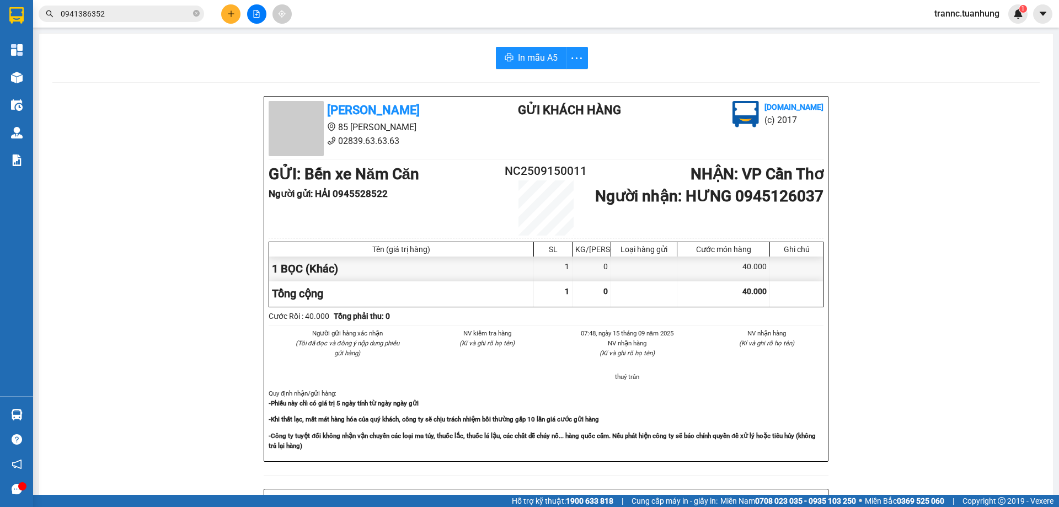
click at [233, 10] on icon "plus" at bounding box center [231, 14] width 8 height 8
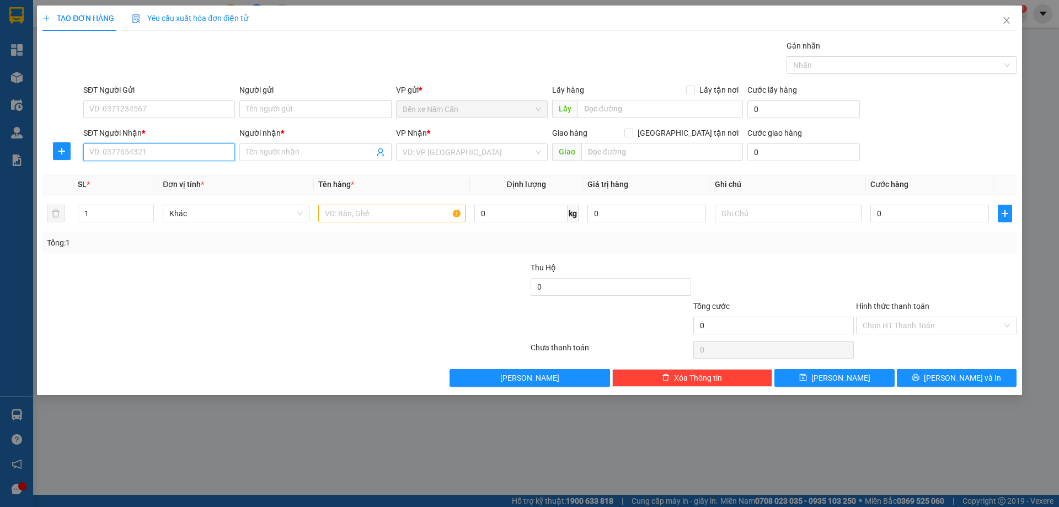
click at [147, 159] on input "SĐT Người Nhận *" at bounding box center [159, 152] width 152 height 18
paste input "0941386352"
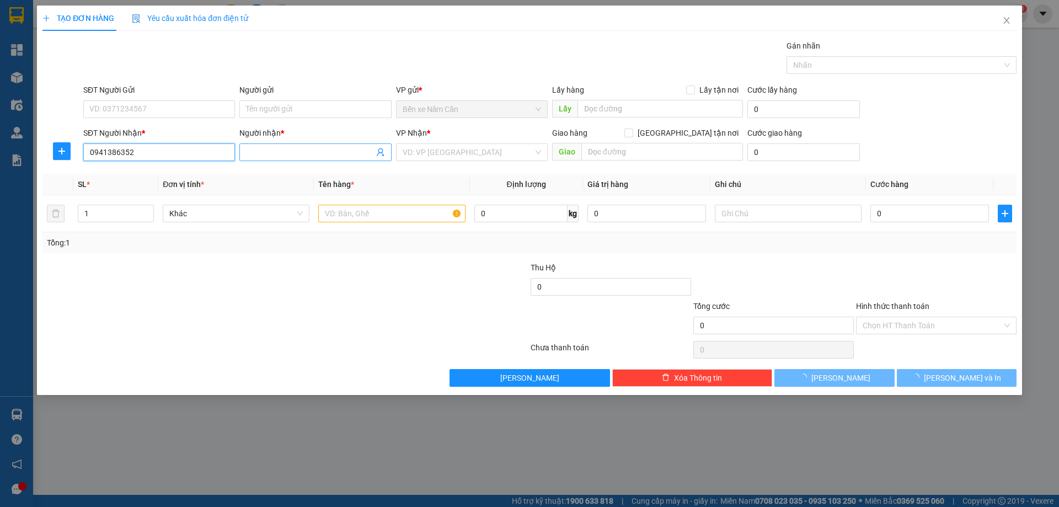
type input "0941386352"
click at [273, 153] on input "Người nhận *" at bounding box center [309, 152] width 127 height 12
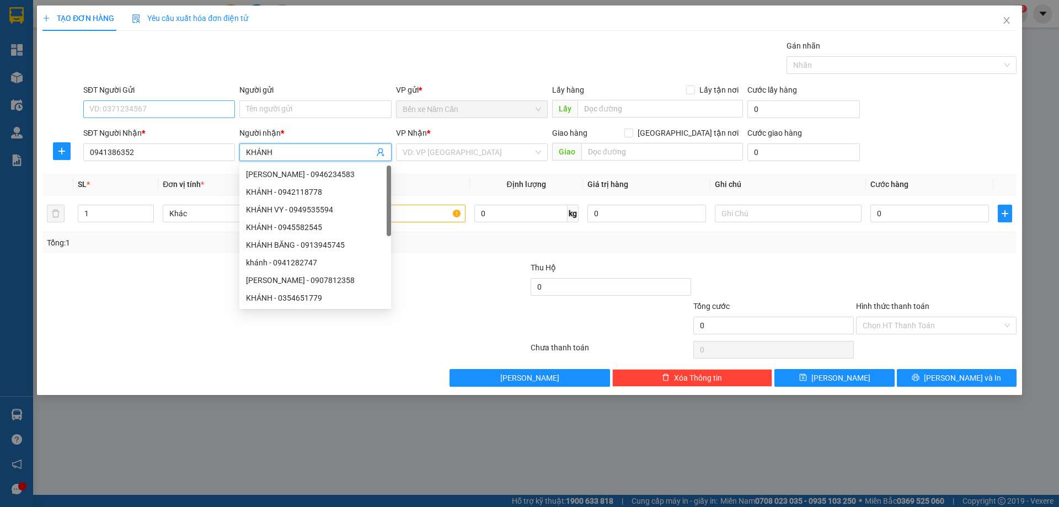
type input "KHÁNH"
click at [137, 111] on input "SĐT Người Gửi" at bounding box center [159, 109] width 152 height 18
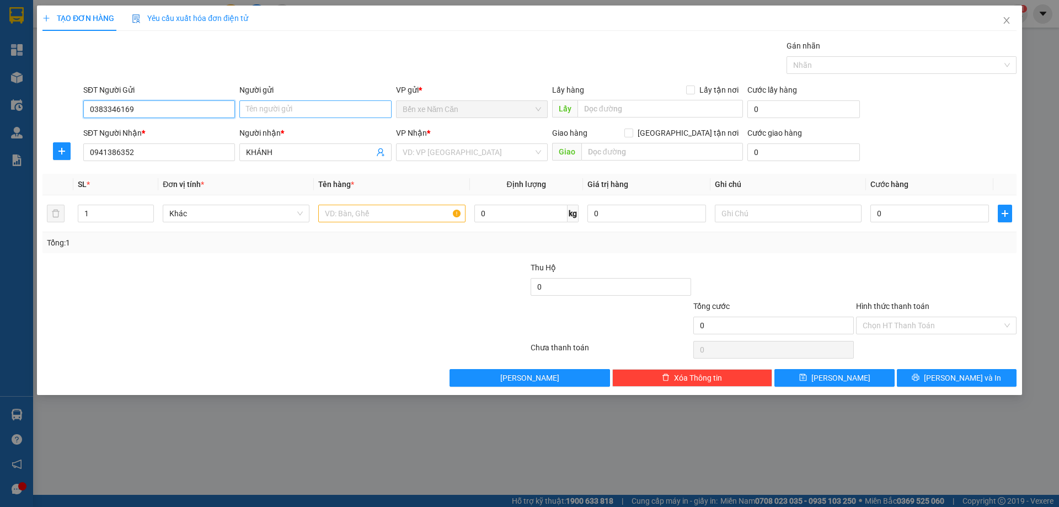
type input "0383346169"
click at [273, 111] on input "Người gửi" at bounding box center [315, 109] width 152 height 18
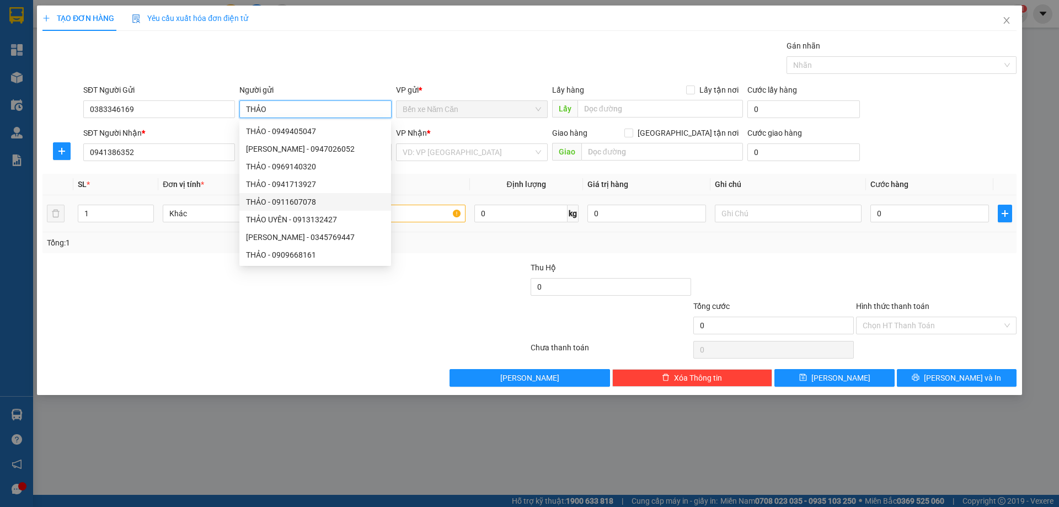
type input "THẢO"
click at [403, 213] on input "text" at bounding box center [391, 214] width 147 height 18
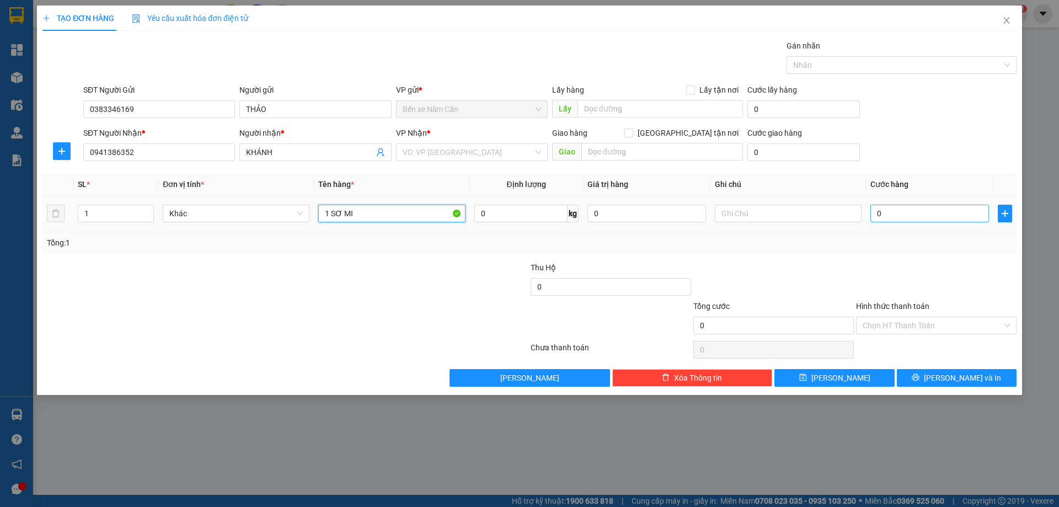
type input "1 SƠ MI"
click at [894, 212] on input "0" at bounding box center [929, 214] width 119 height 18
type input "3"
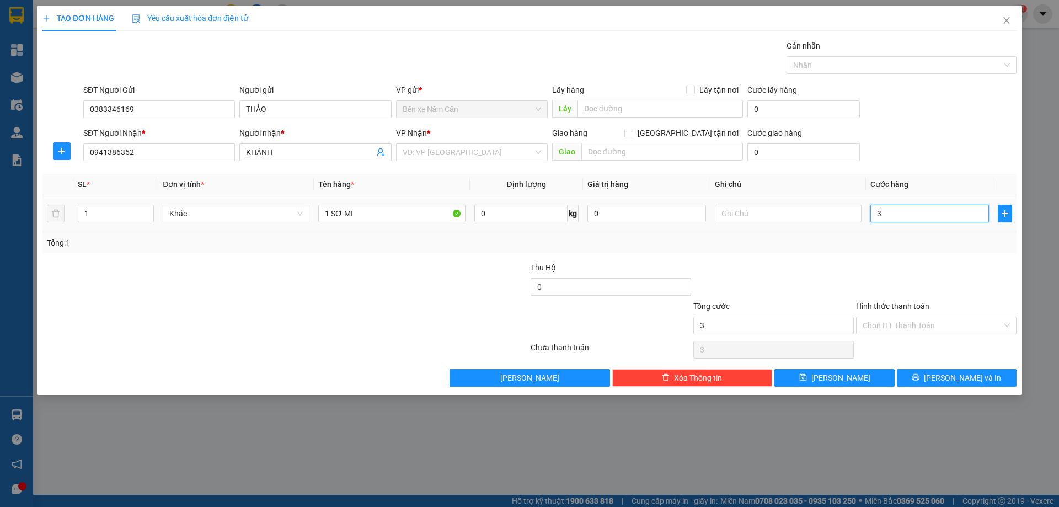
type input "30"
type input "30.000"
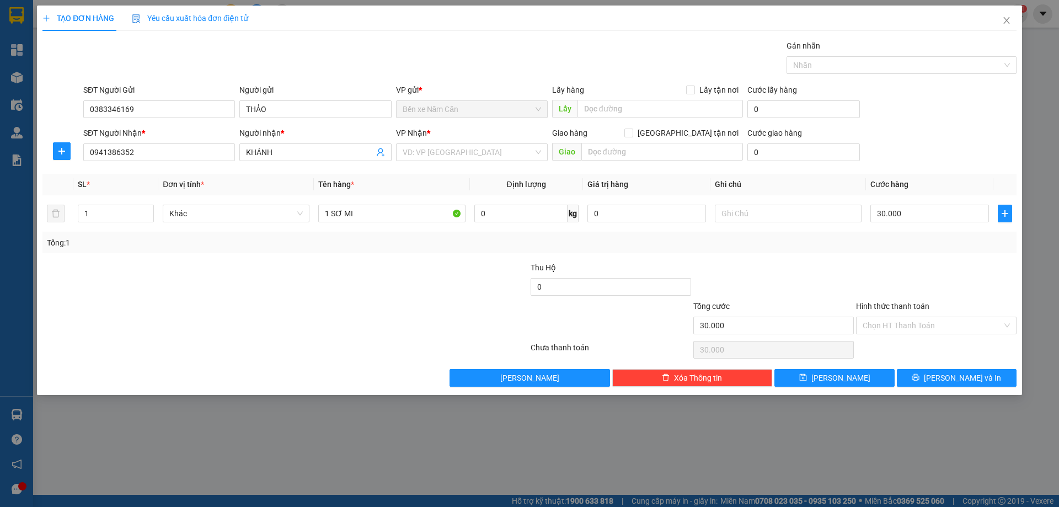
click at [899, 242] on div "Tổng: 1" at bounding box center [529, 243] width 965 height 12
click at [921, 321] on input "Hình thức thanh toán" at bounding box center [932, 325] width 140 height 17
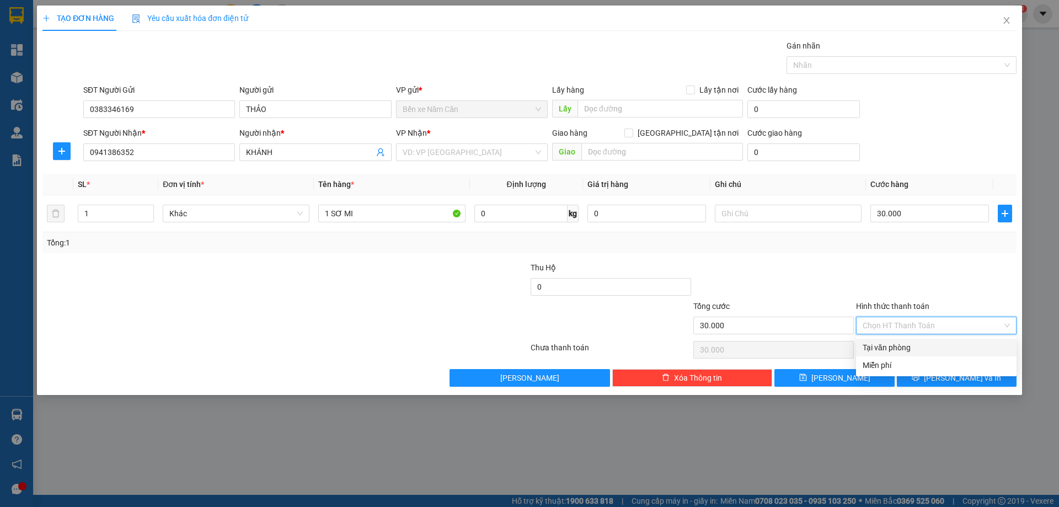
click at [917, 344] on div "Tại văn phòng" at bounding box center [935, 347] width 147 height 12
type input "0"
click at [467, 146] on input "search" at bounding box center [468, 152] width 131 height 17
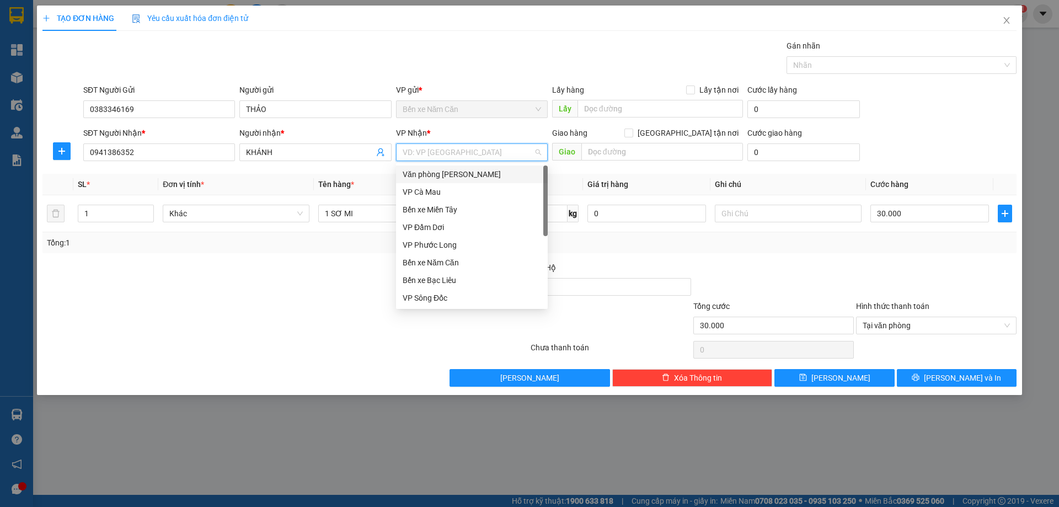
click at [479, 171] on div "Văn phòng [PERSON_NAME]" at bounding box center [472, 174] width 138 height 12
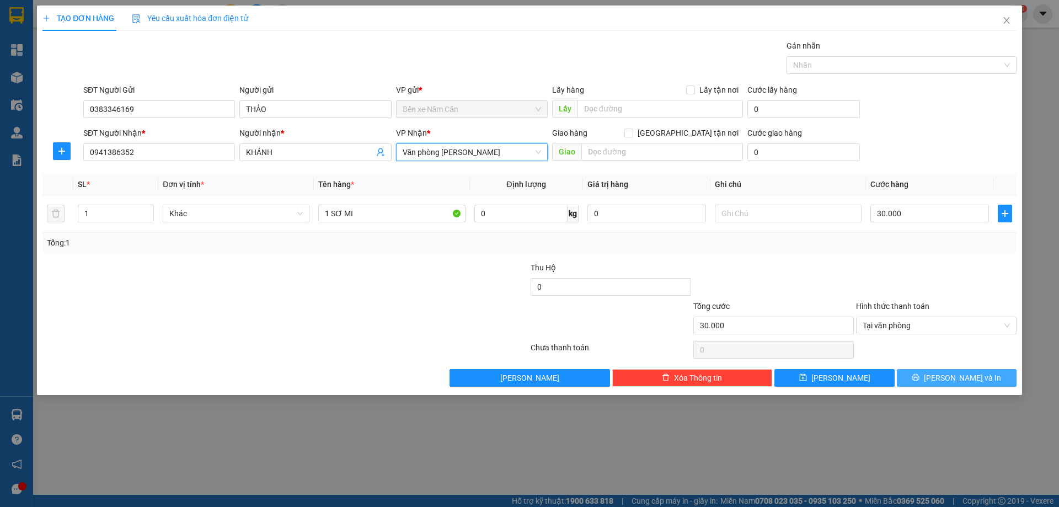
click at [934, 377] on button "[PERSON_NAME] và In" at bounding box center [957, 378] width 120 height 18
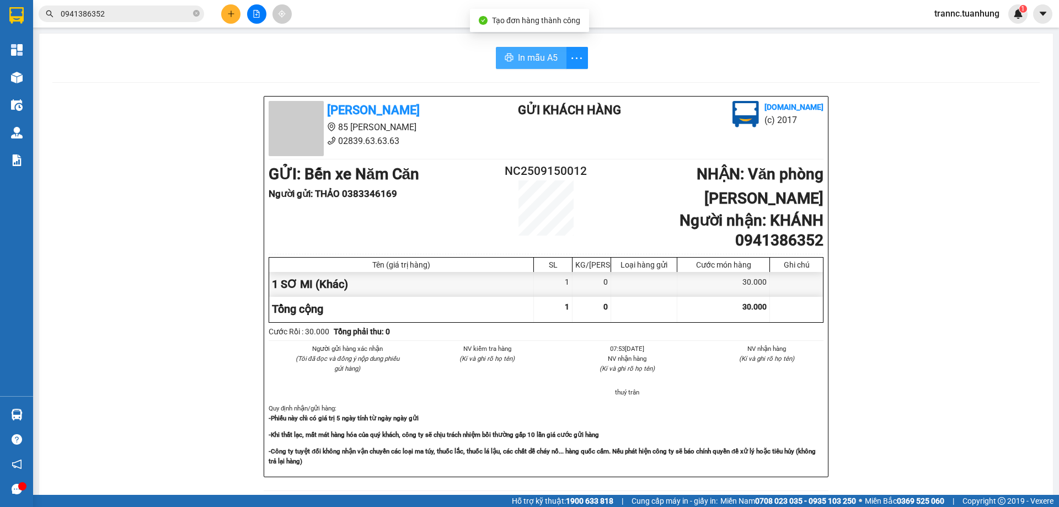
click at [524, 59] on span "In mẫu A5" at bounding box center [538, 58] width 40 height 14
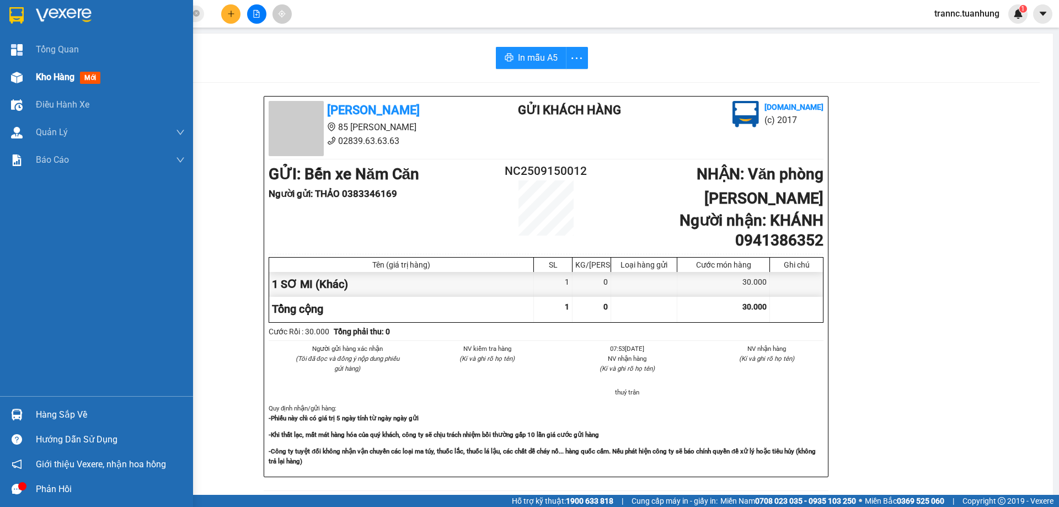
click at [87, 73] on span "mới" at bounding box center [90, 78] width 20 height 12
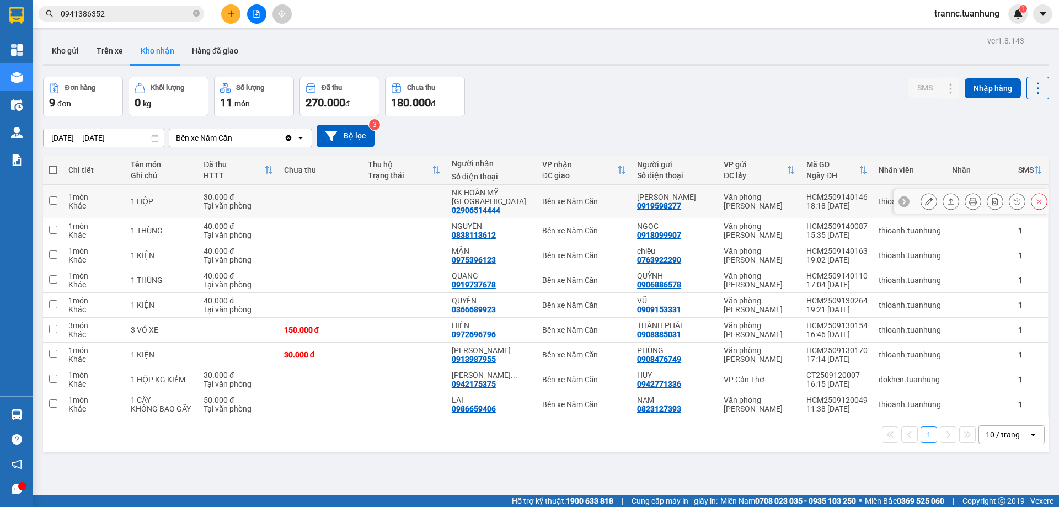
click at [466, 206] on div "02906514444" at bounding box center [476, 210] width 49 height 9
click at [396, 196] on td at bounding box center [404, 202] width 84 height 34
checkbox input "true"
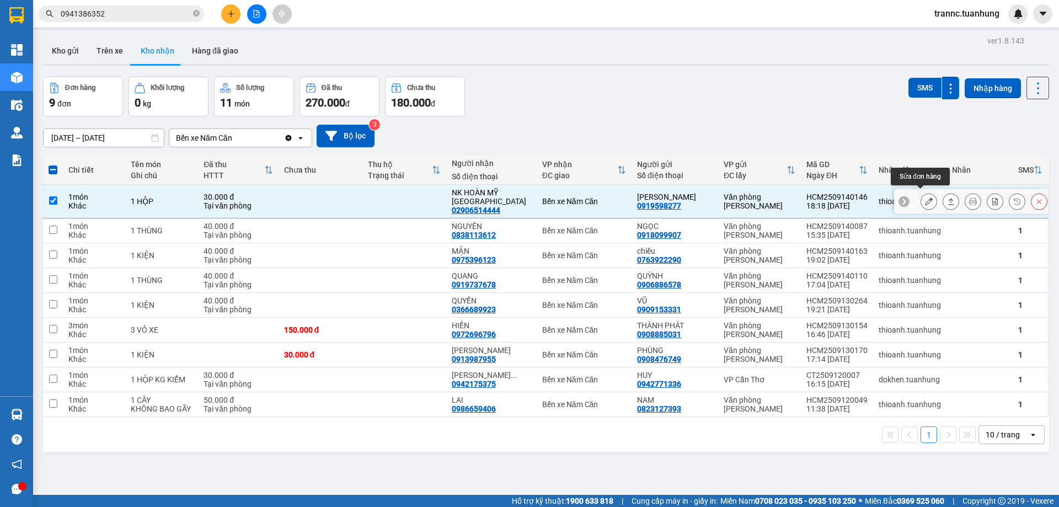
click at [925, 200] on icon at bounding box center [929, 201] width 8 height 8
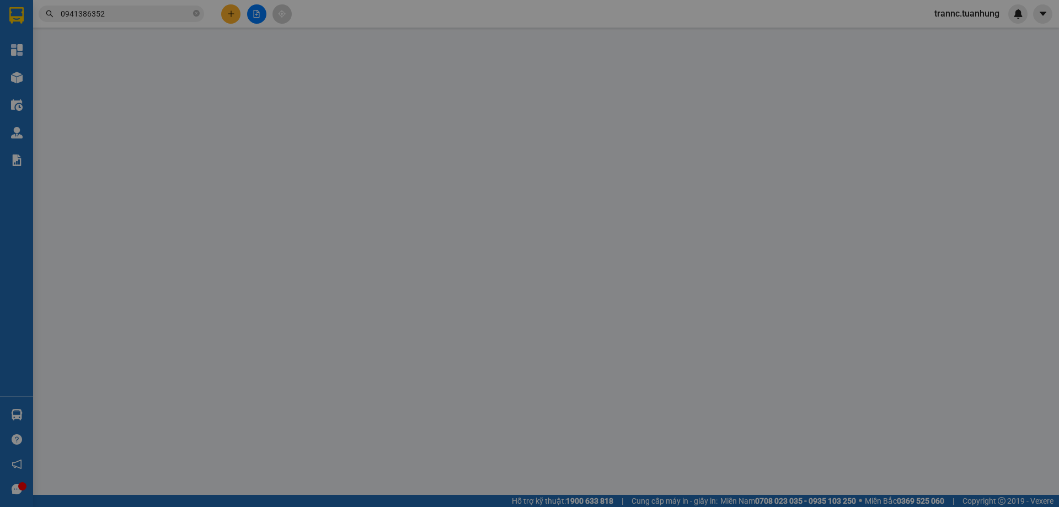
type input "0919598277"
type input "[PERSON_NAME]"
type input "02906514444"
type input "NK HOÀN MỸ [GEOGRAPHIC_DATA]"
type input "30.000"
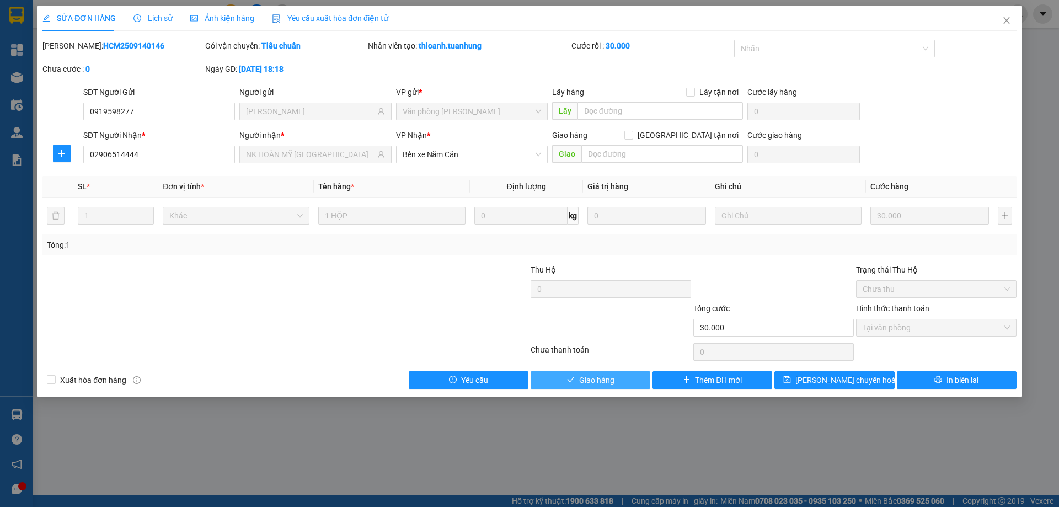
click at [612, 377] on span "Giao hàng" at bounding box center [596, 380] width 35 height 12
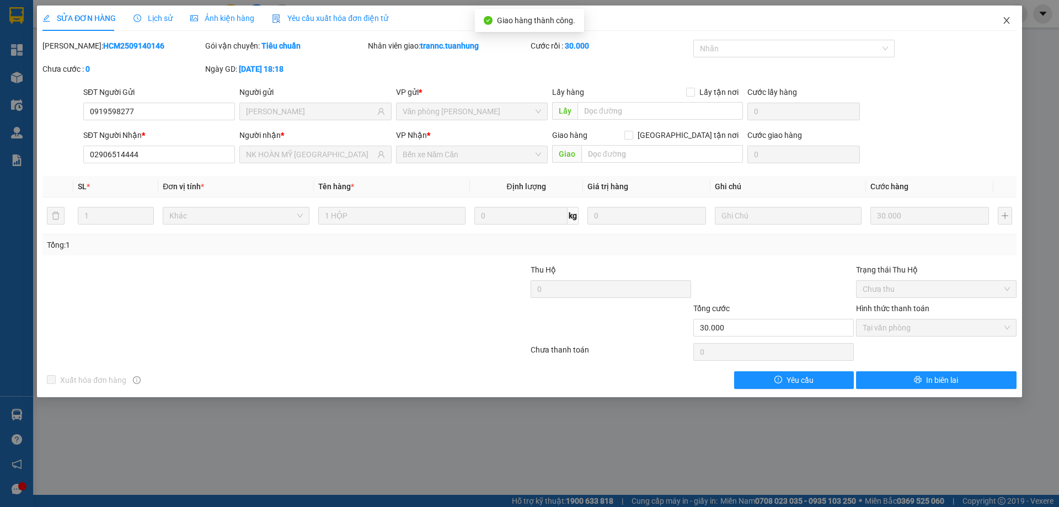
drag, startPoint x: 1005, startPoint y: 17, endPoint x: 991, endPoint y: 22, distance: 15.0
click at [1005, 17] on icon "close" at bounding box center [1006, 20] width 9 height 9
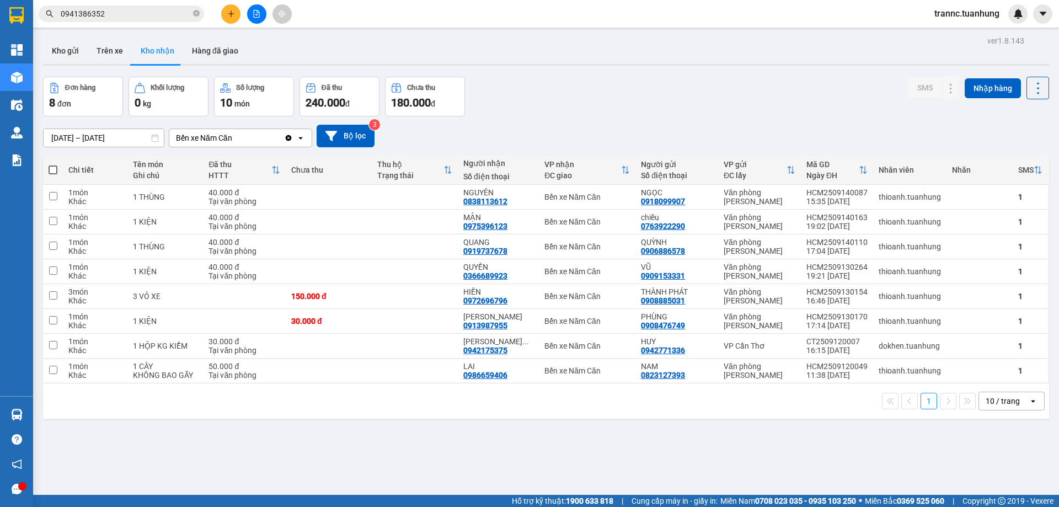
click at [141, 13] on input "0941386352" at bounding box center [126, 14] width 130 height 12
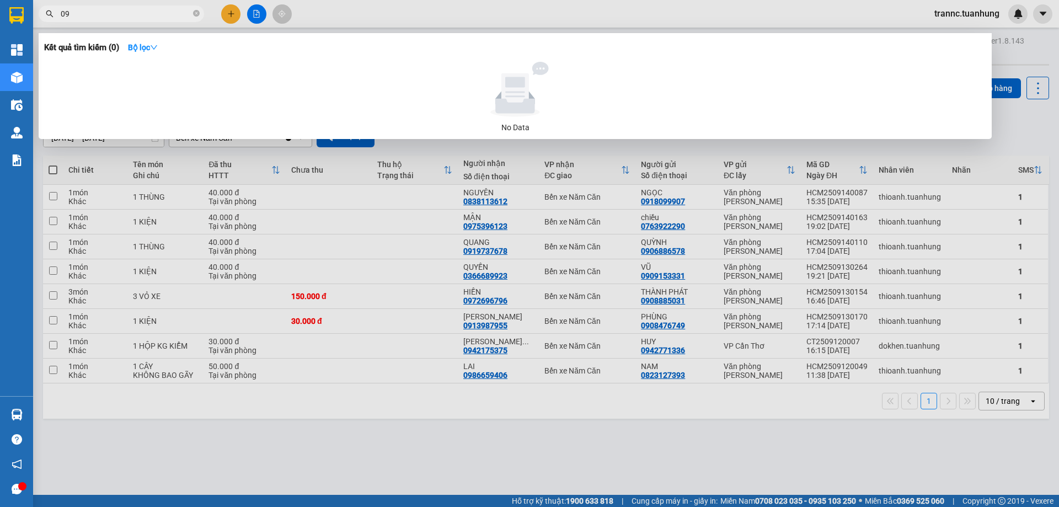
type input "0"
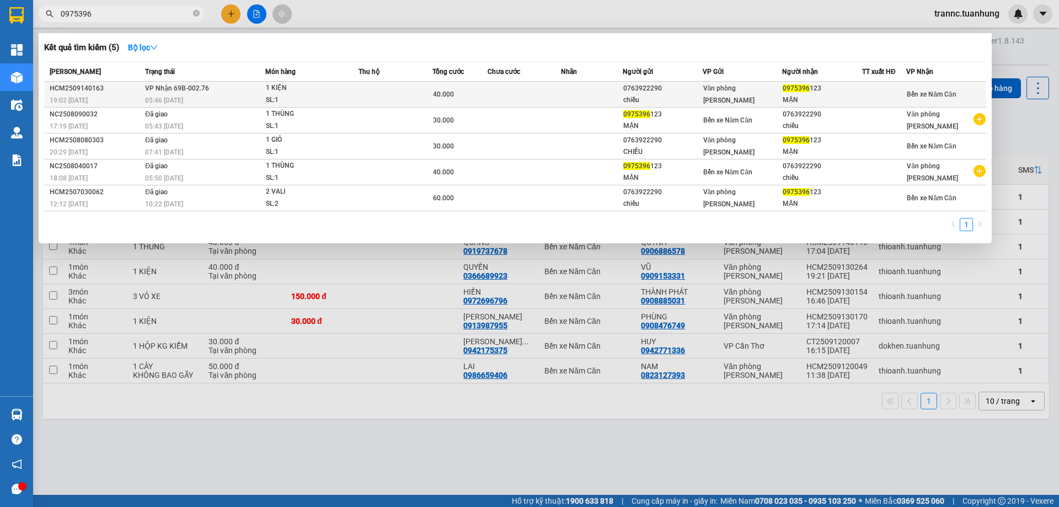
type input "0975396"
click at [303, 90] on div "1 KIỆN" at bounding box center [307, 88] width 83 height 12
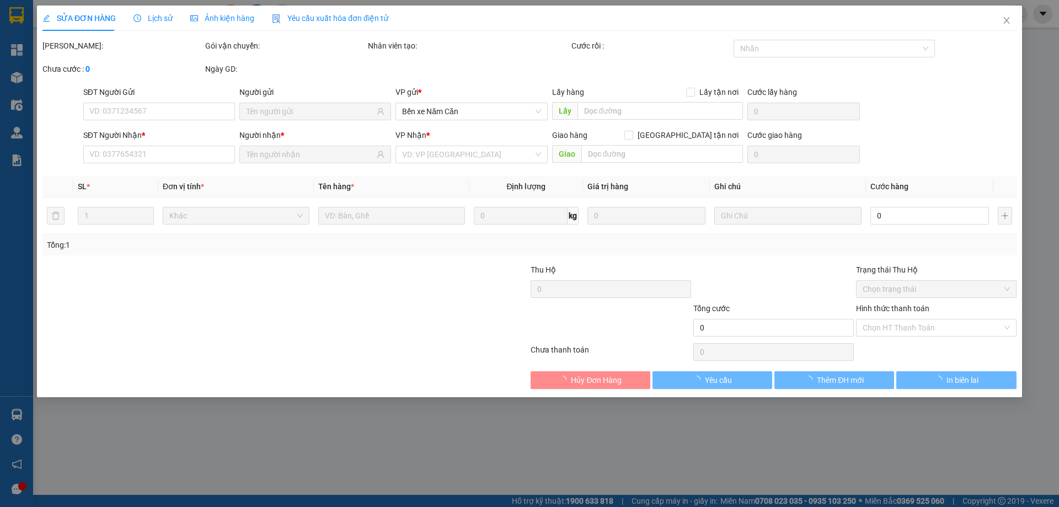
type input "0763922290"
type input "chiều"
type input "0975396123"
type input "MẬN"
type input "40.000"
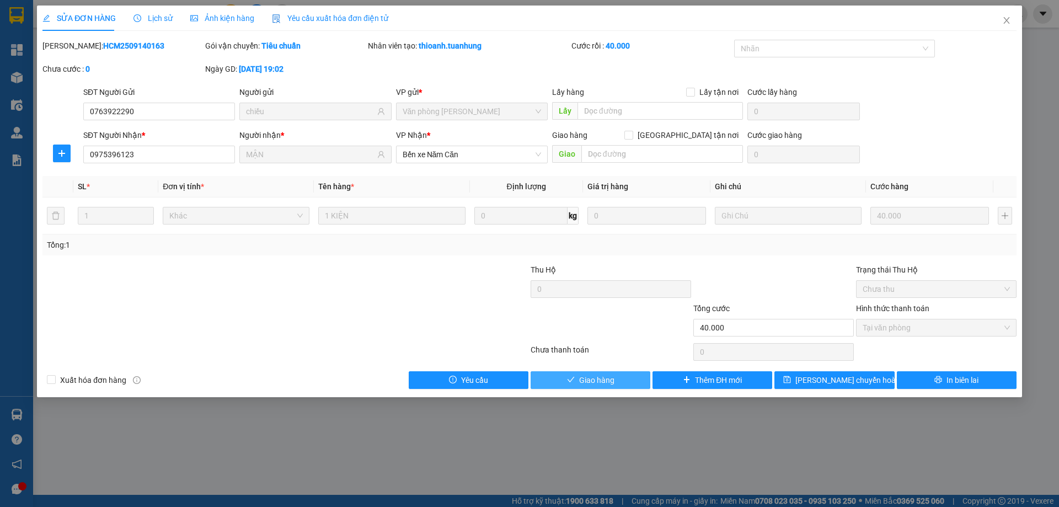
click at [552, 373] on button "Giao hàng" at bounding box center [590, 380] width 120 height 18
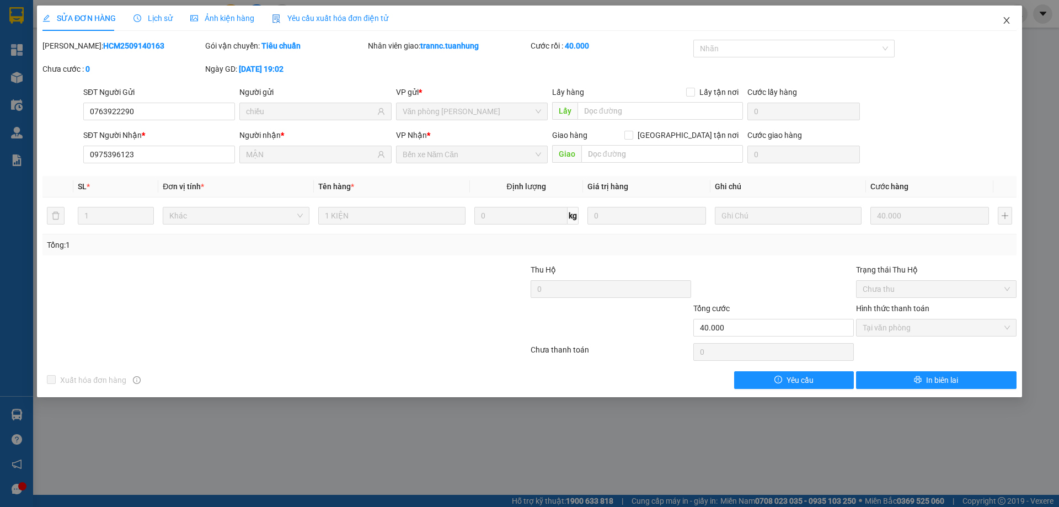
click at [1003, 15] on span "Close" at bounding box center [1006, 21] width 31 height 31
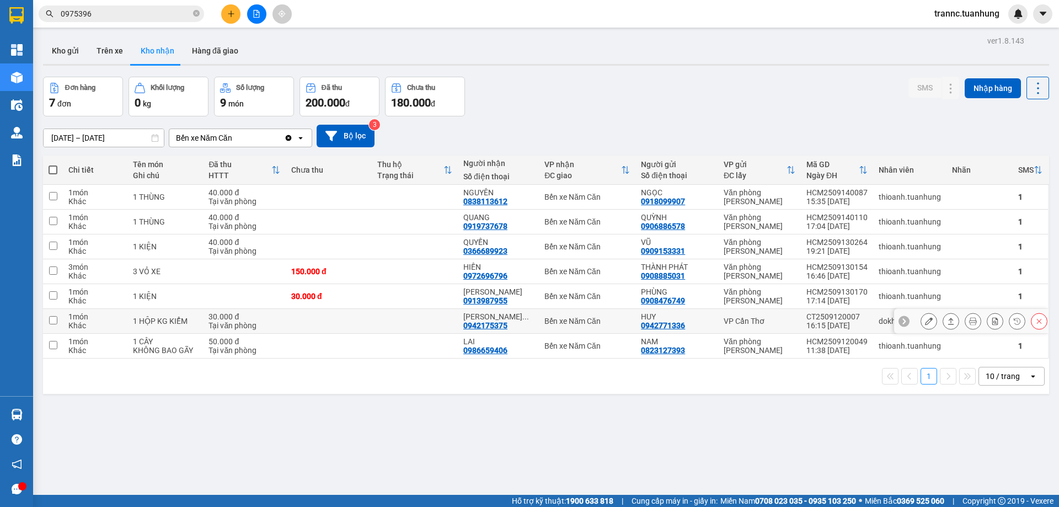
click at [280, 318] on div "30.000 đ" at bounding box center [244, 316] width 72 height 9
checkbox input "true"
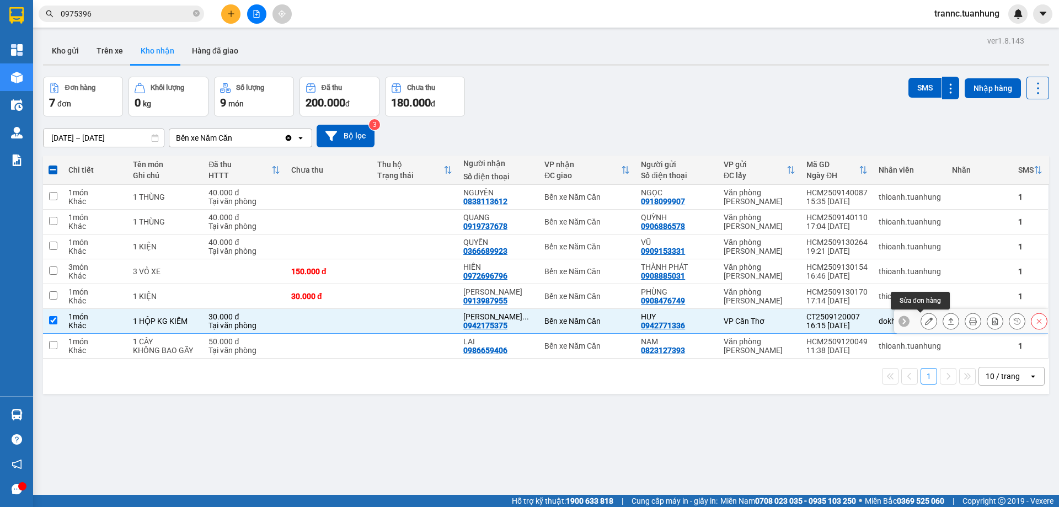
click at [925, 324] on icon at bounding box center [929, 321] width 8 height 8
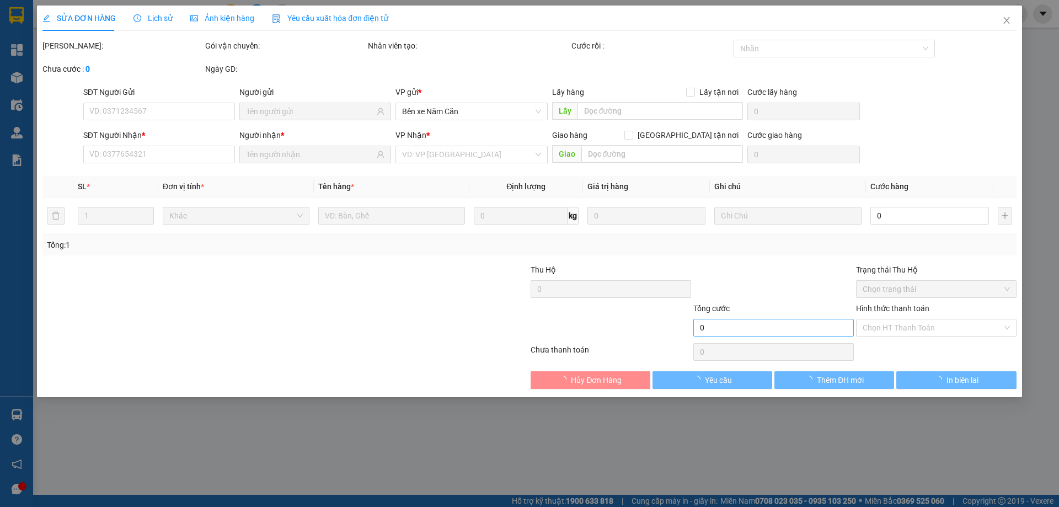
type input "0942771336"
type input "HUY"
type input "0942175375"
type input "[PERSON_NAME]"
type input "30.000"
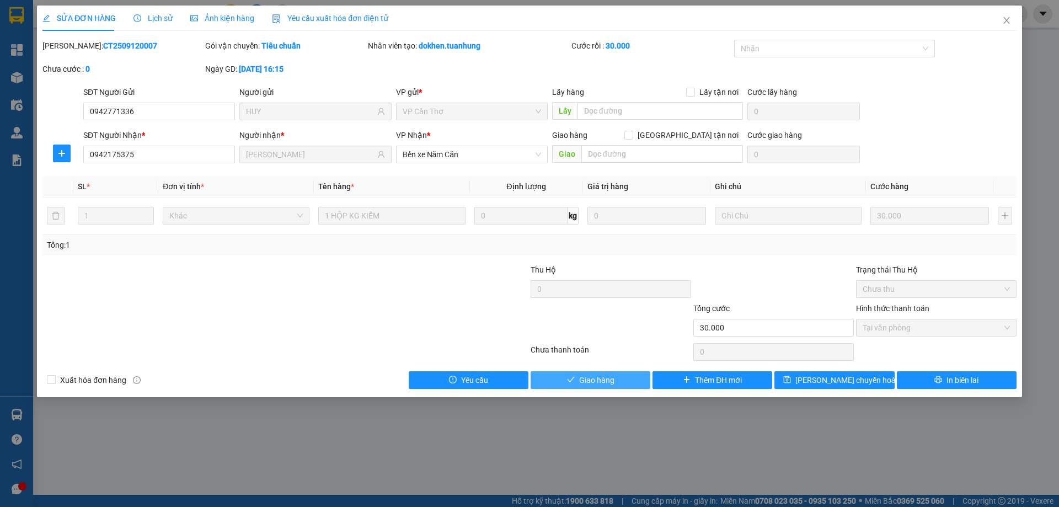
click at [622, 376] on button "Giao hàng" at bounding box center [590, 380] width 120 height 18
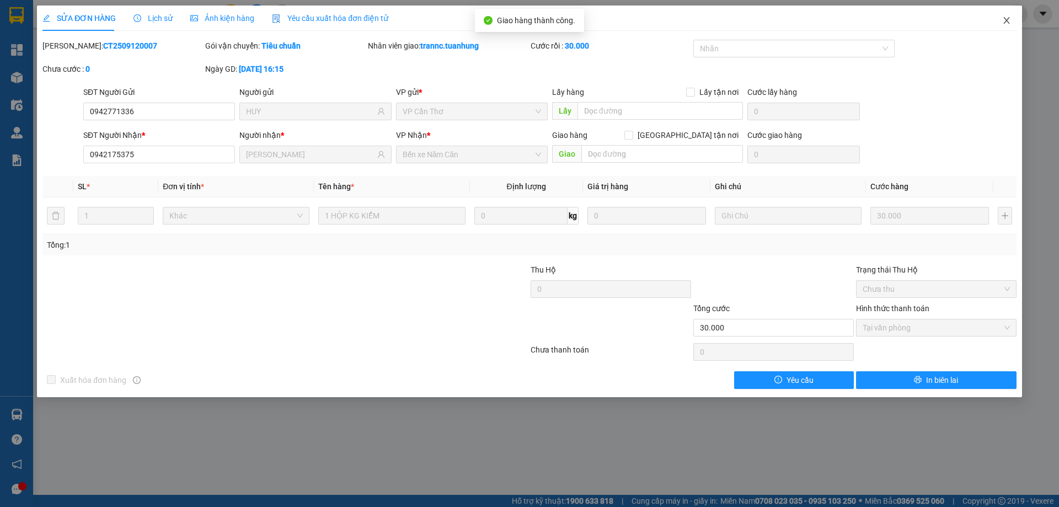
click at [1009, 19] on icon "close" at bounding box center [1006, 20] width 6 height 7
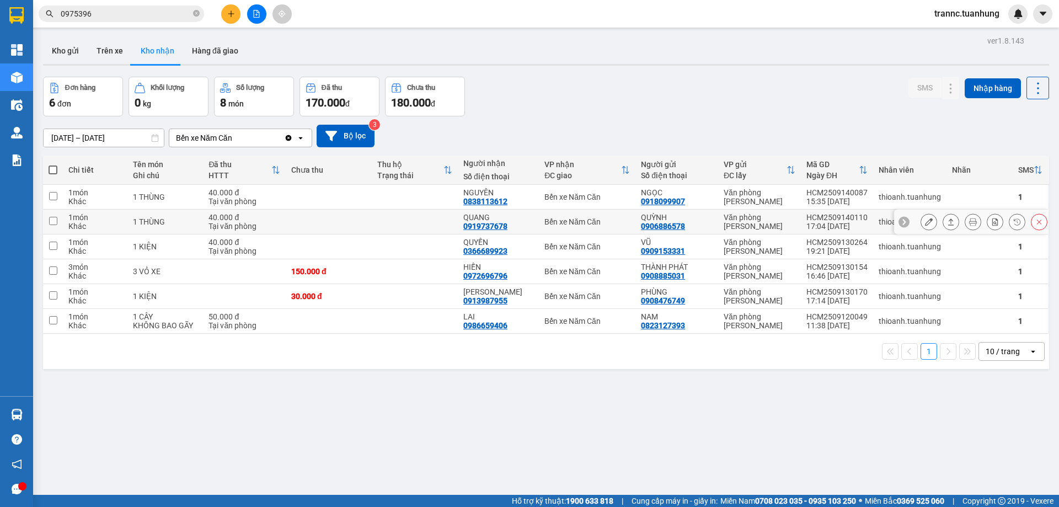
click at [446, 222] on td at bounding box center [415, 222] width 86 height 25
checkbox input "true"
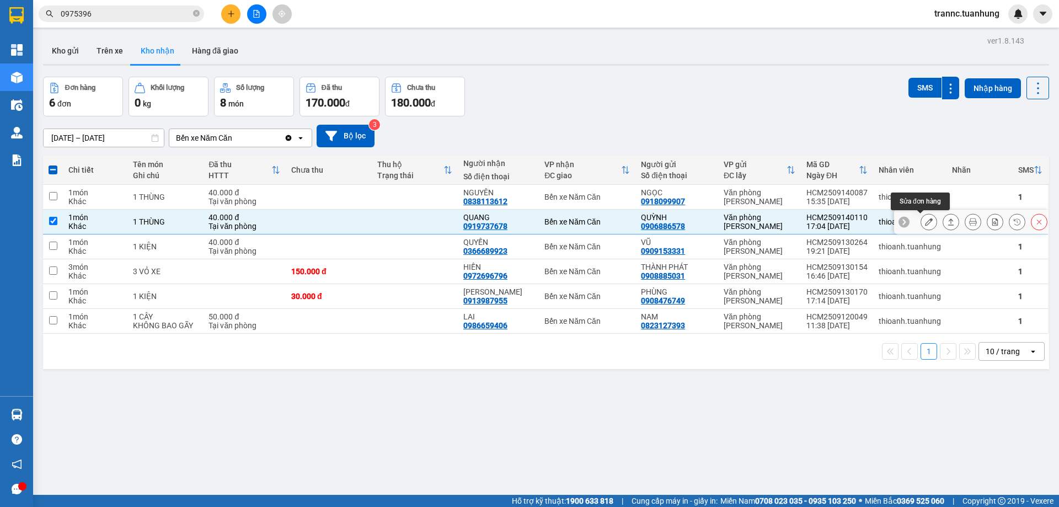
click at [925, 222] on icon at bounding box center [929, 222] width 8 height 8
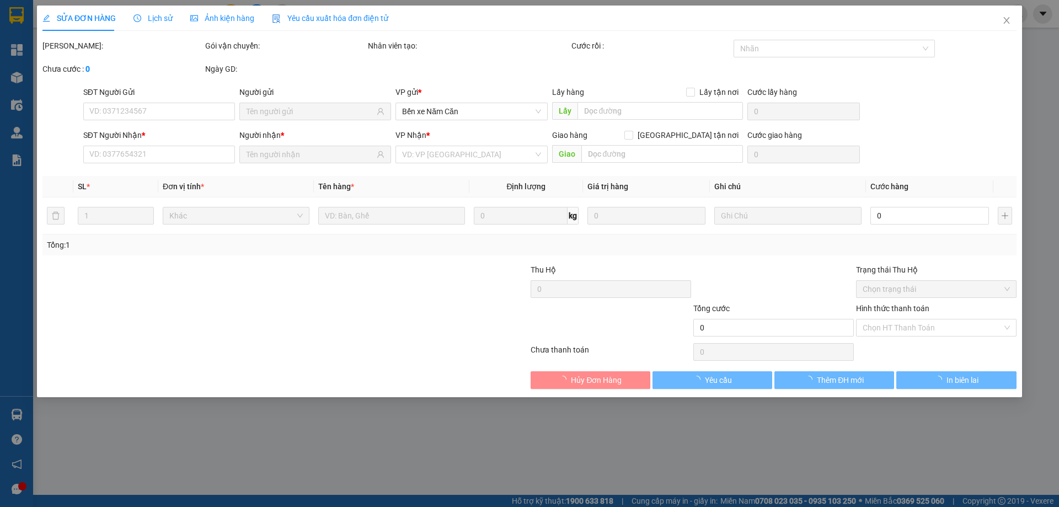
type input "0906886578"
type input "QUỲNH"
type input "0919737678"
type input "QUANG"
type input "40.000"
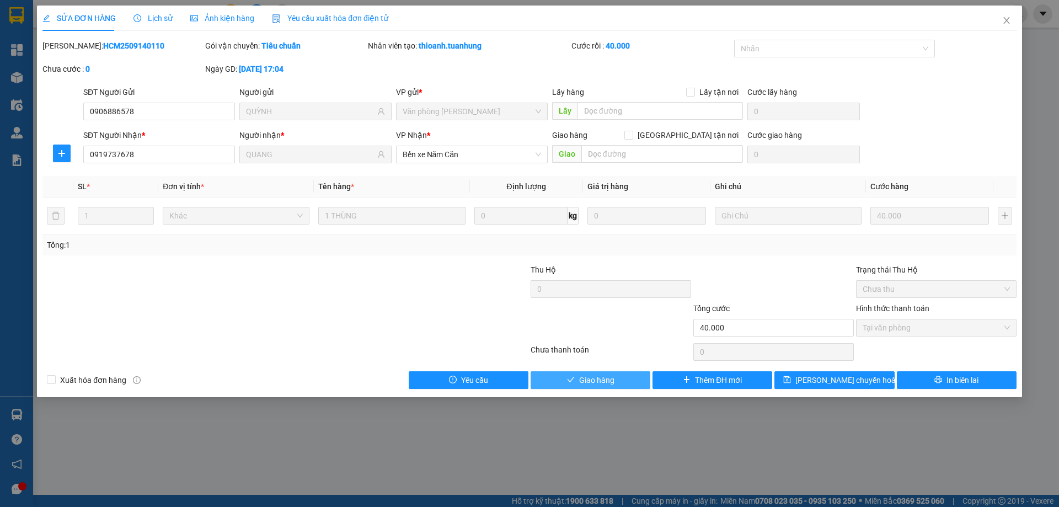
click at [617, 380] on button "Giao hàng" at bounding box center [590, 380] width 120 height 18
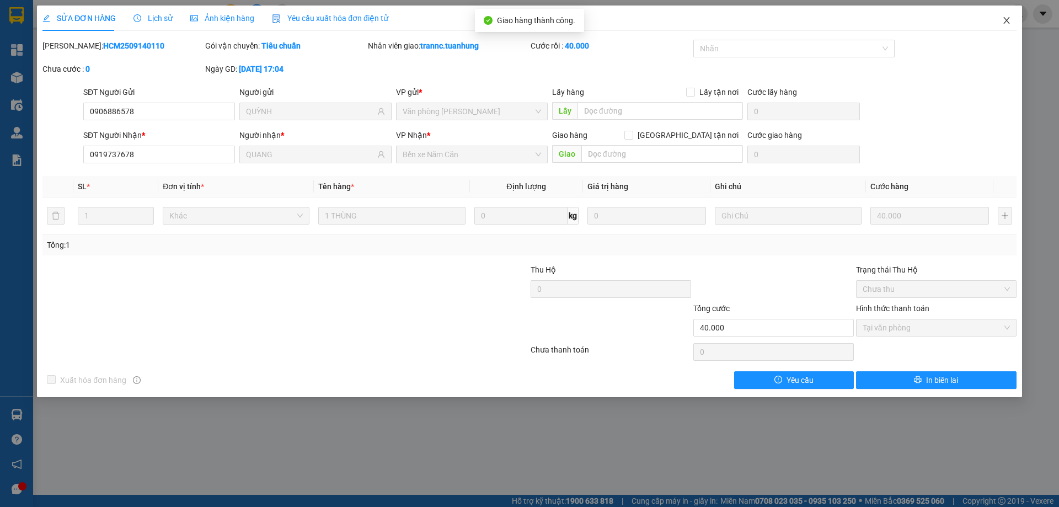
click at [1007, 19] on icon "close" at bounding box center [1006, 20] width 9 height 9
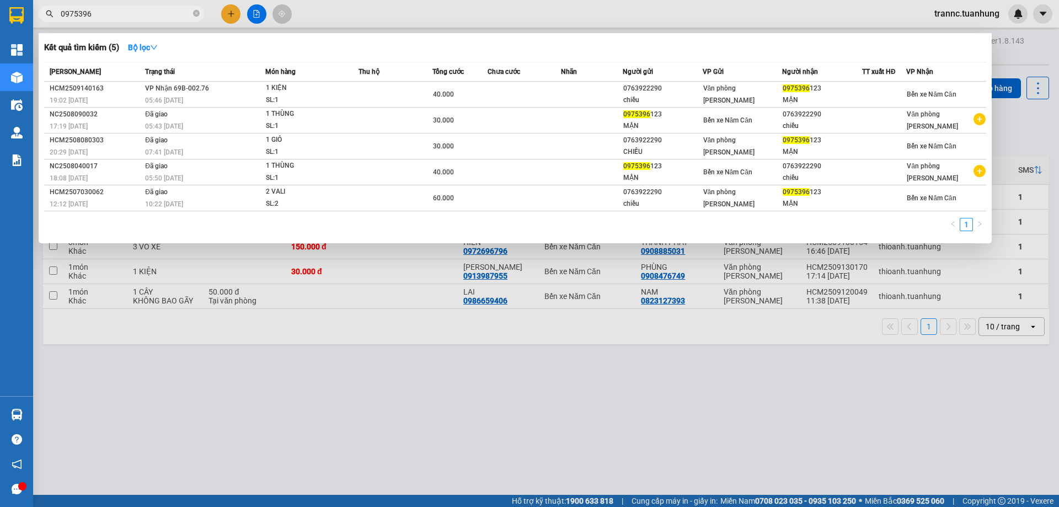
click at [158, 13] on input "0975396" at bounding box center [126, 14] width 130 height 12
type input "0"
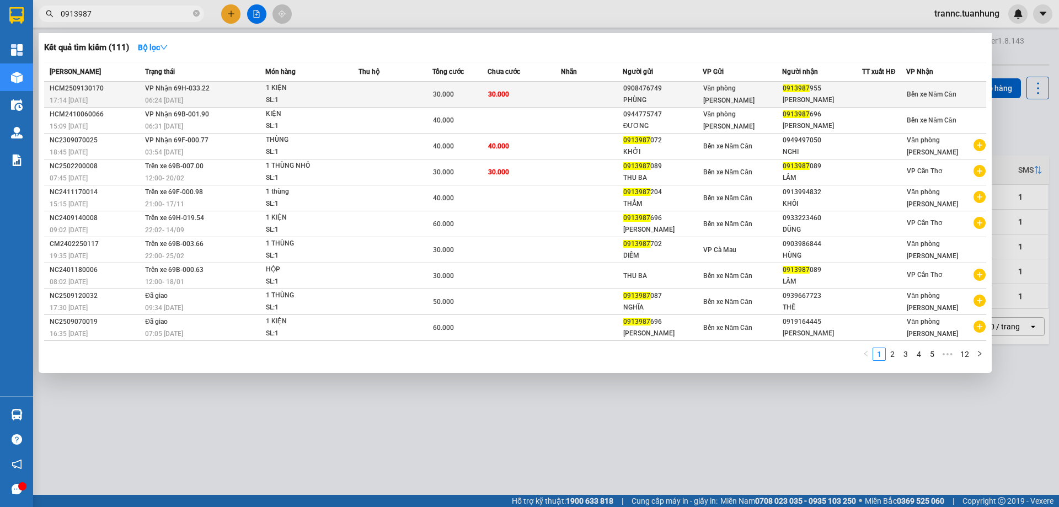
type input "0913987"
click at [431, 98] on td at bounding box center [395, 95] width 74 height 26
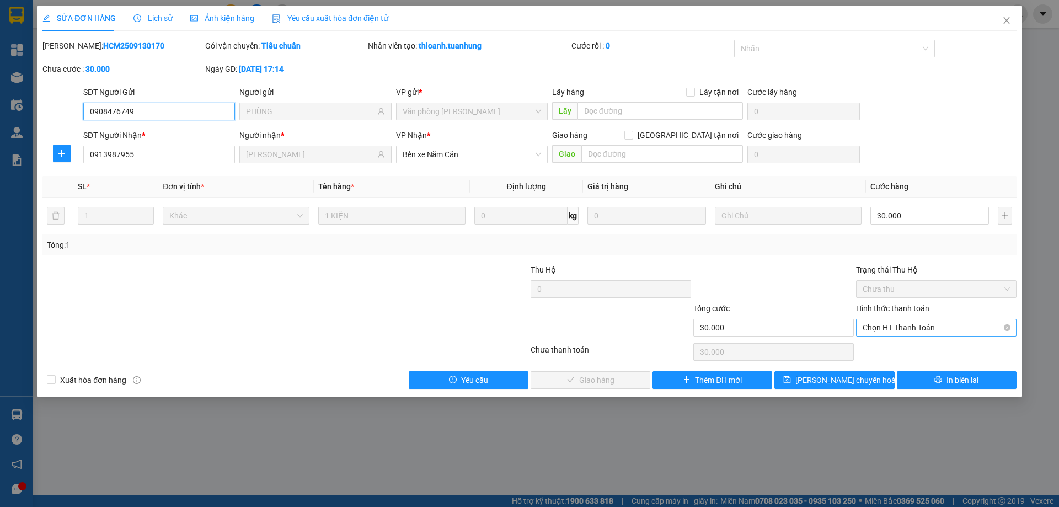
click at [869, 326] on span "Chọn HT Thanh Toán" at bounding box center [935, 327] width 147 height 17
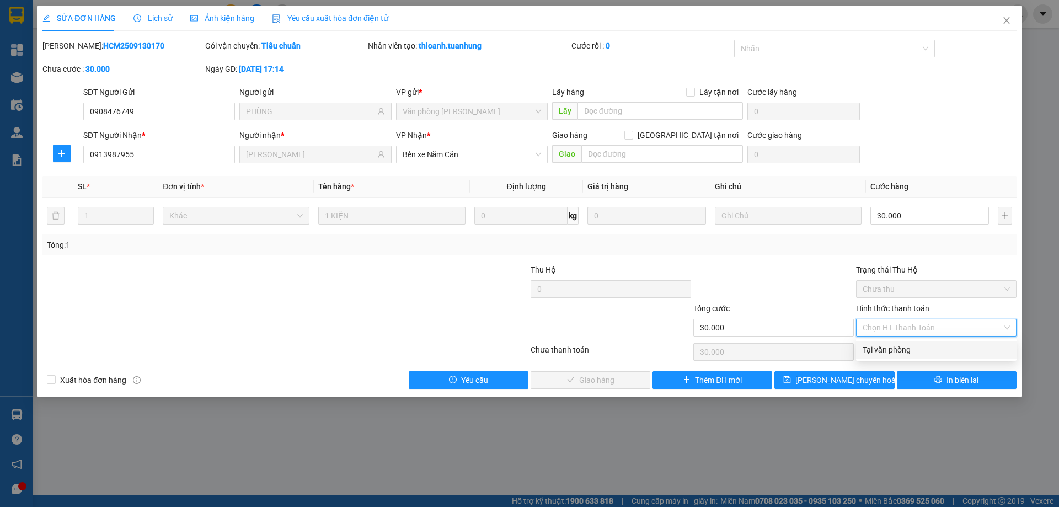
click at [864, 348] on div "Tại văn phòng" at bounding box center [935, 350] width 147 height 12
type input "0"
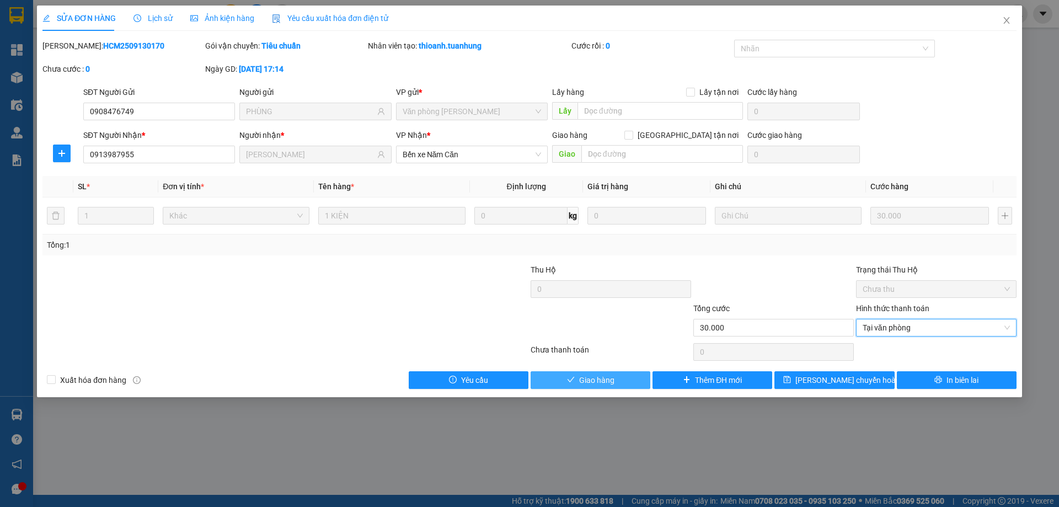
click at [592, 387] on button "Giao hàng" at bounding box center [590, 380] width 120 height 18
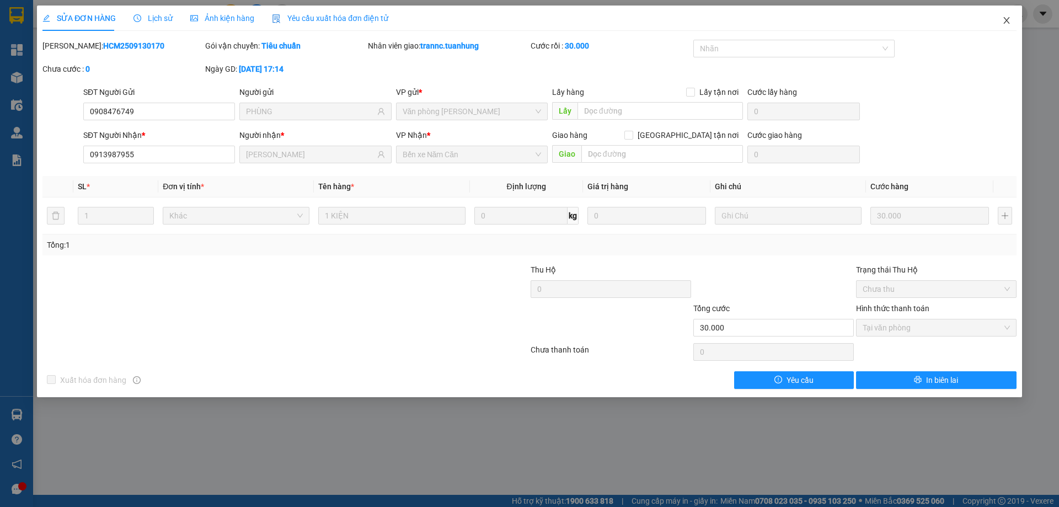
click at [1006, 17] on icon "close" at bounding box center [1006, 20] width 9 height 9
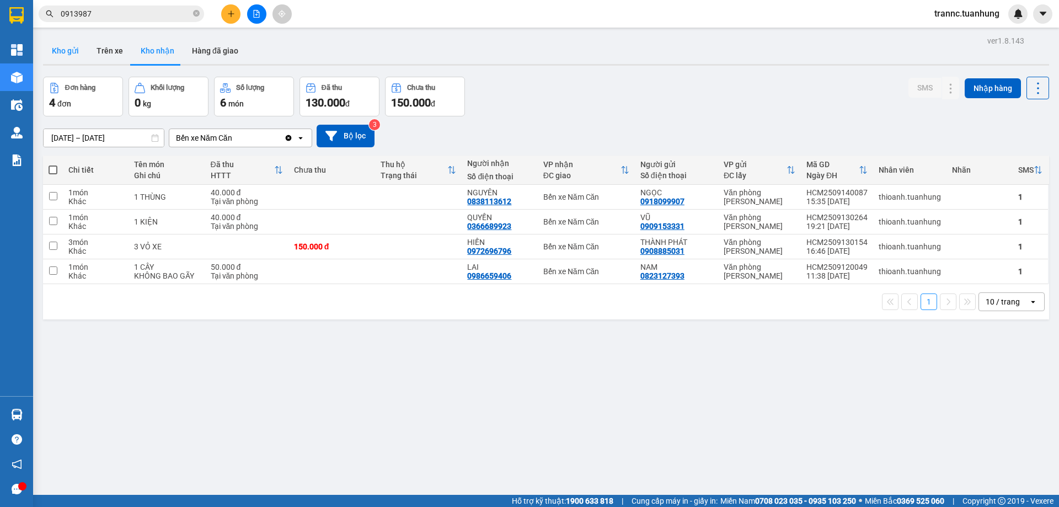
click at [72, 57] on button "Kho gửi" at bounding box center [65, 50] width 45 height 26
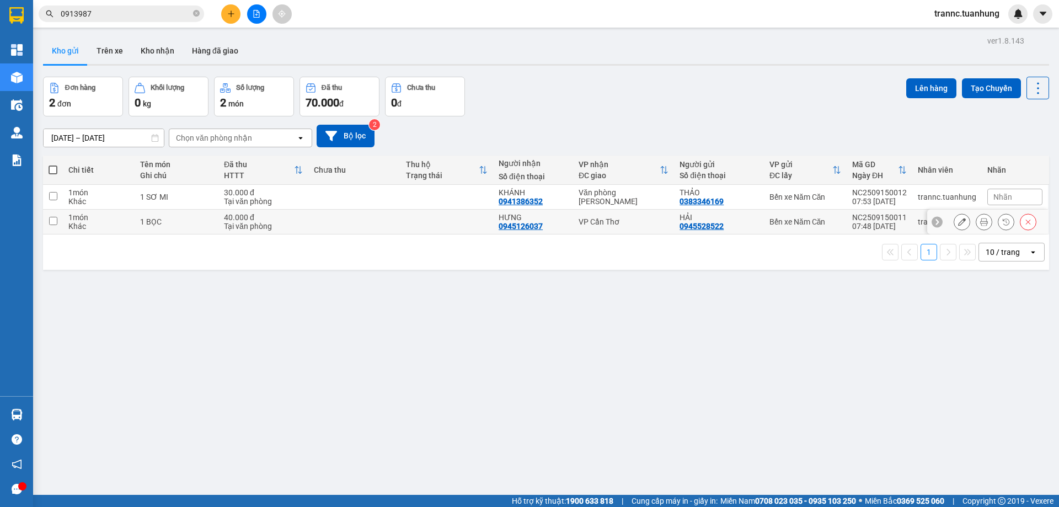
click at [321, 226] on td at bounding box center [354, 222] width 93 height 25
checkbox input "true"
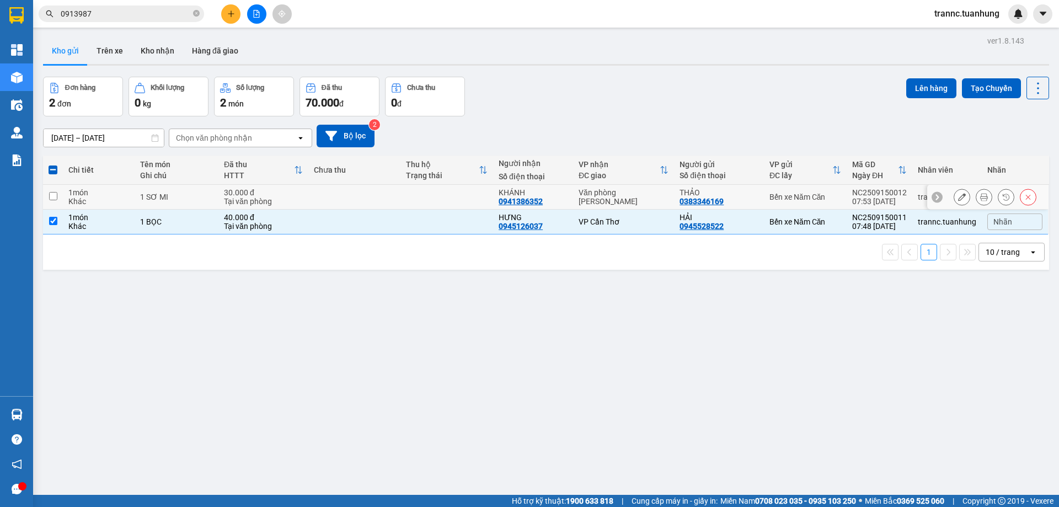
click at [280, 194] on div "30.000 đ" at bounding box center [263, 192] width 79 height 9
checkbox input "true"
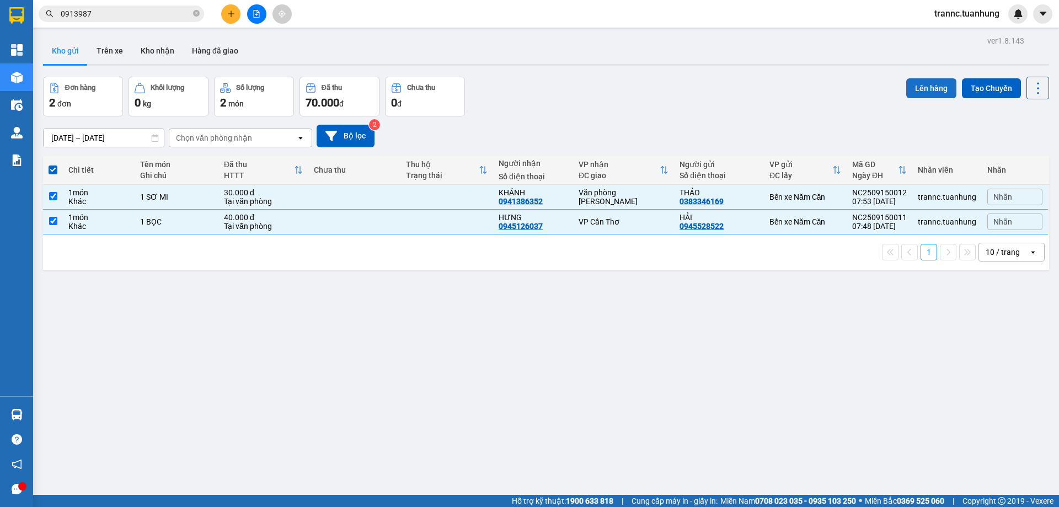
click at [921, 84] on button "Lên hàng" at bounding box center [931, 88] width 50 height 20
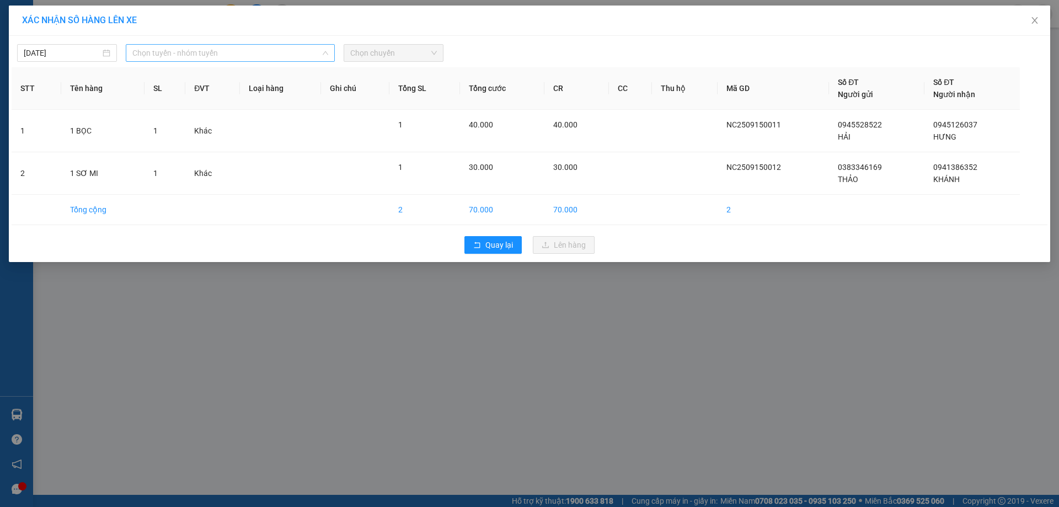
click at [207, 56] on span "Chọn tuyến - nhóm tuyến" at bounding box center [230, 53] width 196 height 17
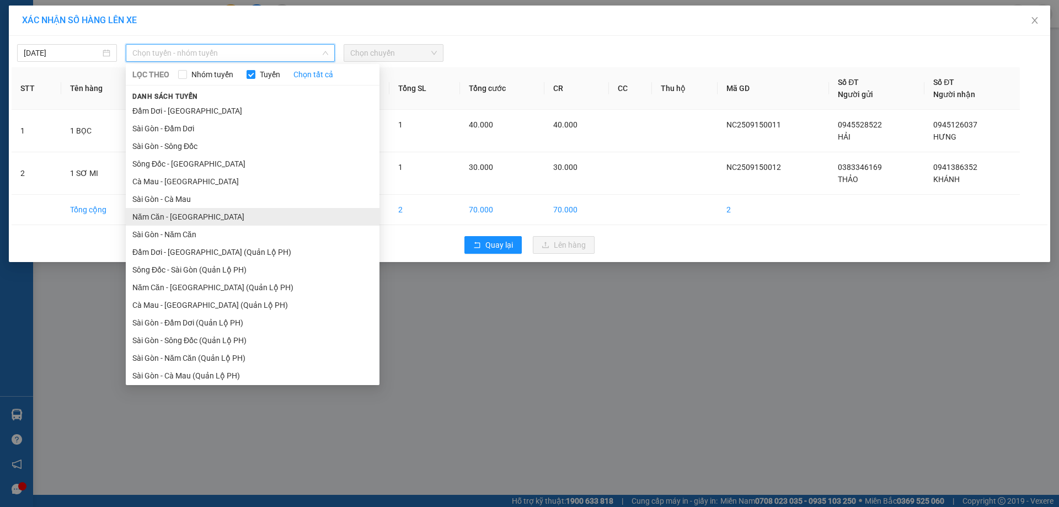
click at [168, 216] on li "Năm Căn - [GEOGRAPHIC_DATA]" at bounding box center [253, 217] width 254 height 18
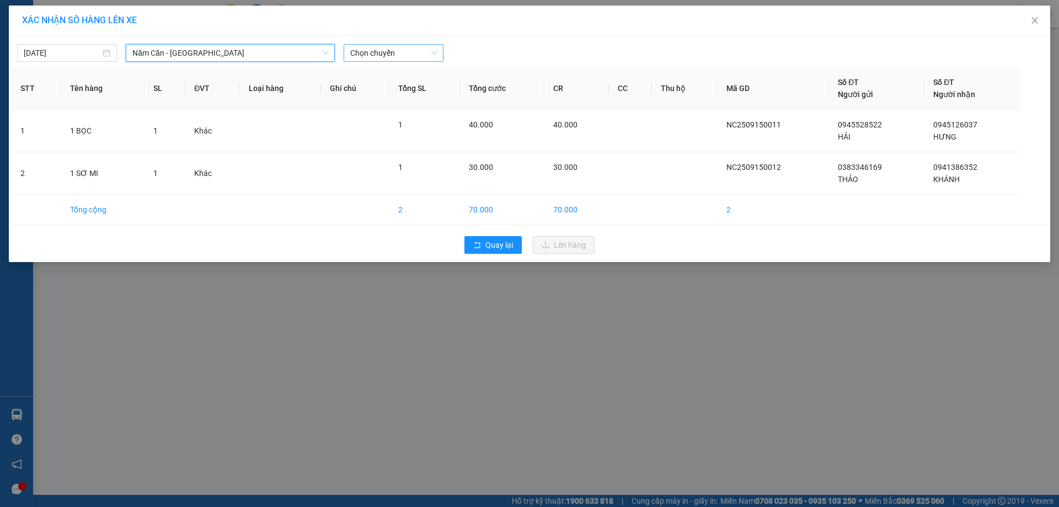
click at [388, 50] on span "Chọn chuyến" at bounding box center [393, 53] width 87 height 17
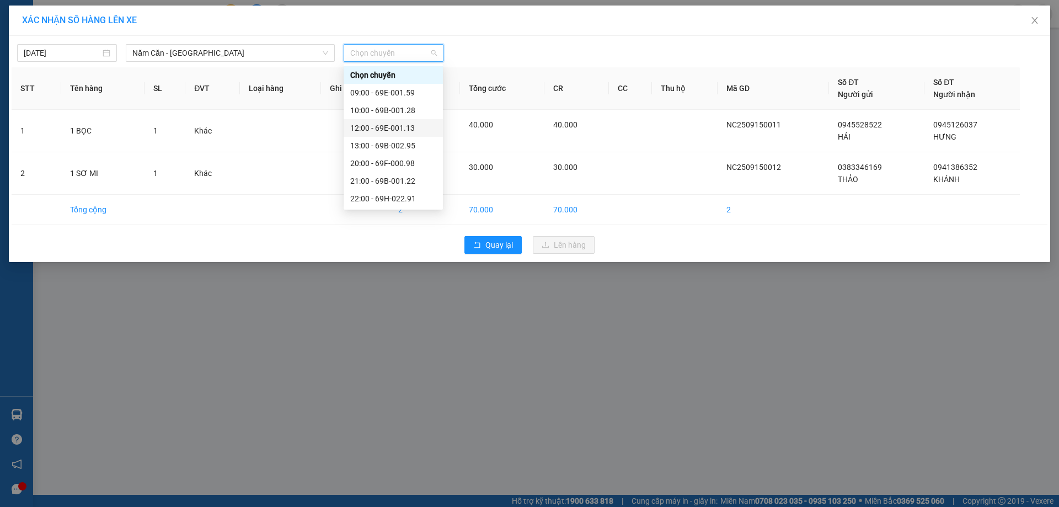
click at [414, 127] on div "12:00 - 69E-001.13" at bounding box center [393, 128] width 86 height 12
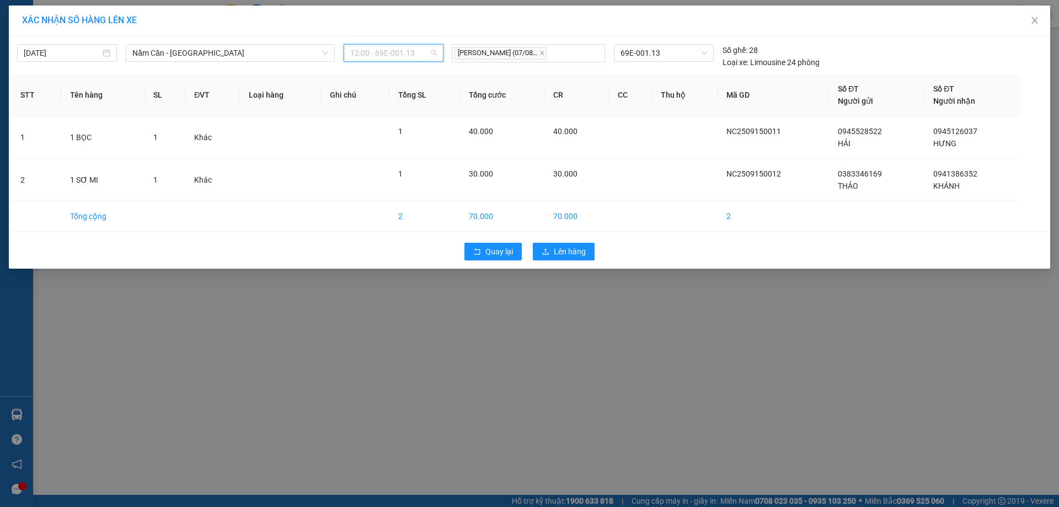
click at [413, 51] on span "12:00 - 69E-001.13" at bounding box center [393, 53] width 87 height 17
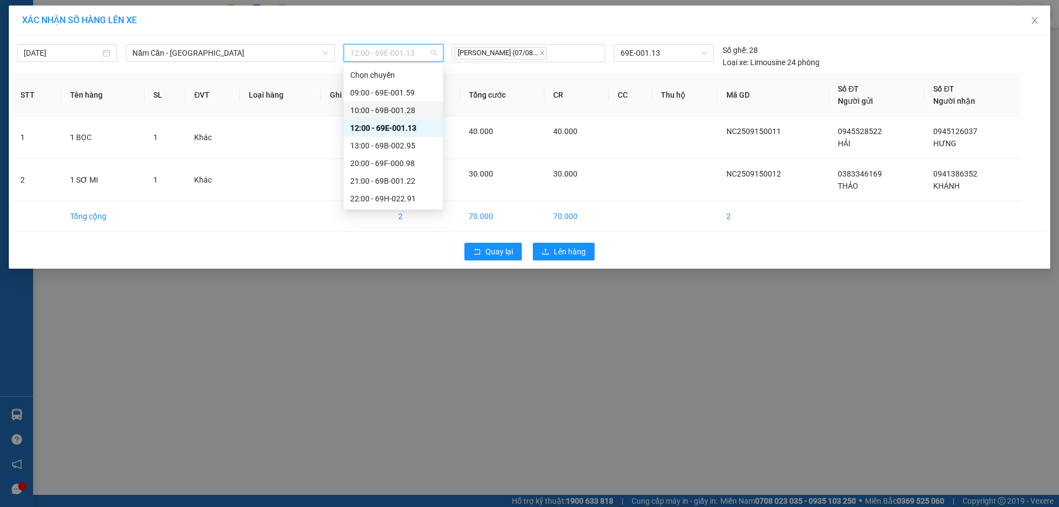
click at [421, 103] on div "10:00 - 69B-001.28" at bounding box center [393, 110] width 99 height 18
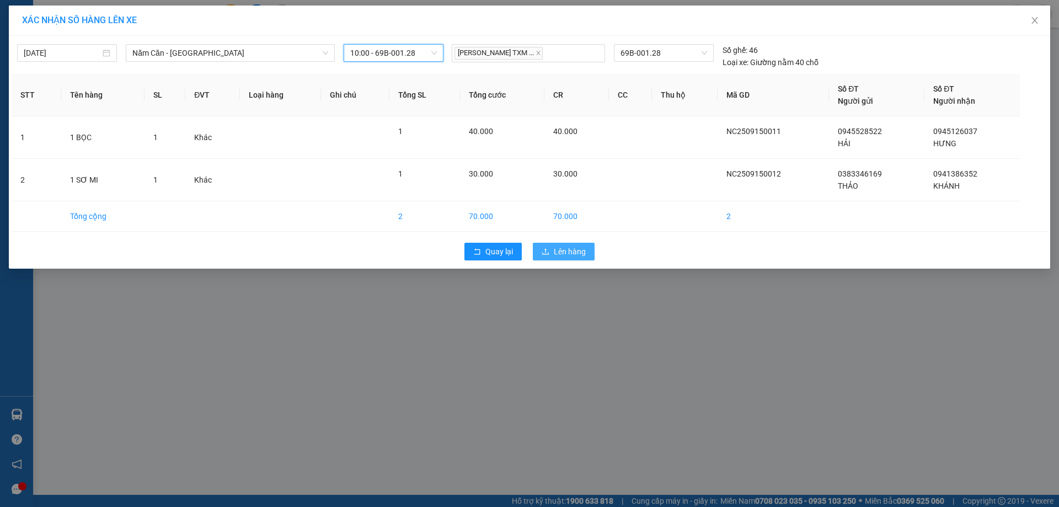
click at [587, 249] on button "Lên hàng" at bounding box center [564, 252] width 62 height 18
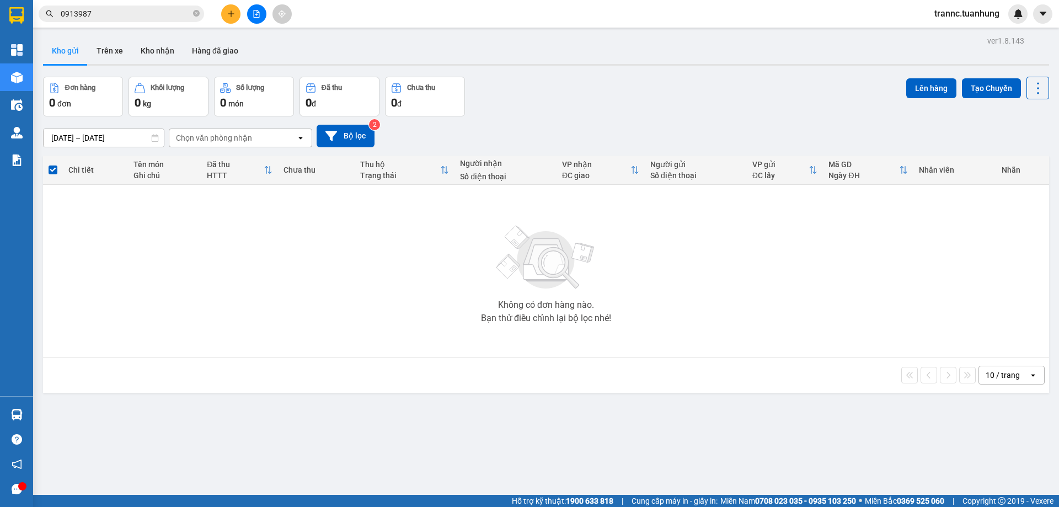
click at [153, 13] on input "0913987" at bounding box center [126, 14] width 130 height 12
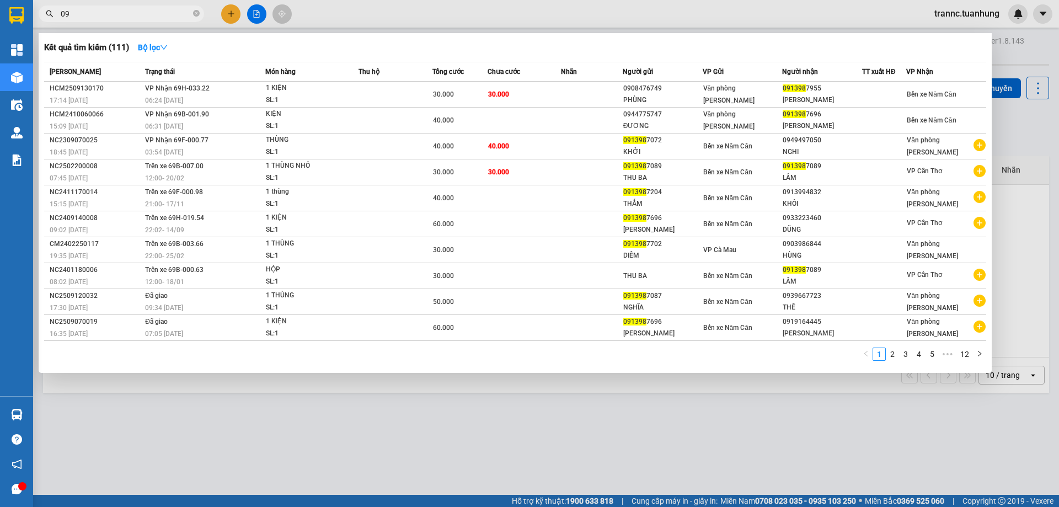
type input "0"
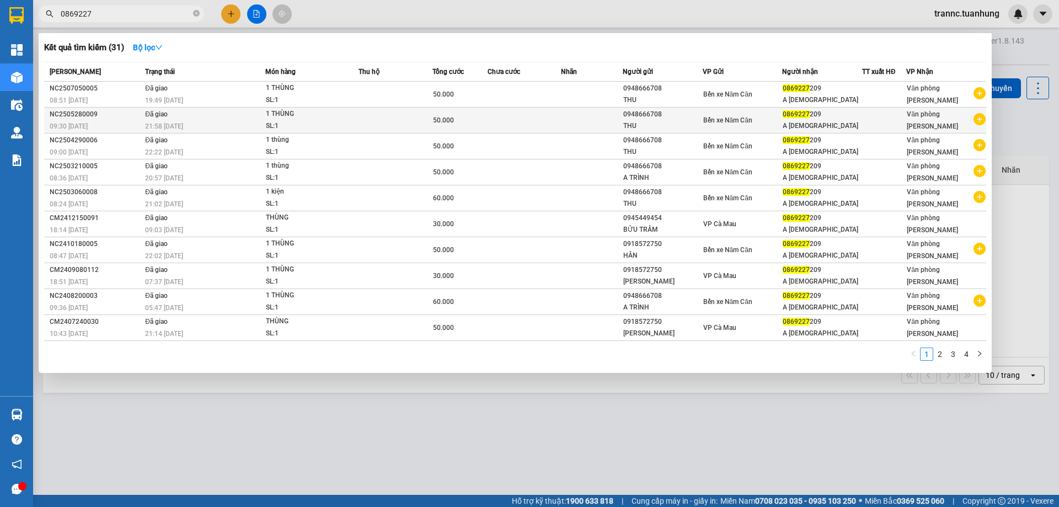
type input "0869227"
click at [982, 120] on icon "plus-circle" at bounding box center [979, 119] width 12 height 12
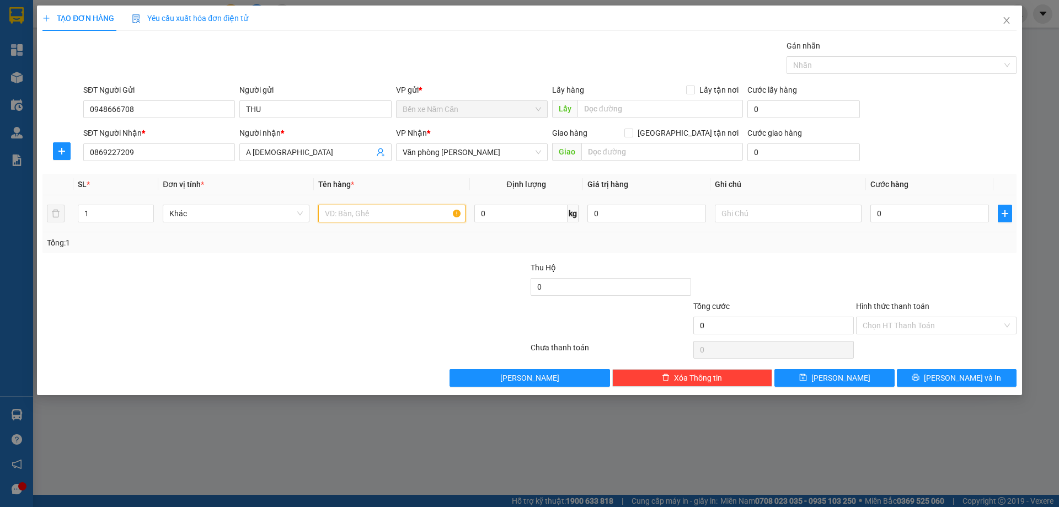
click at [353, 212] on input "text" at bounding box center [391, 214] width 147 height 18
type input "1 THÙNG"
click at [921, 216] on input "0" at bounding box center [929, 214] width 119 height 18
type input "5"
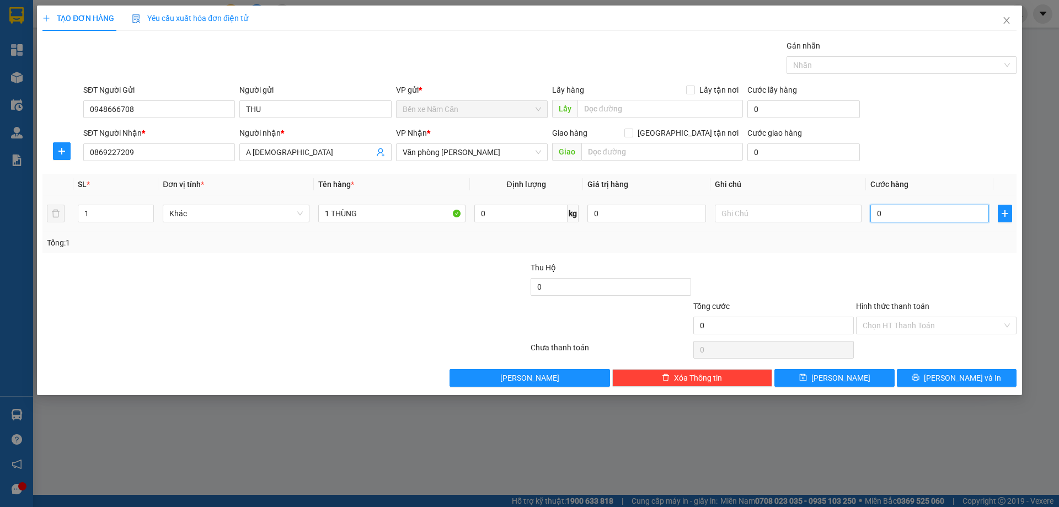
type input "5"
type input "50"
type input "50.000"
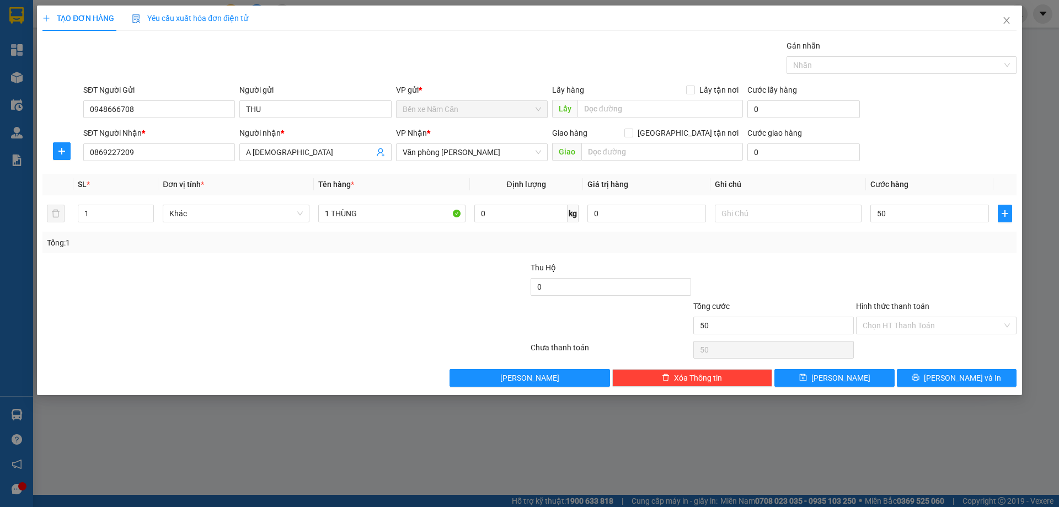
type input "50.000"
click at [910, 254] on div "Transit Pickup Surcharge Ids Transit Deliver Surcharge Ids Transit Deliver Surc…" at bounding box center [529, 213] width 974 height 347
click at [912, 325] on input "Hình thức thanh toán" at bounding box center [932, 325] width 140 height 17
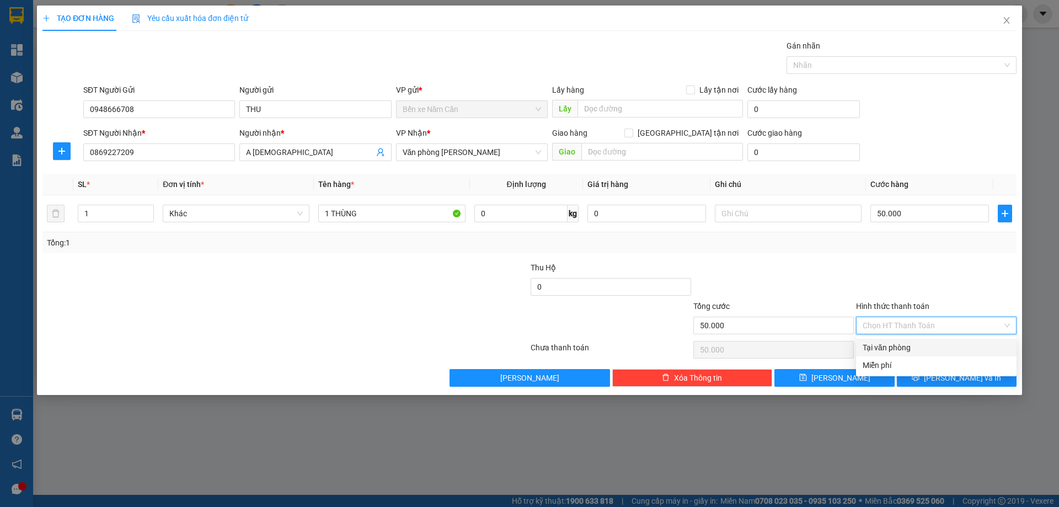
click at [910, 347] on div "Tại văn phòng" at bounding box center [935, 347] width 147 height 12
type input "0"
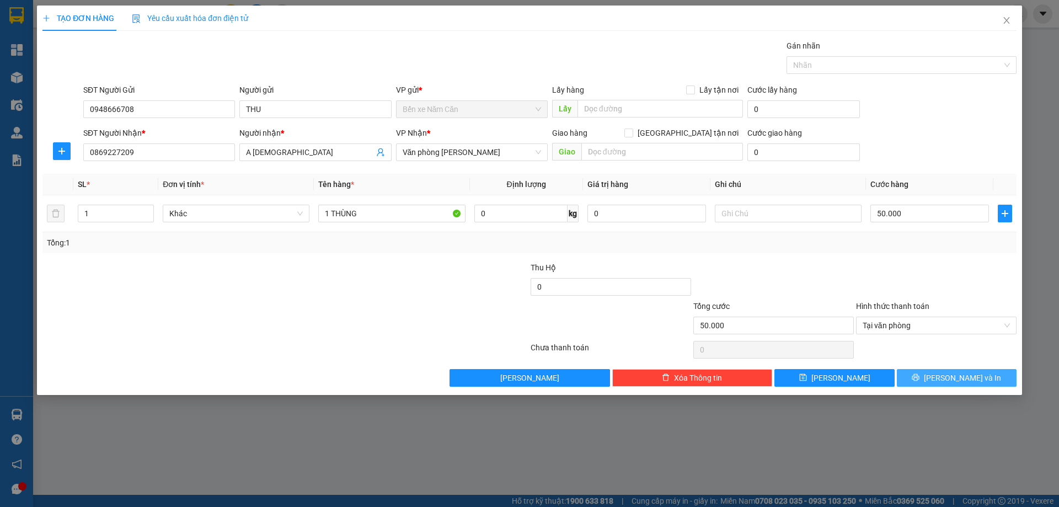
click at [927, 376] on button "[PERSON_NAME] và In" at bounding box center [957, 378] width 120 height 18
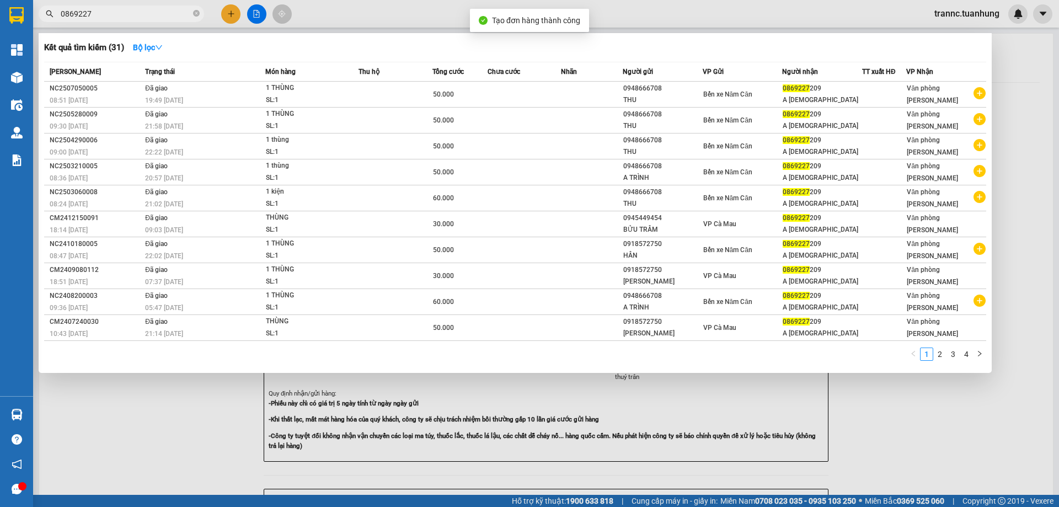
click at [926, 377] on div at bounding box center [529, 253] width 1059 height 507
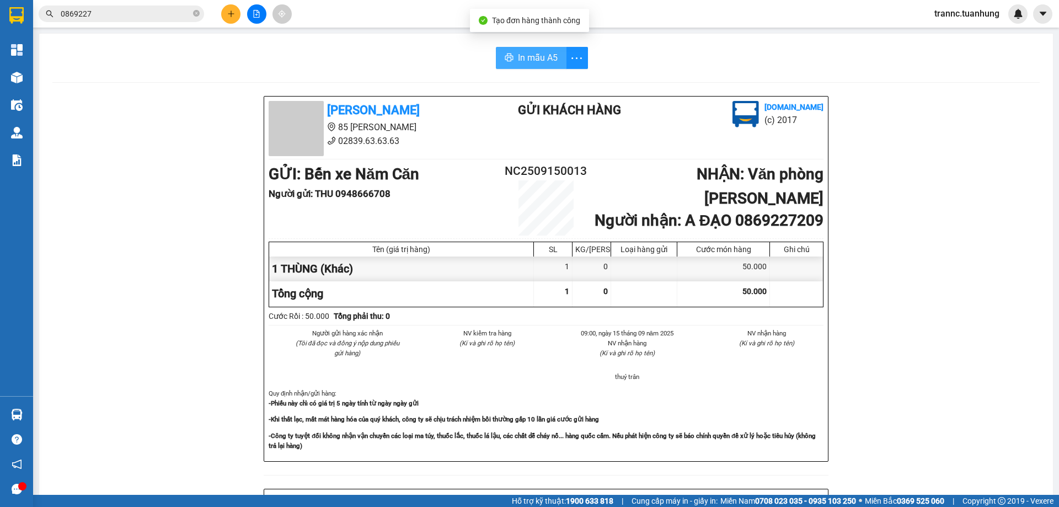
click at [545, 62] on span "In mẫu A5" at bounding box center [538, 58] width 40 height 14
